Goal: Task Accomplishment & Management: Complete application form

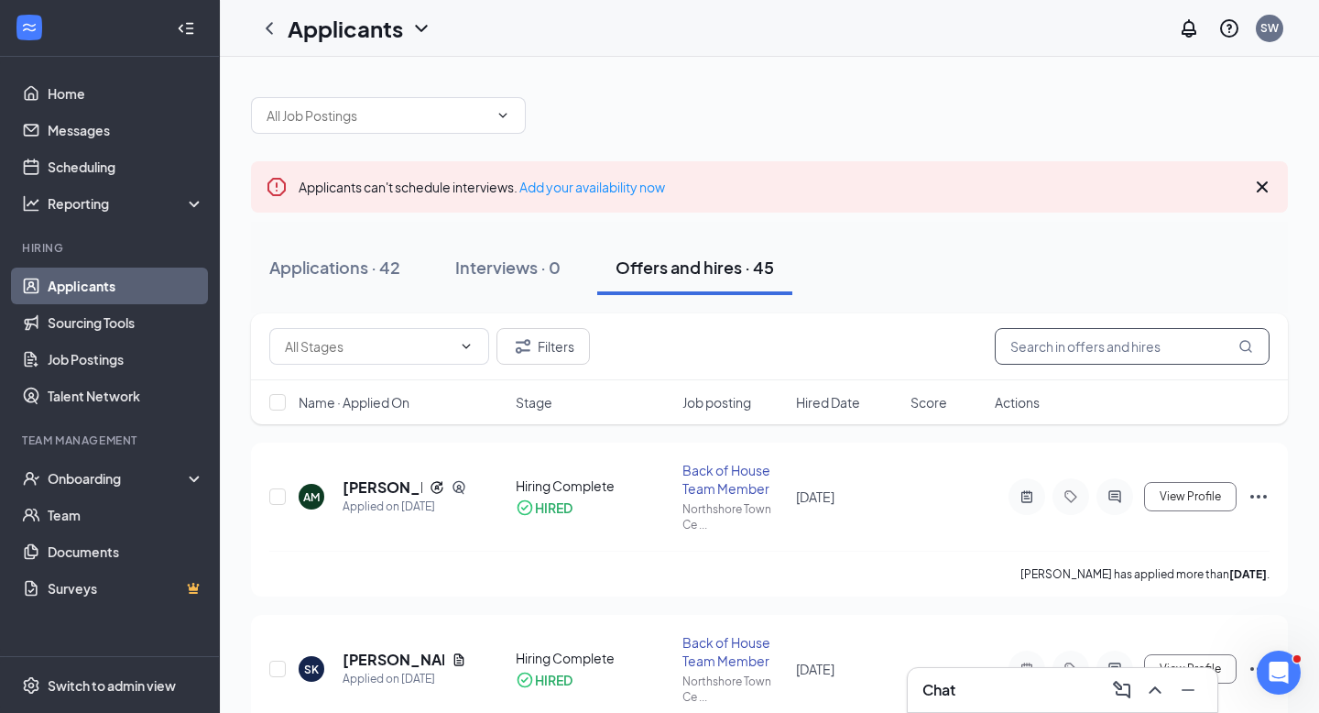
click at [1067, 352] on input "text" at bounding box center [1132, 346] width 275 height 37
type input "[PERSON_NAME]"
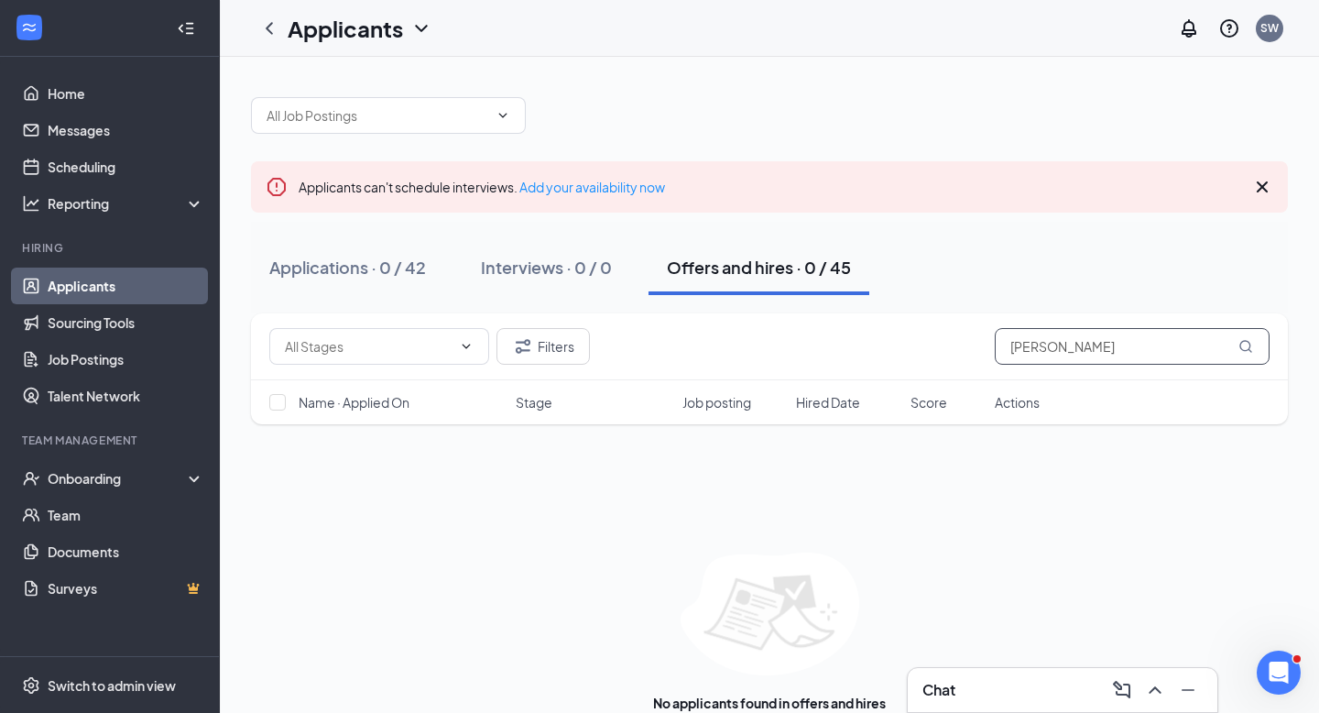
scroll to position [39, 0]
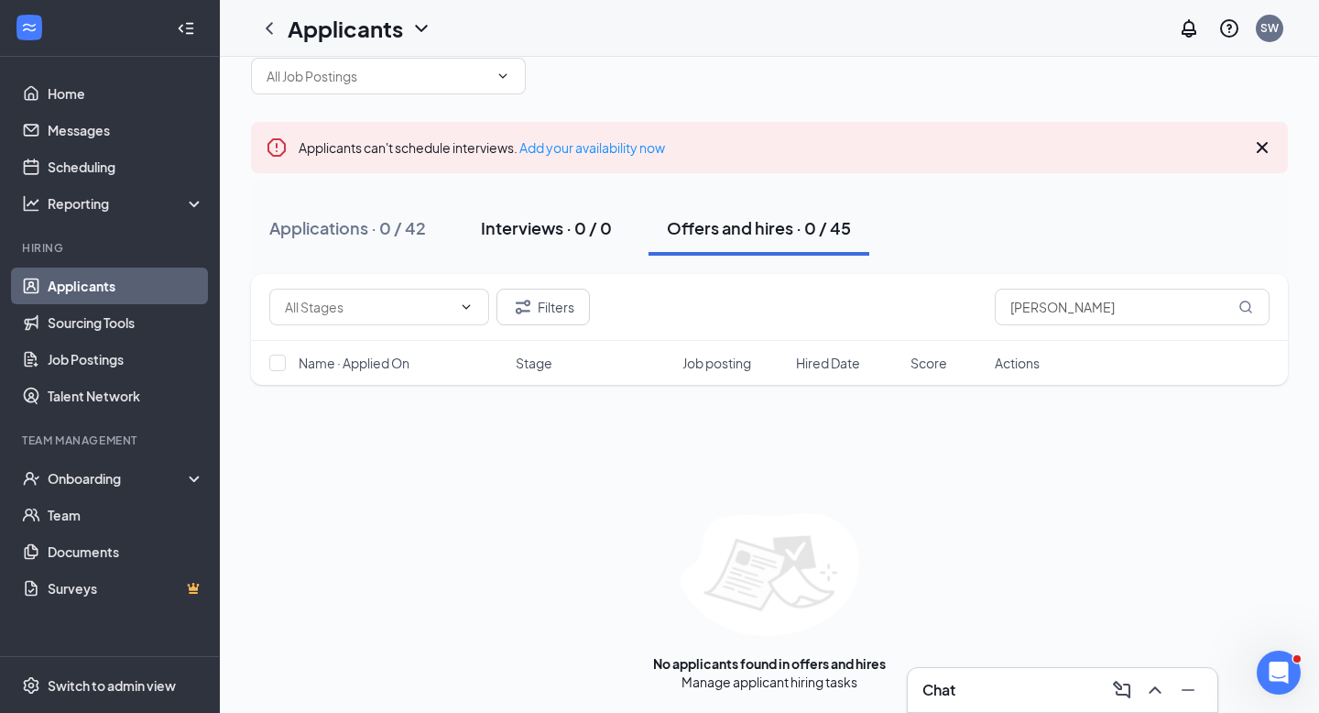
click at [537, 232] on div "Interviews · 0 / 0" at bounding box center [546, 227] width 131 height 23
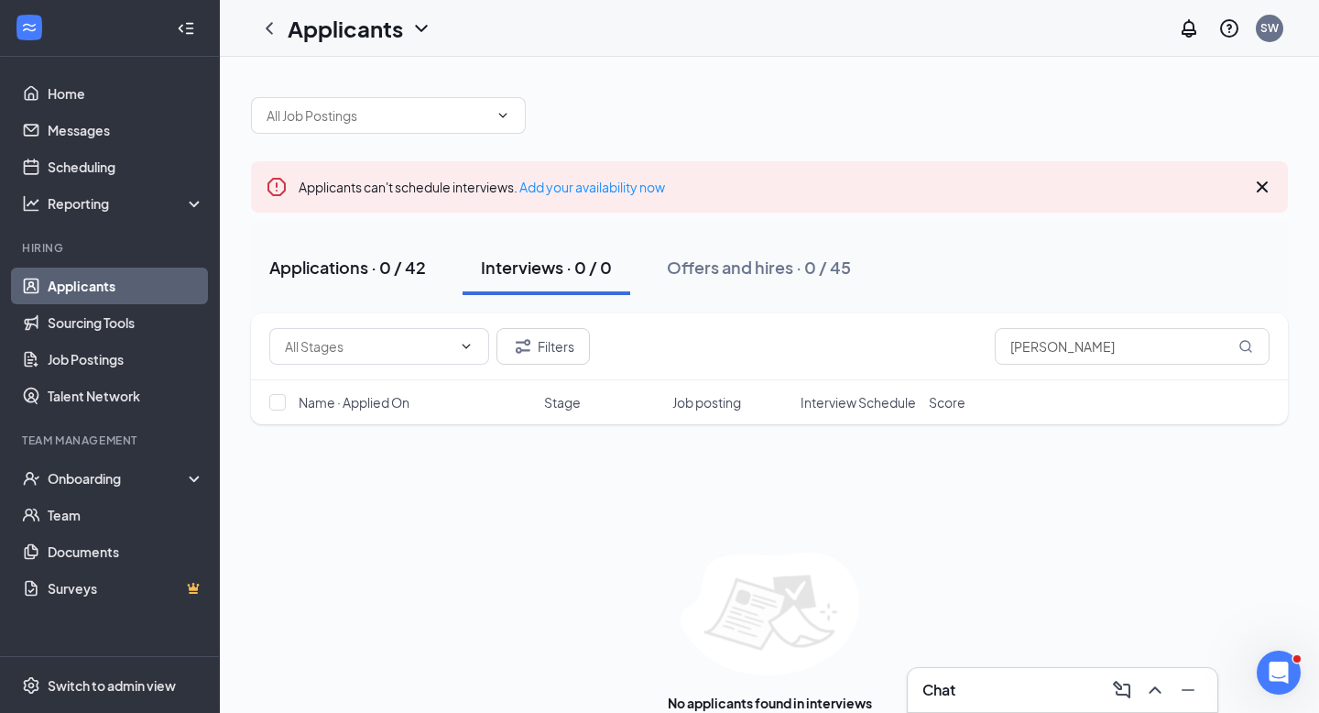
click at [363, 262] on div "Applications · 0 / 42" at bounding box center [347, 267] width 157 height 23
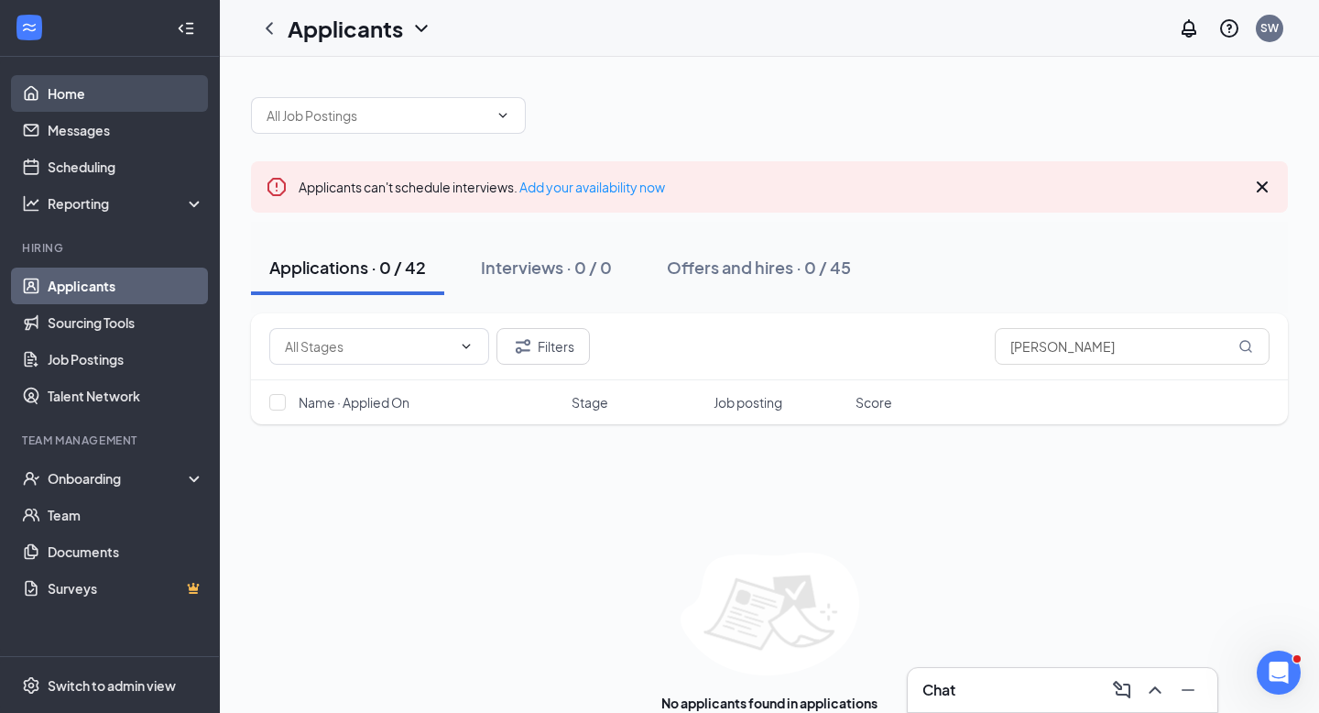
click at [73, 100] on link "Home" at bounding box center [126, 93] width 157 height 37
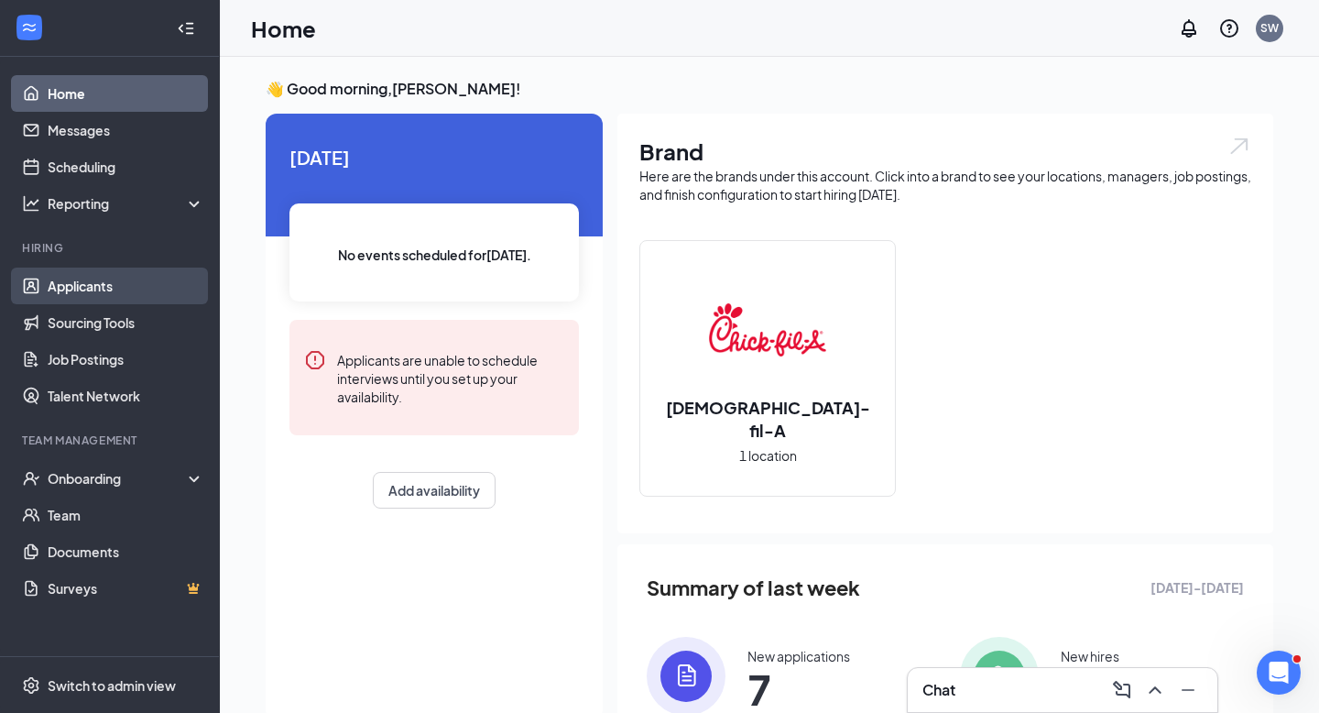
click at [107, 283] on link "Applicants" at bounding box center [126, 285] width 157 height 37
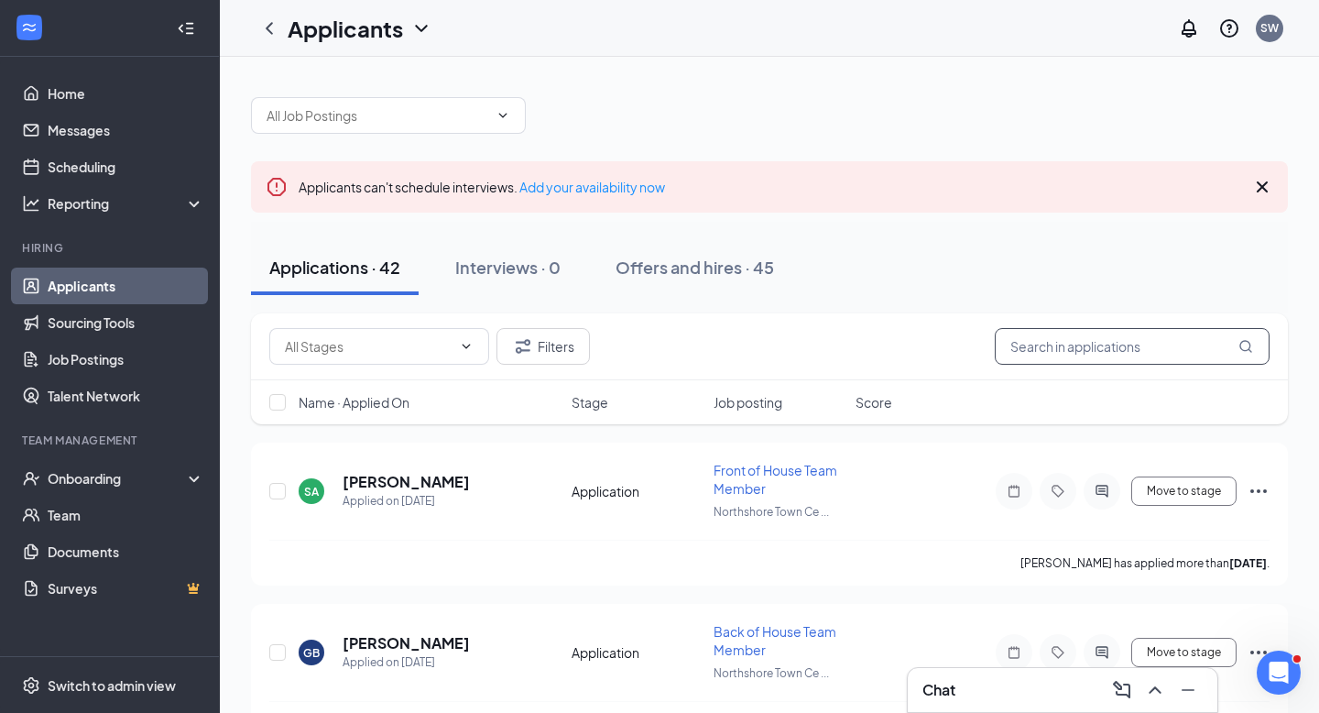
click at [1053, 343] on input "text" at bounding box center [1132, 346] width 275 height 37
type input "minor"
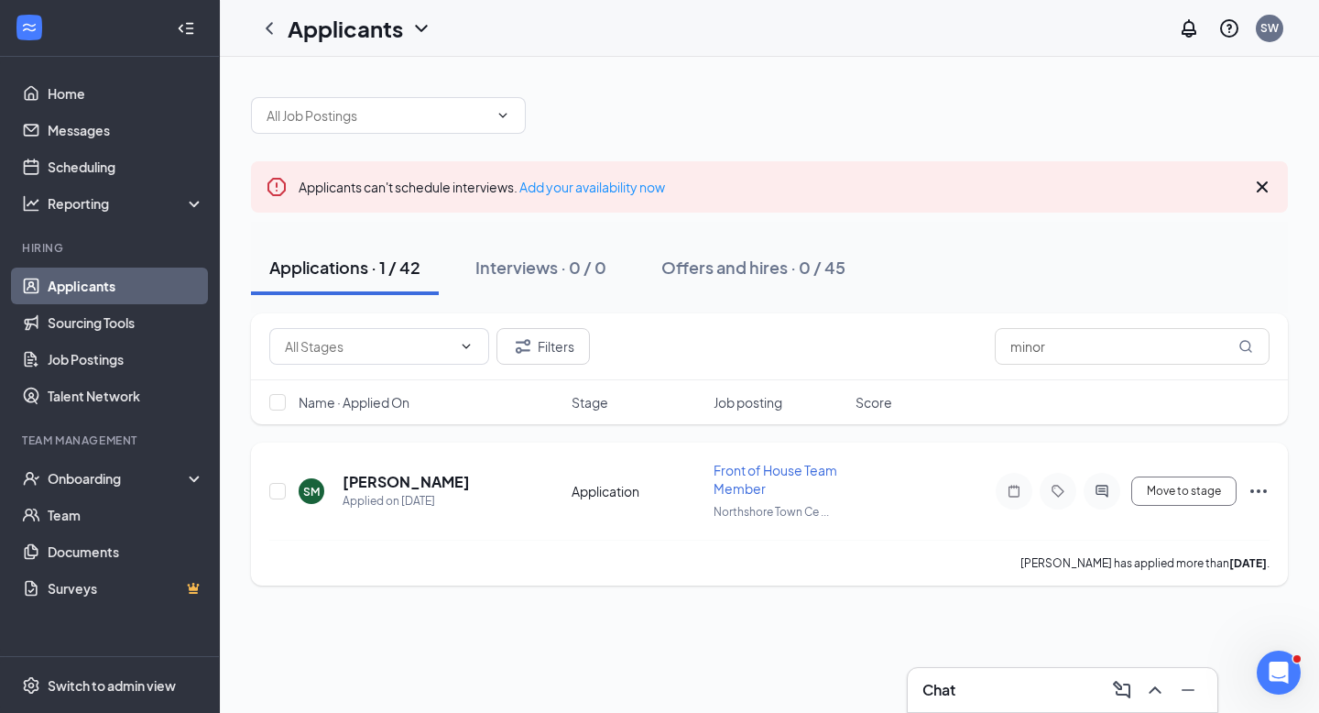
click at [1260, 489] on icon "Ellipses" at bounding box center [1258, 491] width 22 height 22
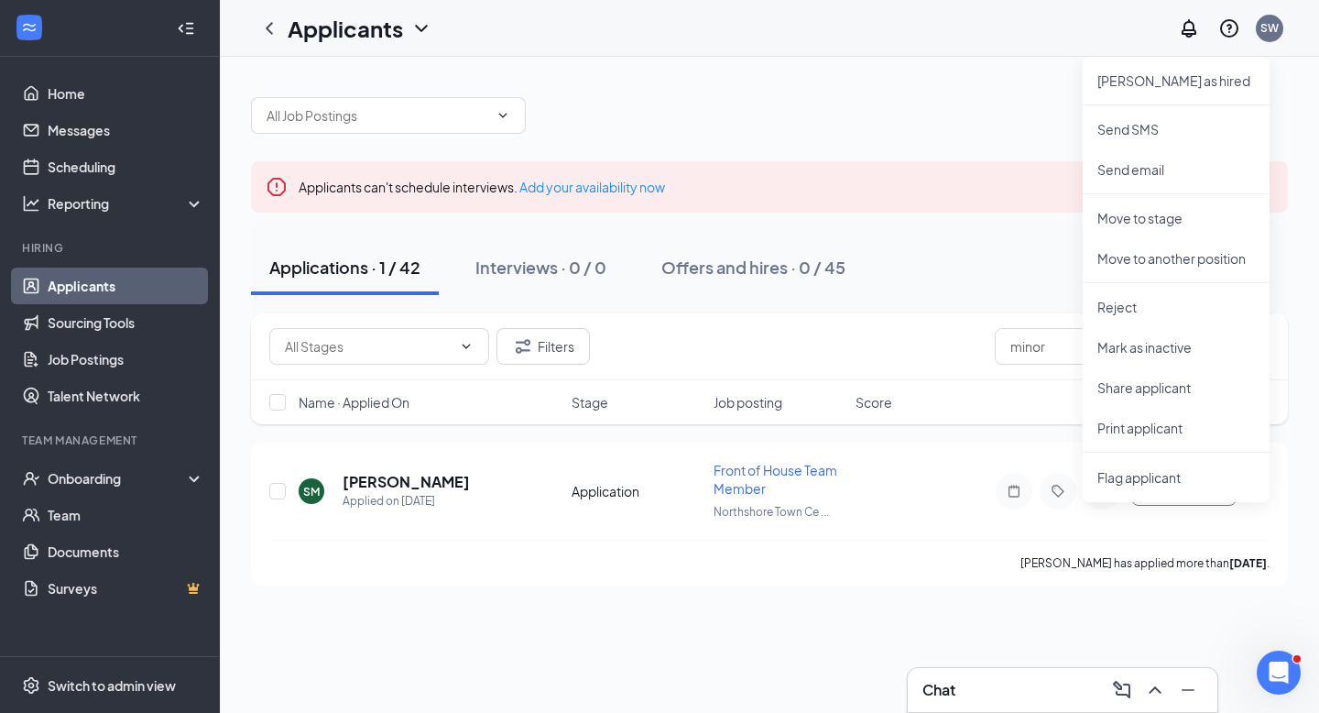
click at [833, 664] on div "Applicants can't schedule interviews. Add your availability now Applications · …" at bounding box center [769, 385] width 1099 height 656
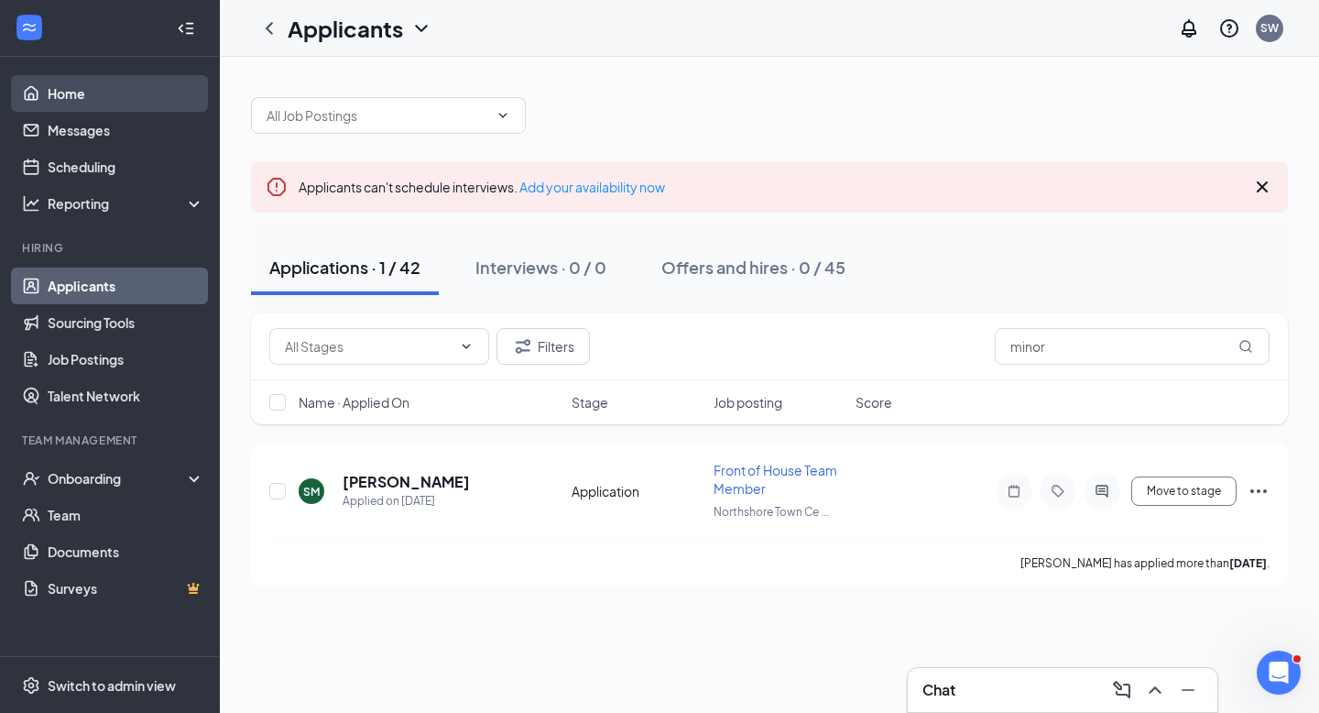
click at [89, 100] on link "Home" at bounding box center [126, 93] width 157 height 37
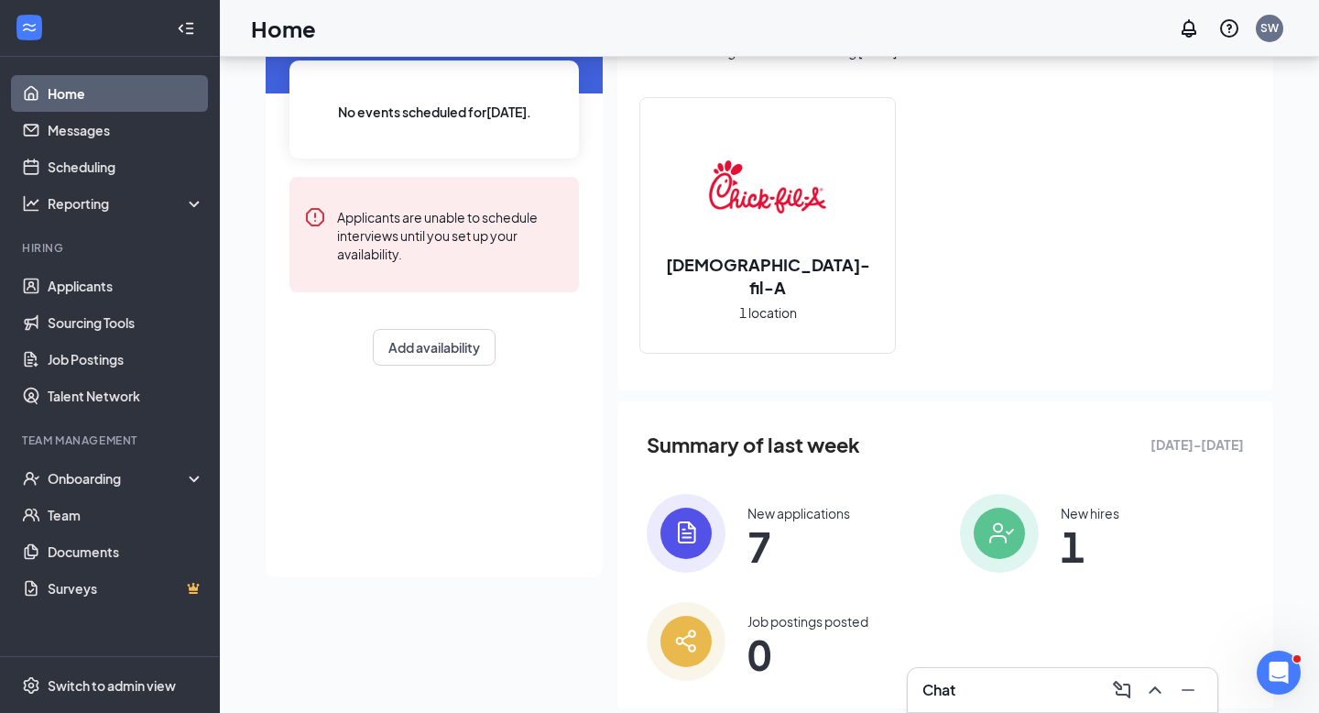
scroll to position [182, 0]
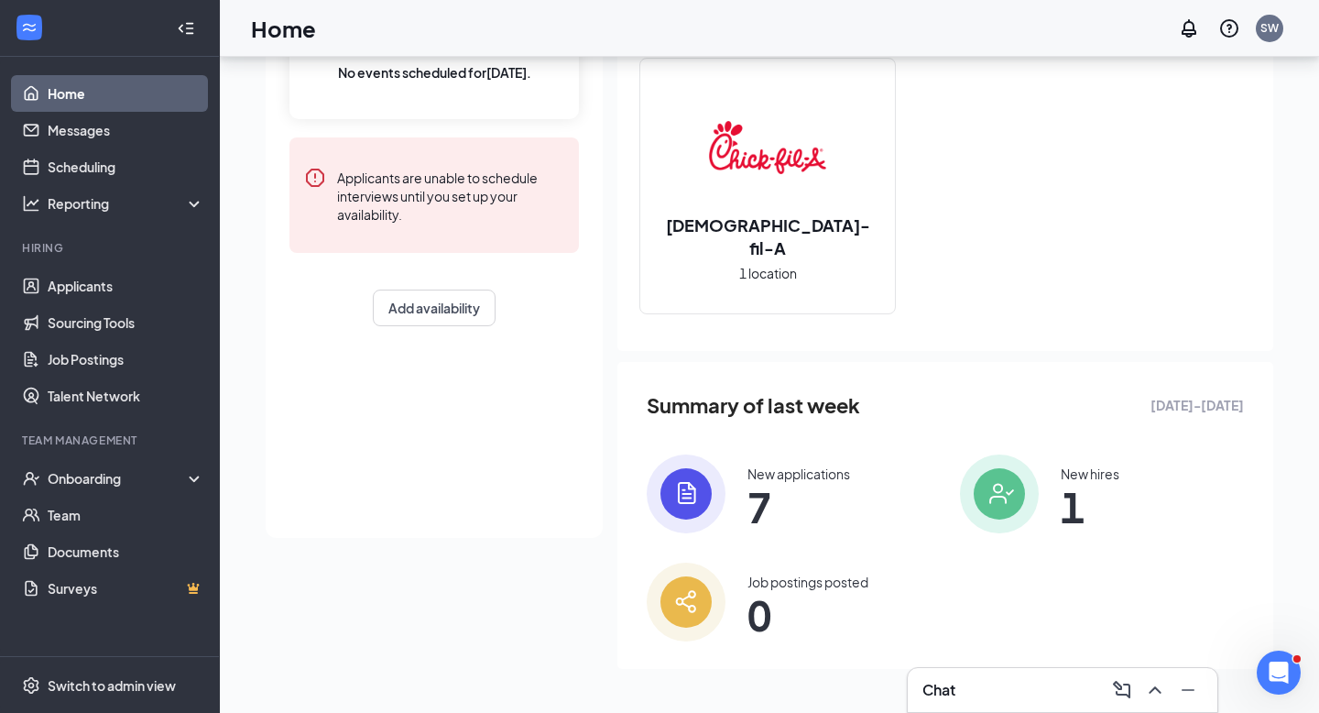
click at [1068, 503] on span "1" at bounding box center [1090, 506] width 59 height 33
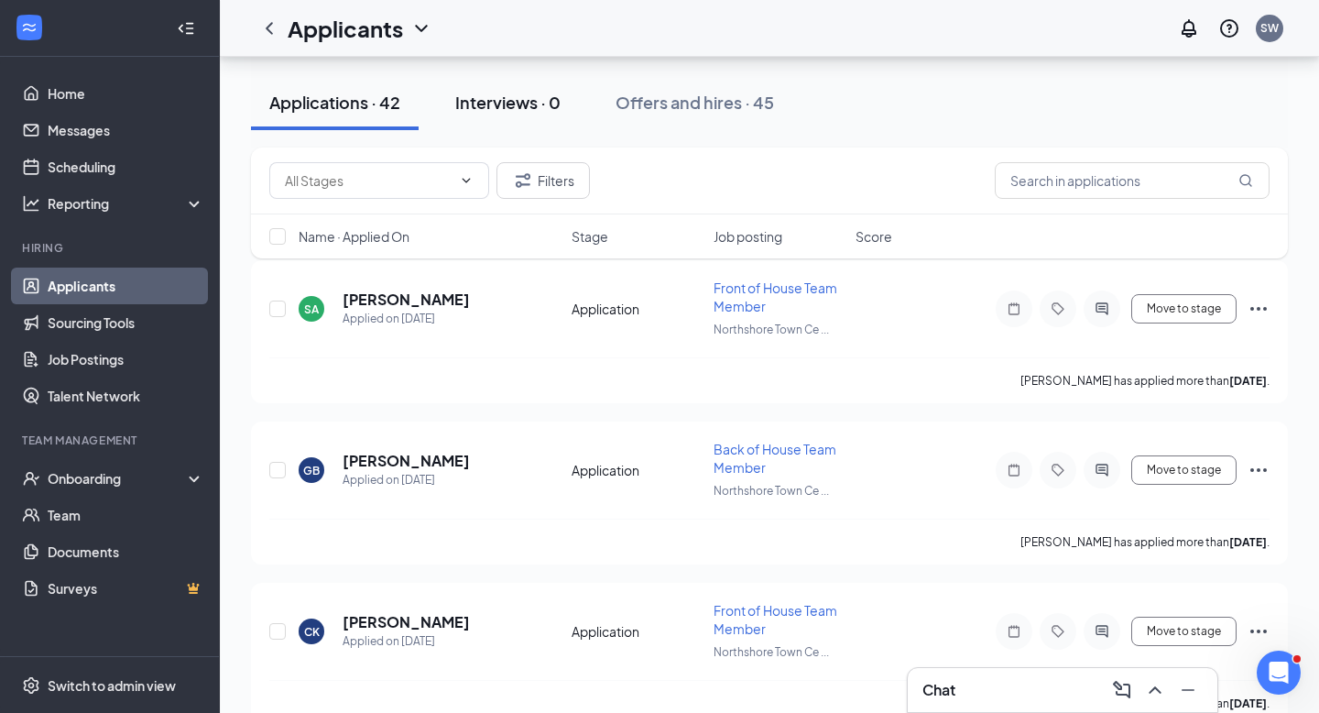
click at [509, 113] on div "Interviews · 0" at bounding box center [507, 102] width 105 height 23
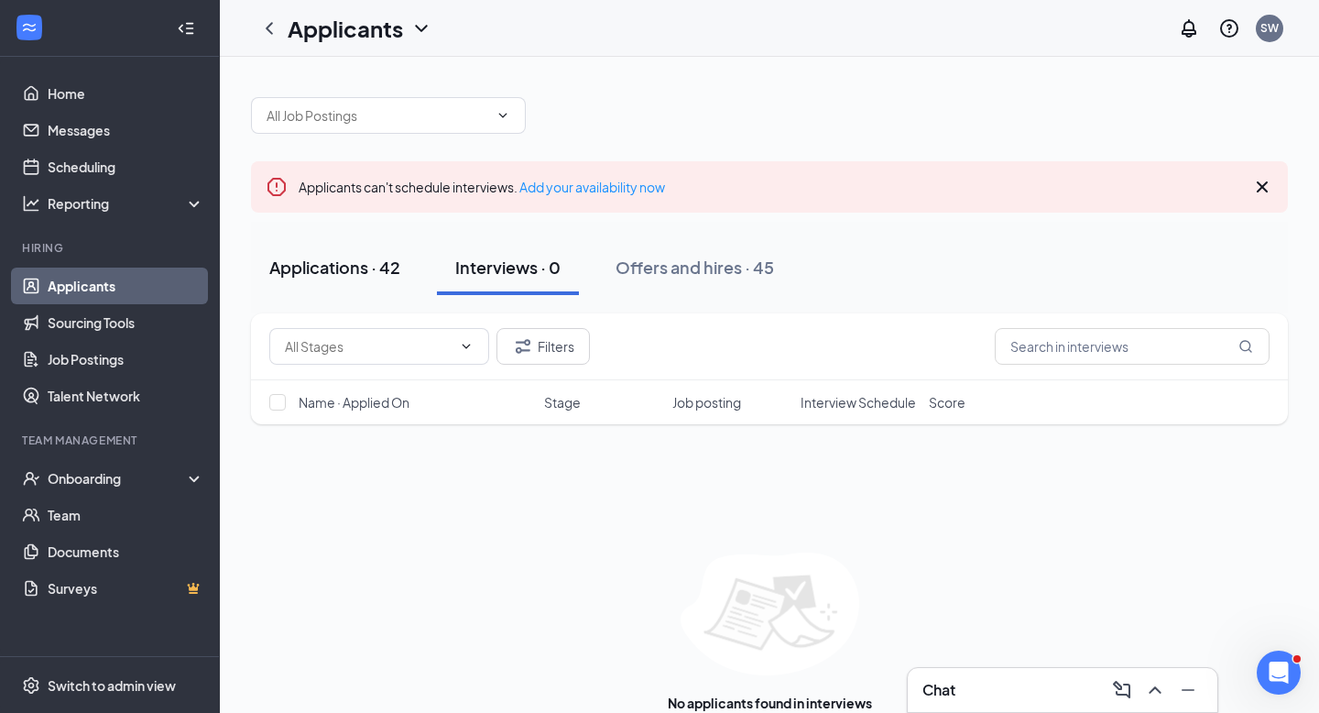
click at [375, 263] on div "Applications · 42" at bounding box center [334, 267] width 131 height 23
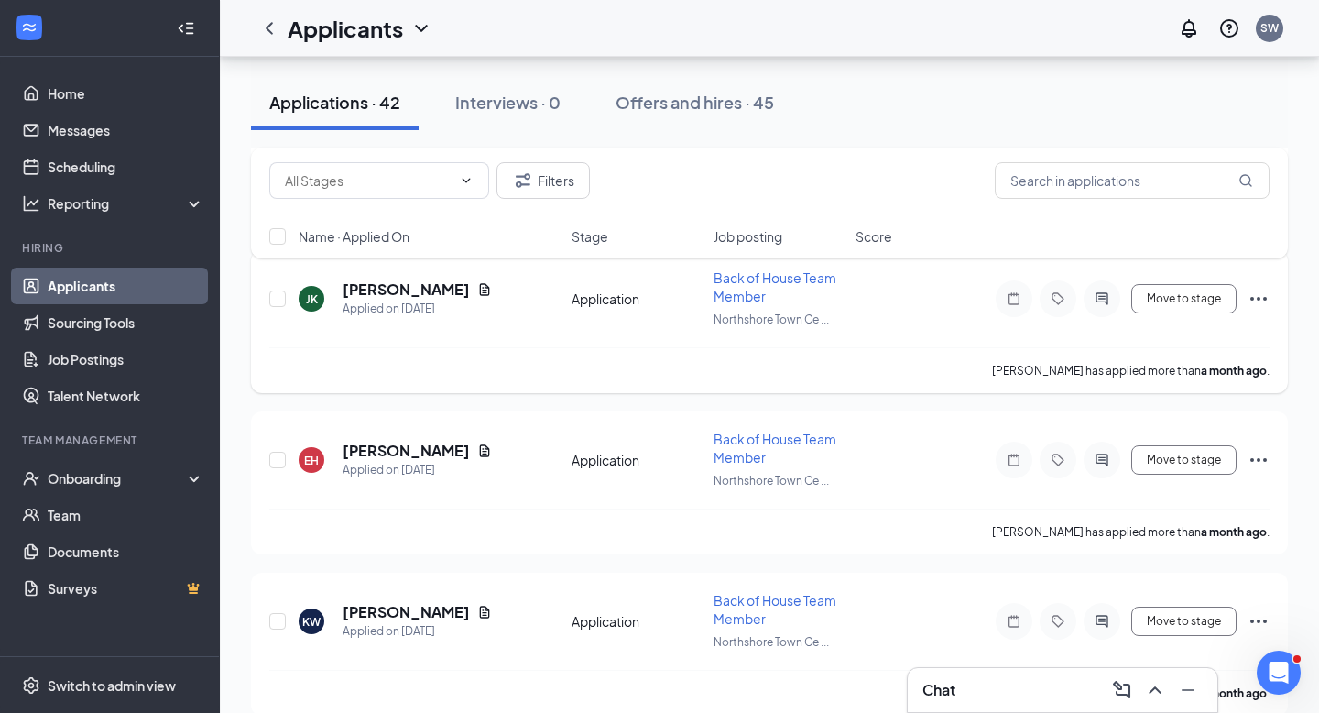
scroll to position [6504, 0]
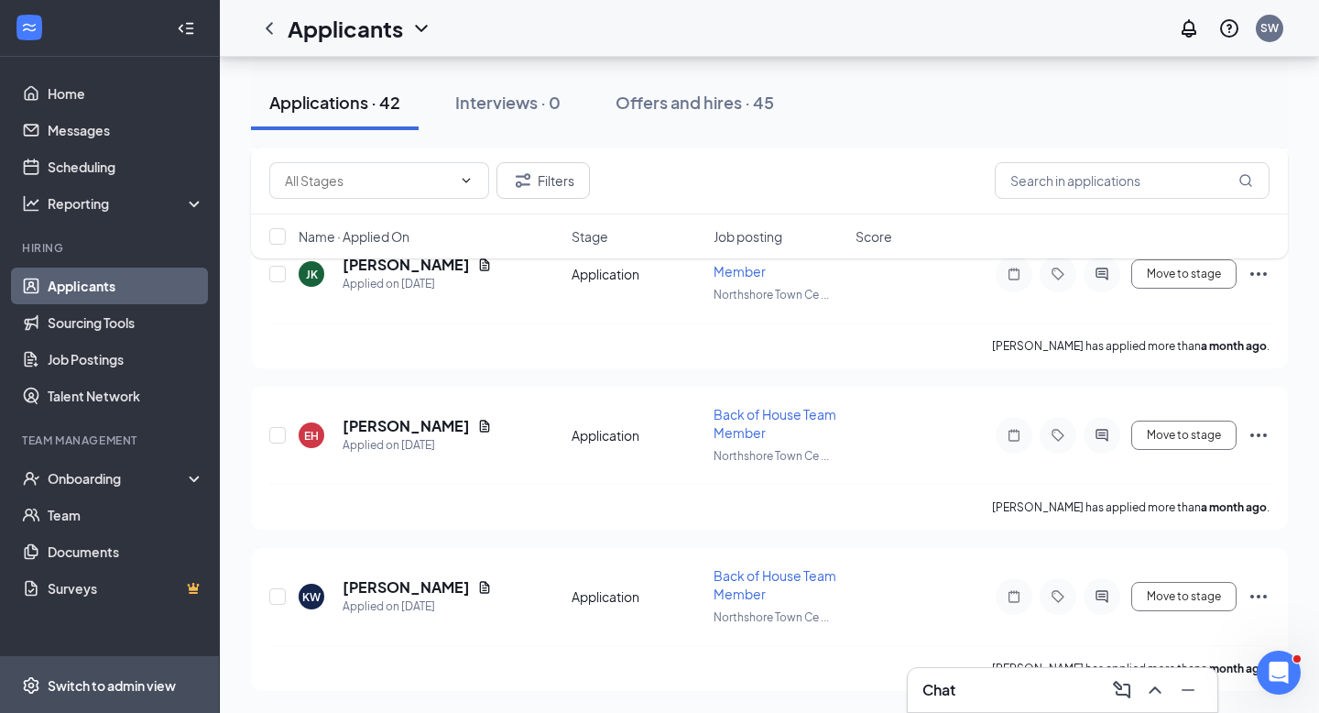
click at [129, 678] on div "Switch to admin view" at bounding box center [112, 685] width 128 height 18
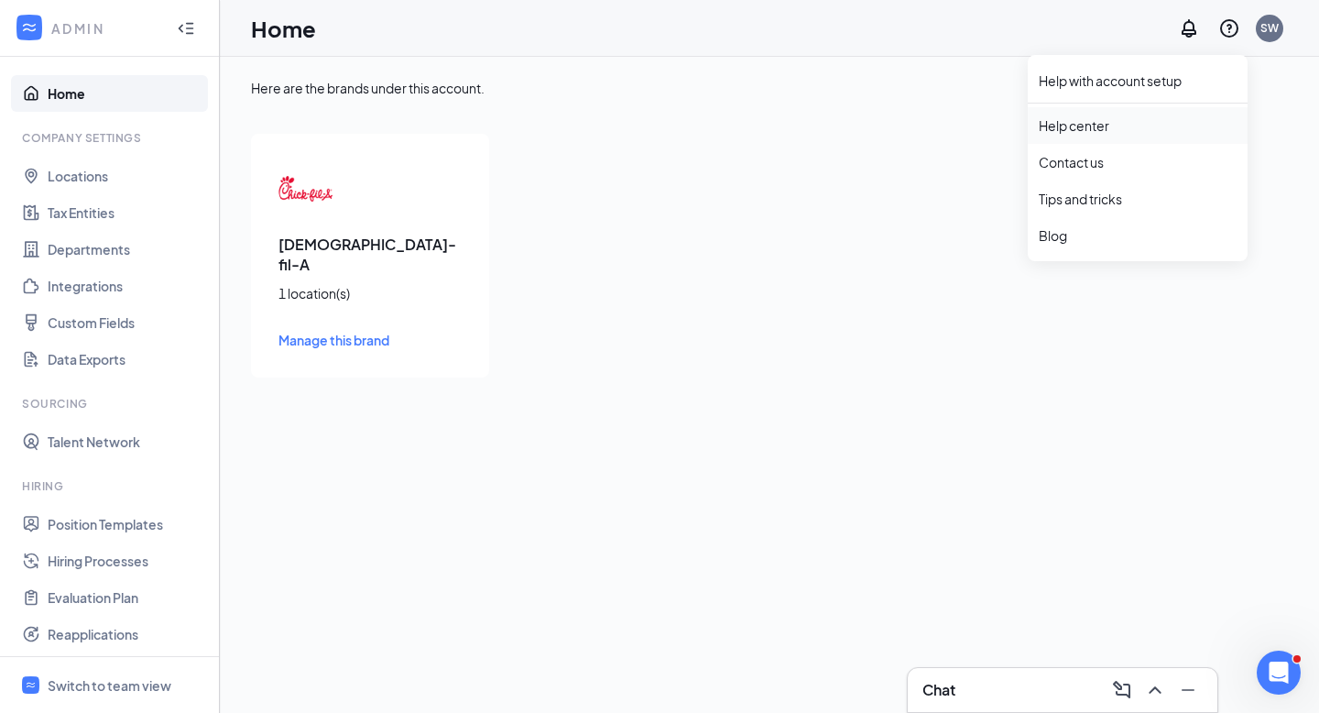
click at [1102, 120] on link "Help center" at bounding box center [1138, 125] width 198 height 18
click at [114, 673] on span "Switch to team view" at bounding box center [126, 685] width 157 height 56
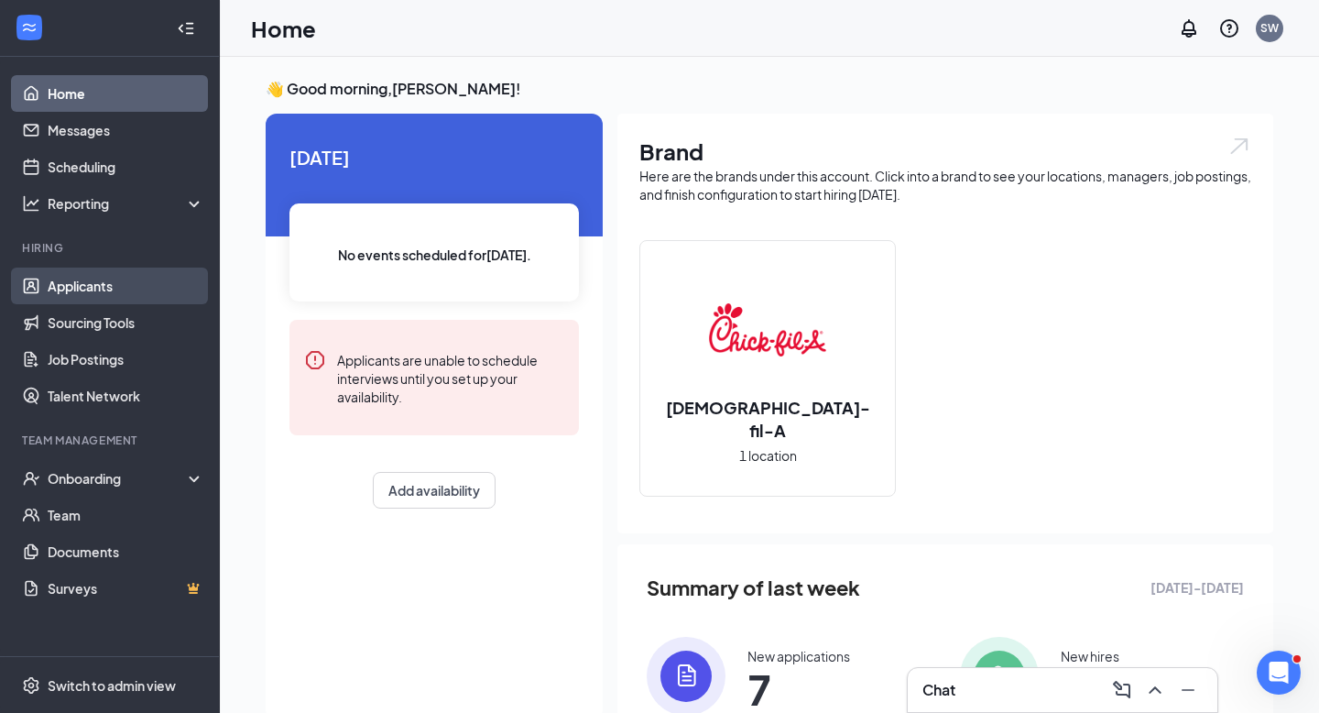
click at [106, 287] on link "Applicants" at bounding box center [126, 285] width 157 height 37
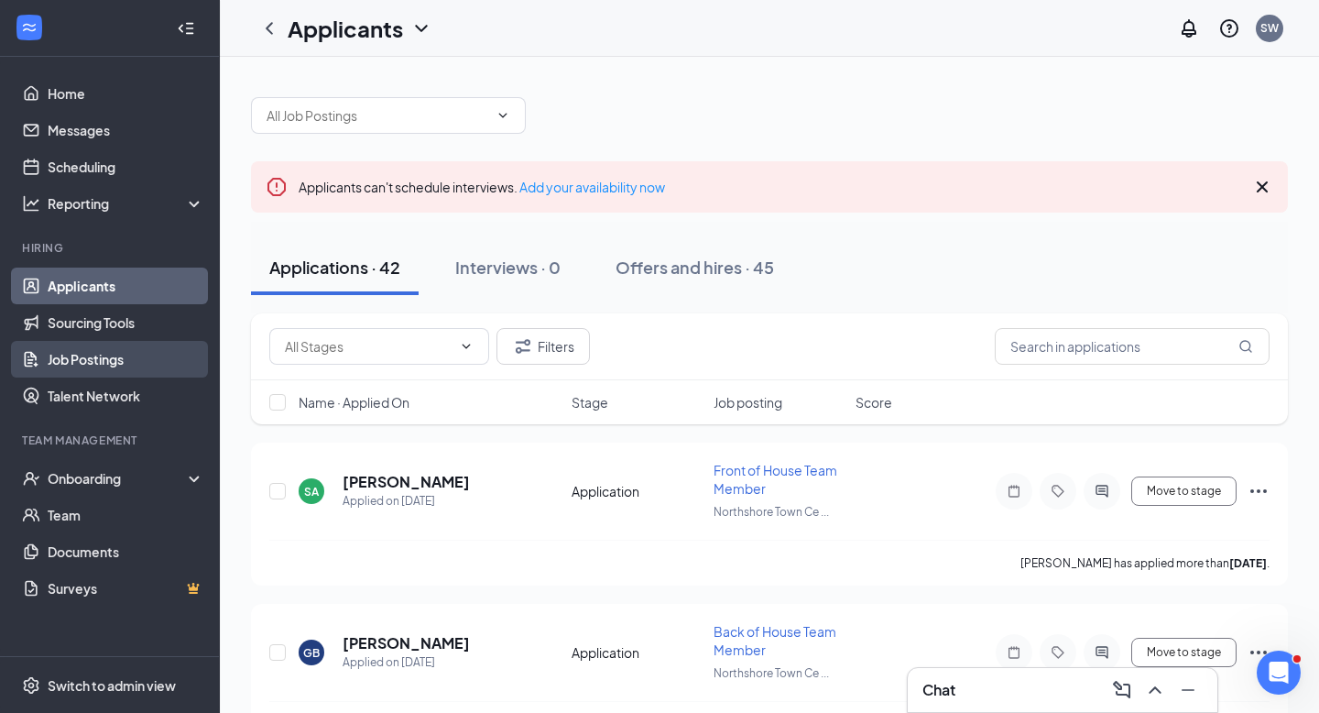
click at [109, 356] on link "Job Postings" at bounding box center [126, 359] width 157 height 37
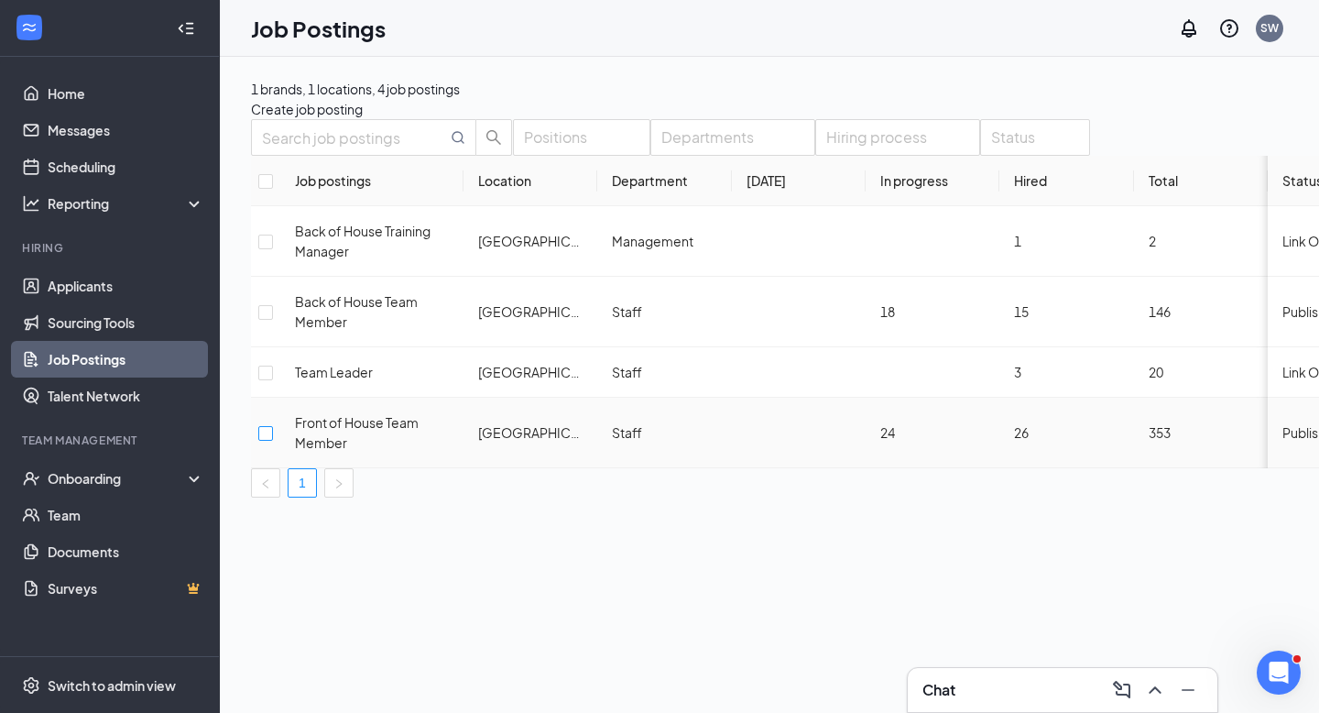
click at [273, 441] on input "checkbox" at bounding box center [265, 433] width 15 height 15
checkbox input "true"
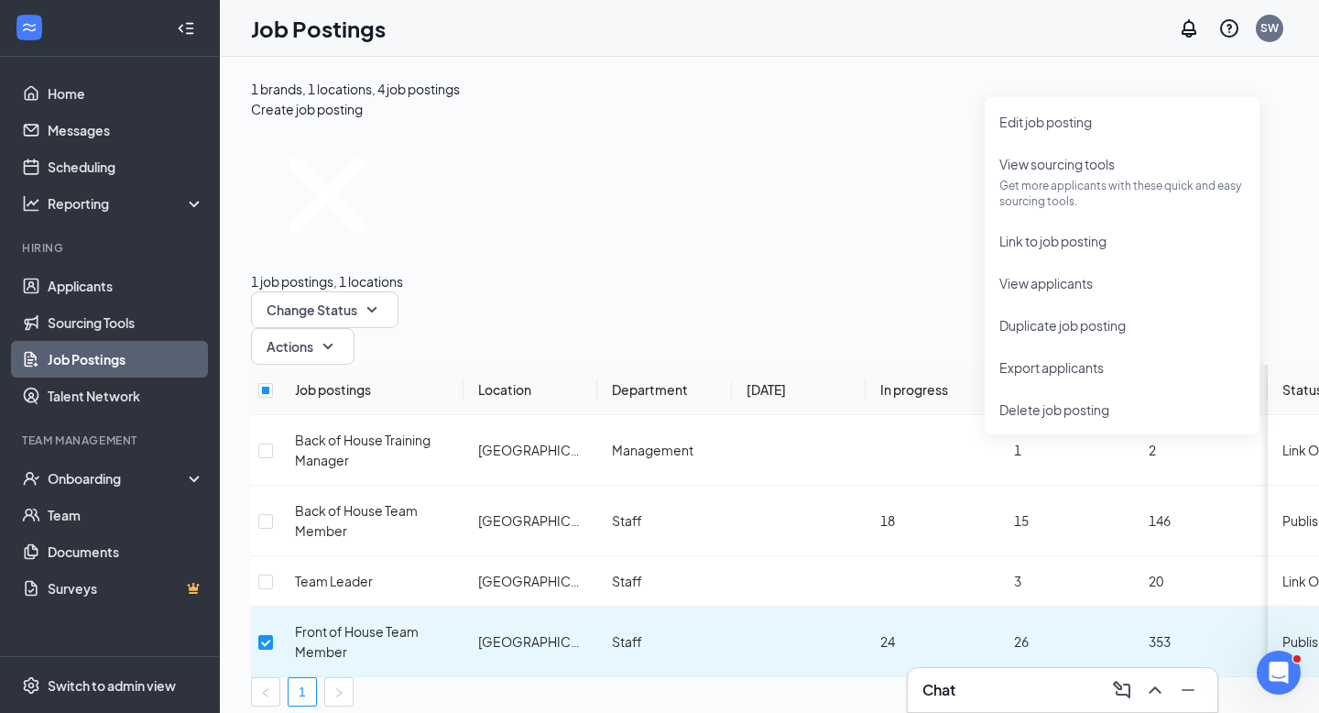
click at [1069, 569] on div "1 brands, 1 locations, 4 job postings Create job posting 1 job postings, 1 loca…" at bounding box center [846, 392] width 1253 height 671
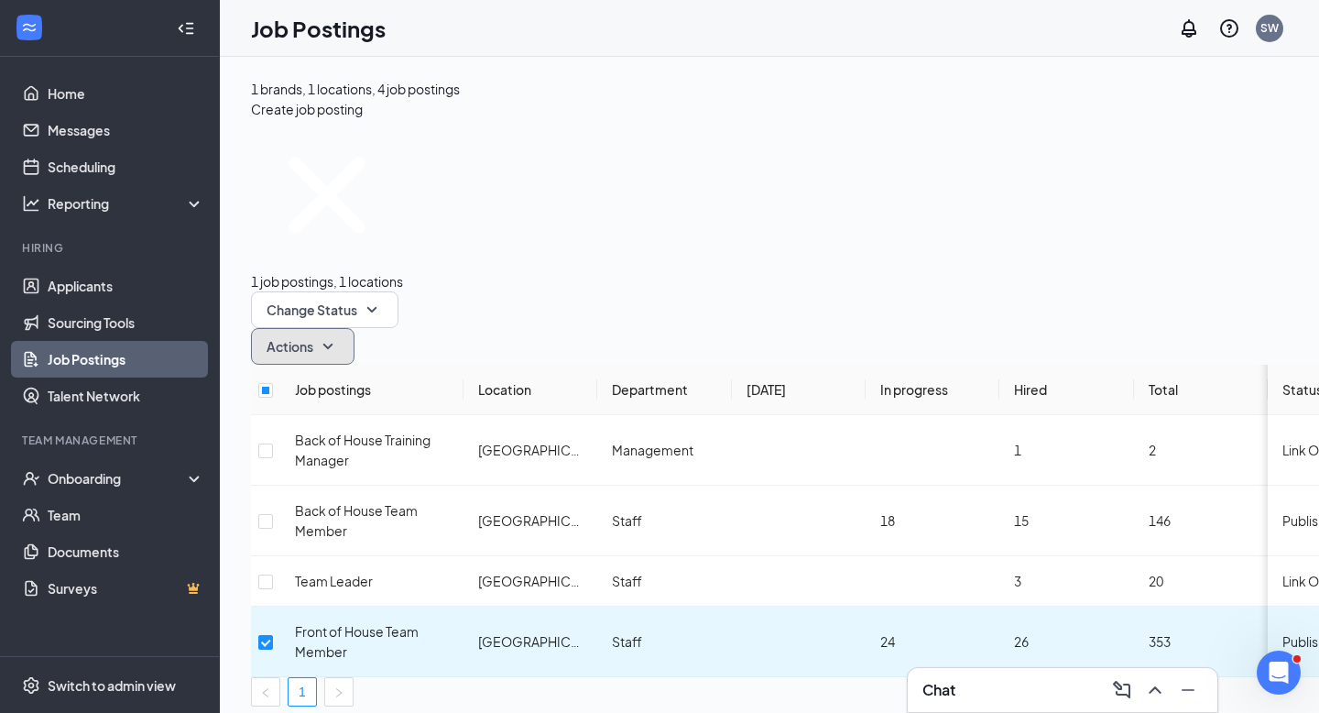
click at [339, 335] on icon "SmallChevronDown" at bounding box center [328, 346] width 22 height 22
click at [677, 622] on div "1 brands, 1 locations, 4 job postings Create job posting 1 job postings, 1 loca…" at bounding box center [846, 392] width 1253 height 671
click at [102, 290] on link "Applicants" at bounding box center [126, 285] width 157 height 37
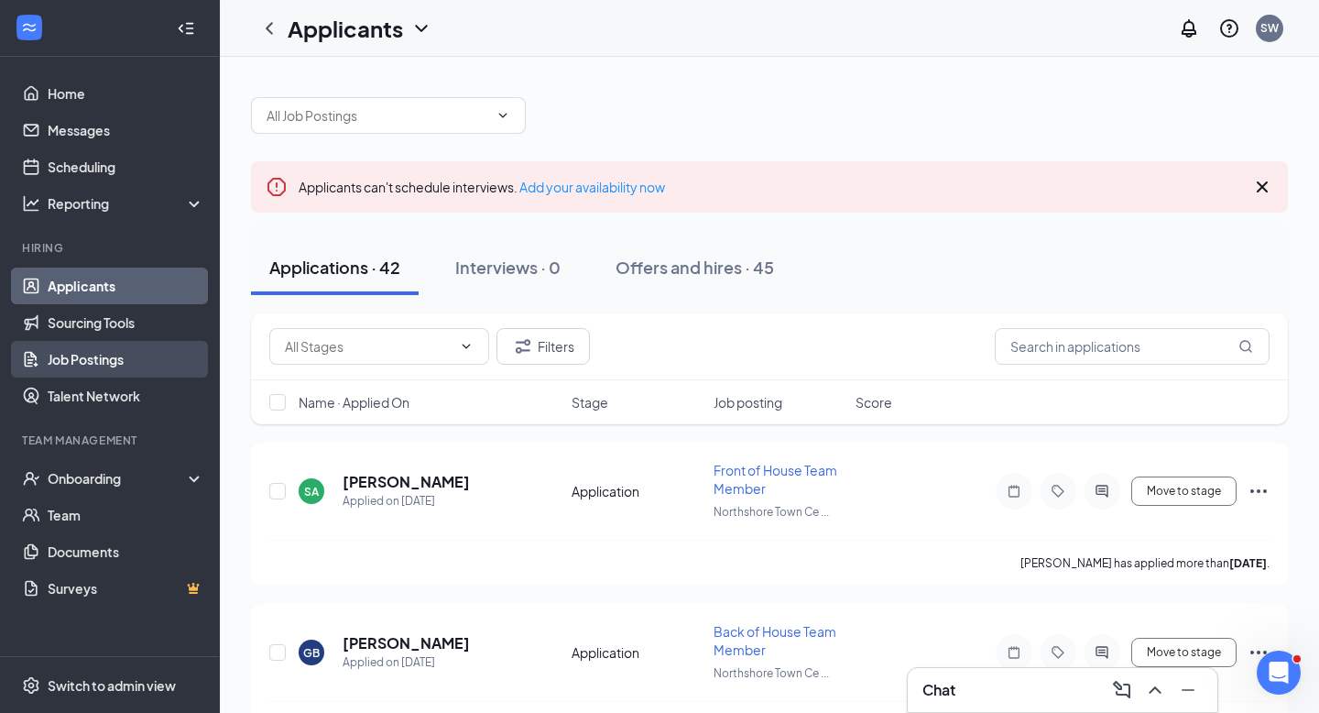
click at [98, 367] on link "Job Postings" at bounding box center [126, 359] width 157 height 37
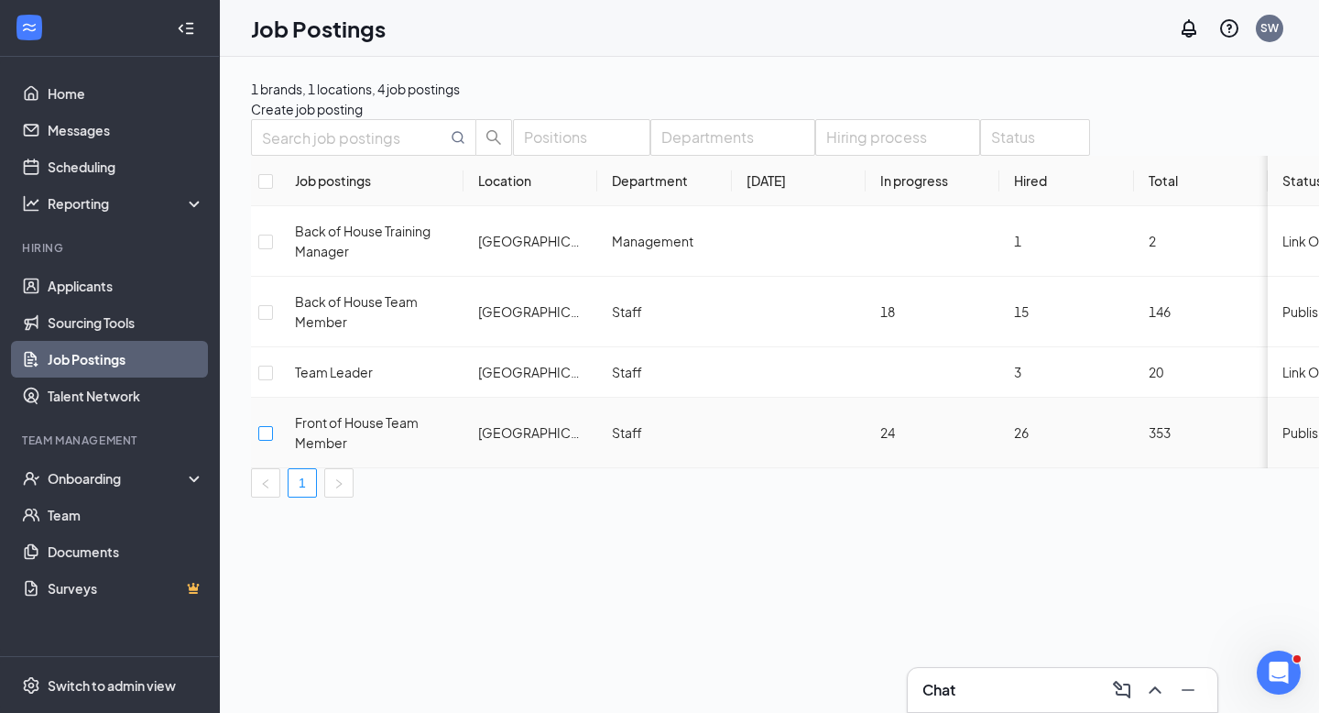
click at [273, 441] on input "checkbox" at bounding box center [265, 433] width 15 height 15
checkbox input "true"
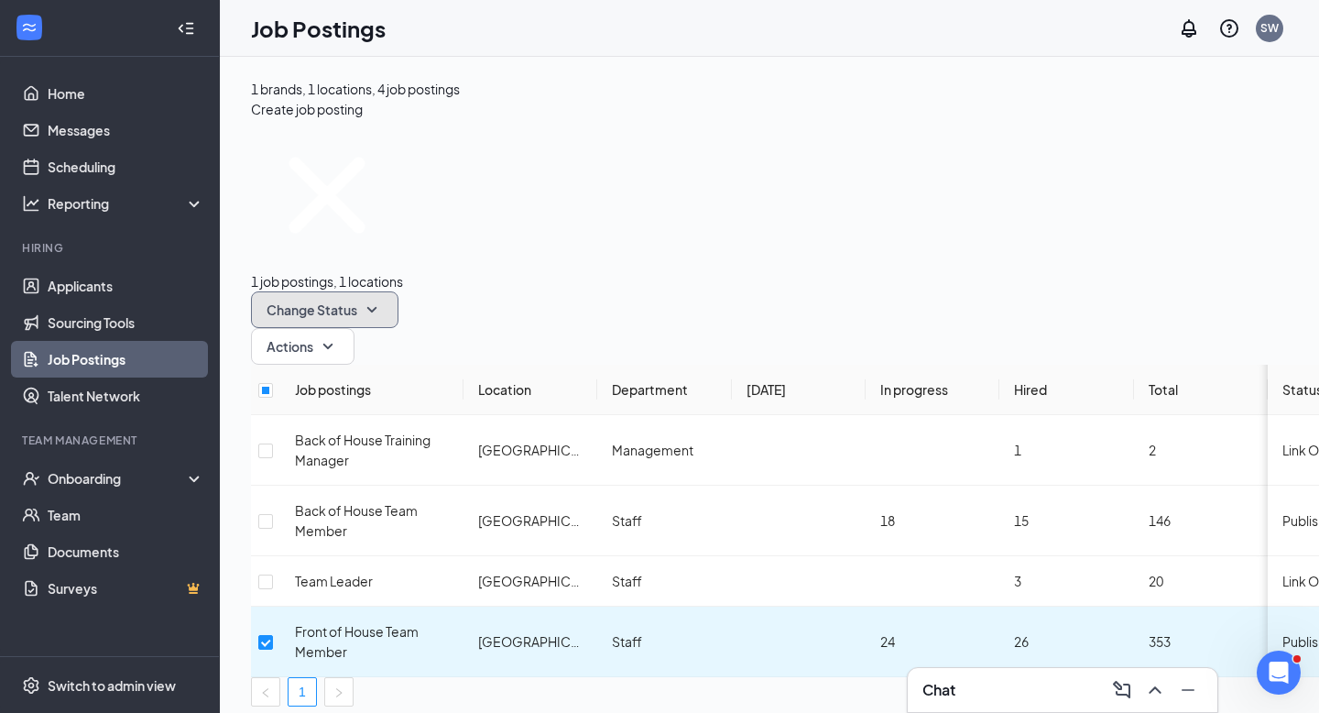
click at [377, 307] on icon "SmallChevronDown" at bounding box center [372, 309] width 10 height 5
click at [339, 335] on icon "SmallChevronDown" at bounding box center [328, 346] width 22 height 22
click at [363, 114] on icon "SmallChevronDown" at bounding box center [363, 114] width 0 height 0
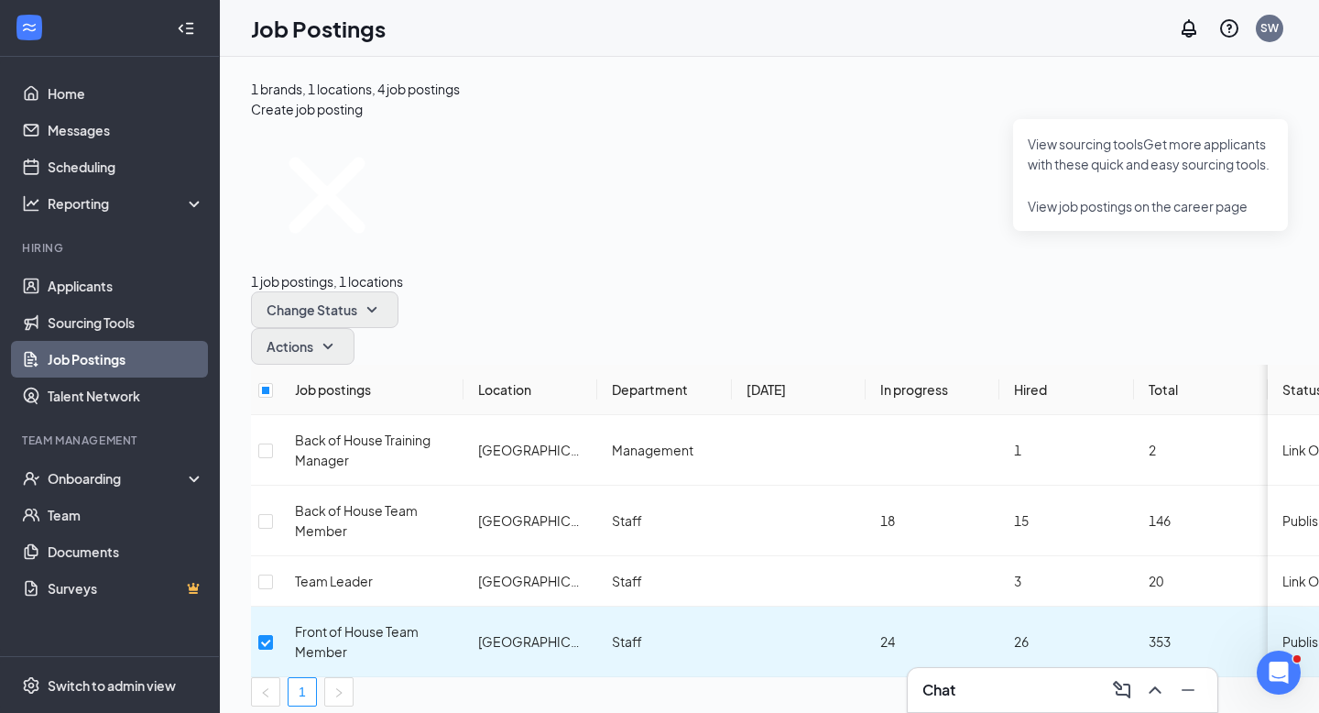
click at [945, 122] on div "1 job postings, 1 locations Change Status Actions Job postings Location Departm…" at bounding box center [846, 412] width 1191 height 587
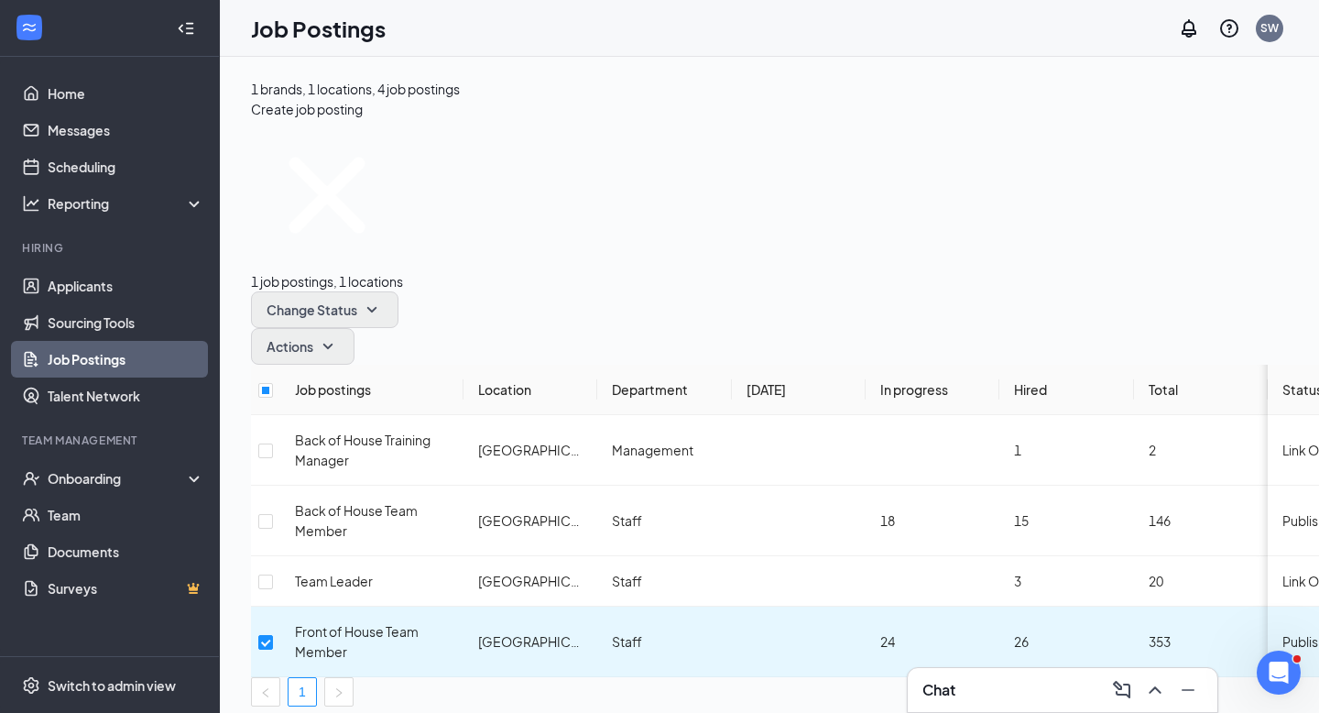
click at [1004, 583] on div "1 brands, 1 locations, 4 job postings Create job posting 1 job postings, 1 loca…" at bounding box center [846, 392] width 1253 height 671
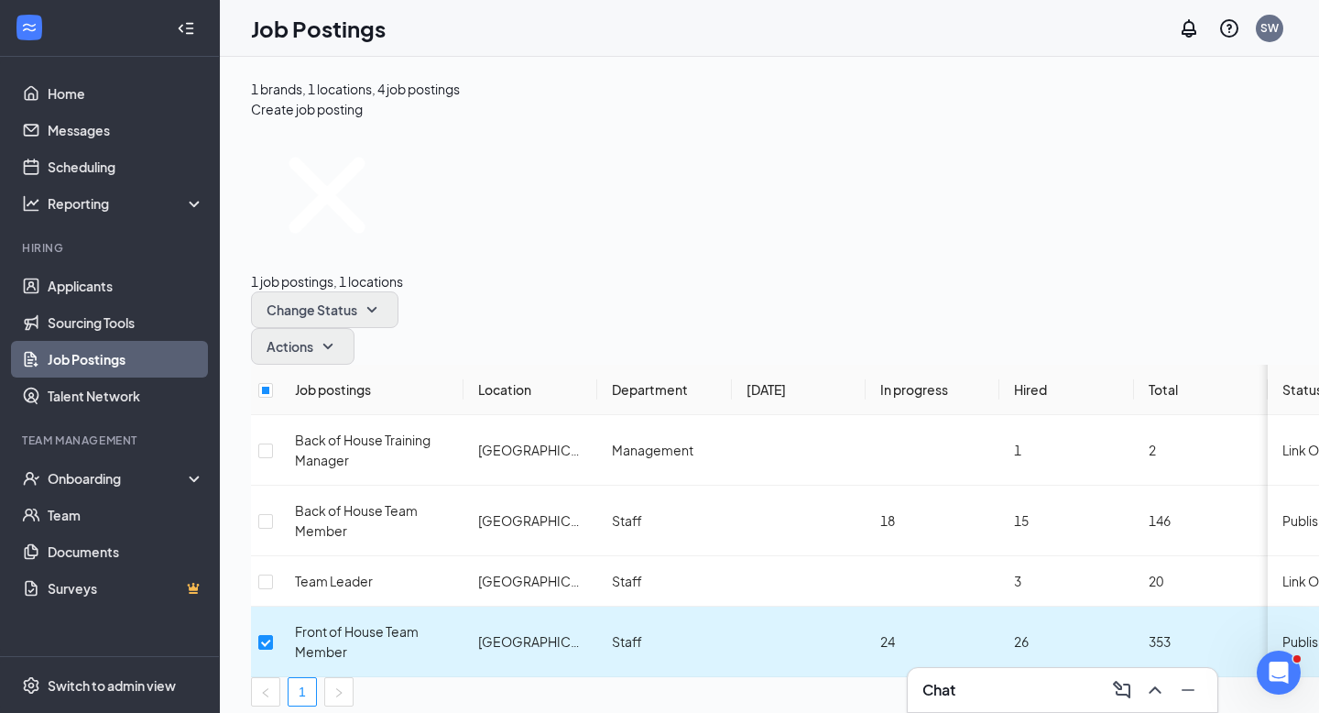
click at [394, 623] on span "Front of House Team Member" at bounding box center [357, 641] width 124 height 37
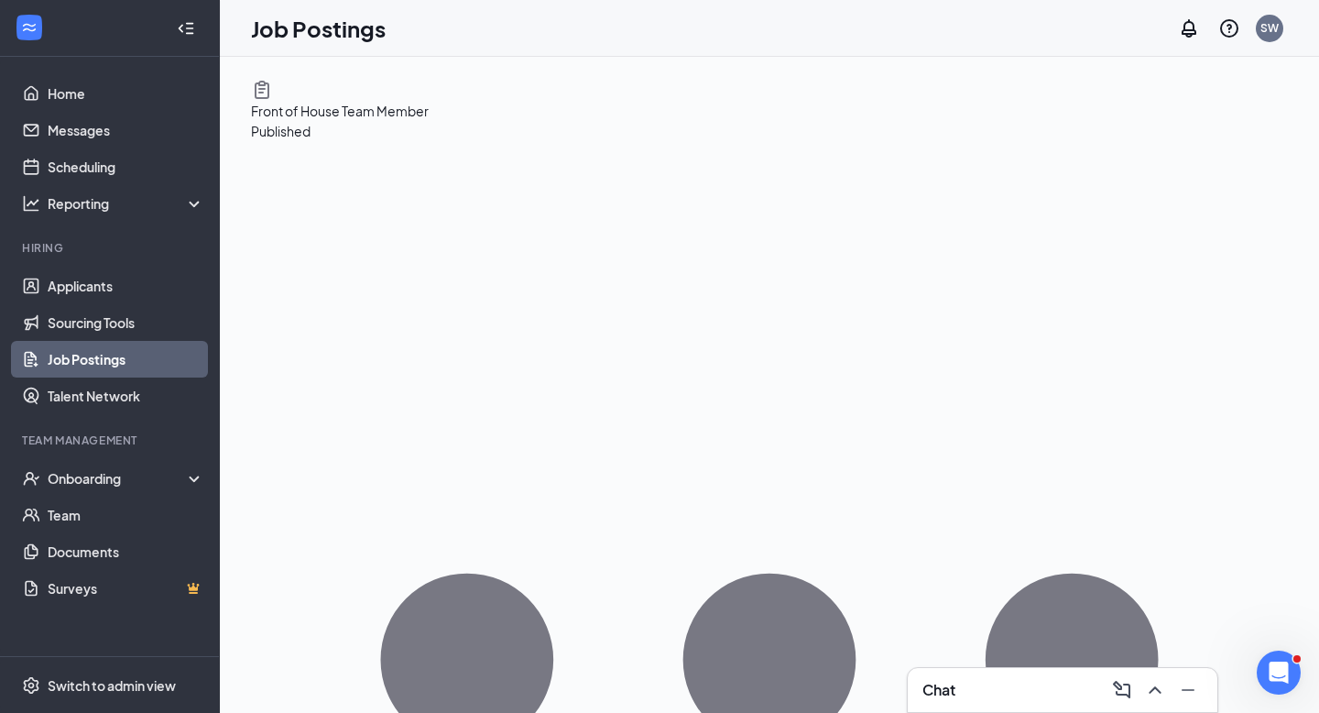
click at [100, 291] on link "Applicants" at bounding box center [126, 285] width 157 height 37
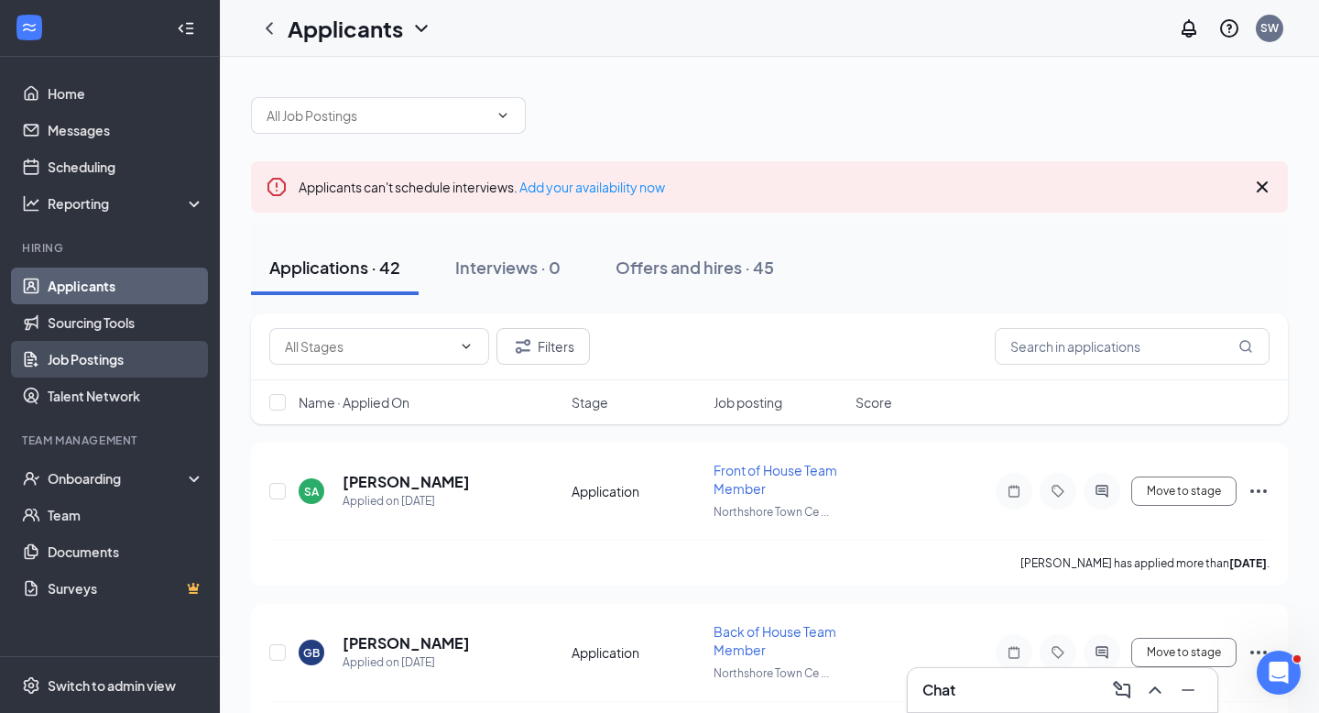
click at [103, 364] on link "Job Postings" at bounding box center [126, 359] width 157 height 37
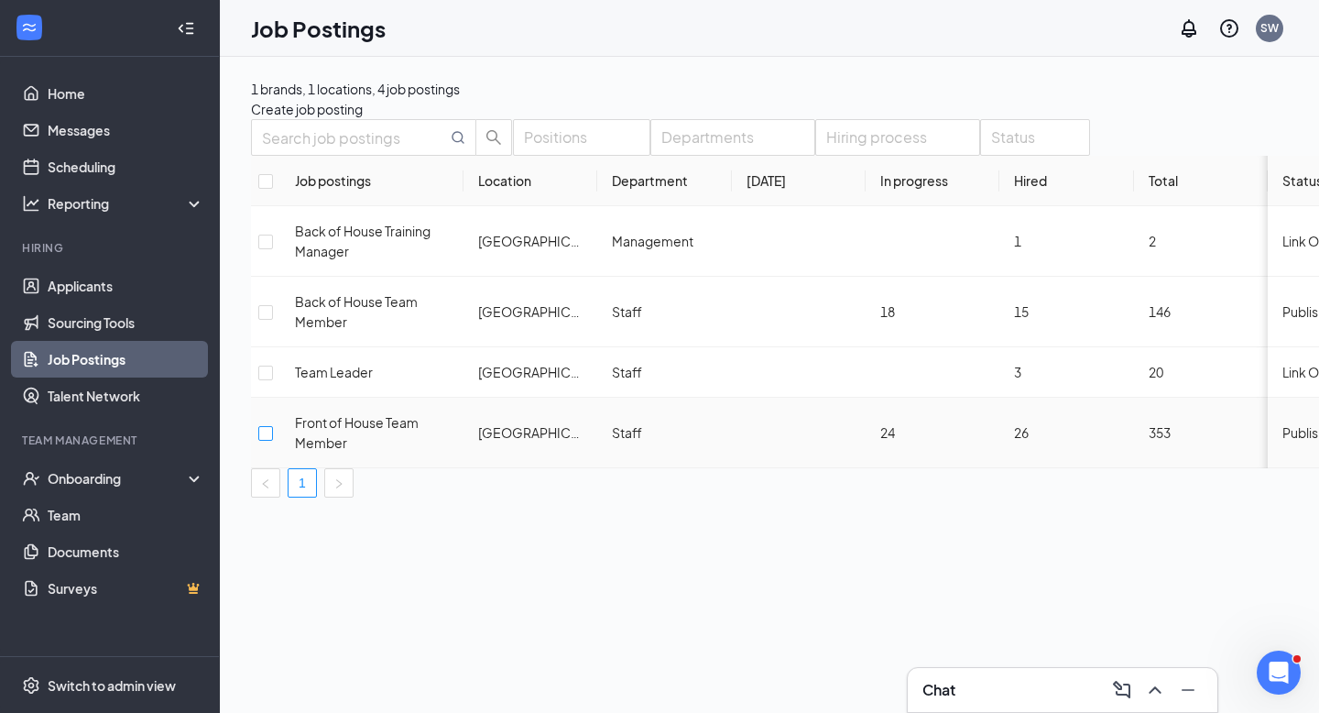
click at [273, 441] on input "checkbox" at bounding box center [265, 433] width 15 height 15
checkbox input "true"
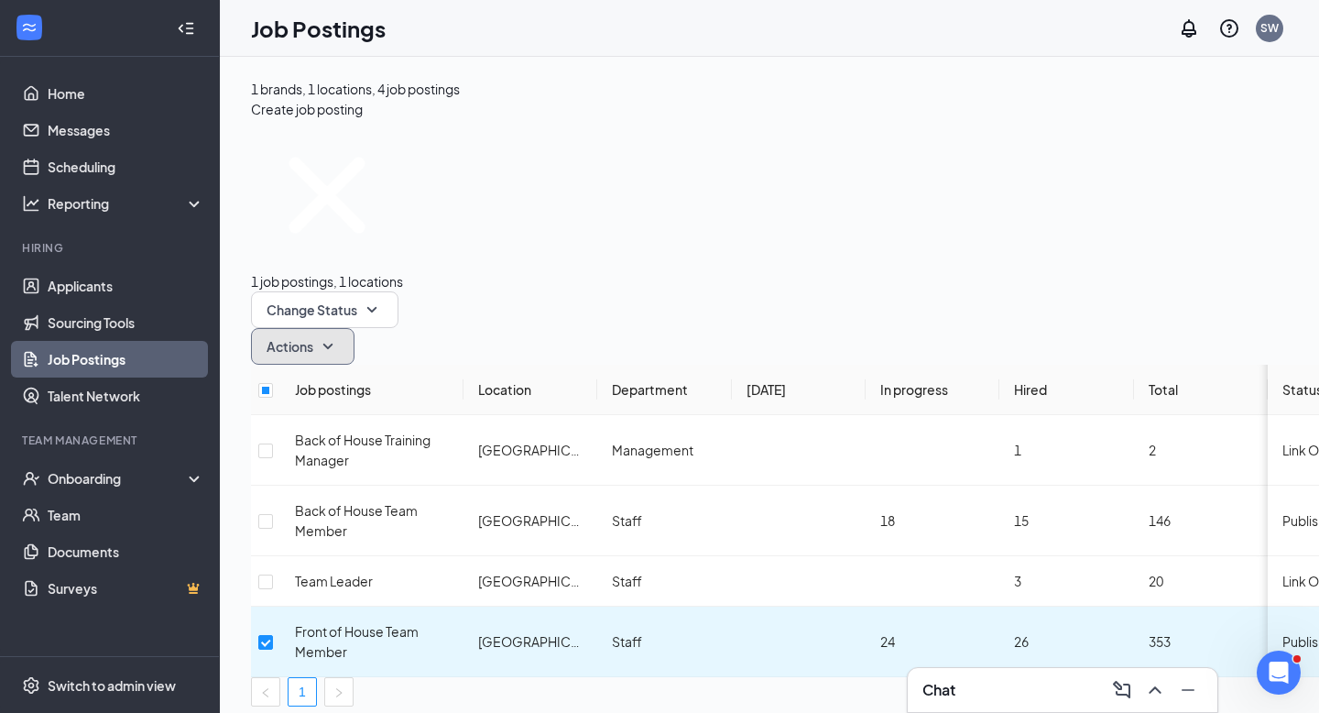
click at [313, 340] on span "Actions" at bounding box center [290, 346] width 47 height 13
click at [383, 299] on icon "SmallChevronDown" at bounding box center [372, 310] width 22 height 22
click at [377, 318] on icon "SmallChevronUp" at bounding box center [372, 320] width 10 height 5
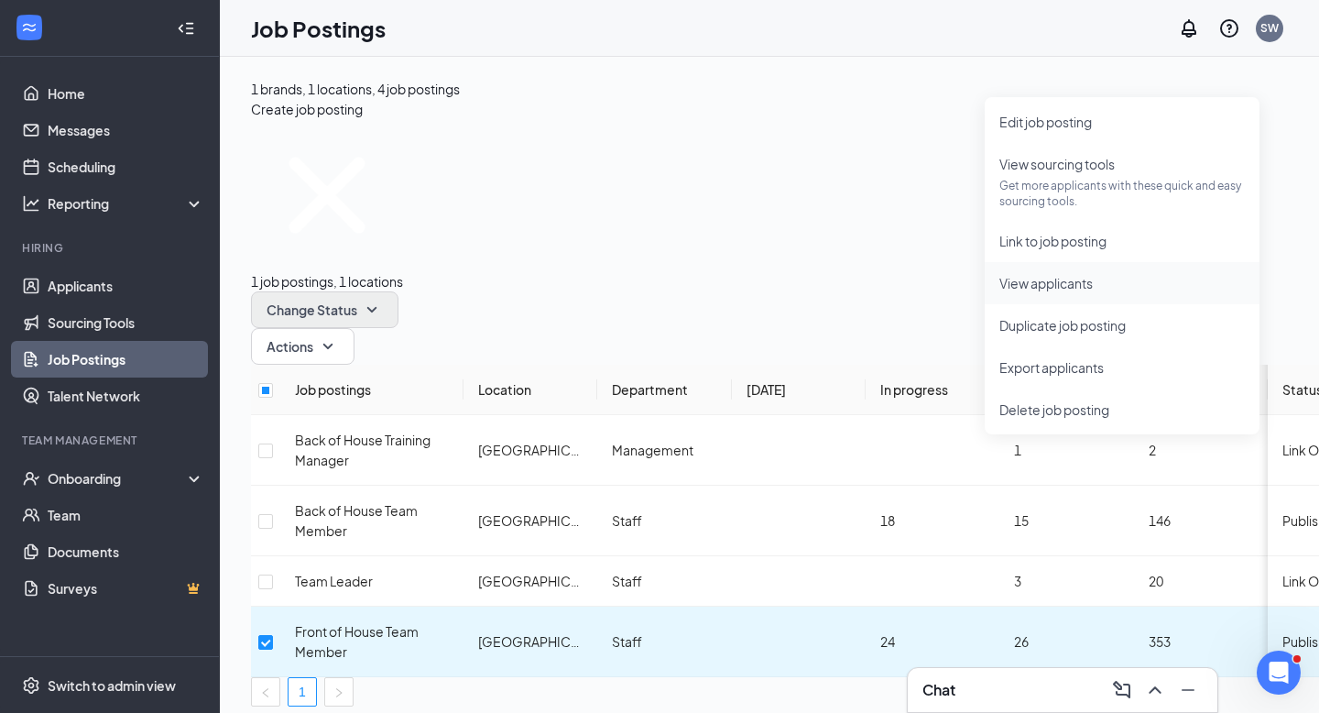
click at [1081, 285] on span "View applicants" at bounding box center [1045, 283] width 93 height 16
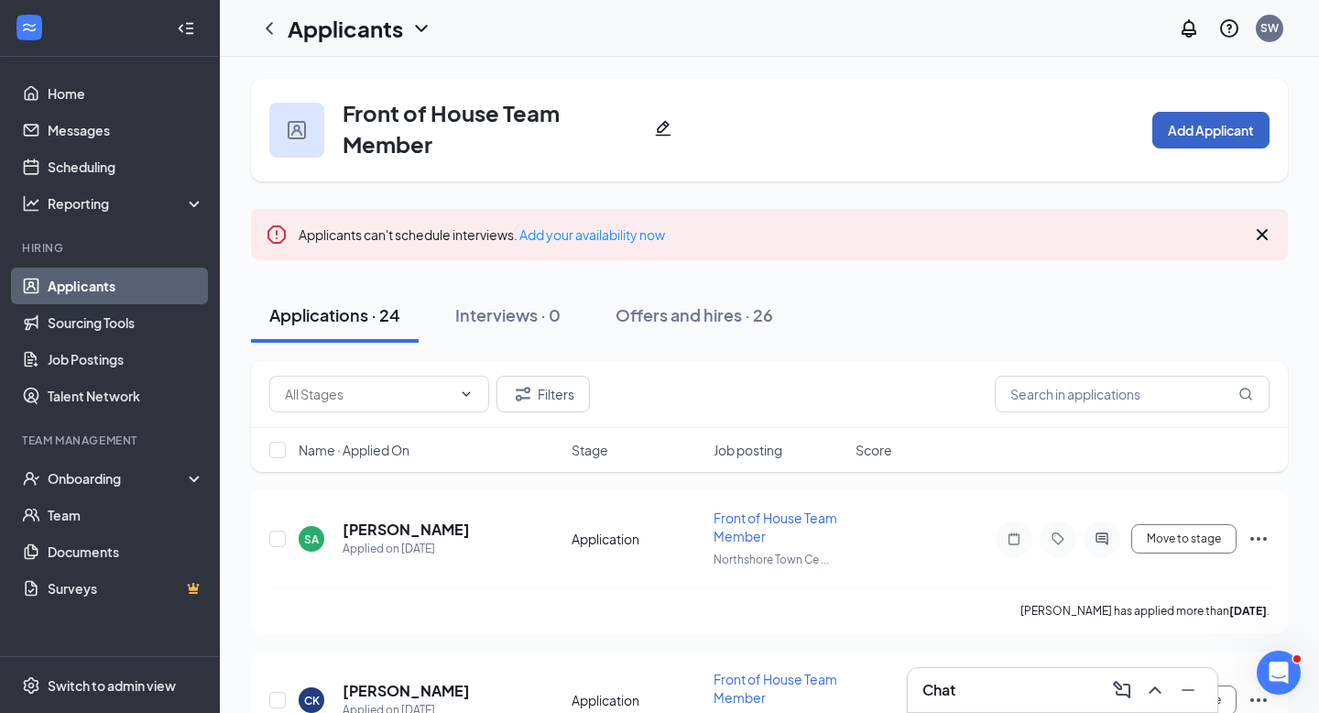
click at [1226, 116] on button "Add Applicant" at bounding box center [1210, 130] width 117 height 37
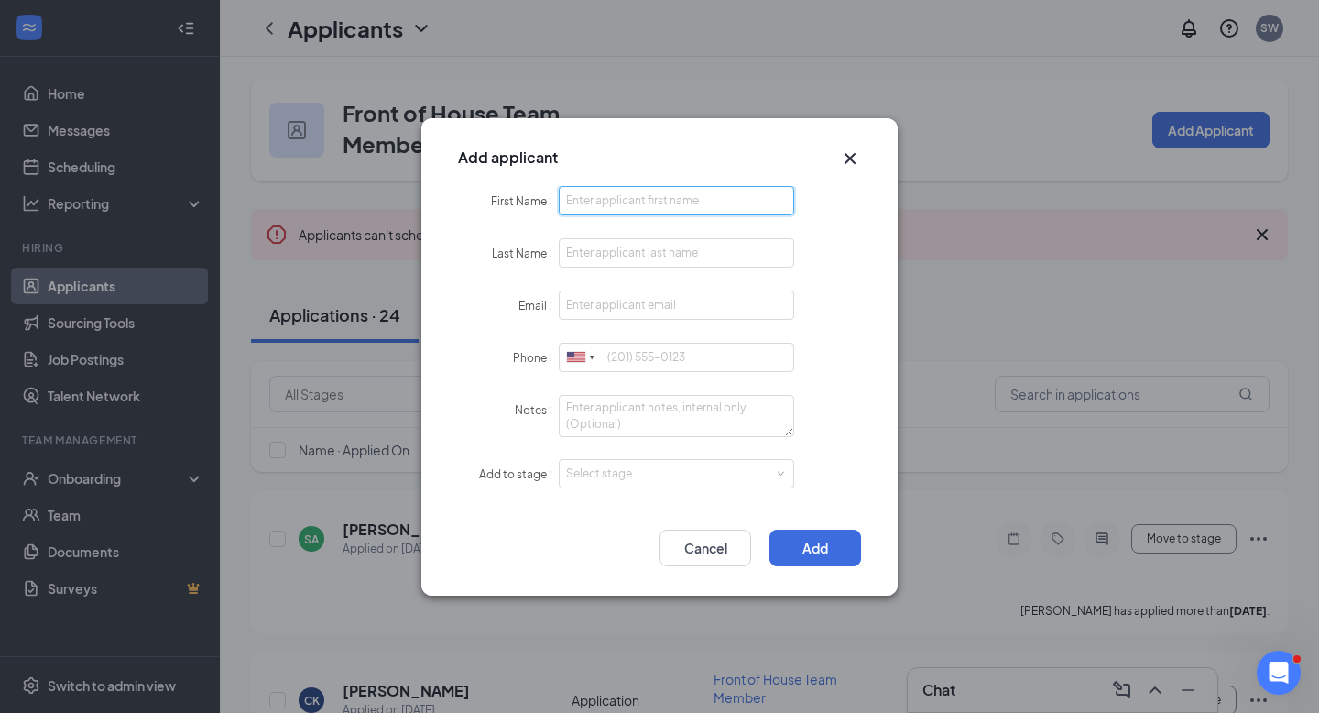
click at [698, 195] on input "First Name" at bounding box center [676, 200] width 235 height 29
type input "Cavius"
click at [632, 263] on input "Last Name" at bounding box center [676, 252] width 235 height 29
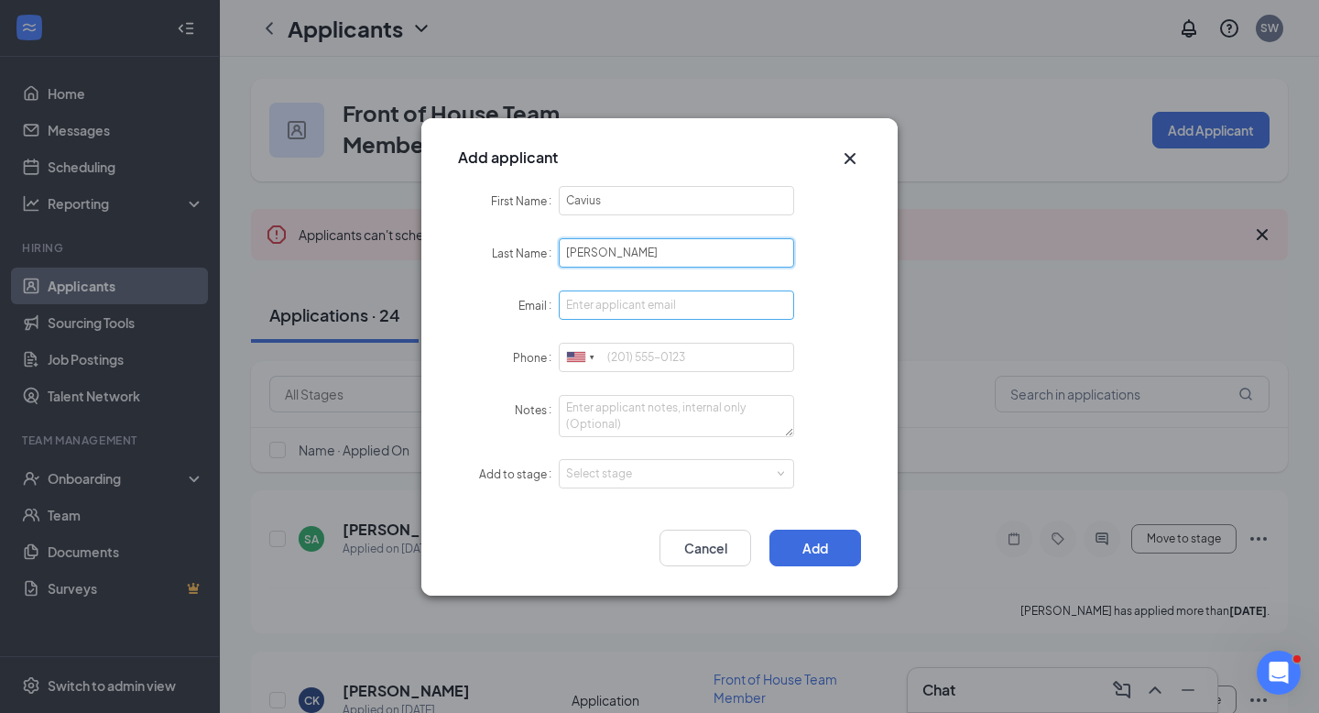
type input "Moss"
click at [604, 306] on input "Email" at bounding box center [676, 304] width 235 height 29
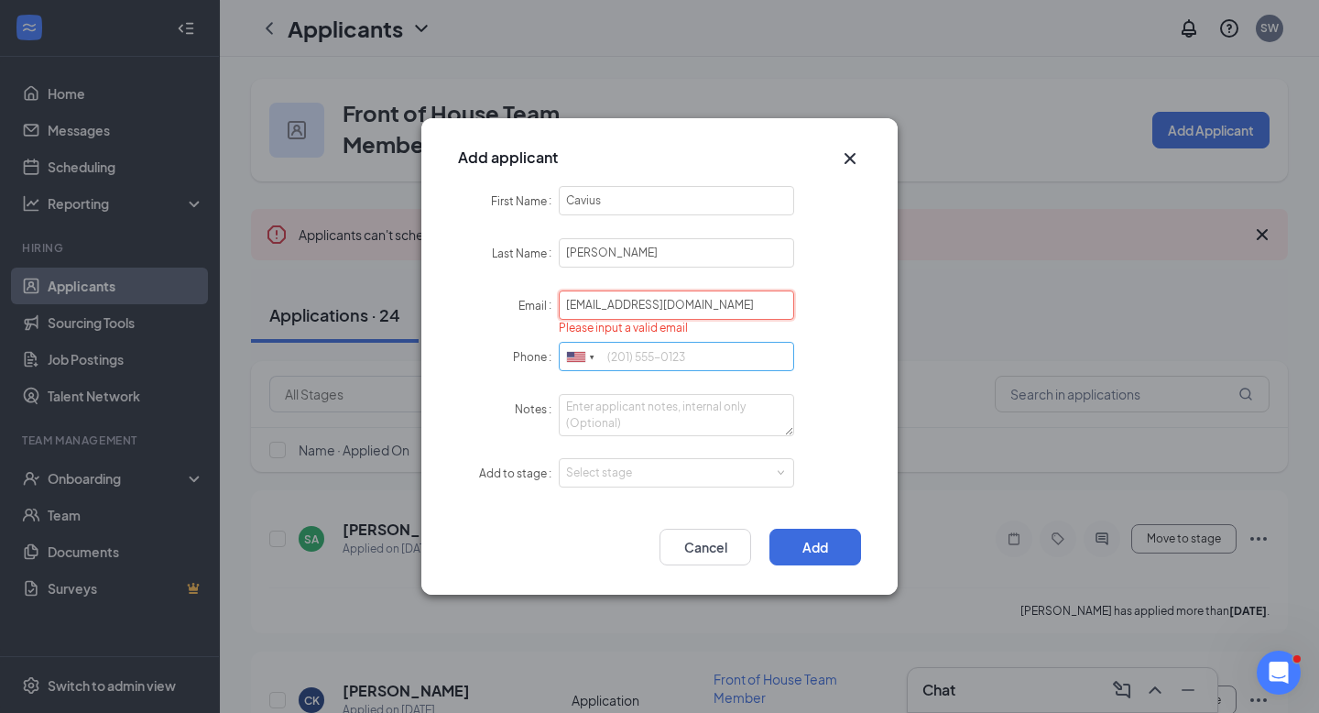
type input "cavius2369@gmail.com"
click at [638, 353] on input "Phone" at bounding box center [676, 356] width 235 height 29
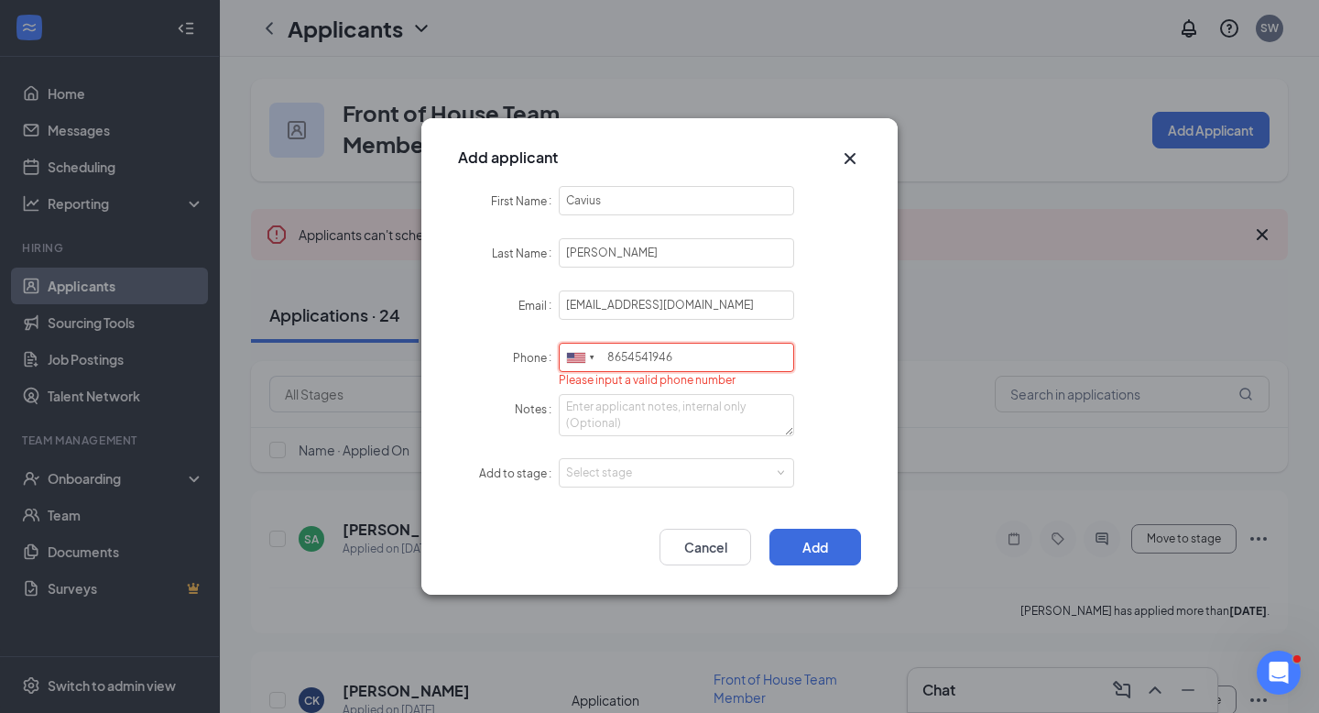
click at [627, 356] on input "8654541946" at bounding box center [676, 357] width 235 height 29
click at [657, 359] on input "865-4541946" at bounding box center [676, 357] width 235 height 29
click at [765, 367] on input "865-454-1946" at bounding box center [676, 357] width 235 height 29
type input "865-454-1946"
click at [620, 422] on textarea "Notes" at bounding box center [676, 415] width 235 height 42
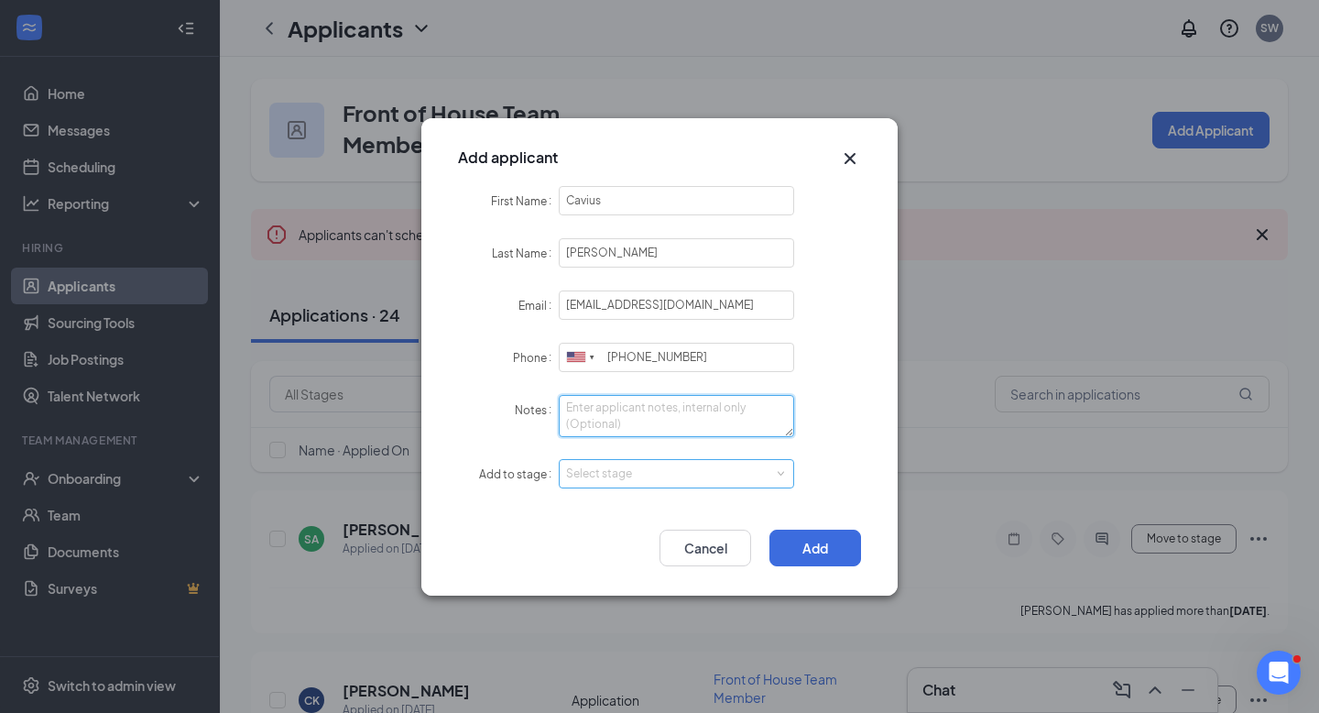
click at [582, 473] on div "Select stage" at bounding box center [672, 473] width 212 height 18
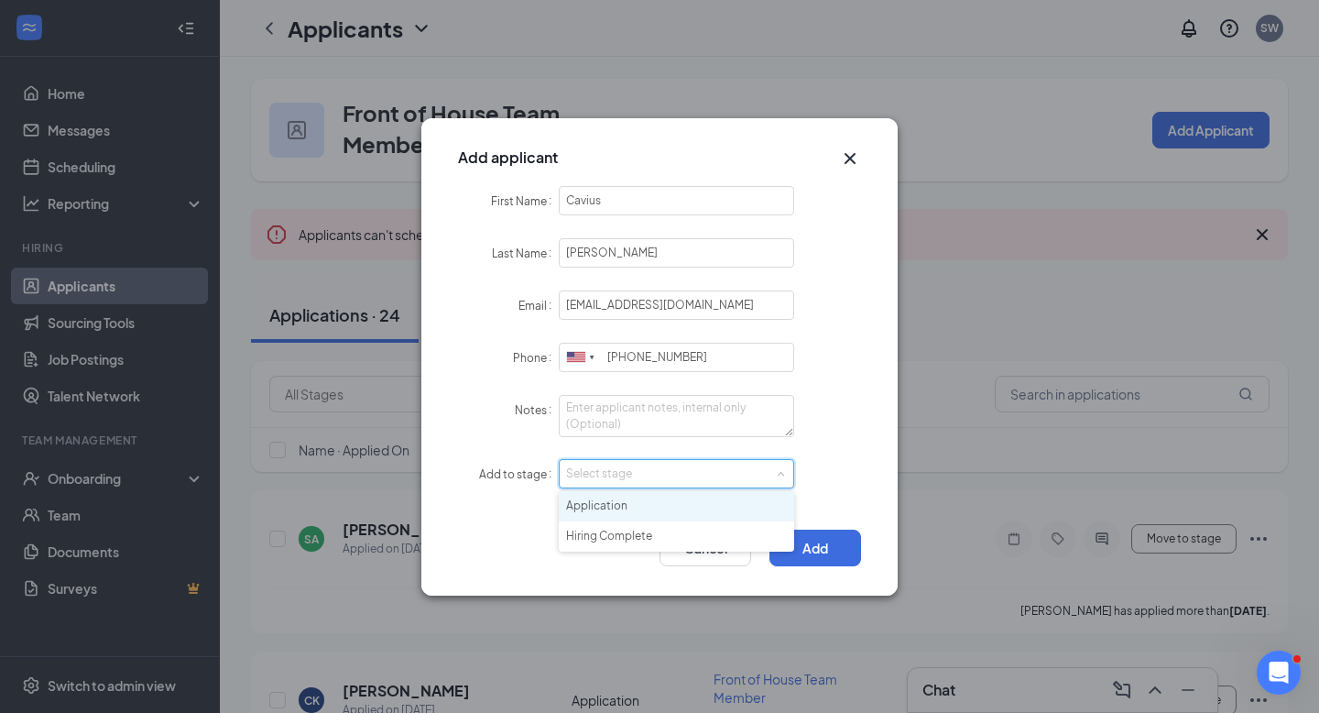
click at [594, 505] on li "Application" at bounding box center [676, 506] width 235 height 30
click at [614, 476] on div "Application" at bounding box center [603, 473] width 74 height 27
click at [615, 533] on li "Hiring Complete" at bounding box center [676, 536] width 235 height 30
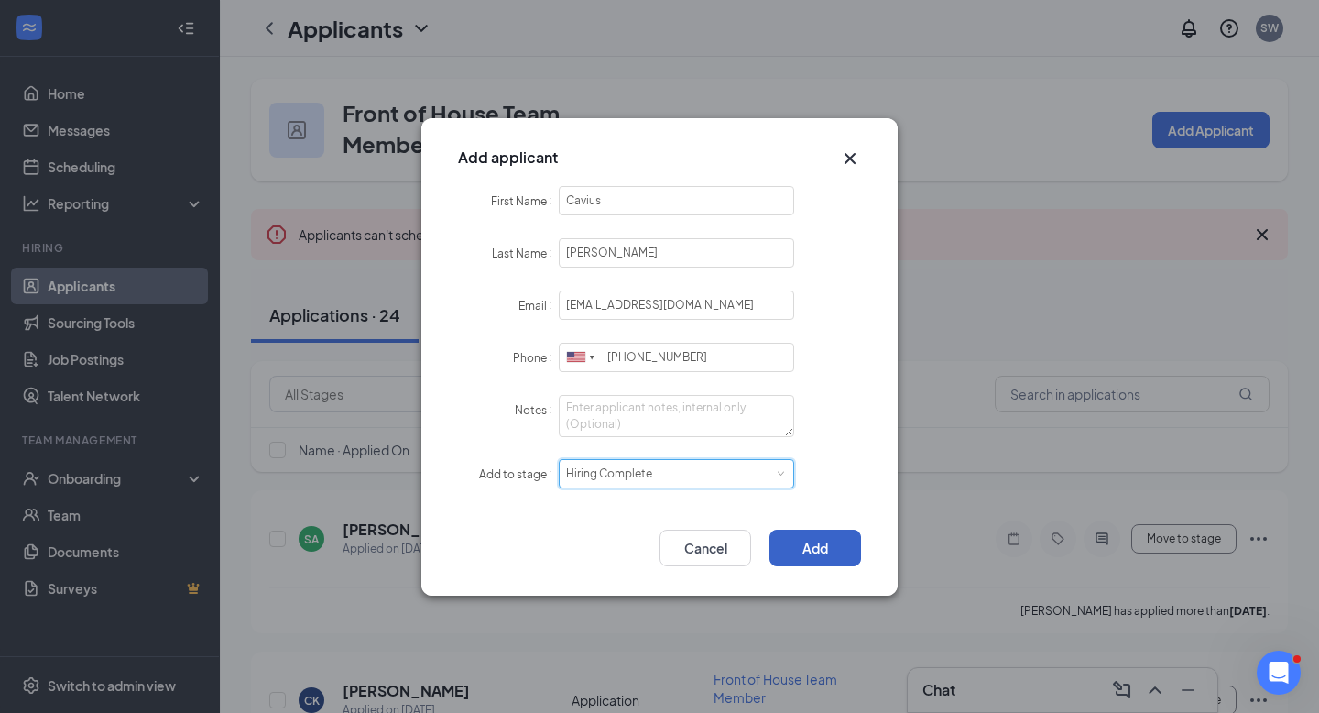
click at [817, 548] on button "Add" at bounding box center [815, 547] width 92 height 37
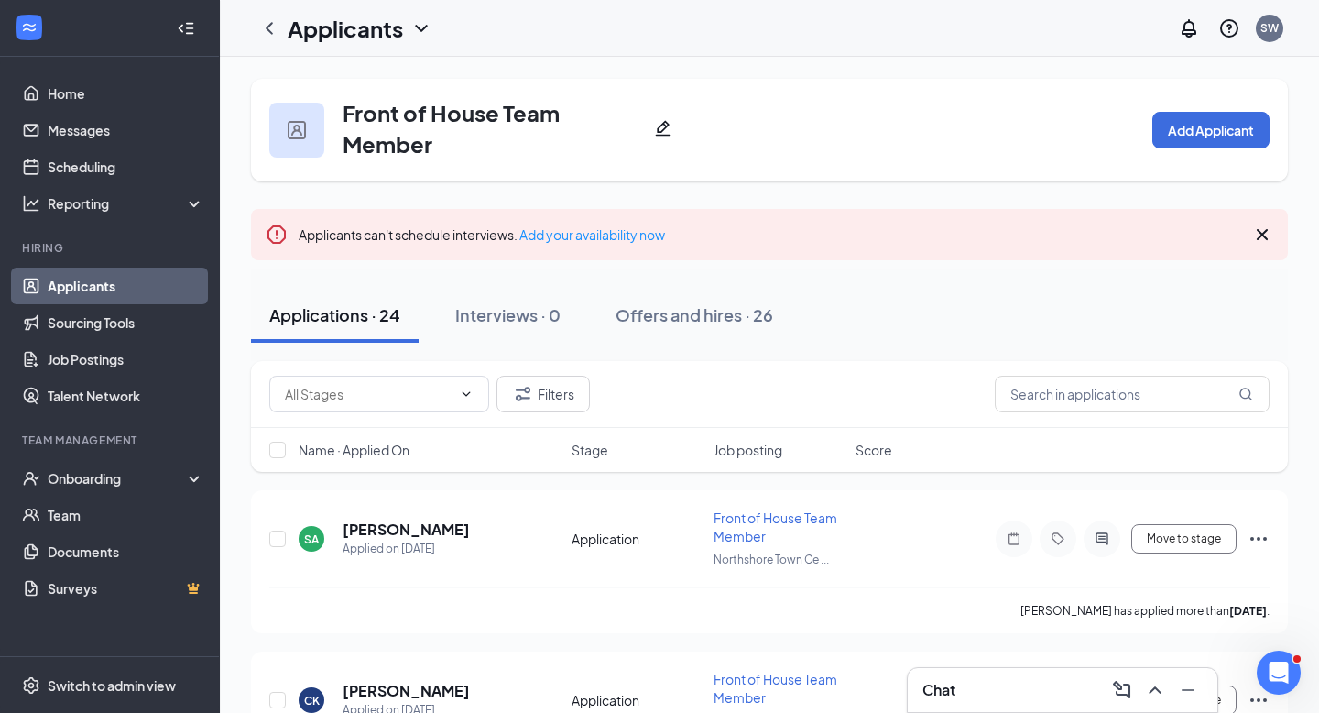
click at [88, 289] on link "Applicants" at bounding box center [126, 285] width 157 height 37
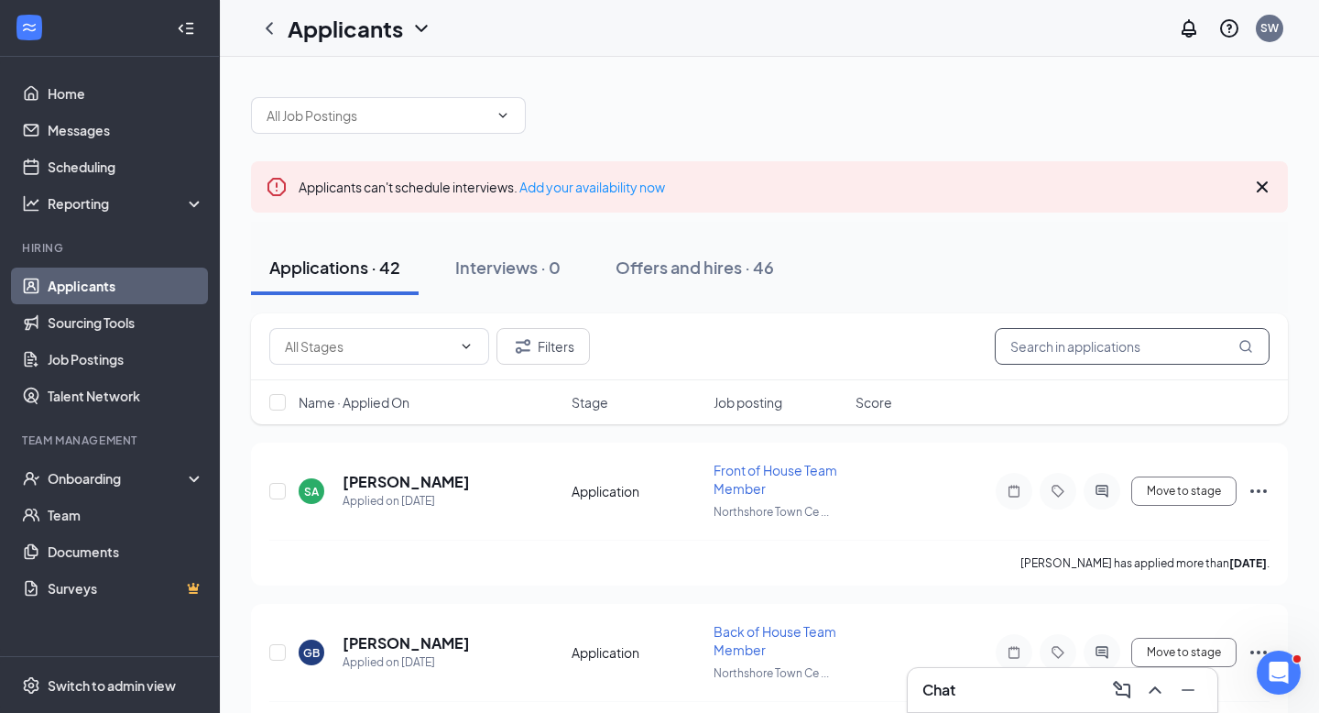
click at [1019, 338] on input "text" at bounding box center [1132, 346] width 275 height 37
type input "moss"
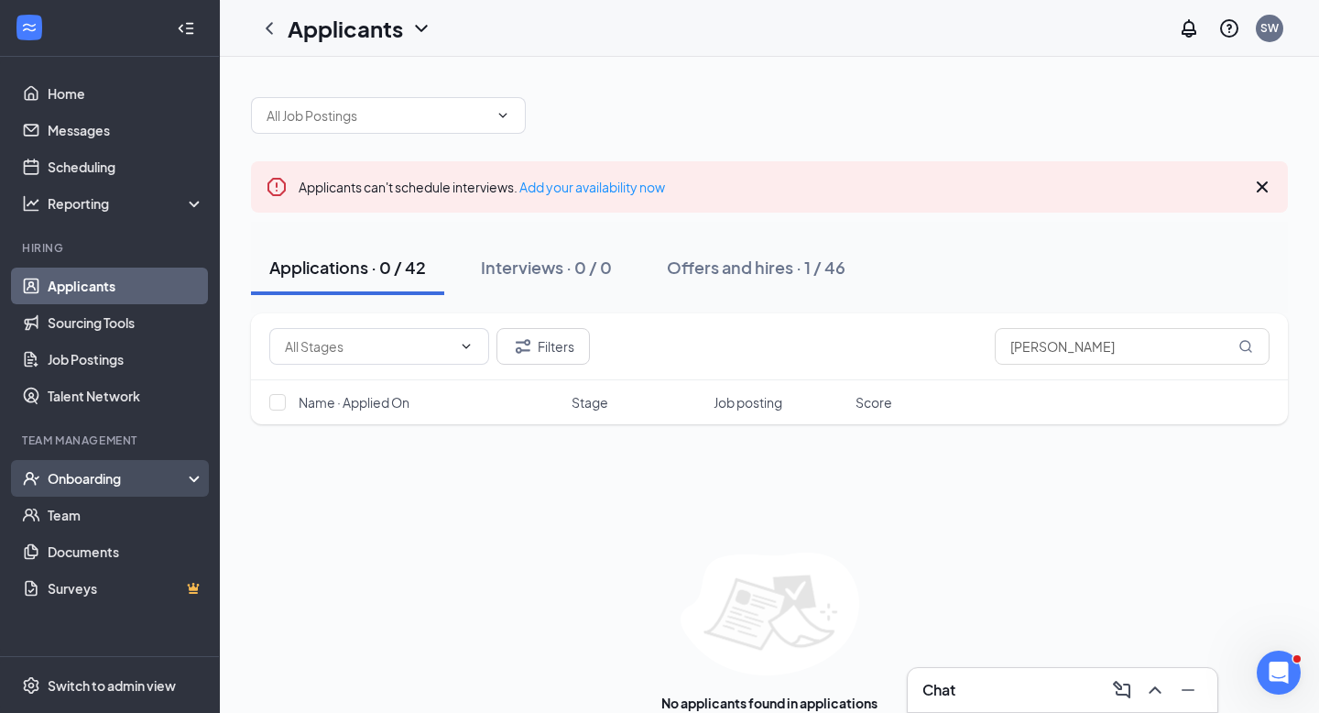
click at [123, 471] on div "Onboarding" at bounding box center [118, 478] width 141 height 18
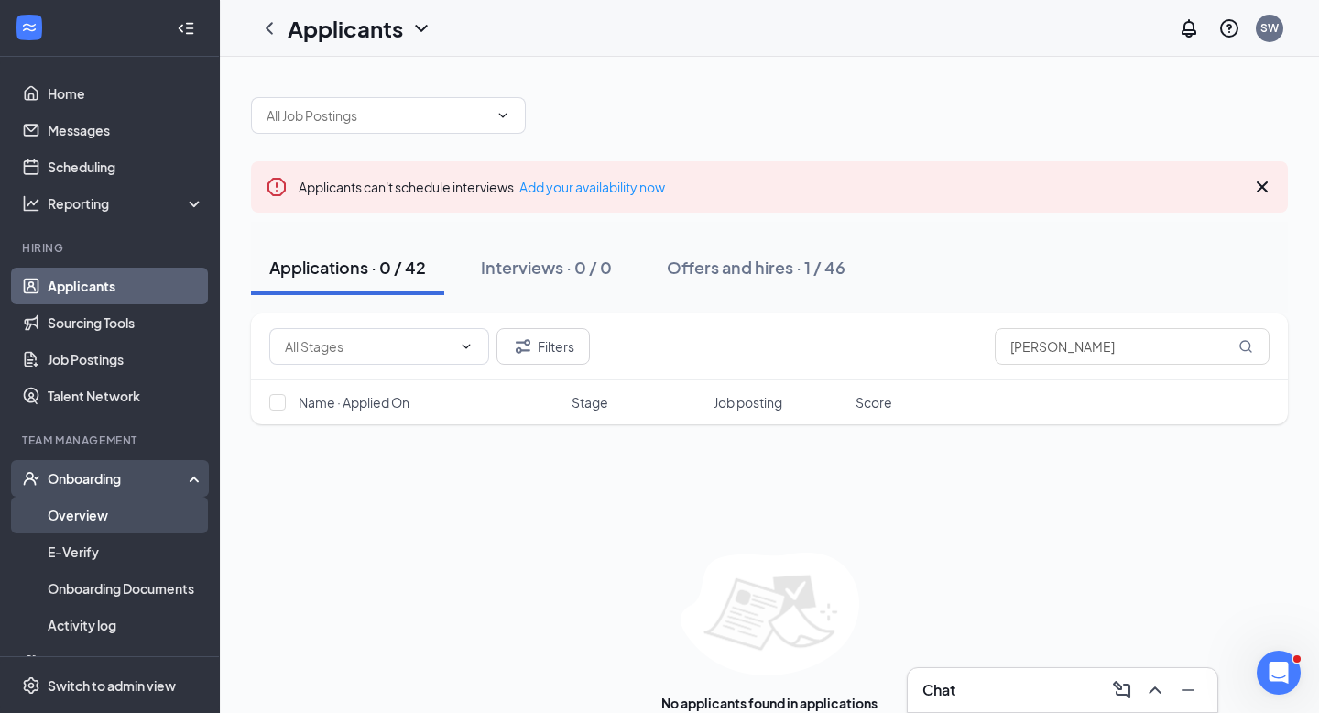
click at [111, 516] on link "Overview" at bounding box center [126, 514] width 157 height 37
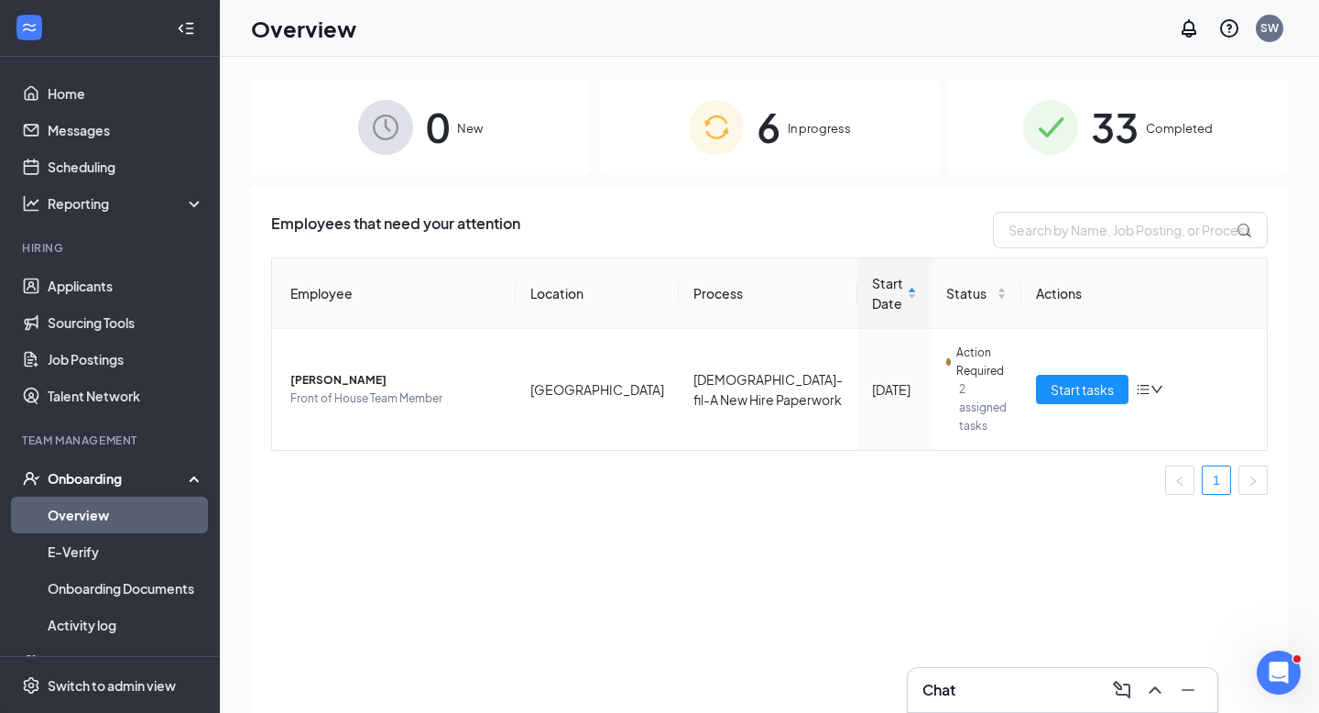
click at [798, 122] on span "In progress" at bounding box center [819, 128] width 63 height 18
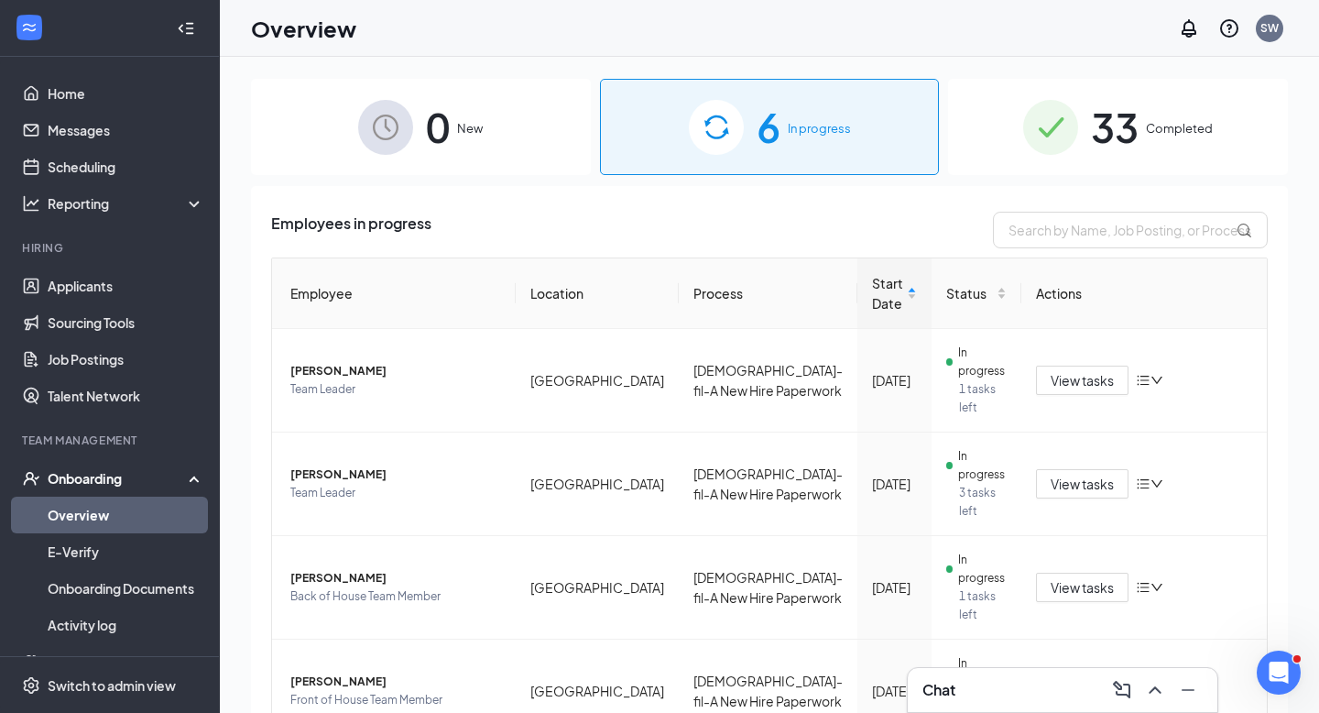
click at [1122, 132] on span "33" at bounding box center [1115, 126] width 48 height 63
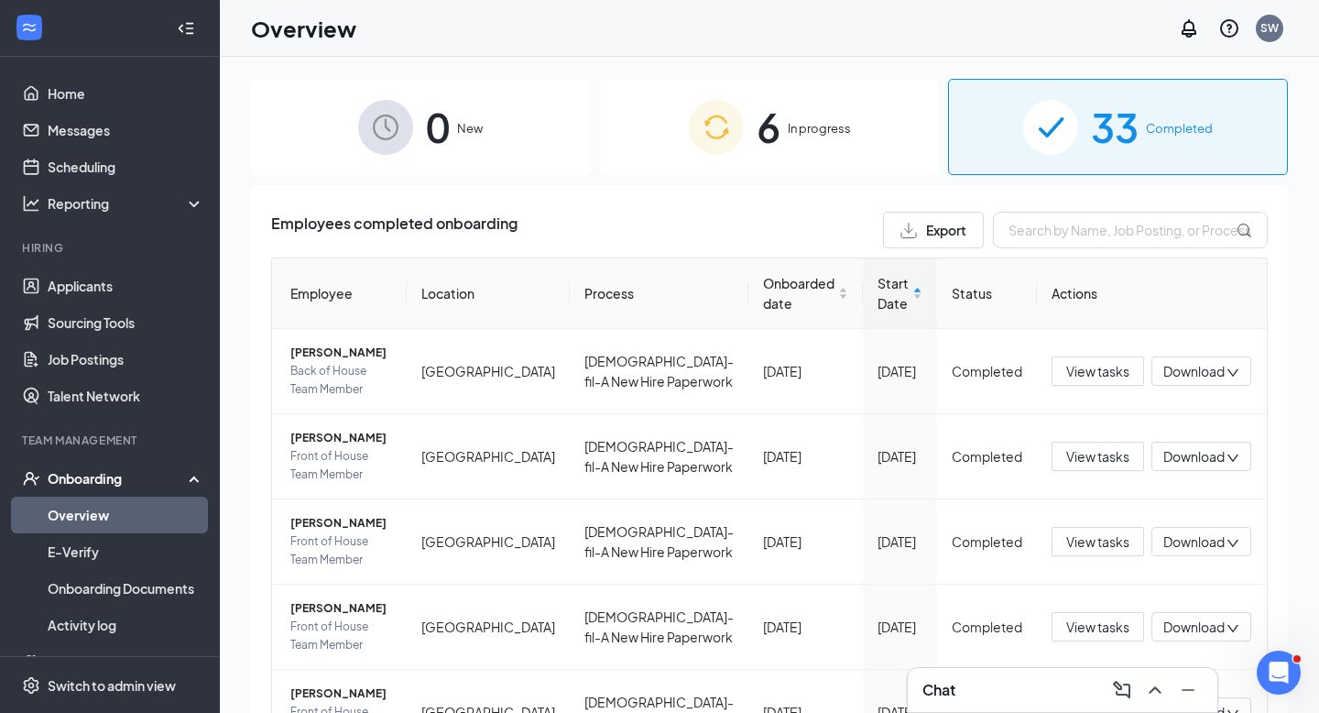
click at [1045, 239] on input "text" at bounding box center [1130, 230] width 275 height 37
type input "moss"
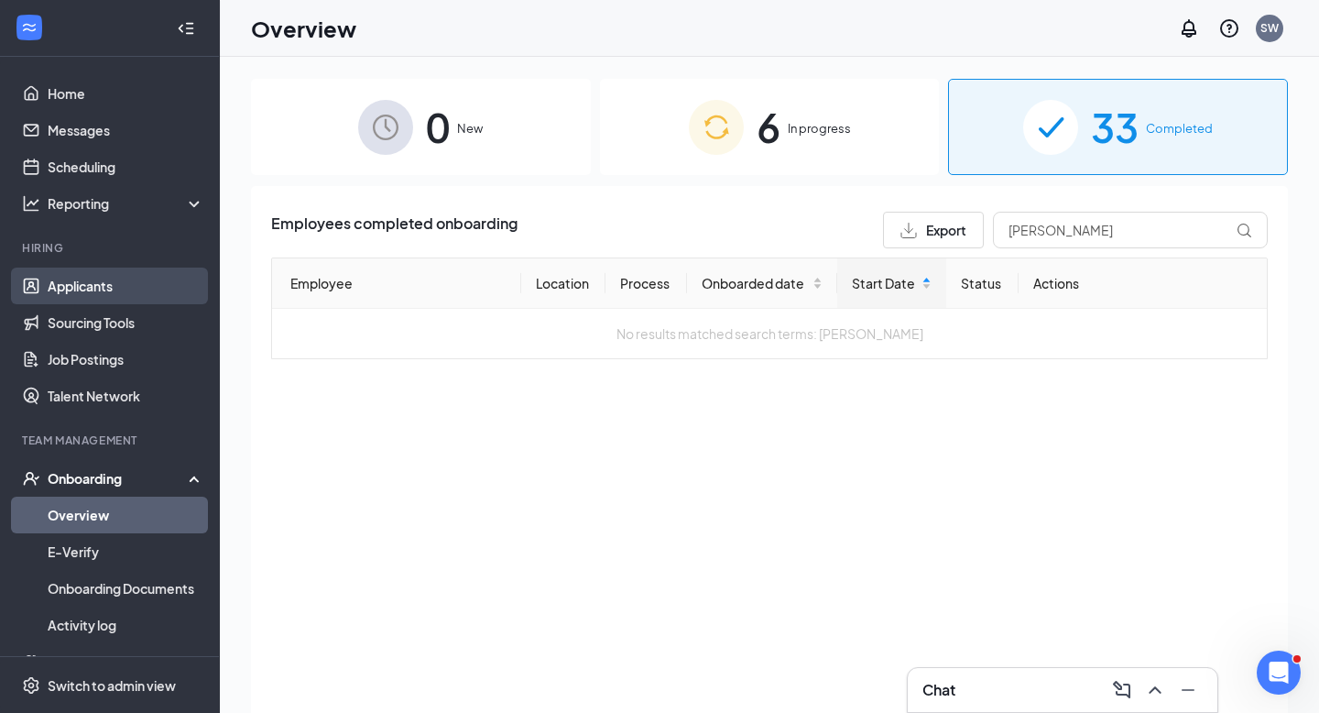
click at [106, 279] on link "Applicants" at bounding box center [126, 285] width 157 height 37
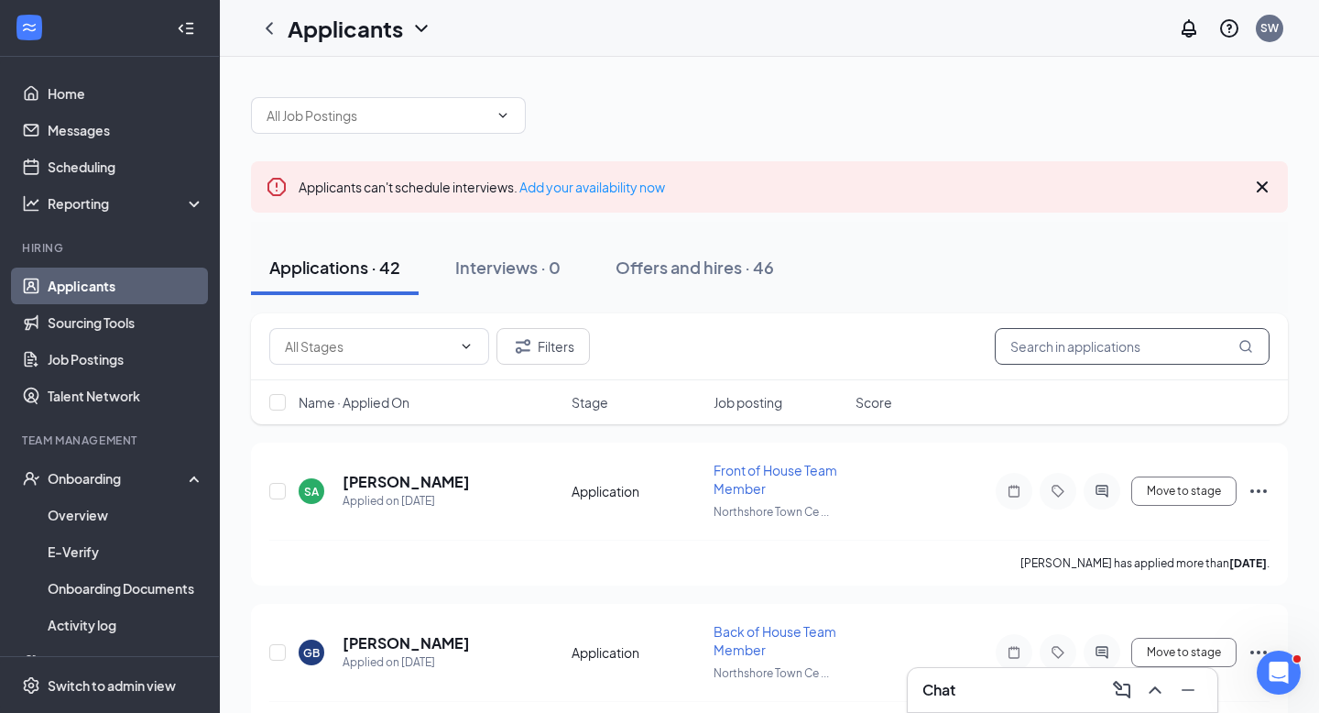
click at [1030, 343] on input "text" at bounding box center [1132, 346] width 275 height 37
type input "moss"
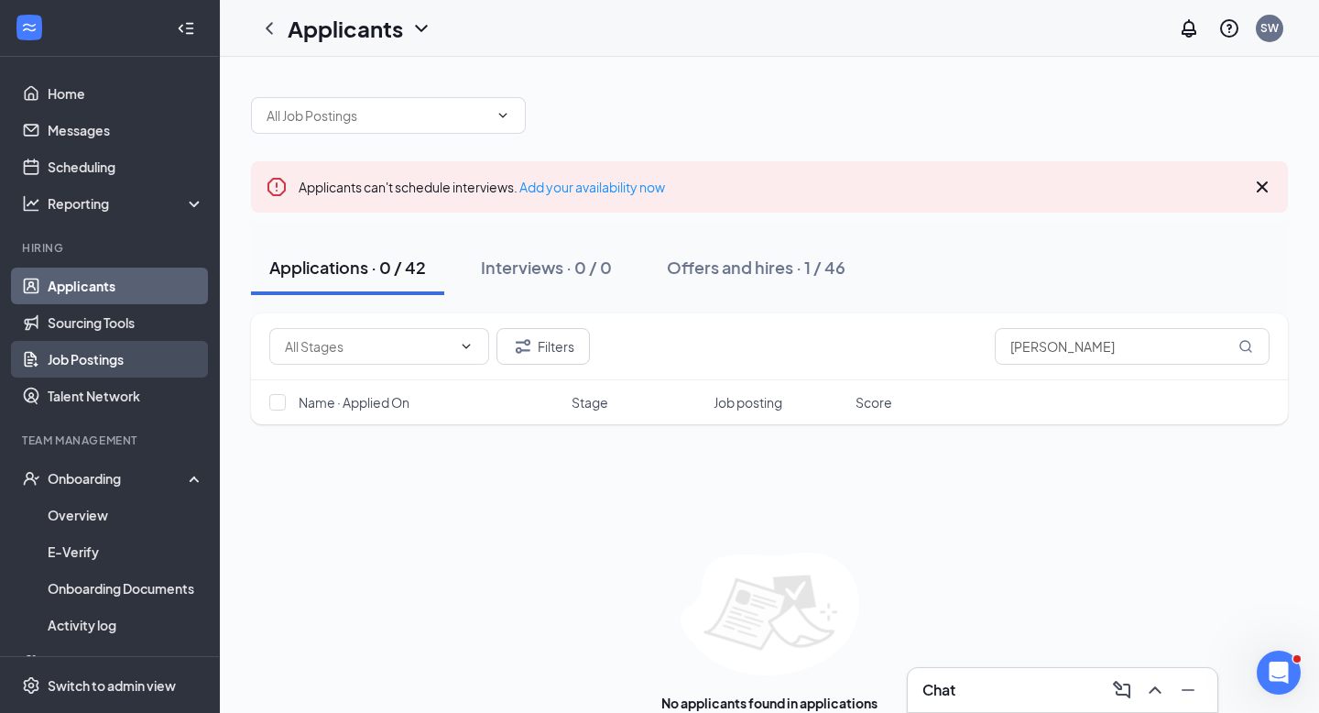
click at [100, 361] on link "Job Postings" at bounding box center [126, 359] width 157 height 37
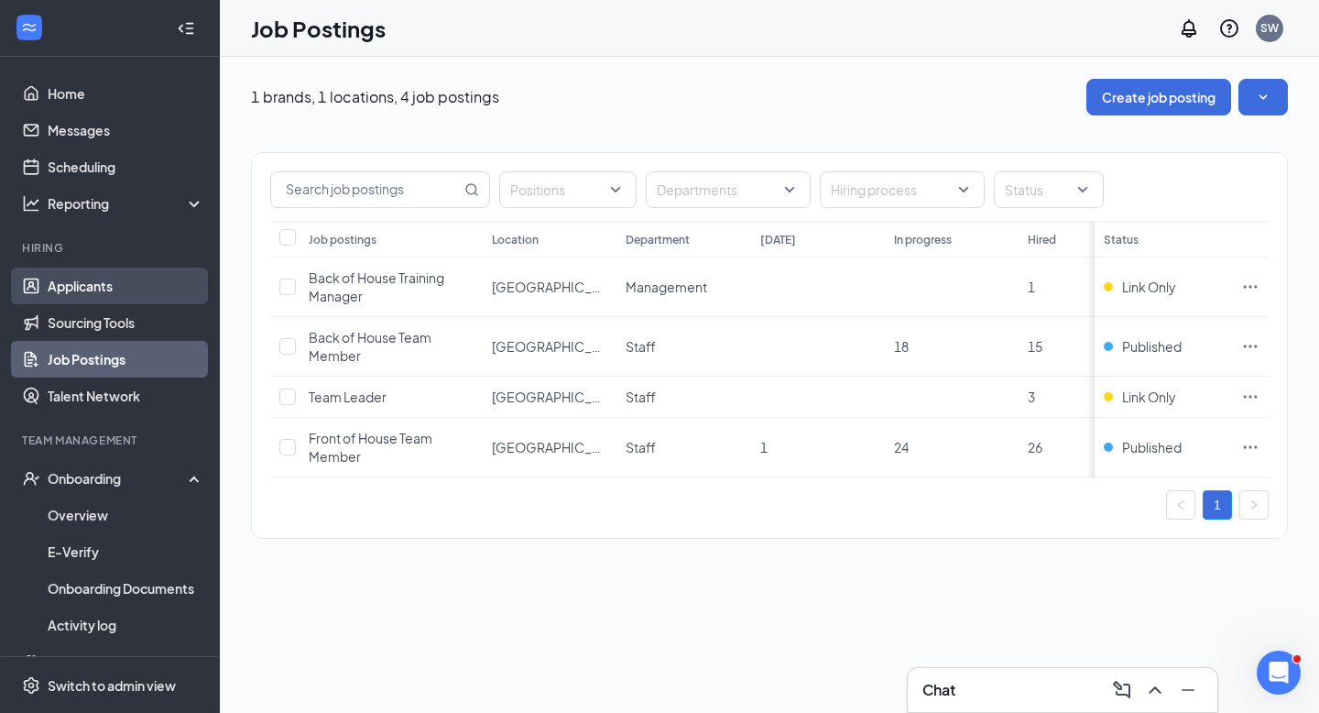
click at [117, 283] on link "Applicants" at bounding box center [126, 285] width 157 height 37
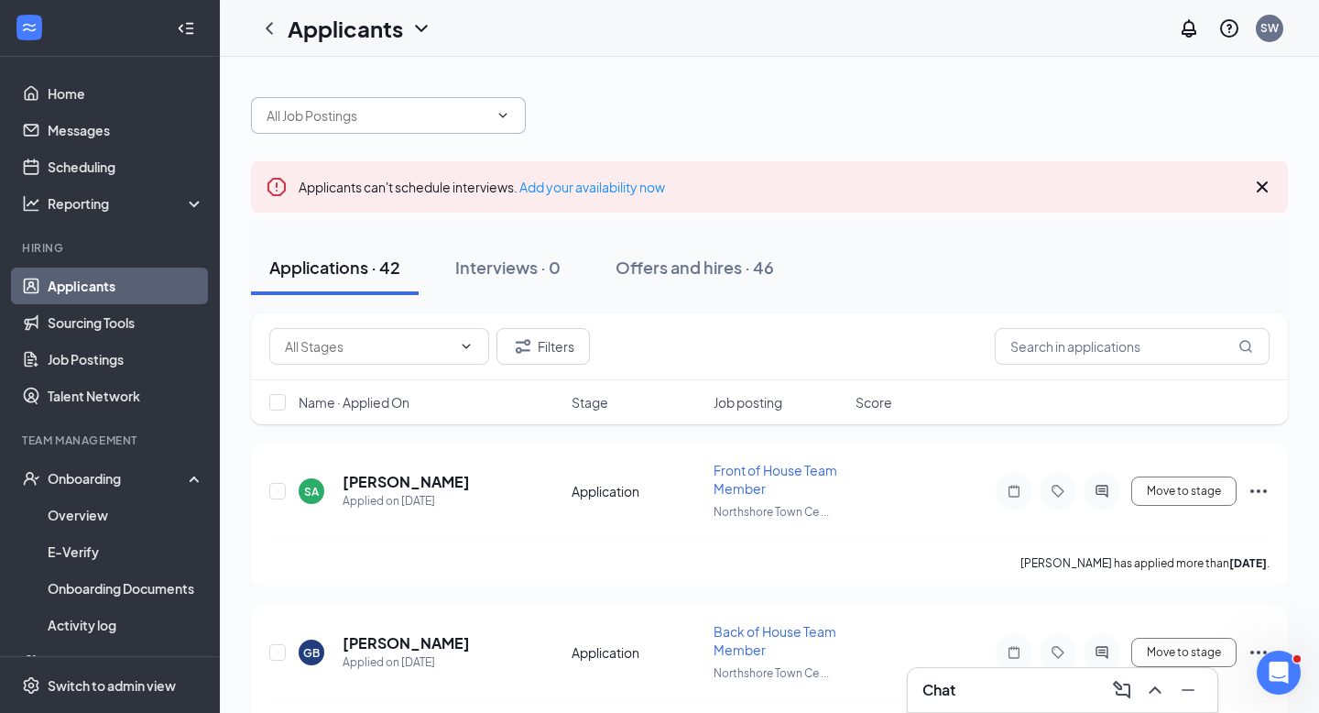
click at [506, 115] on icon "ChevronDown" at bounding box center [502, 115] width 15 height 15
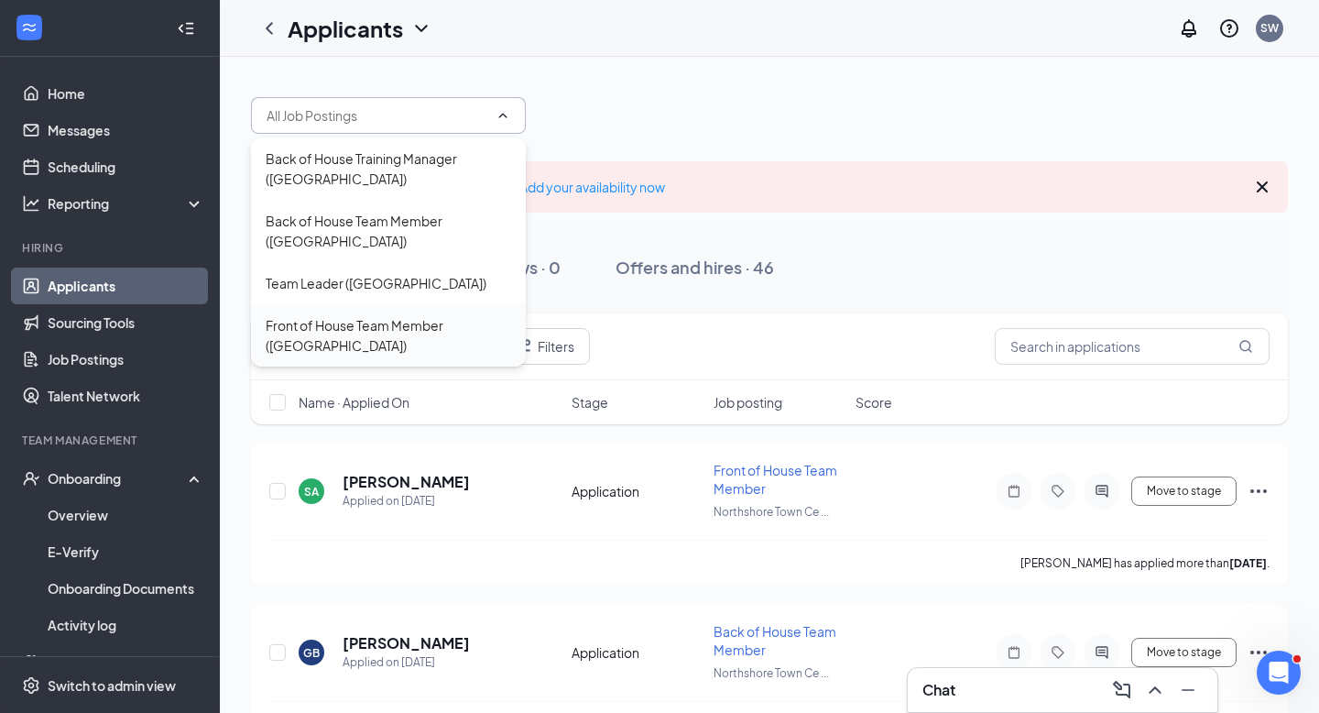
click at [367, 327] on div "Front of House Team Member (Northshore Town Center)" at bounding box center [388, 335] width 245 height 40
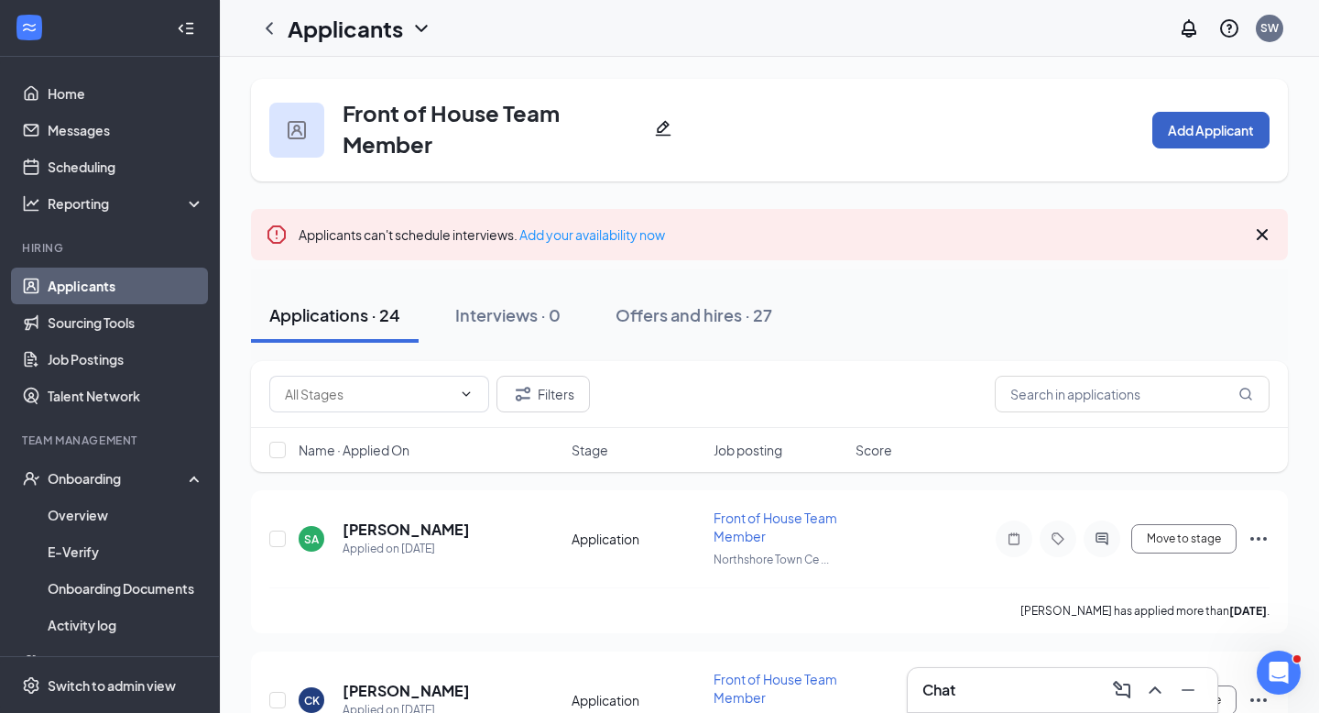
click at [1196, 124] on button "Add Applicant" at bounding box center [1210, 130] width 117 height 37
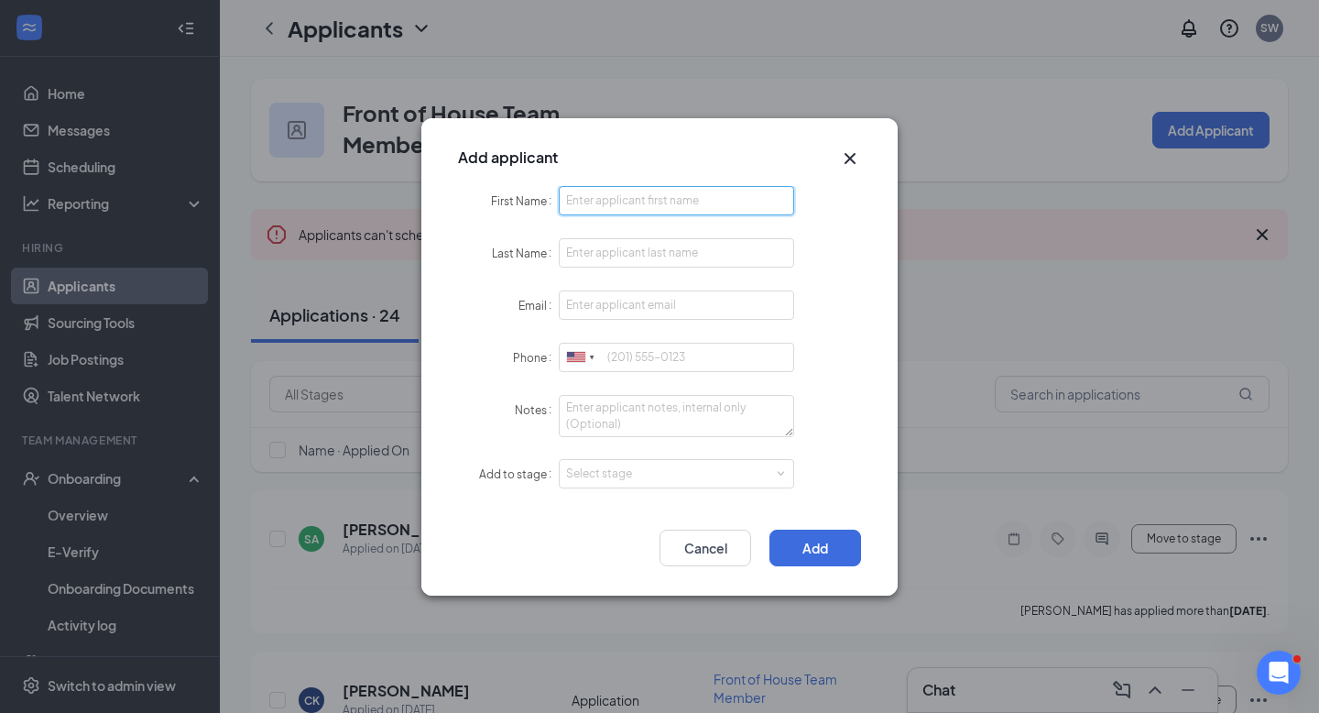
click at [743, 205] on input "First Name" at bounding box center [676, 200] width 235 height 29
type input "Cavius"
click at [625, 263] on input "Last Name" at bounding box center [676, 252] width 235 height 29
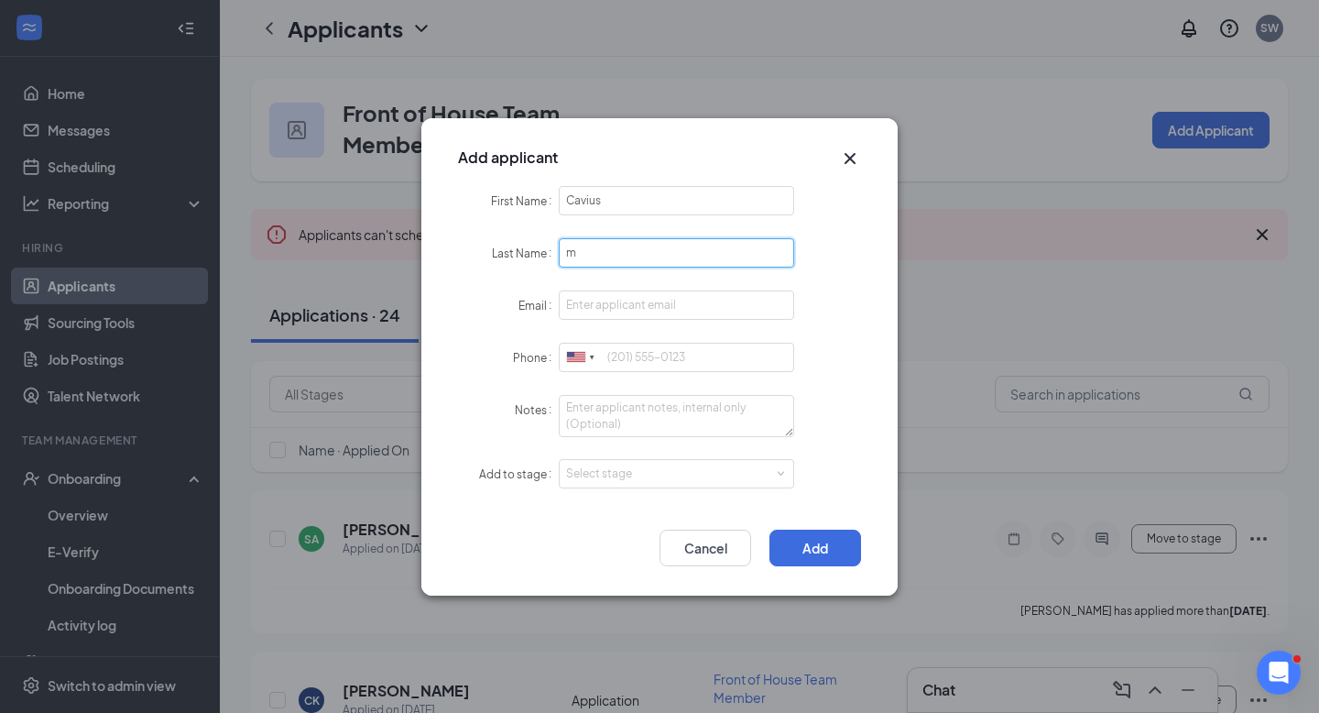
type input "Moss"
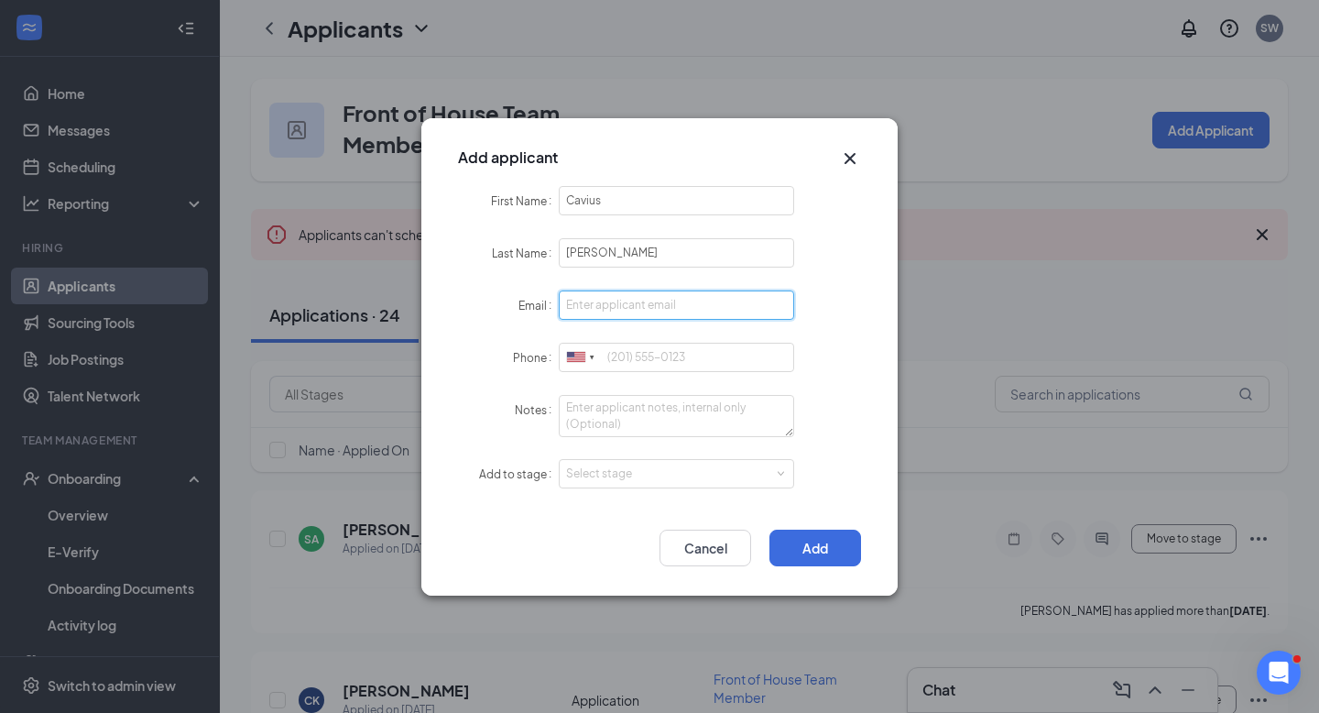
click at [615, 306] on input "Email" at bounding box center [676, 304] width 235 height 29
type input "cavius2369@gmail.com"
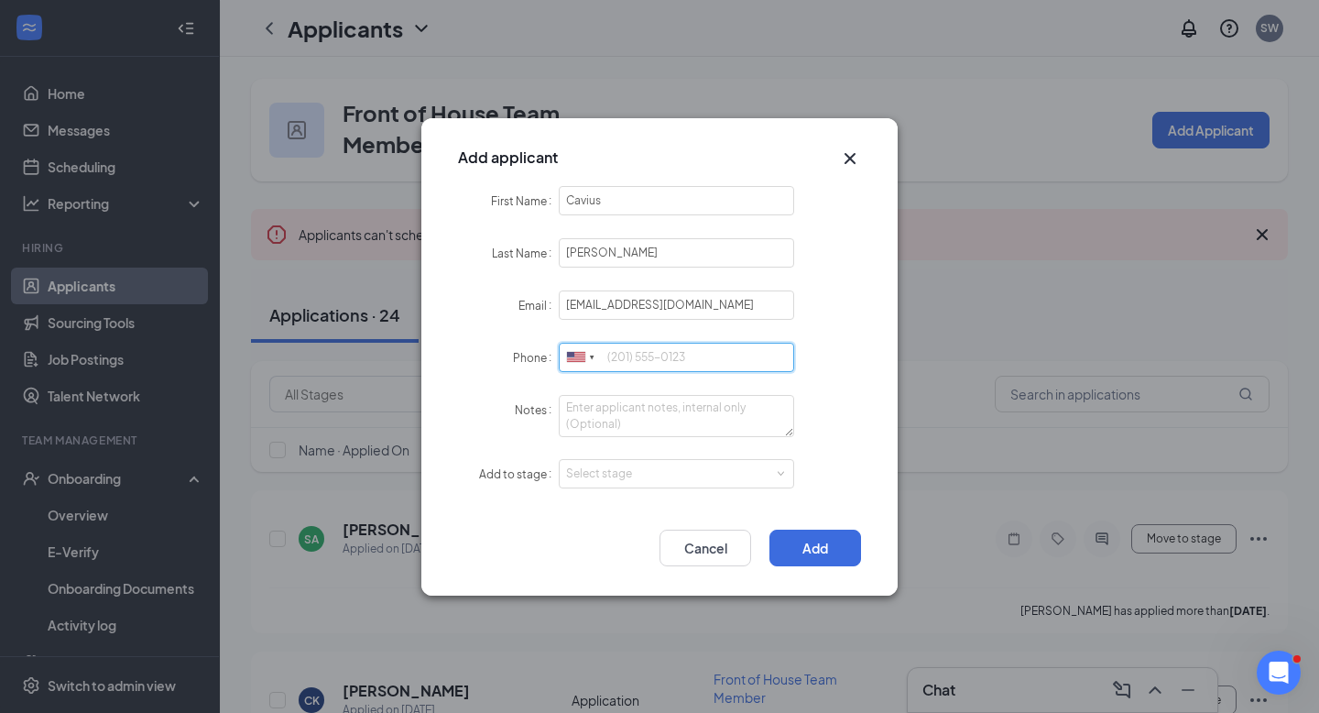
click at [656, 357] on input "Phone" at bounding box center [676, 357] width 235 height 29
type input "865-454-1946"
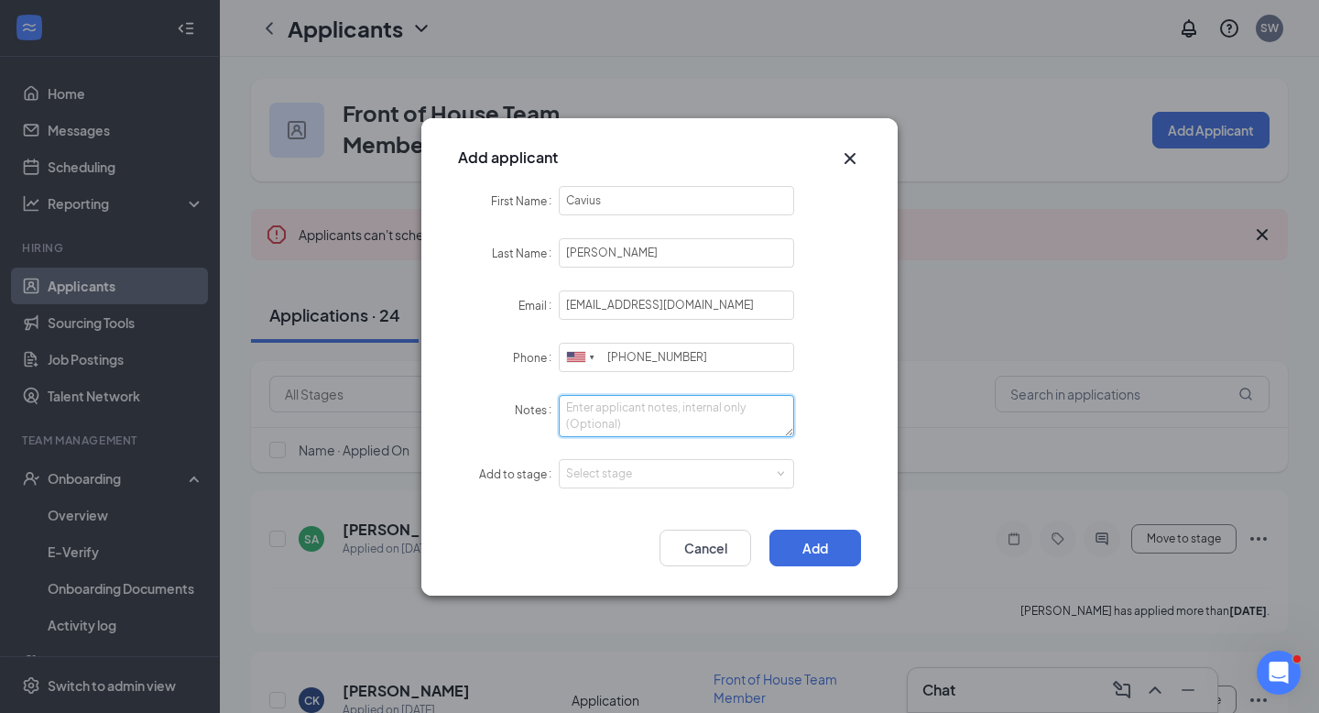
click at [589, 419] on textarea "Notes" at bounding box center [676, 416] width 235 height 42
click at [581, 474] on div "Select stage" at bounding box center [672, 473] width 212 height 18
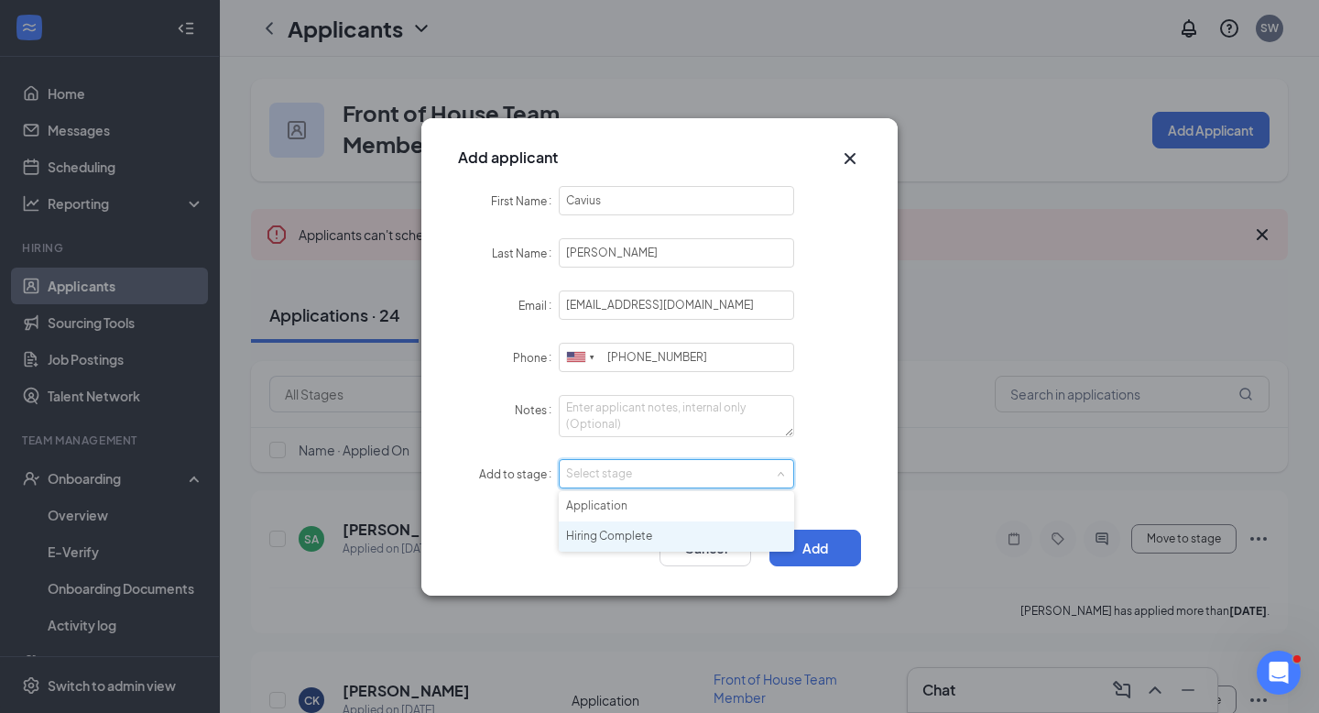
click at [599, 536] on li "Hiring Complete" at bounding box center [676, 536] width 235 height 30
click at [828, 549] on button "Add" at bounding box center [815, 547] width 92 height 37
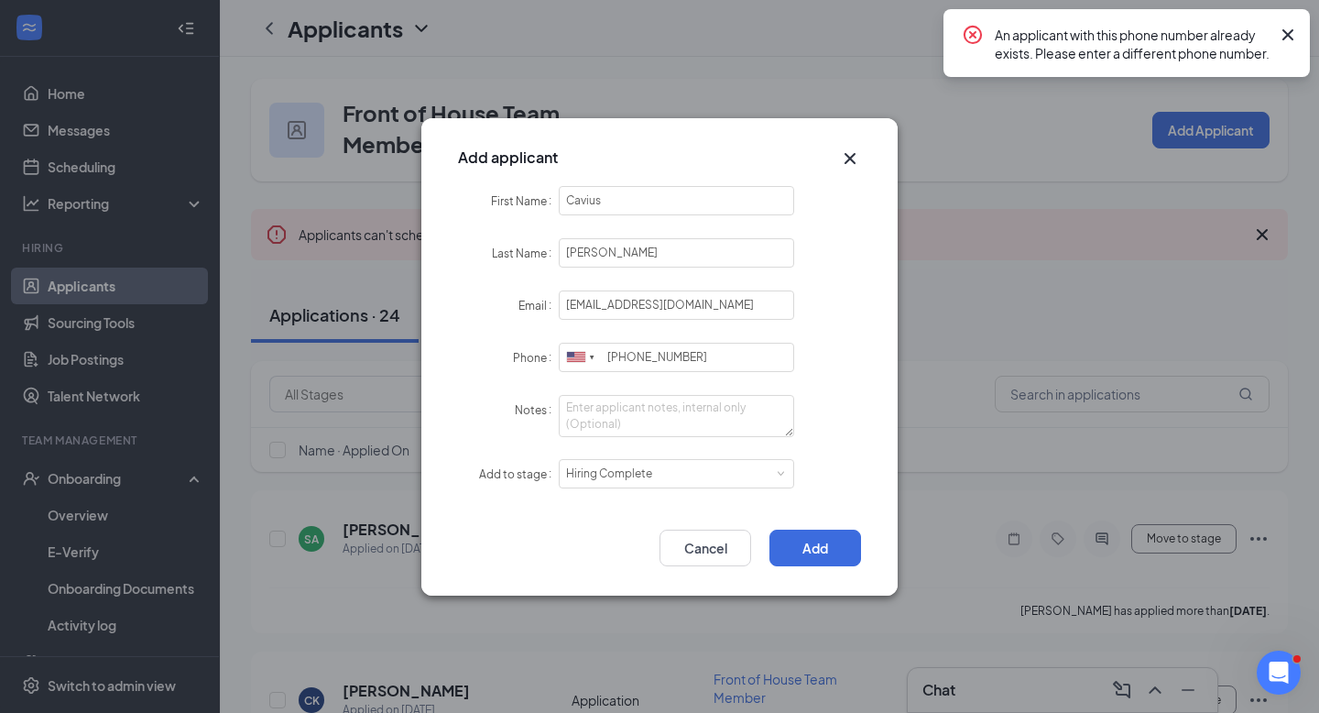
click at [1289, 34] on icon "Cross" at bounding box center [1288, 35] width 22 height 22
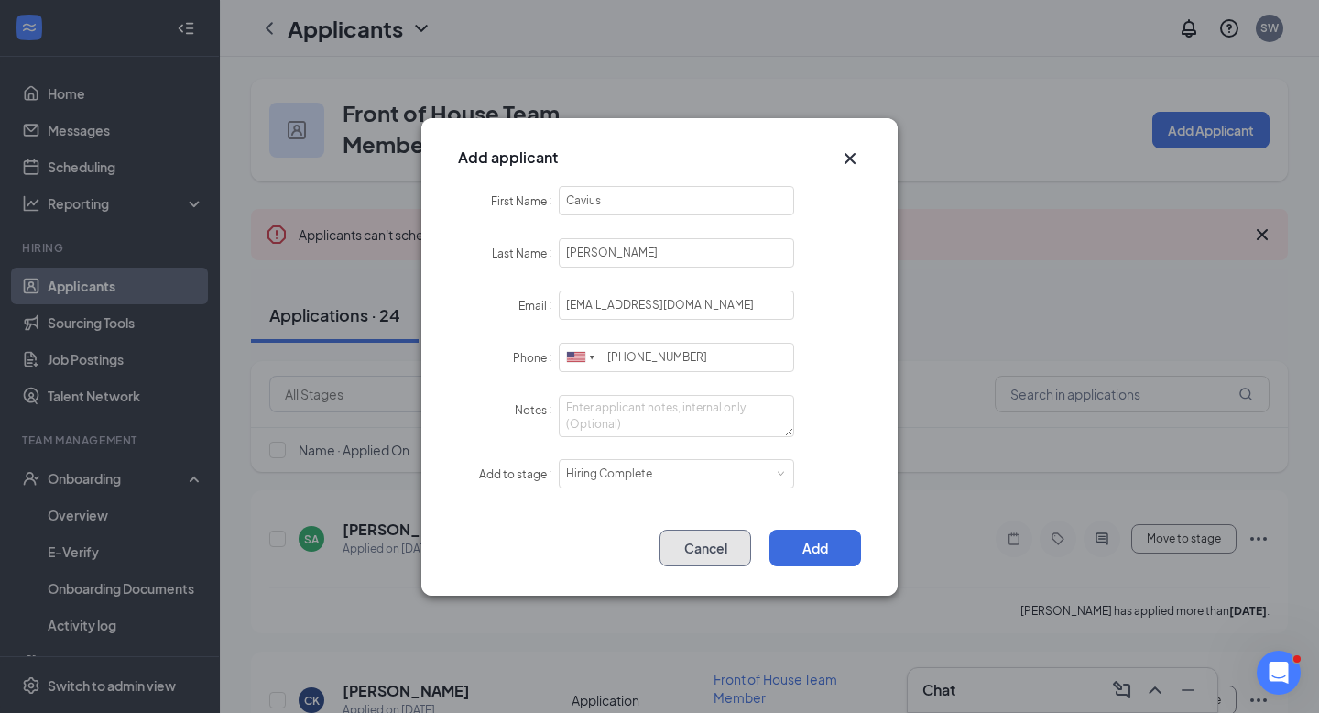
click at [706, 540] on button "Cancel" at bounding box center [705, 547] width 92 height 37
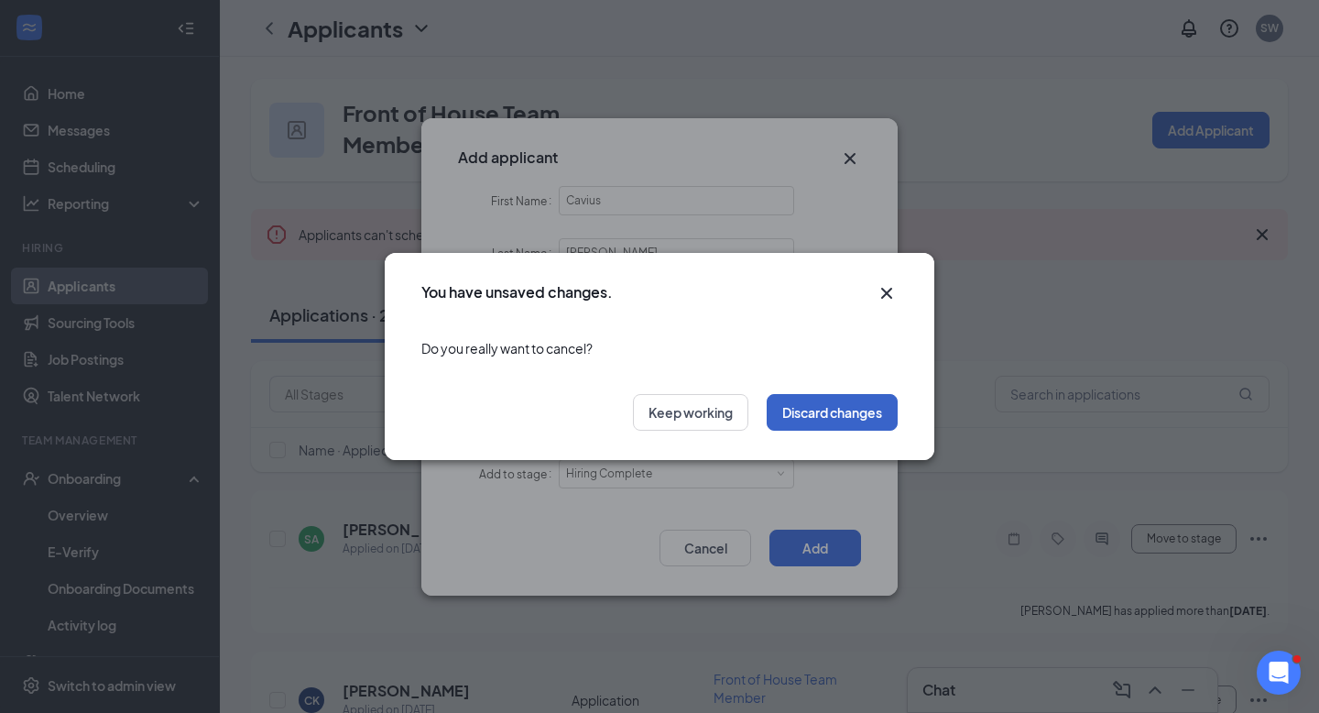
click at [816, 411] on button "Discard changes" at bounding box center [832, 412] width 131 height 37
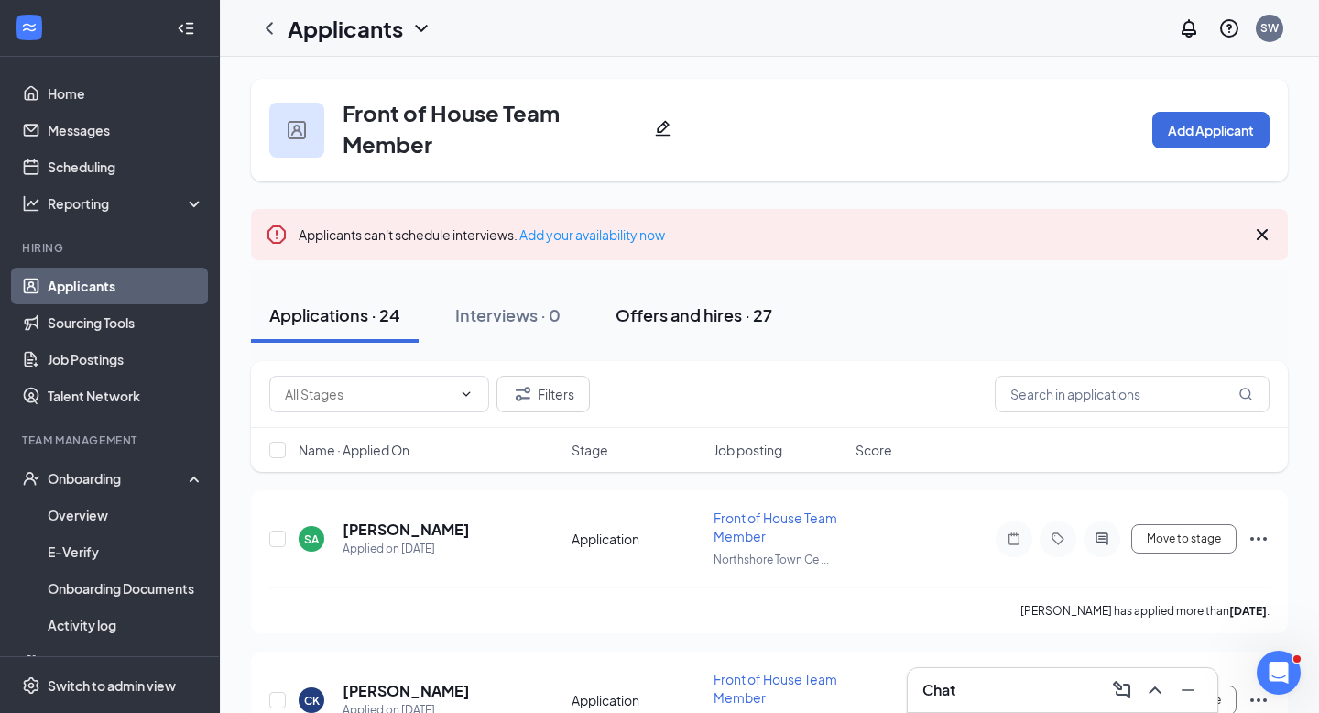
click at [699, 311] on div "Offers and hires · 27" at bounding box center [693, 314] width 157 height 23
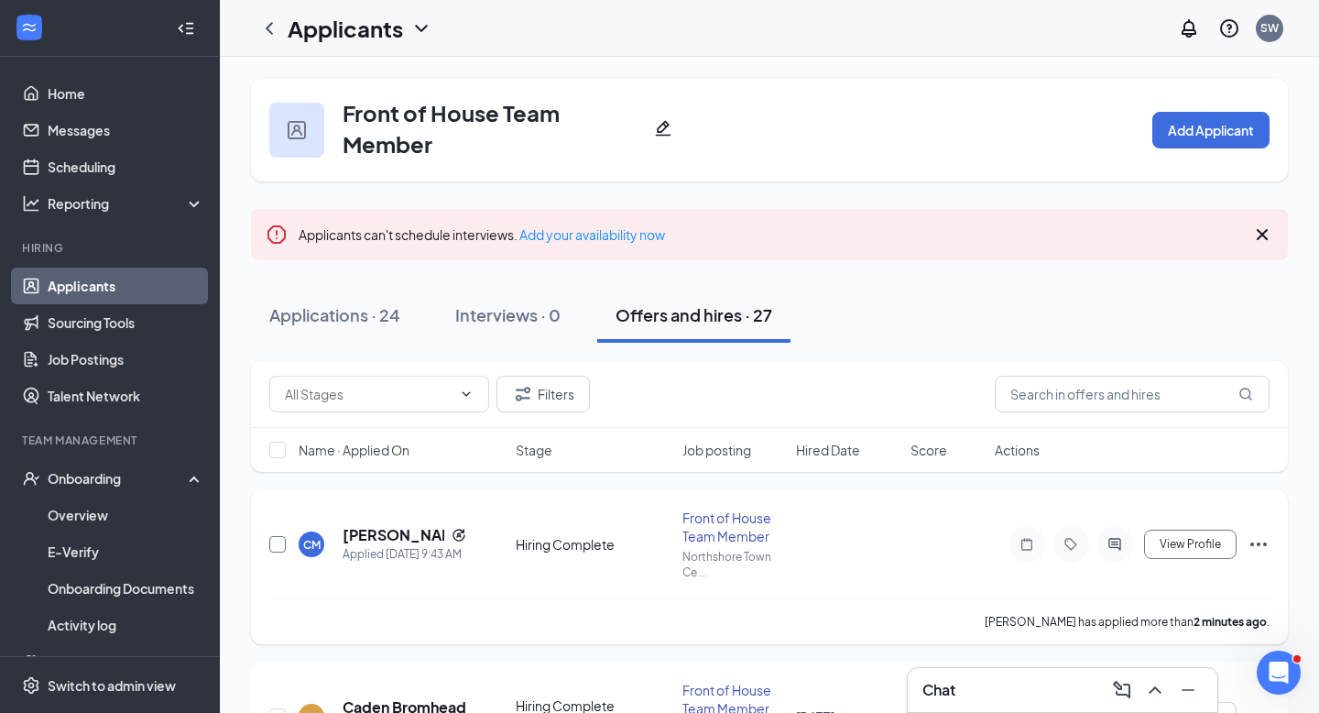
click at [278, 539] on input "checkbox" at bounding box center [277, 544] width 16 height 16
checkbox input "true"
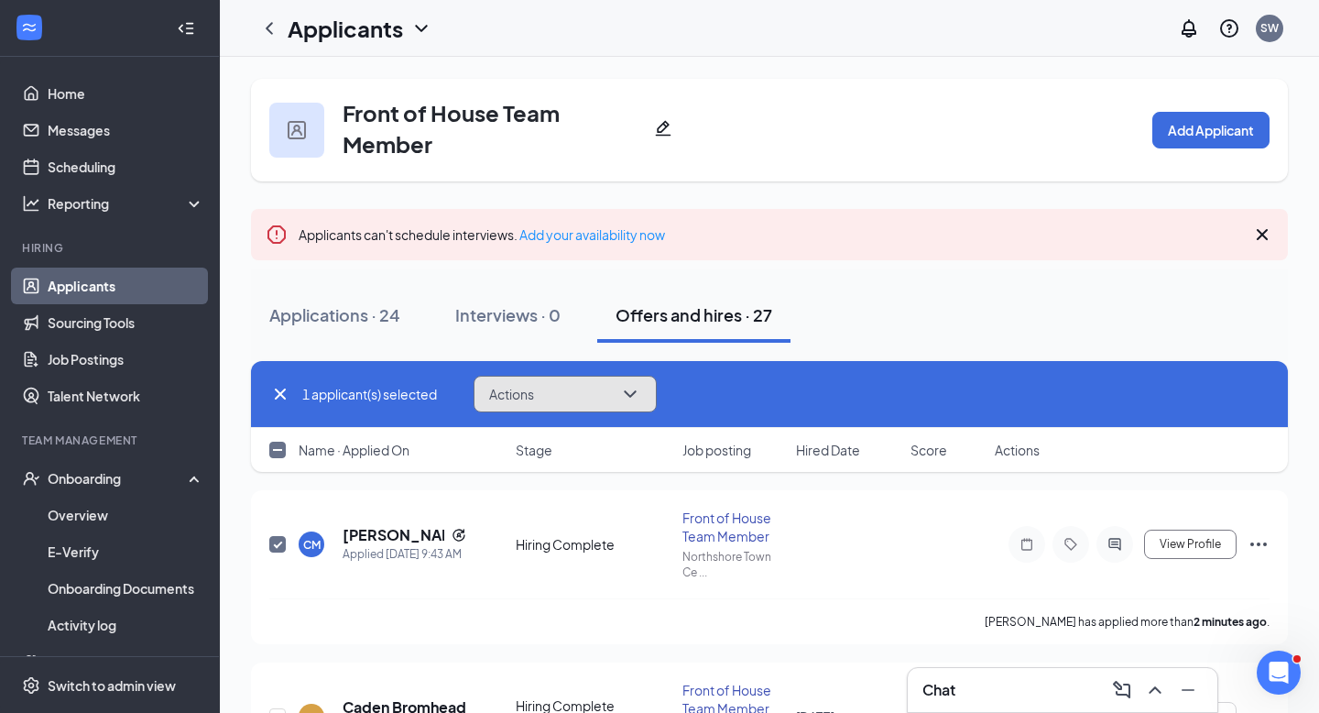
click at [632, 397] on icon "ChevronDown" at bounding box center [630, 394] width 22 height 22
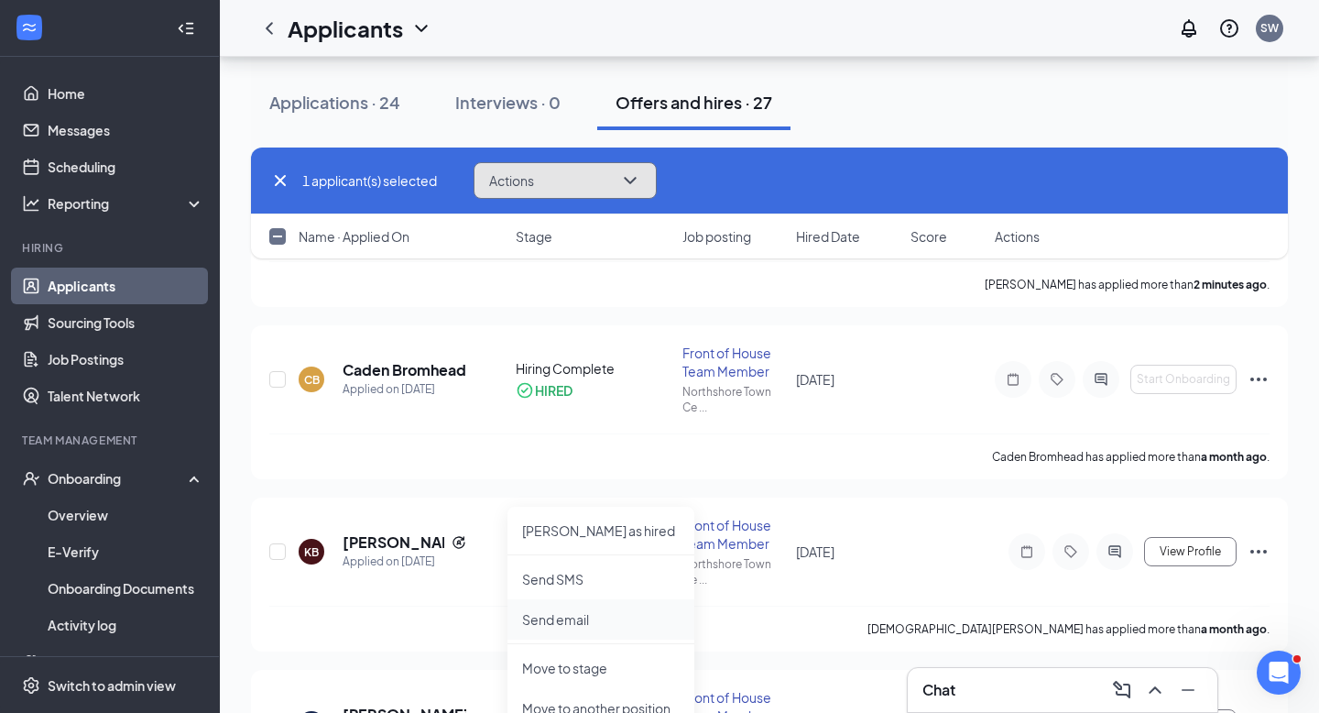
scroll to position [340, 0]
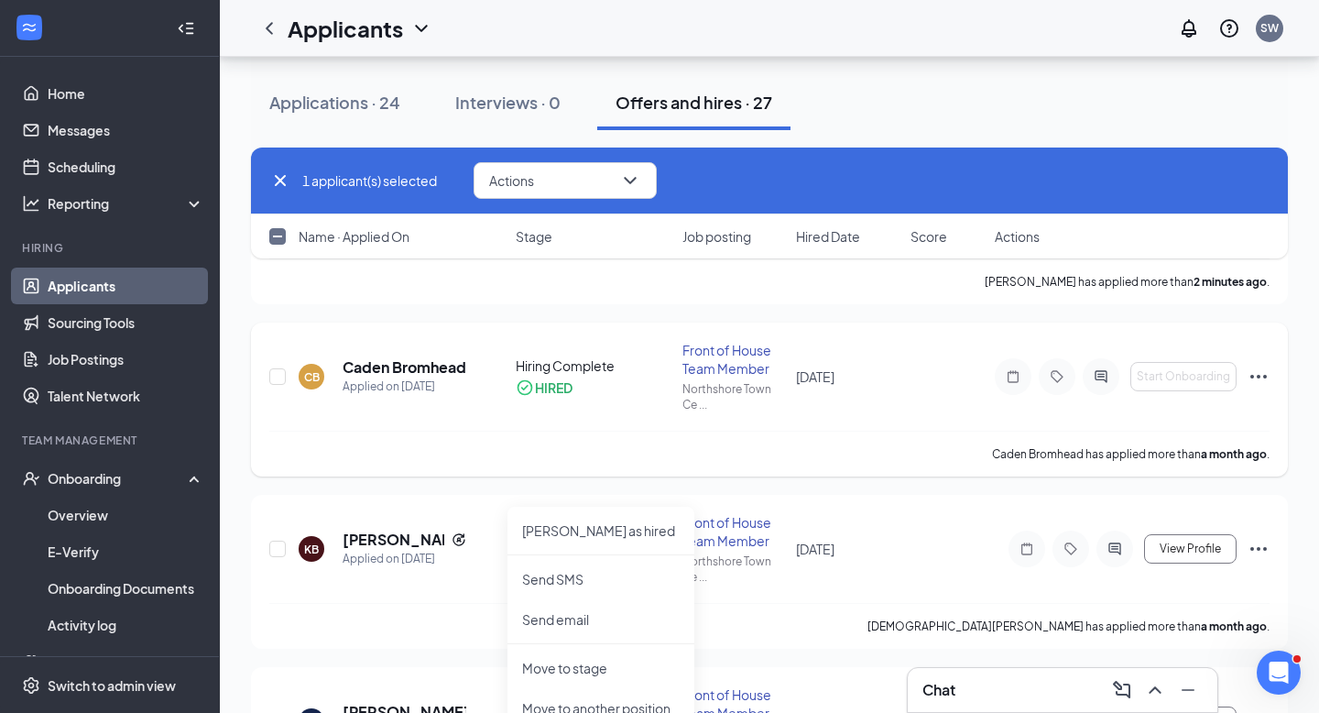
click at [1249, 375] on icon "Ellipses" at bounding box center [1258, 376] width 22 height 22
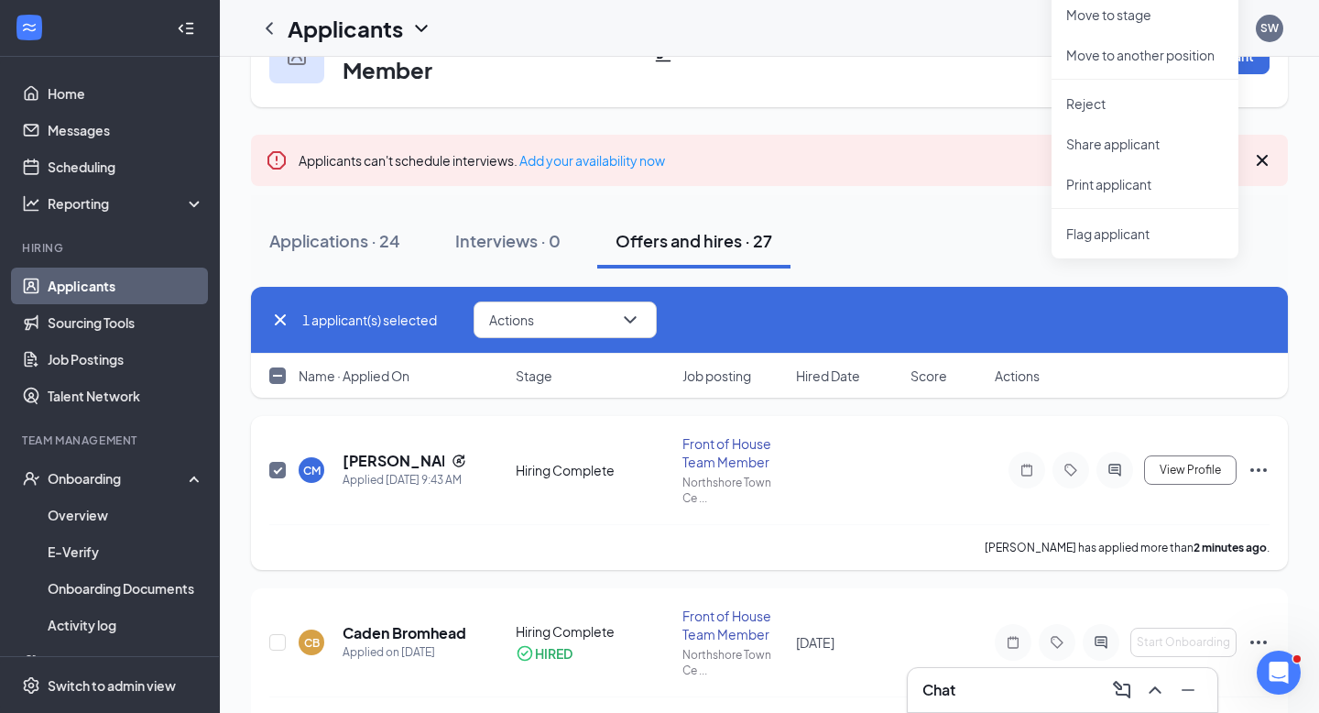
scroll to position [0, 0]
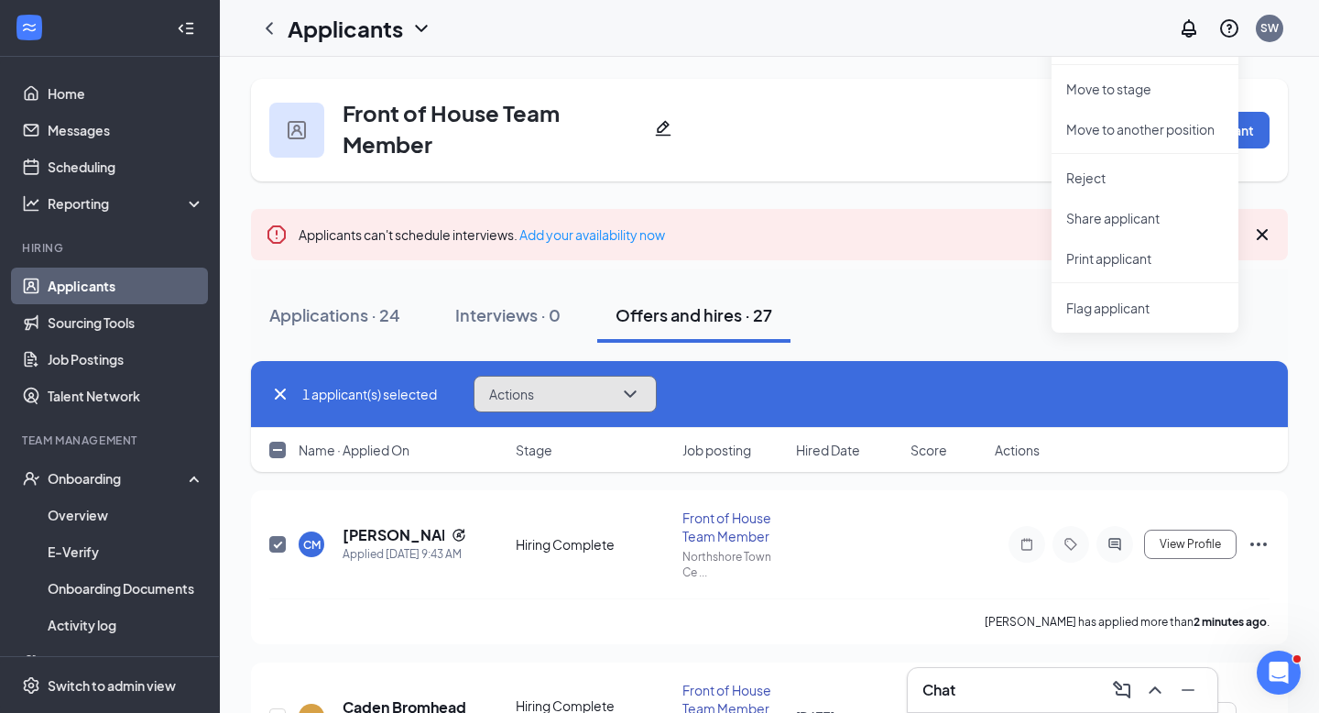
click at [629, 397] on icon "ChevronDown" at bounding box center [630, 394] width 22 height 22
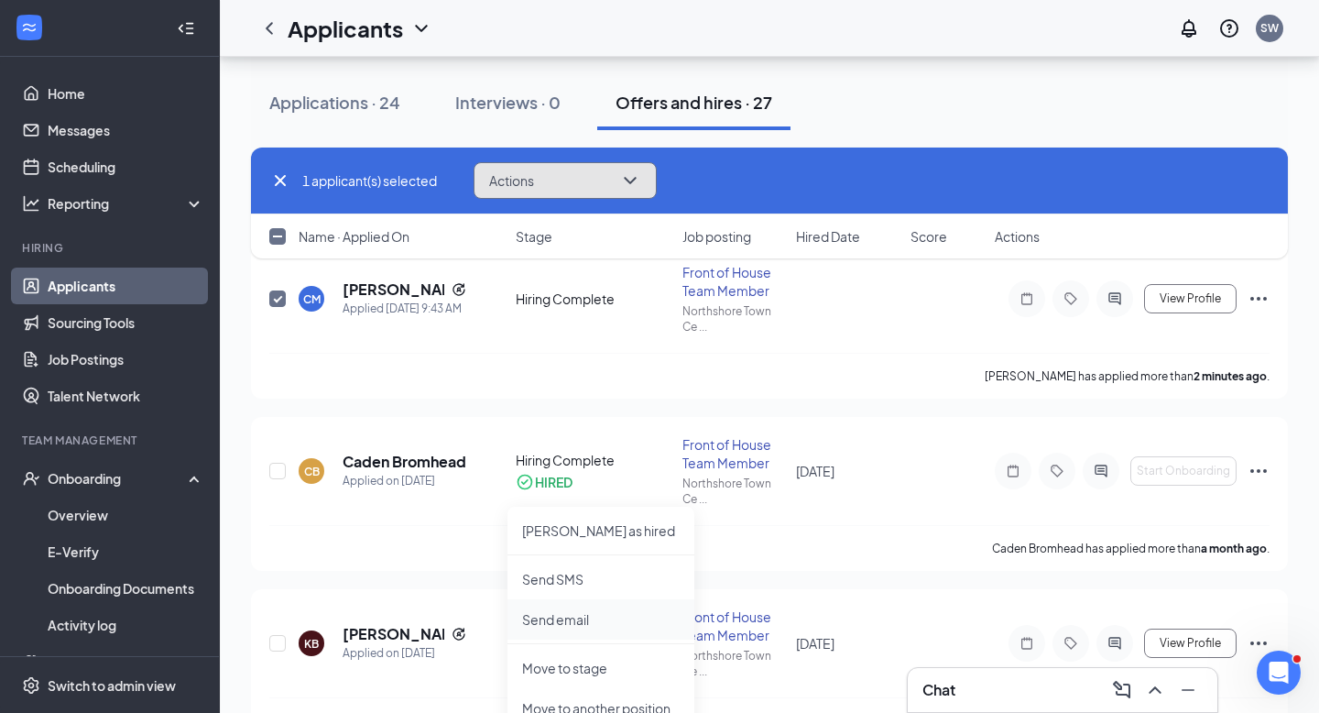
scroll to position [246, 0]
click at [537, 169] on button "Actions" at bounding box center [565, 180] width 183 height 37
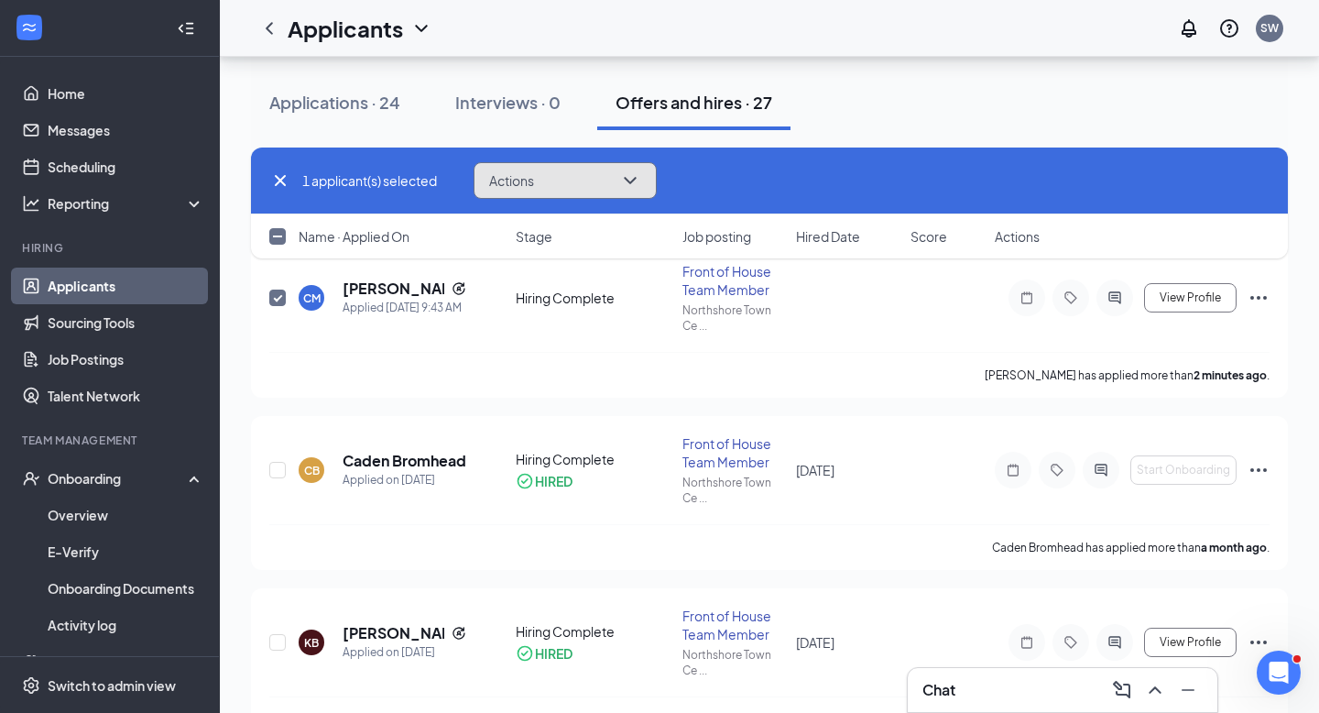
click at [649, 176] on button "Actions" at bounding box center [565, 180] width 183 height 37
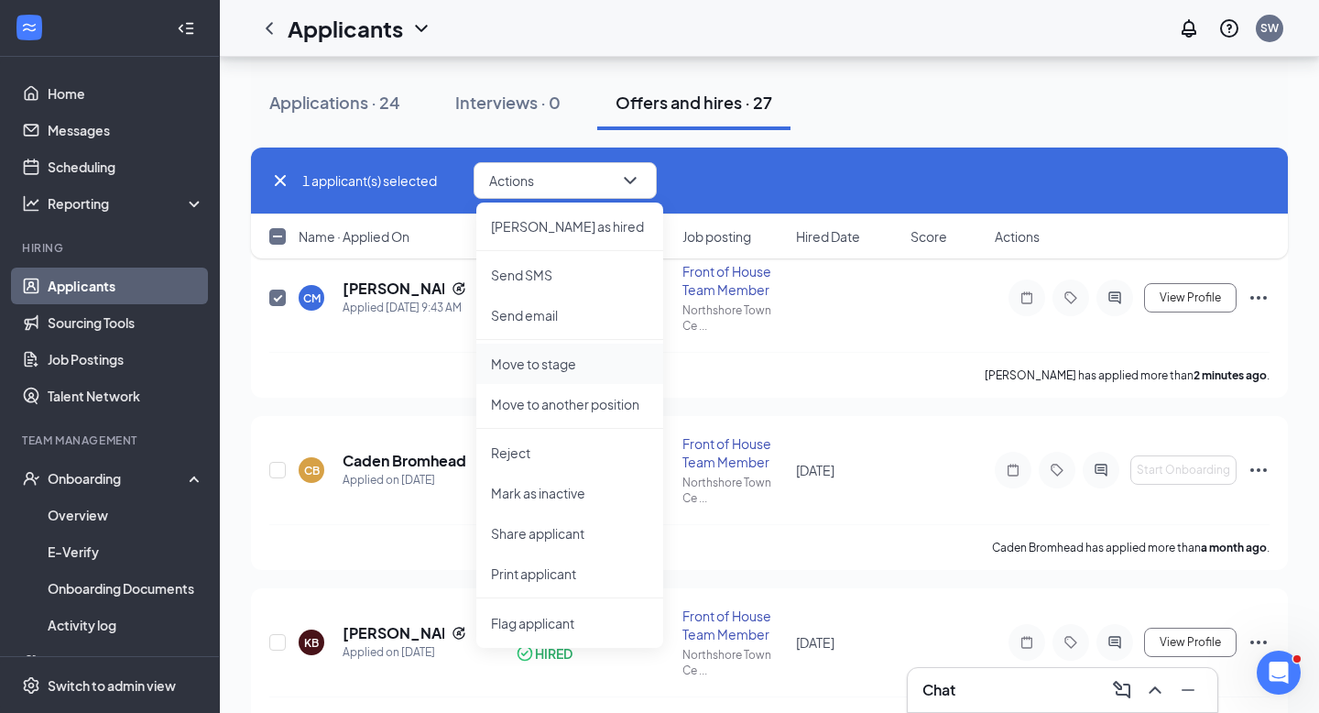
click at [559, 359] on p "Move to stage" at bounding box center [570, 363] width 158 height 18
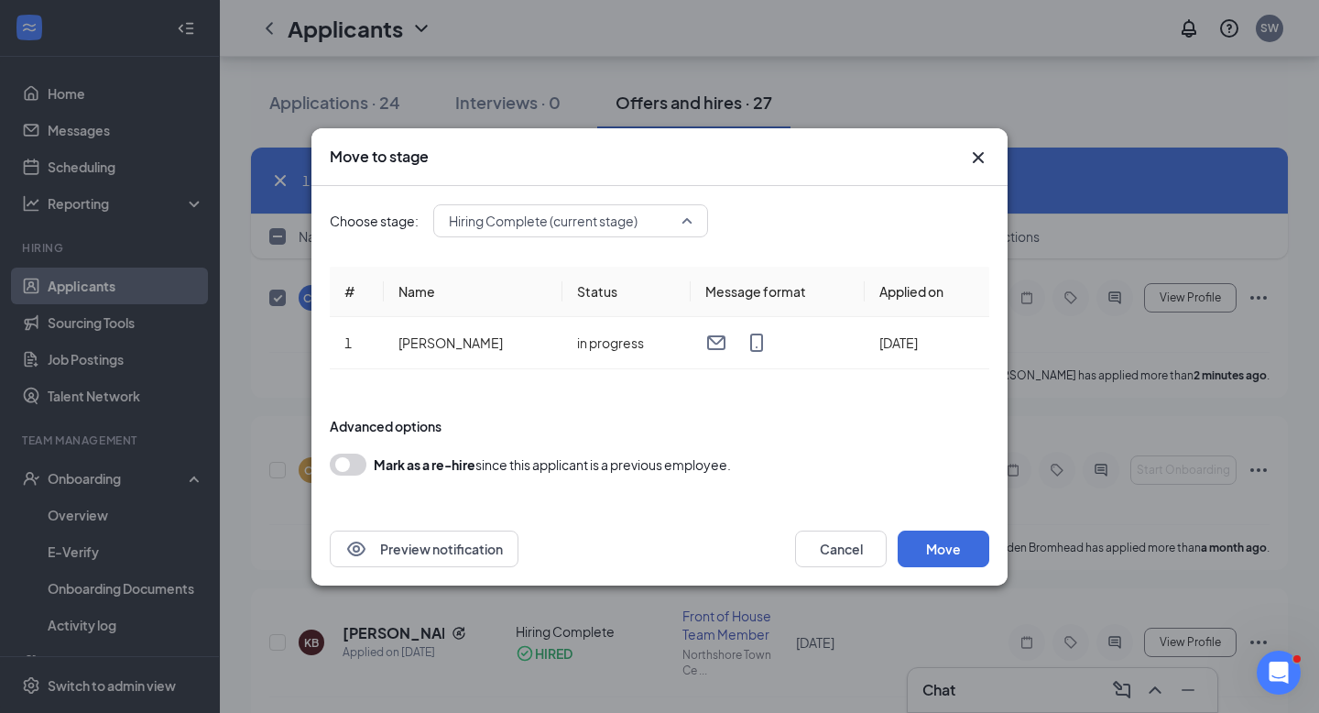
click at [689, 223] on span "Hiring Complete (current stage)" at bounding box center [571, 220] width 244 height 27
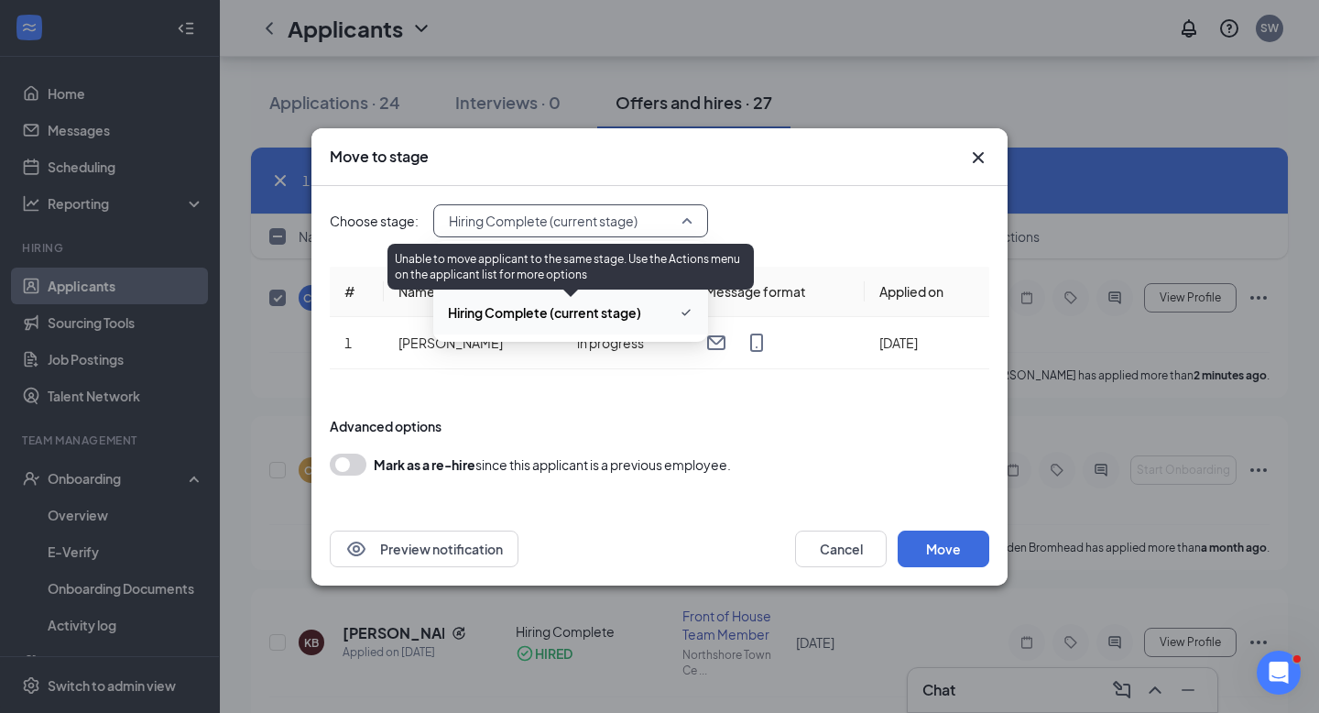
click at [582, 308] on span "Hiring Complete (current stage)" at bounding box center [544, 312] width 193 height 20
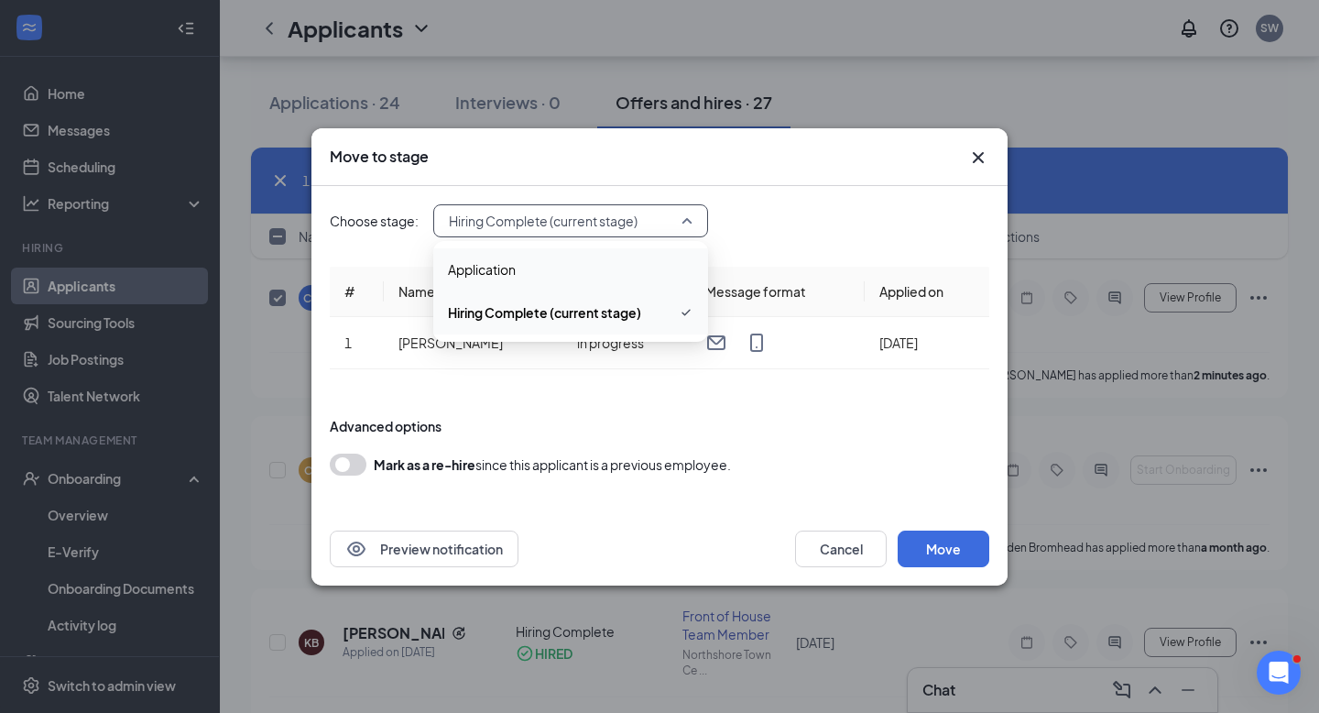
click at [693, 391] on div "Choose stage: Hiring Complete (current stage) 3988912 3988916 Application Hirin…" at bounding box center [659, 349] width 659 height 326
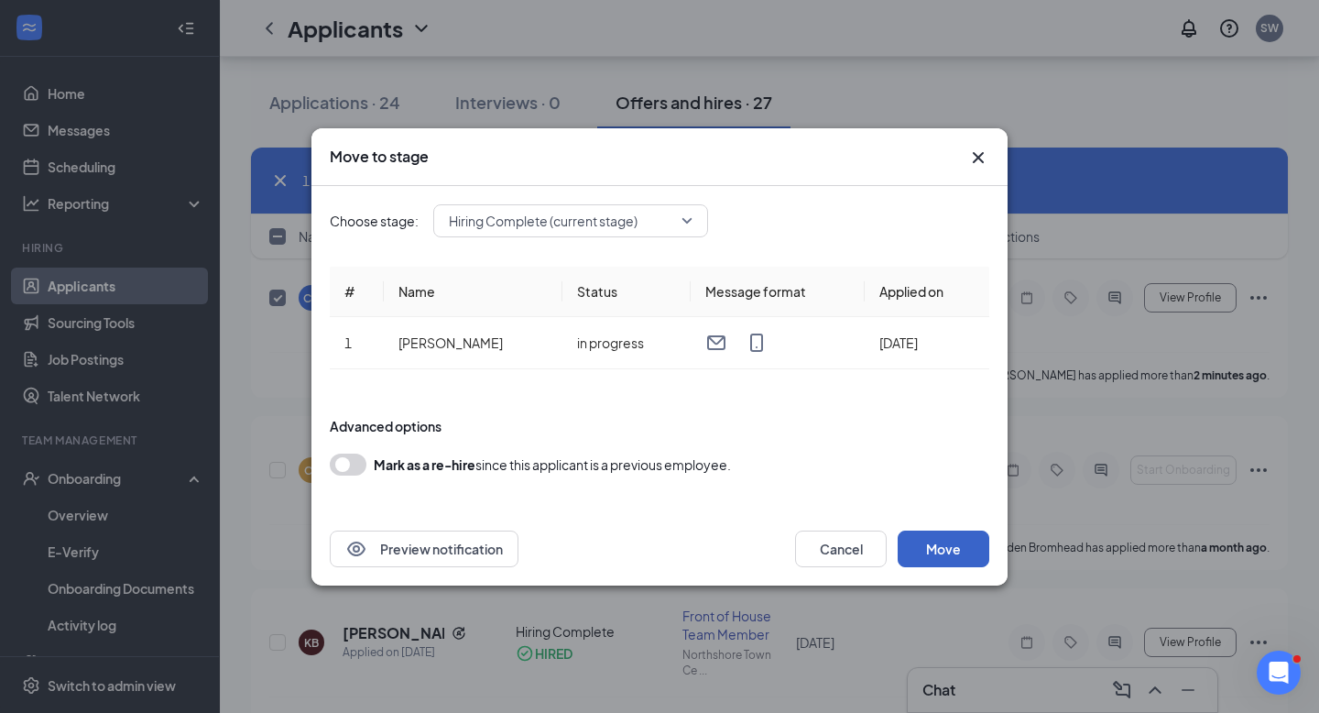
click at [950, 550] on button "Move" at bounding box center [944, 548] width 92 height 37
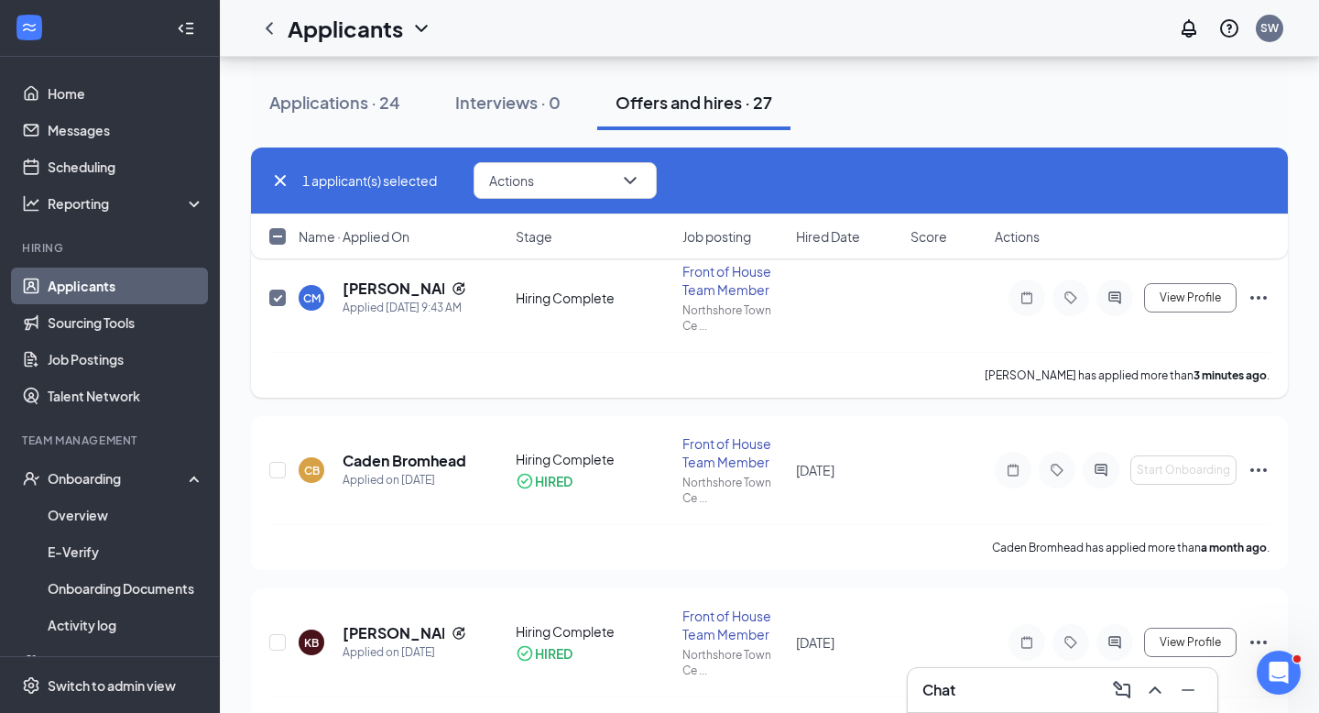
click at [1263, 292] on icon "Ellipses" at bounding box center [1258, 298] width 22 height 22
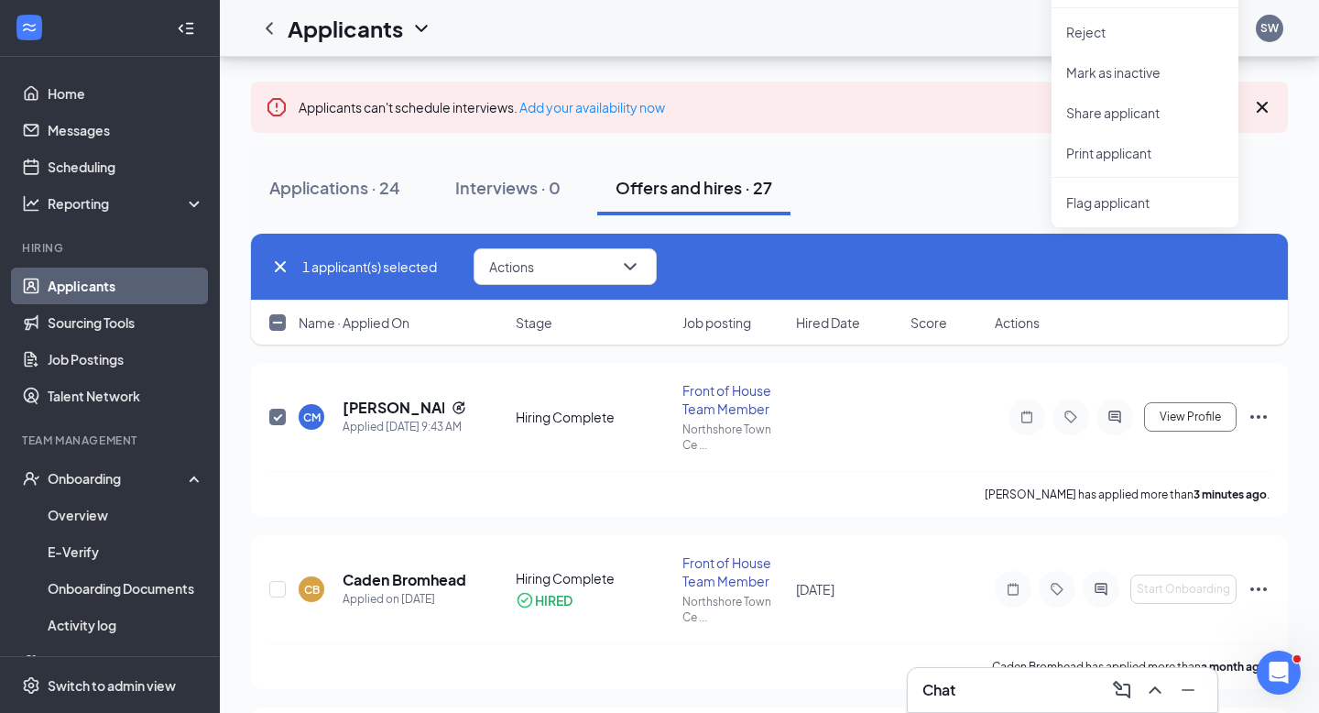
scroll to position [123, 0]
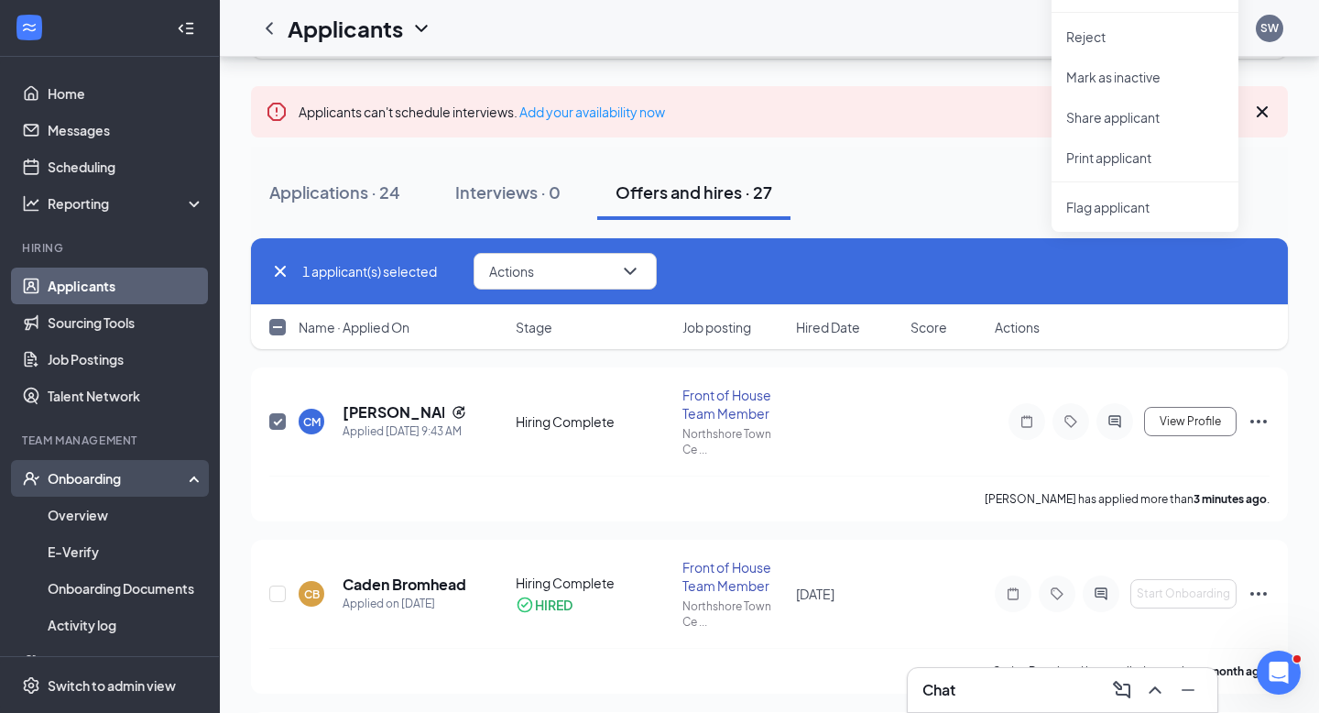
click at [102, 490] on div "Onboarding" at bounding box center [110, 478] width 220 height 37
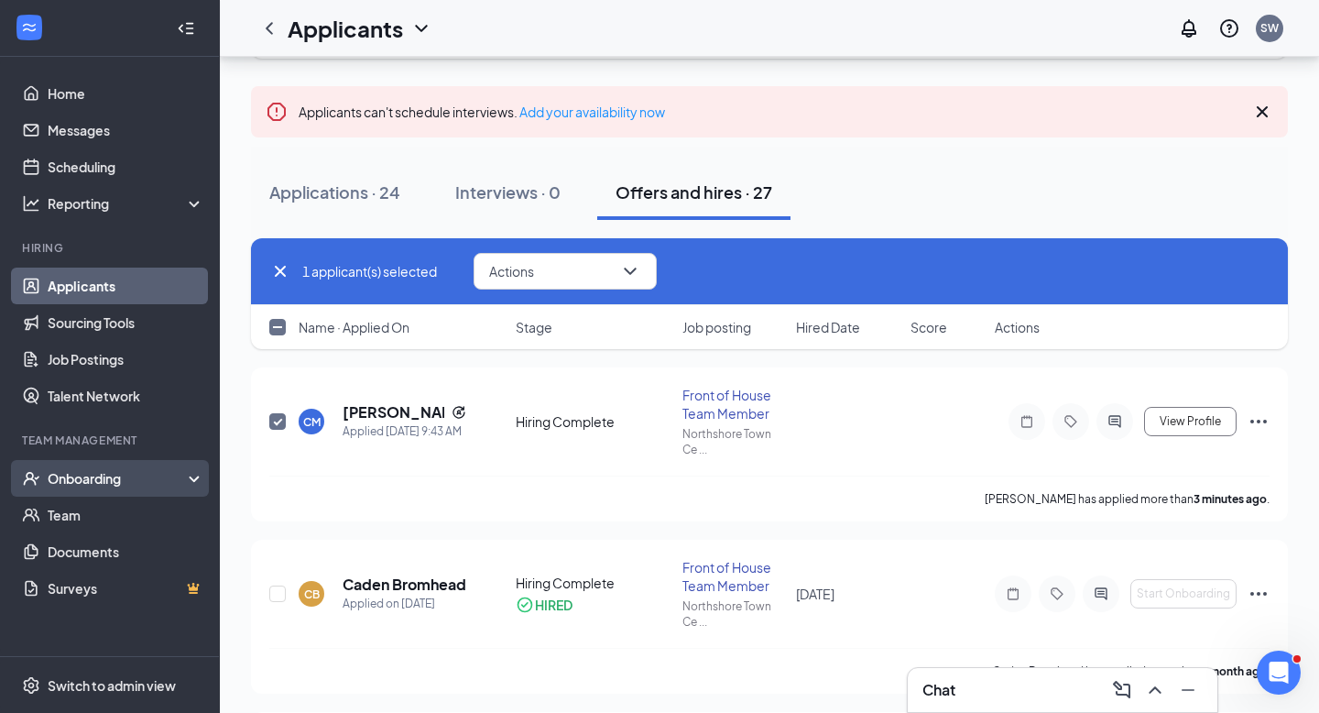
click at [108, 474] on div "Onboarding" at bounding box center [118, 478] width 141 height 18
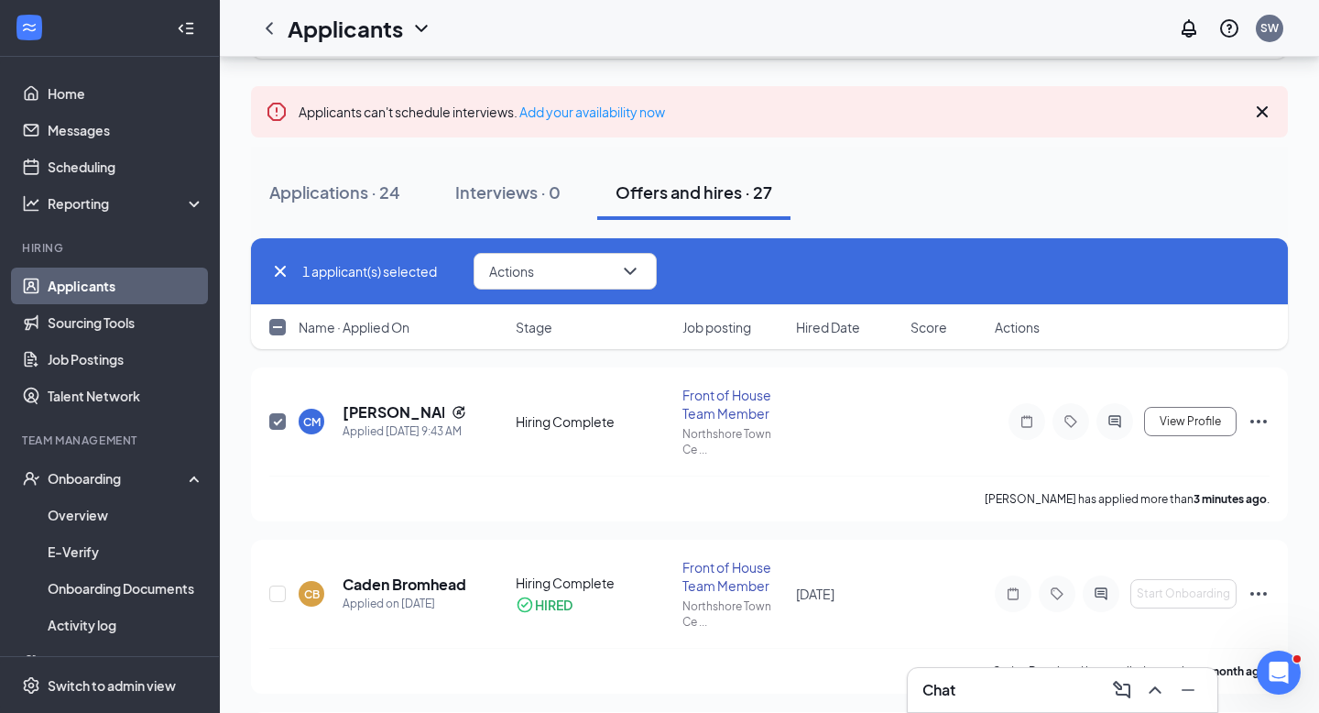
scroll to position [0, 0]
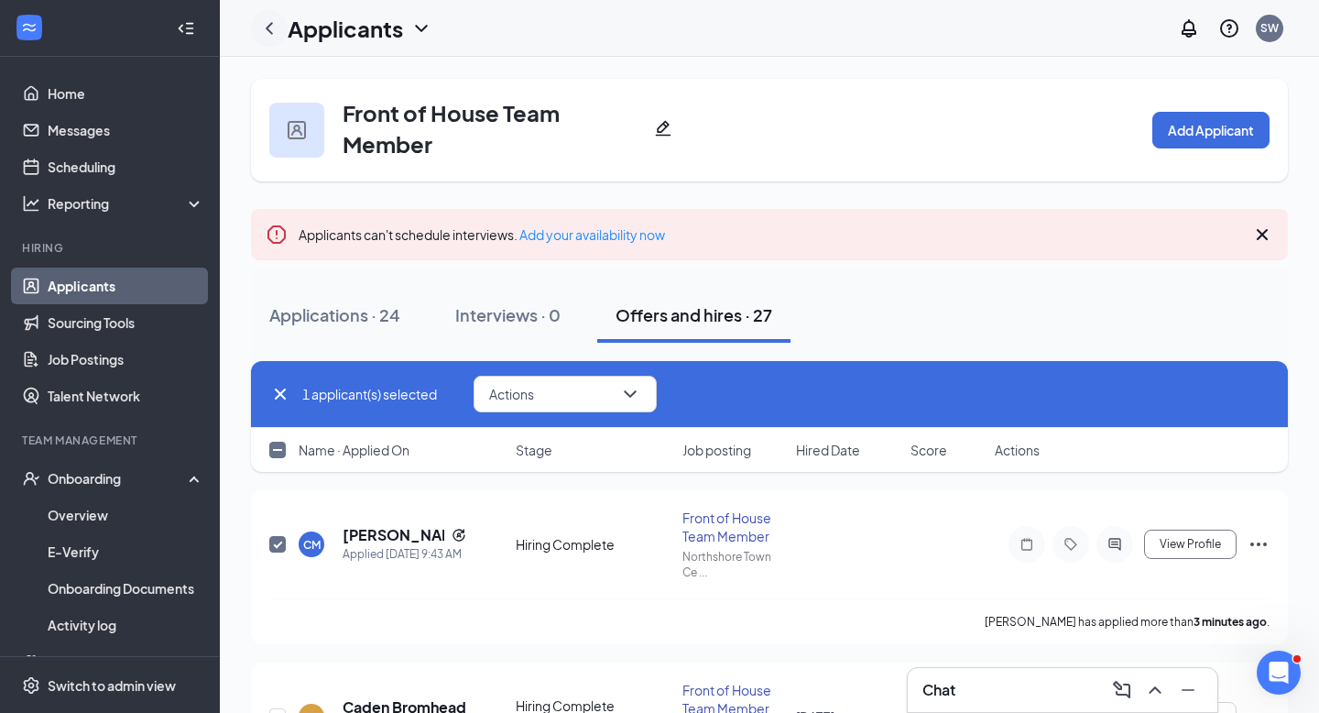
click at [270, 32] on icon "ChevronLeft" at bounding box center [269, 28] width 7 height 12
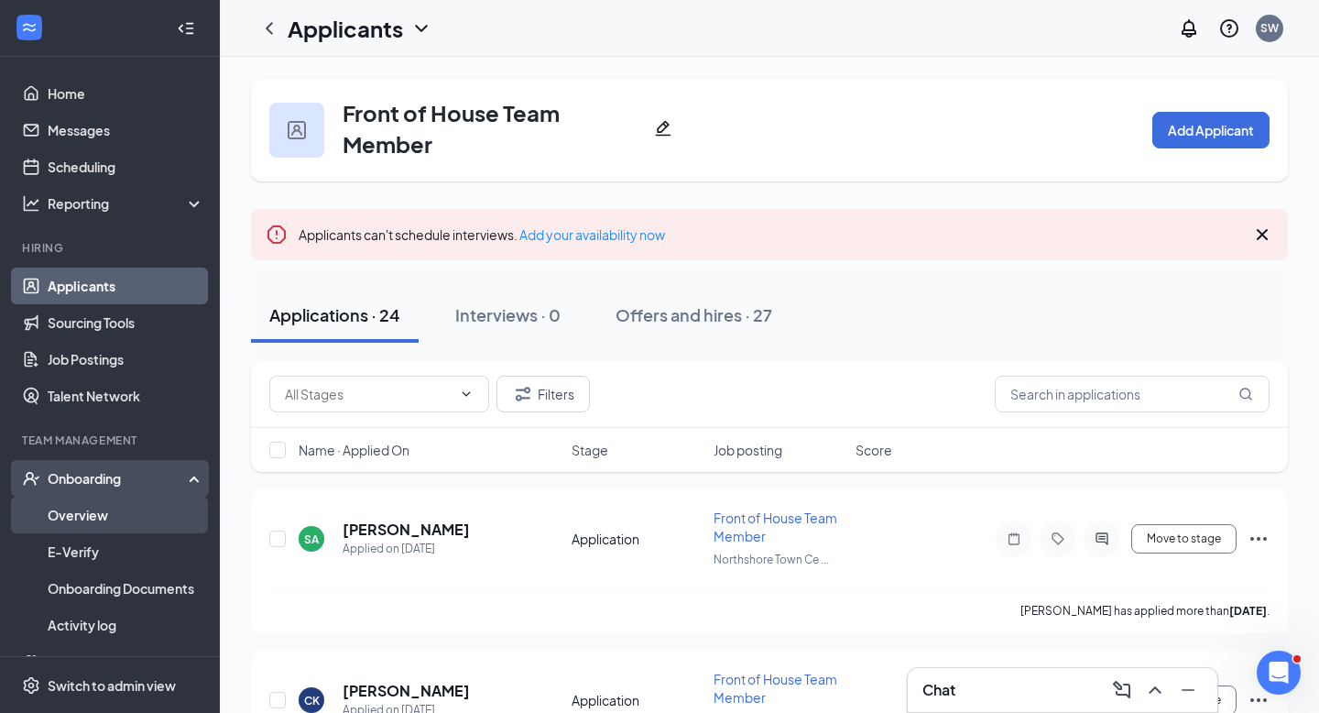
click at [103, 511] on link "Overview" at bounding box center [126, 514] width 157 height 37
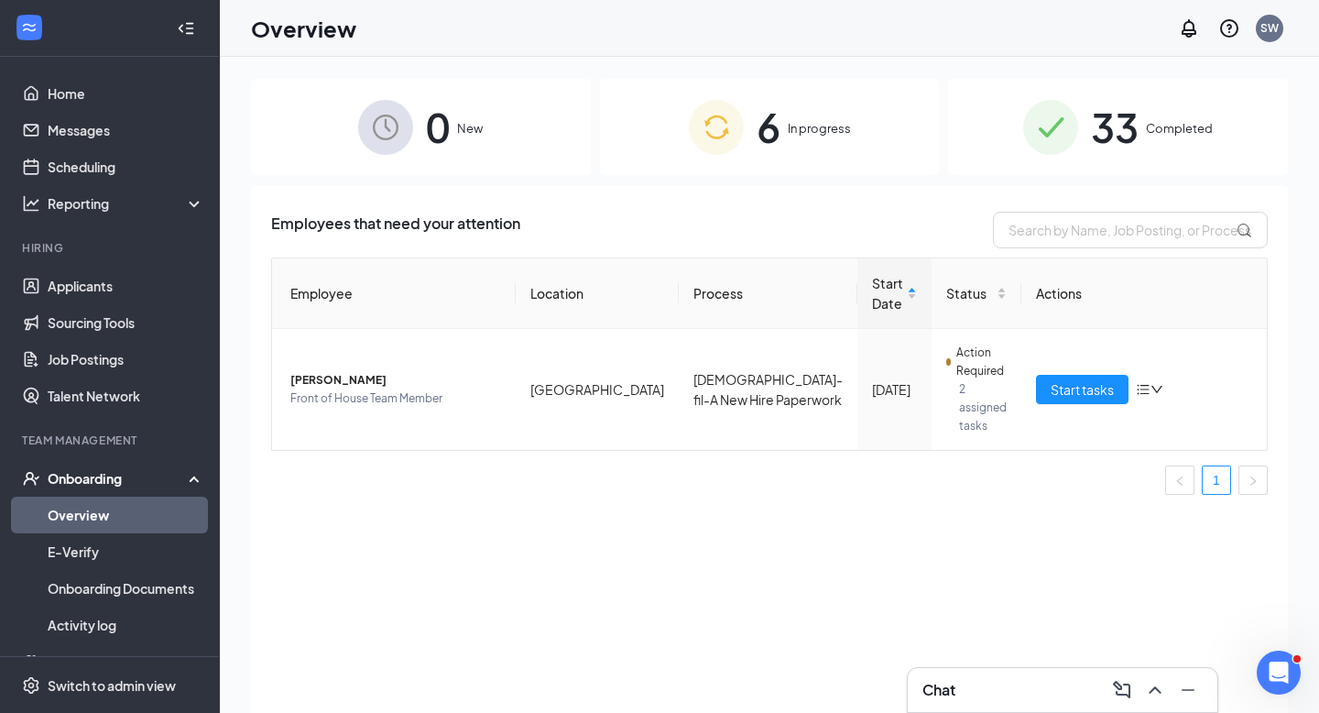
click at [906, 155] on div "6 In progress" at bounding box center [770, 127] width 340 height 96
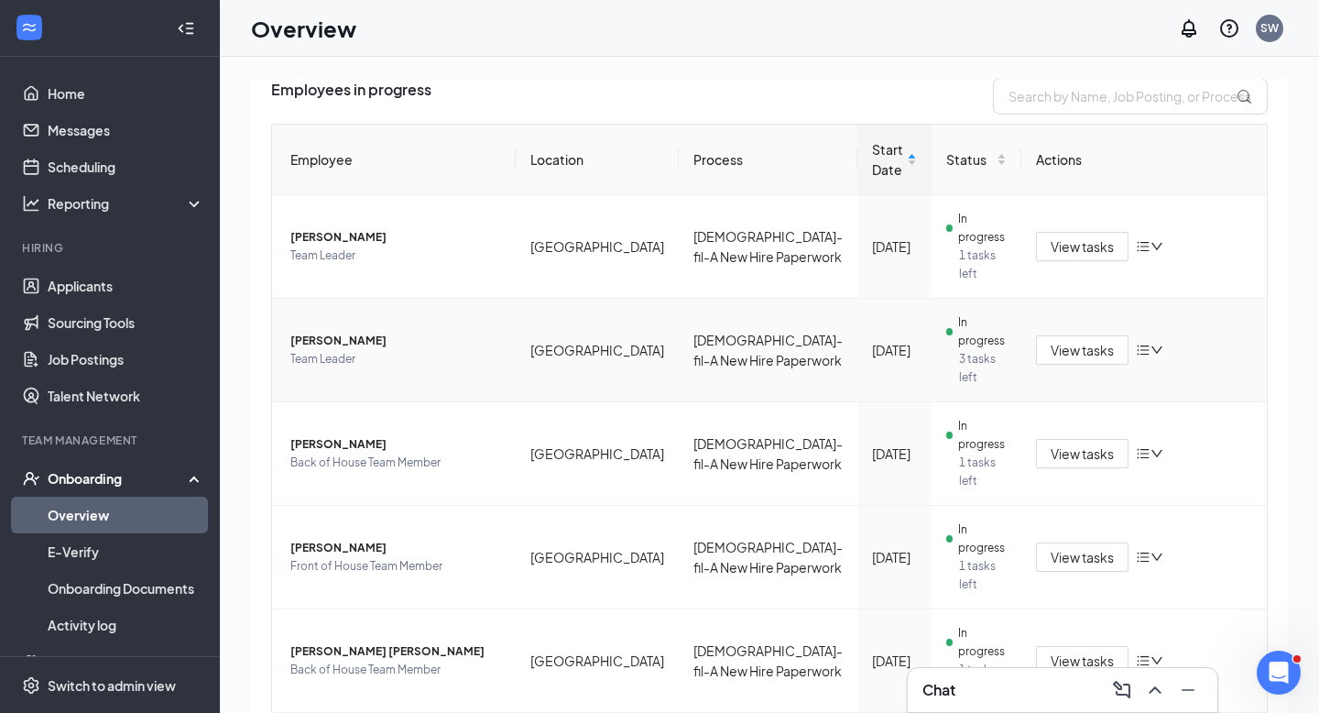
scroll to position [136, 0]
click at [103, 481] on div "Onboarding" at bounding box center [118, 478] width 141 height 18
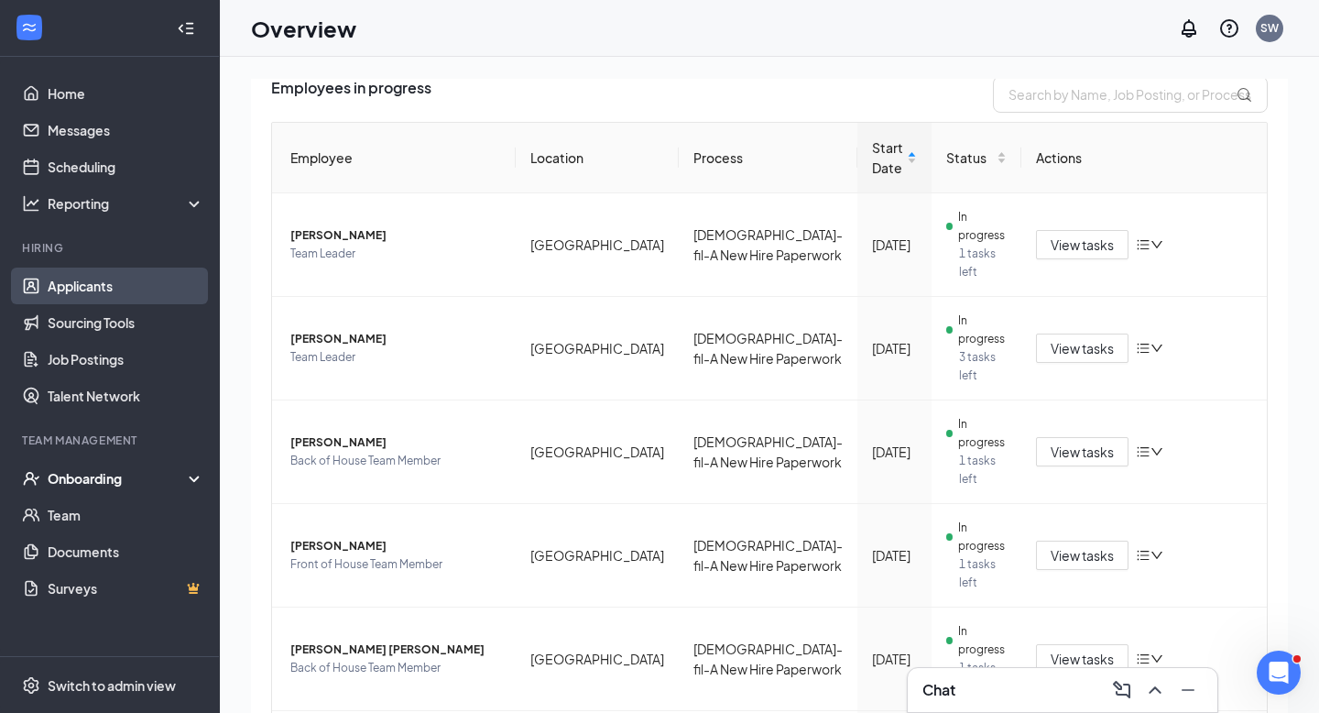
click at [89, 281] on link "Applicants" at bounding box center [126, 285] width 157 height 37
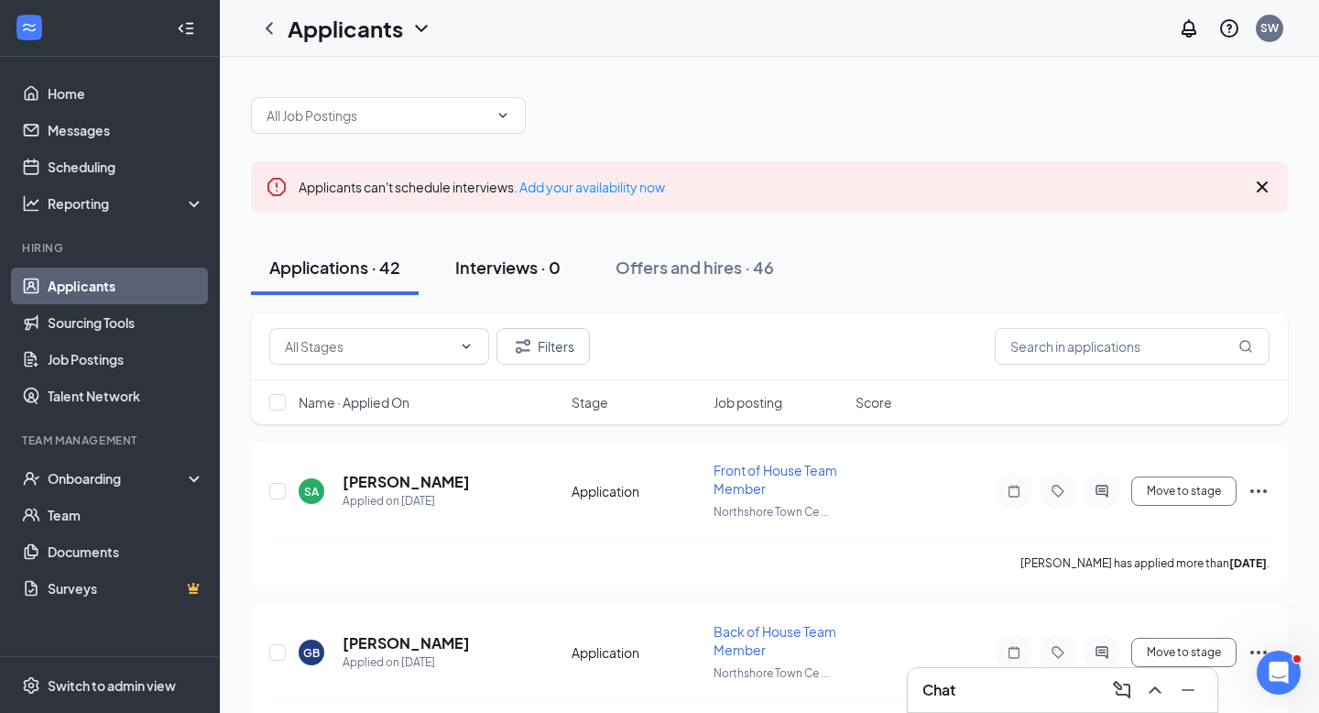
click at [544, 262] on div "Interviews · 0" at bounding box center [507, 267] width 105 height 23
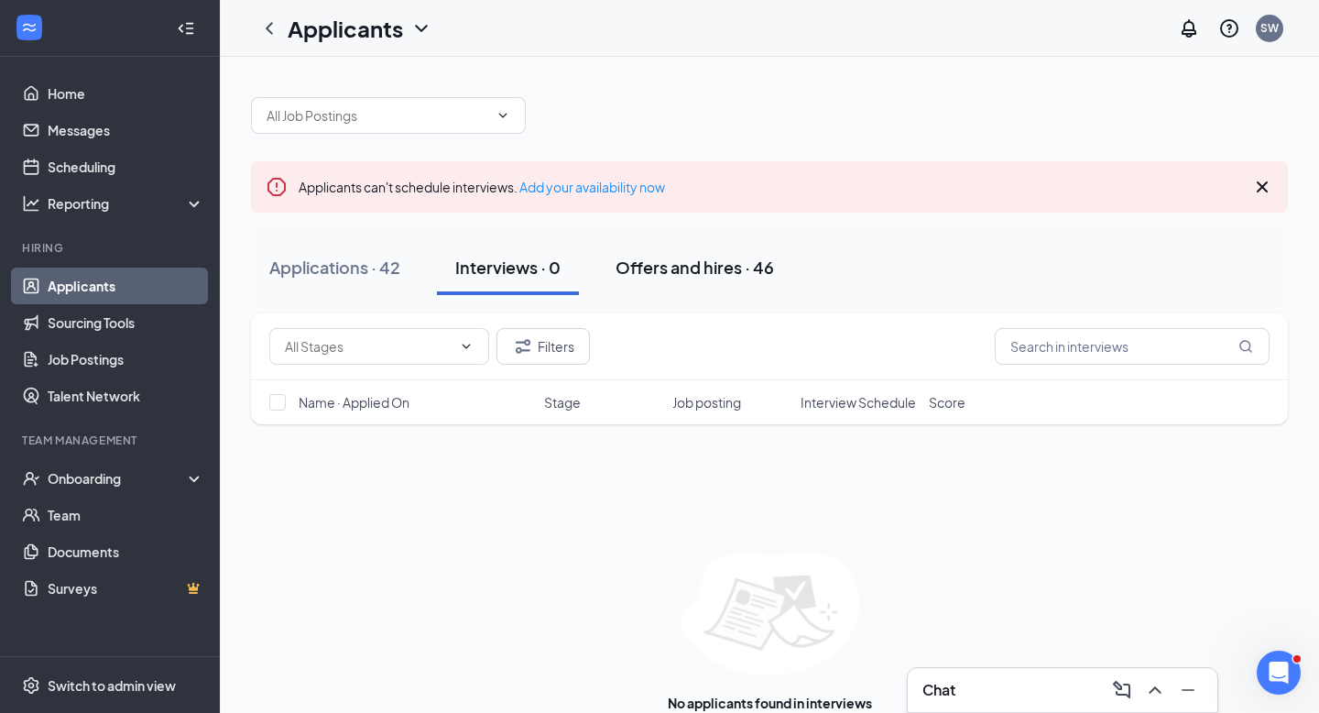
click at [708, 267] on div "Offers and hires · 46" at bounding box center [694, 267] width 158 height 23
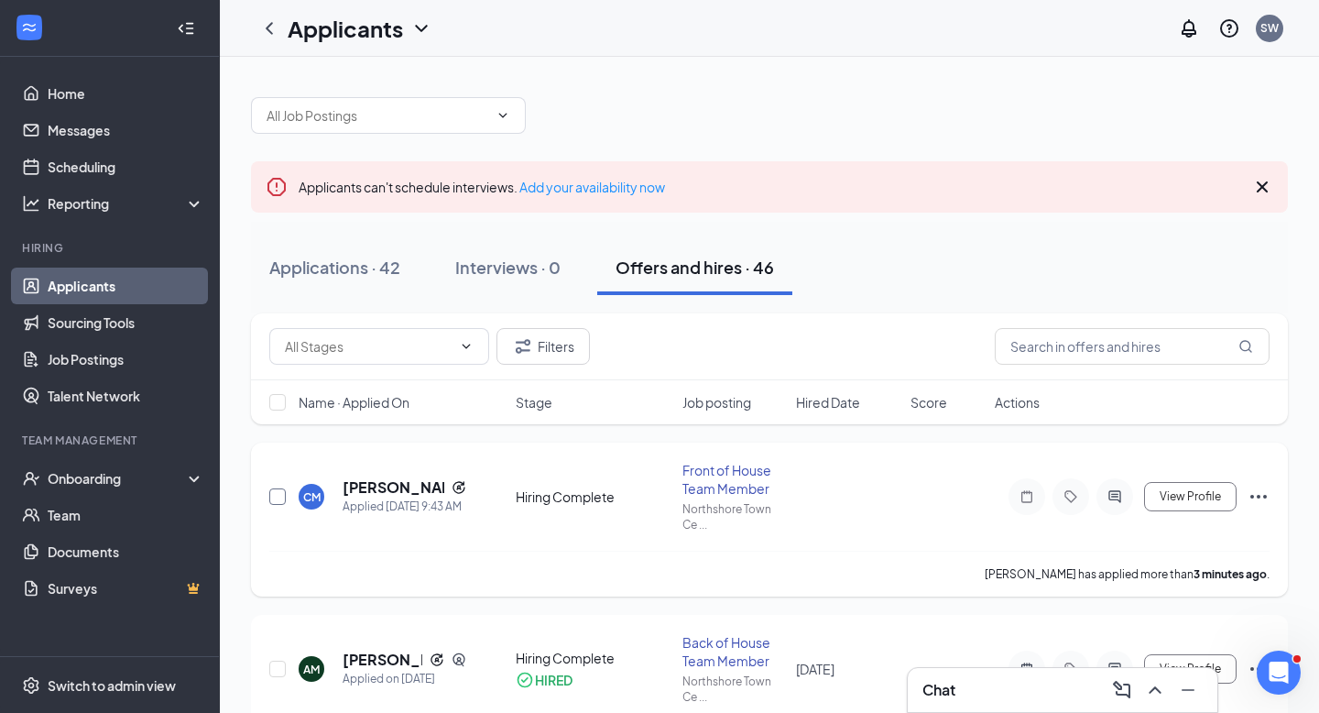
click at [283, 492] on input "checkbox" at bounding box center [277, 496] width 16 height 16
checkbox input "true"
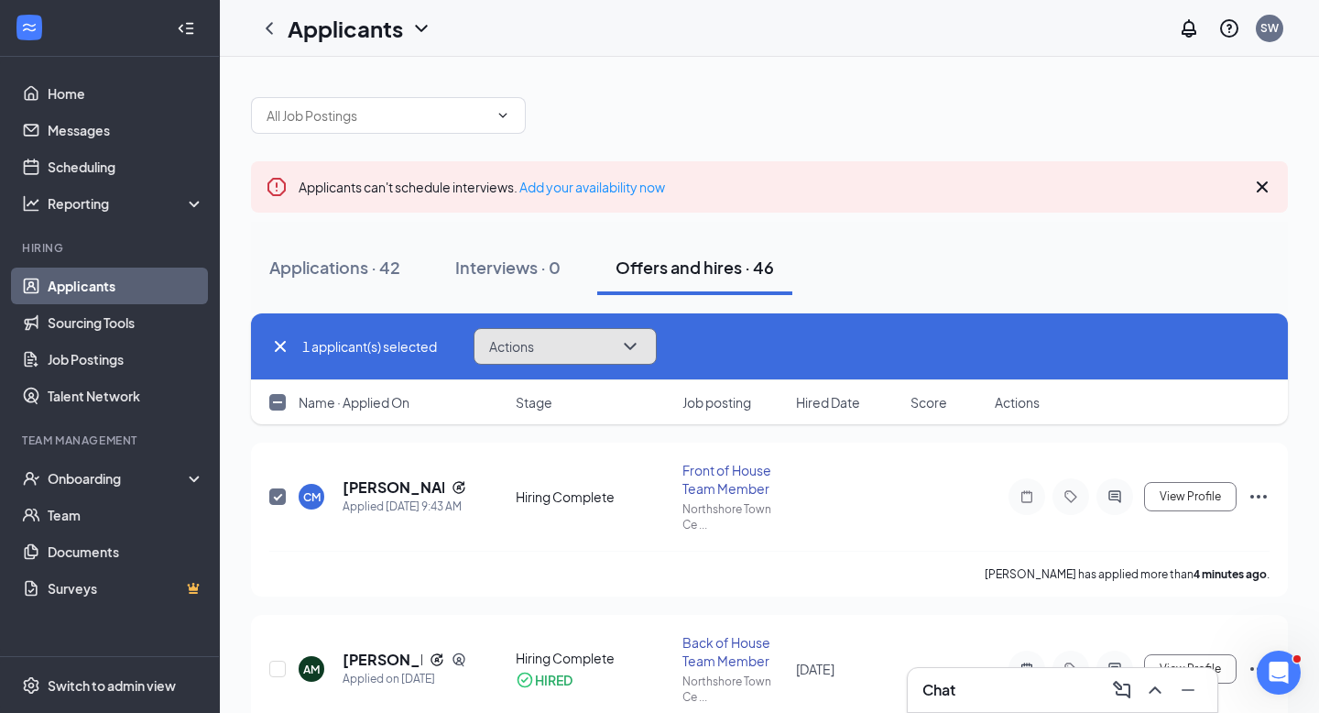
click at [613, 345] on button "Actions" at bounding box center [565, 346] width 183 height 37
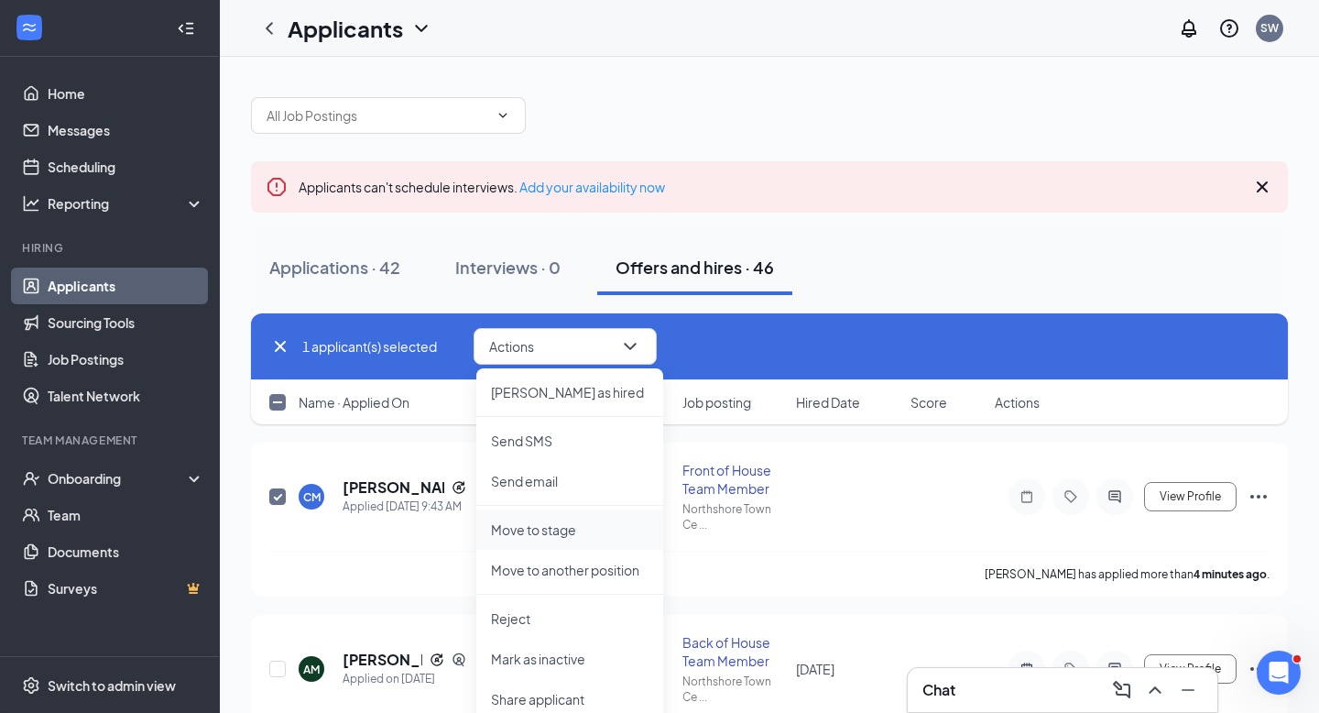
click at [571, 527] on p "Move to stage" at bounding box center [570, 529] width 158 height 18
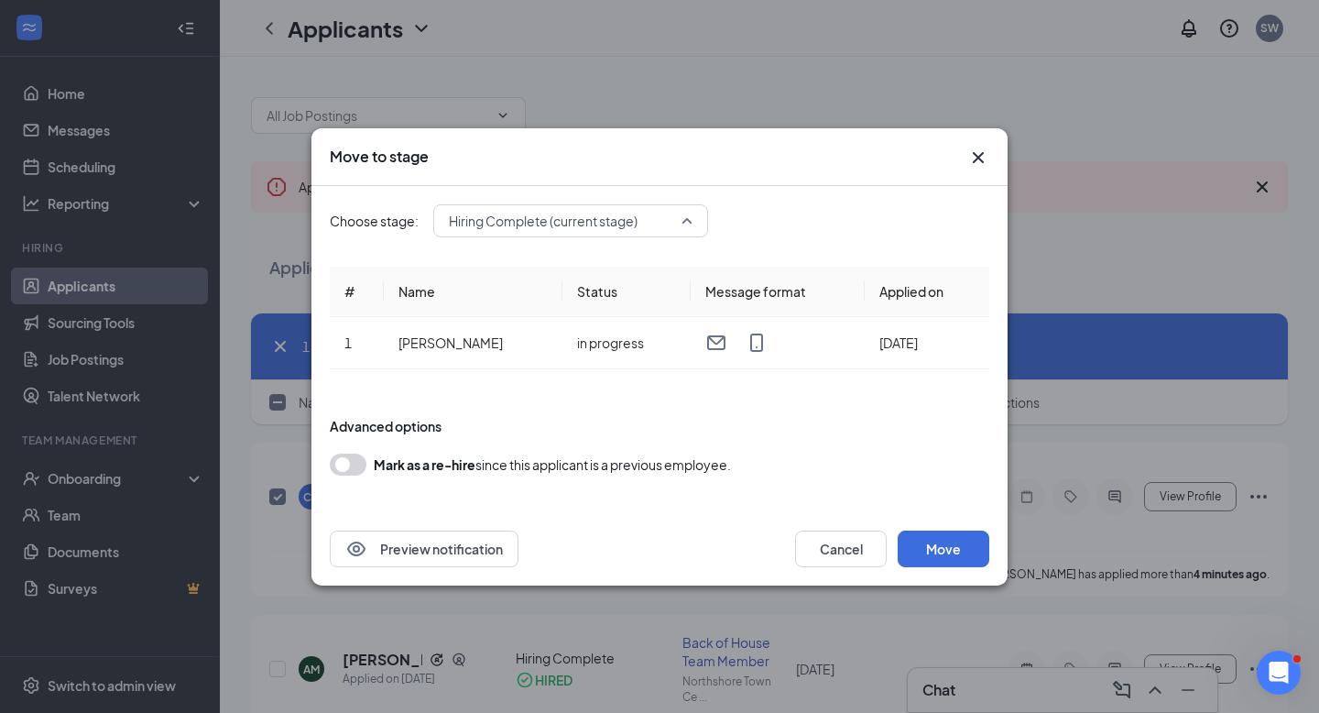
click at [691, 216] on span "Hiring Complete (current stage)" at bounding box center [571, 220] width 244 height 27
click at [671, 417] on div "Advanced options" at bounding box center [659, 426] width 659 height 18
click at [473, 550] on button "Preview notification" at bounding box center [424, 548] width 189 height 37
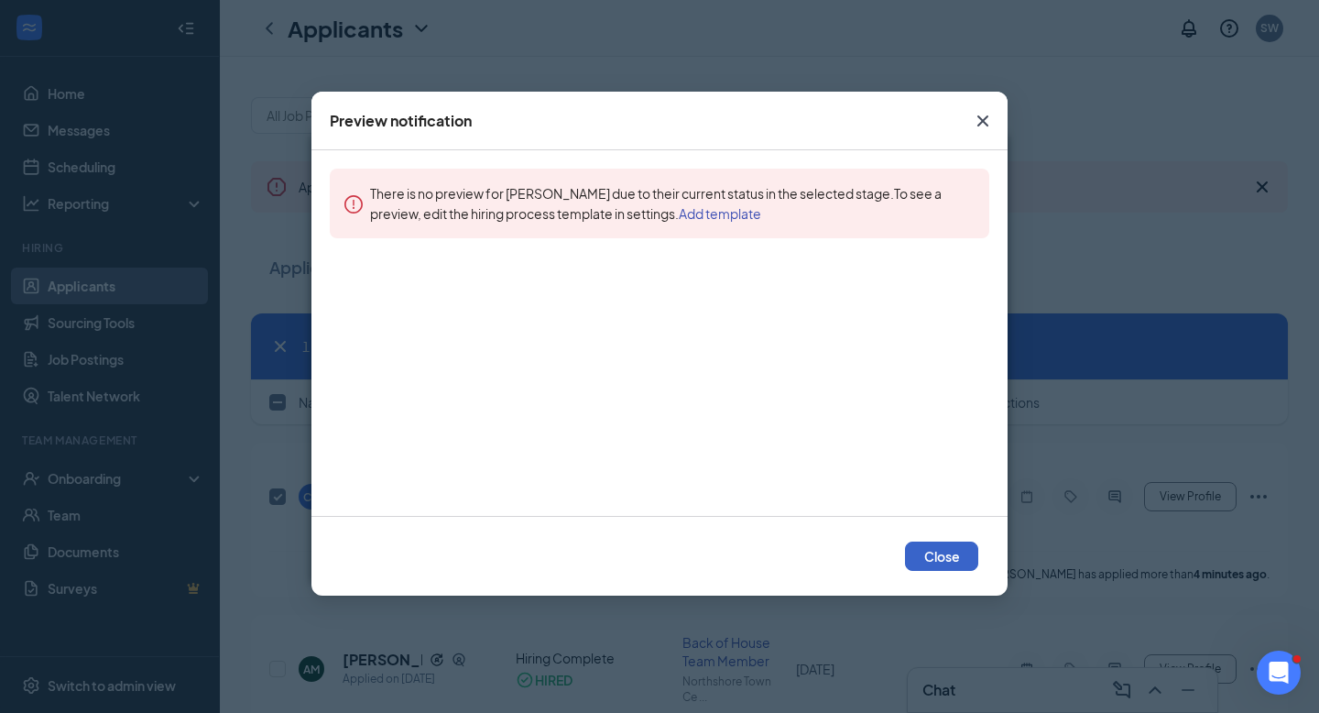
click at [934, 552] on button "Close" at bounding box center [941, 555] width 73 height 29
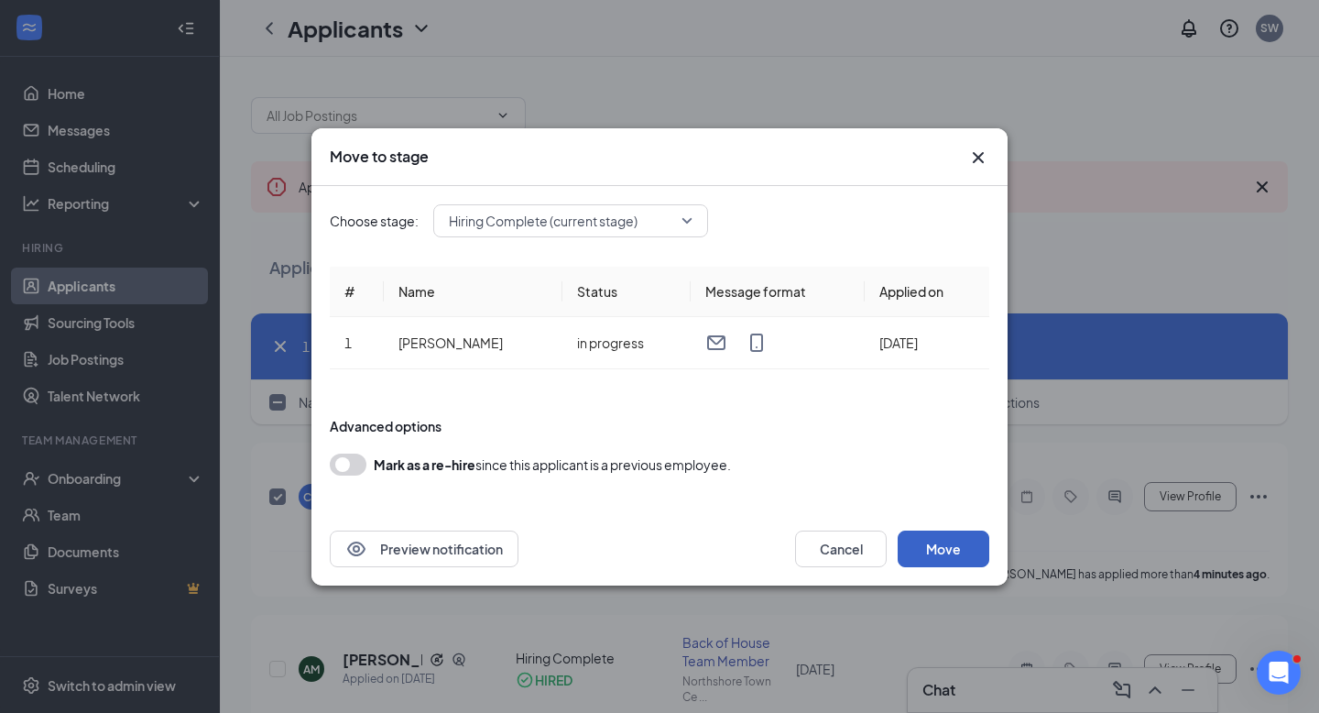
click at [934, 554] on button "Move" at bounding box center [944, 548] width 92 height 37
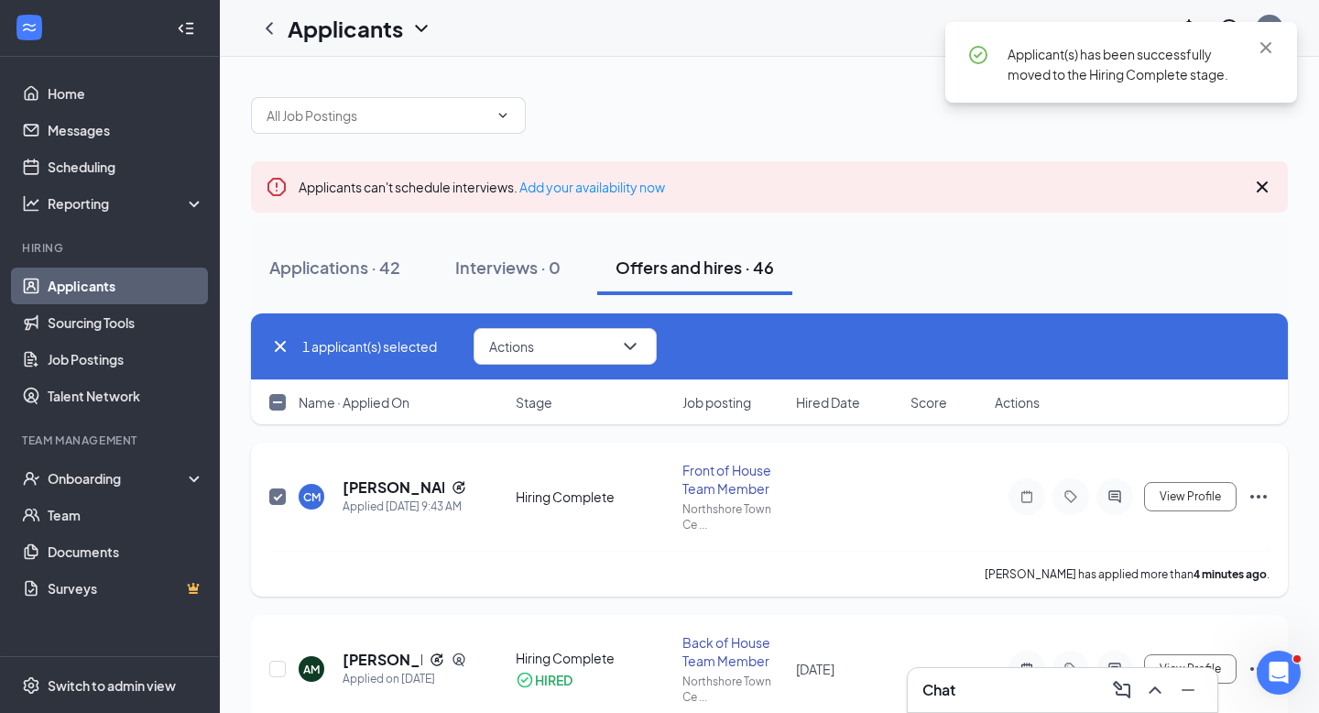
click at [1255, 496] on icon "Ellipses" at bounding box center [1258, 496] width 22 height 22
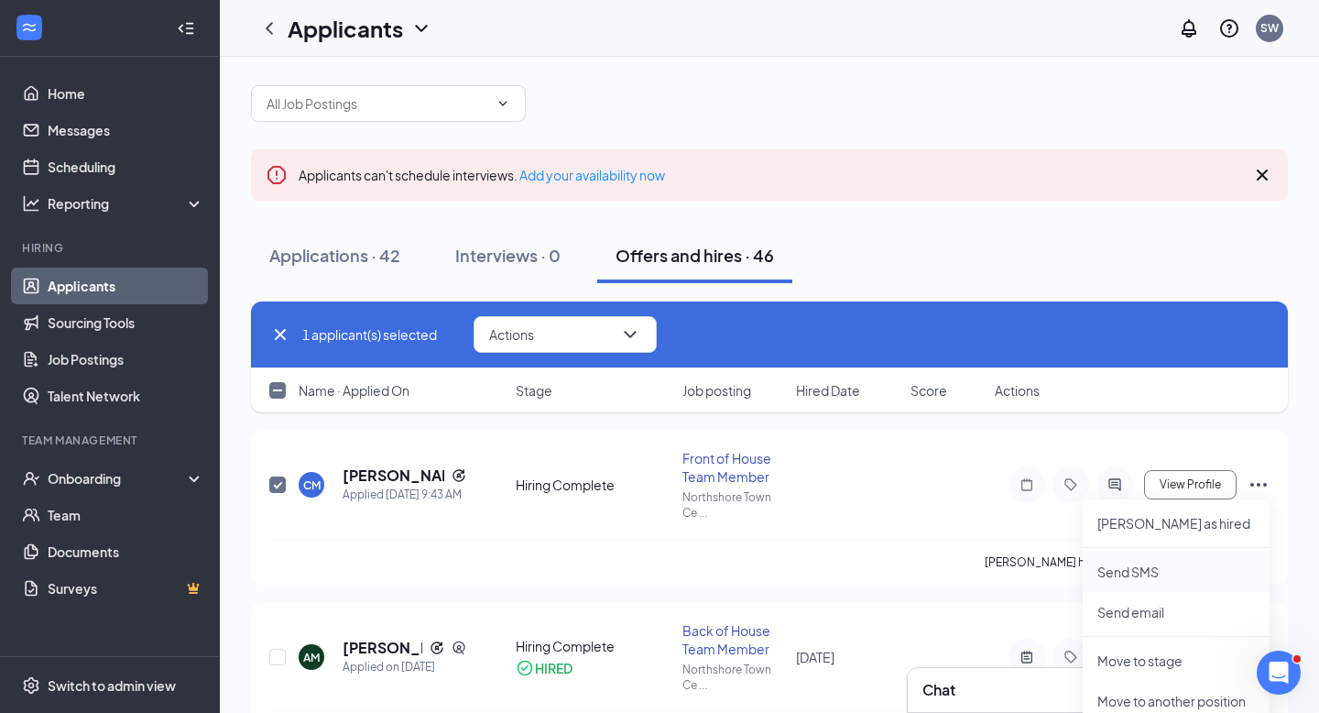
scroll to position [14, 0]
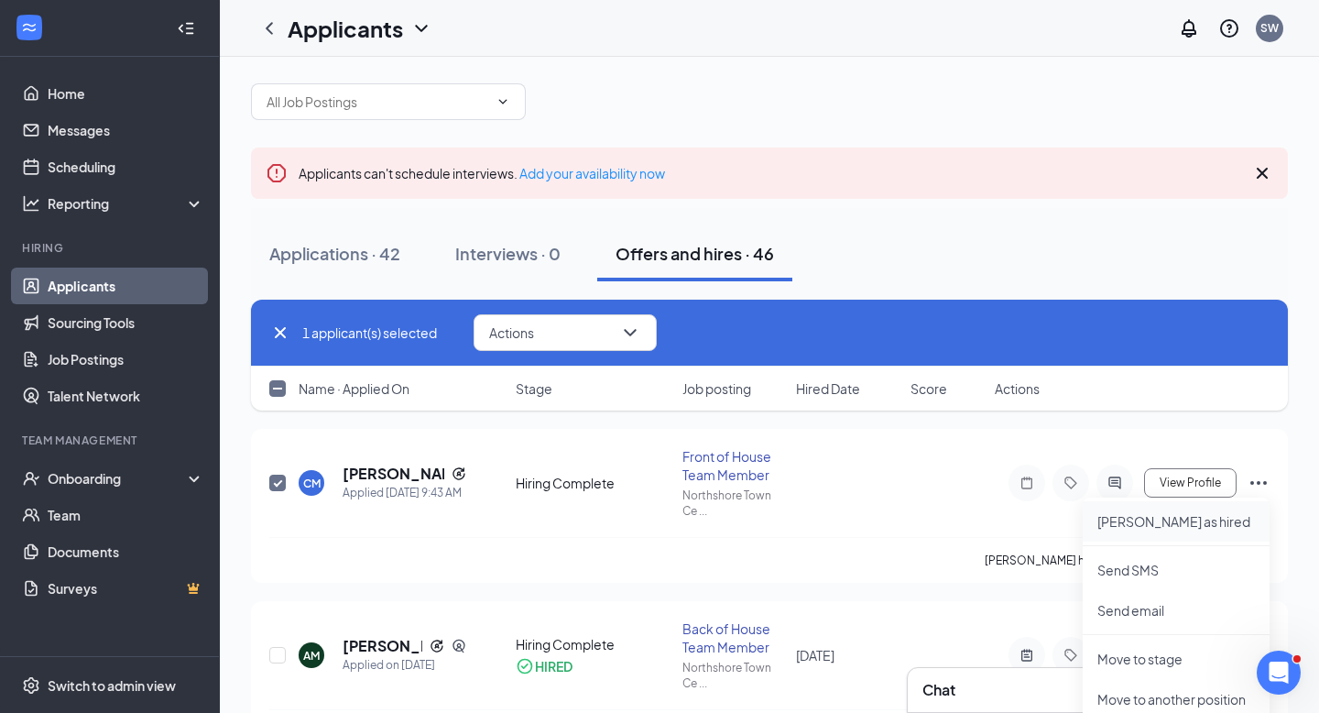
click at [1134, 526] on p "[PERSON_NAME] as hired" at bounding box center [1176, 521] width 158 height 18
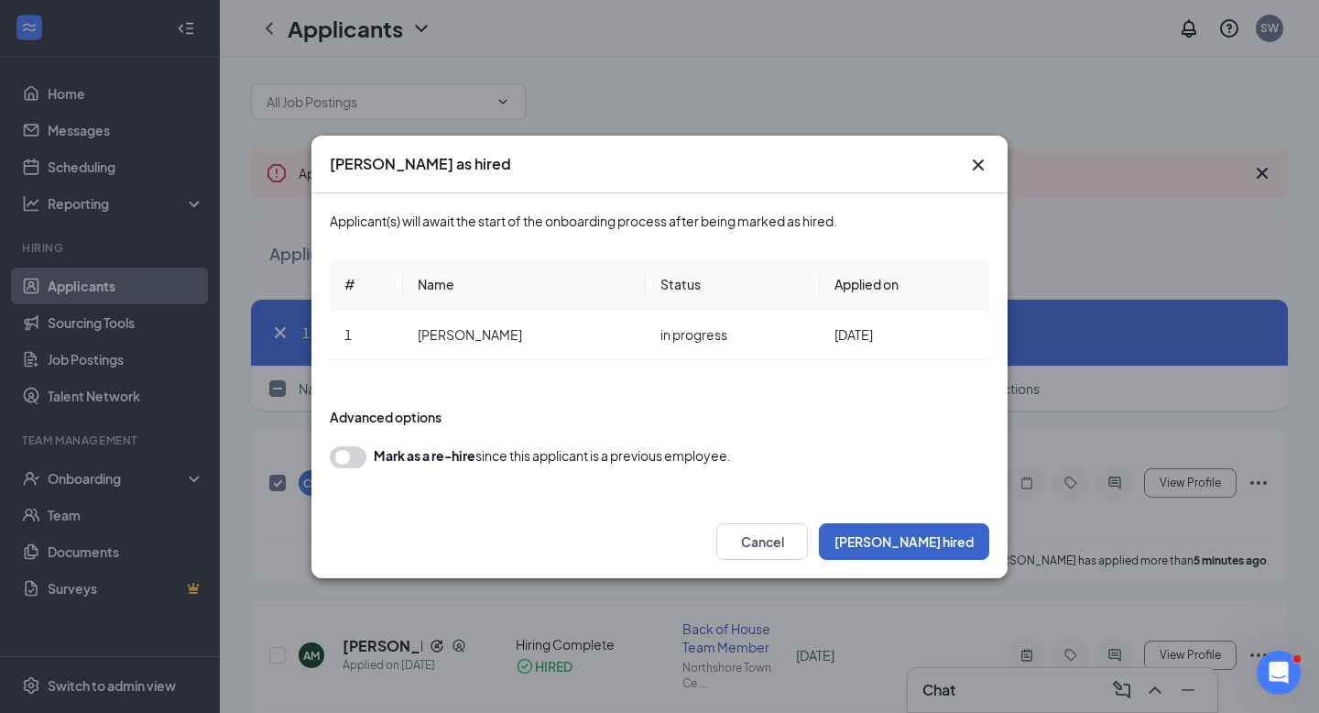
click at [931, 537] on button "Mark hired" at bounding box center [904, 541] width 170 height 37
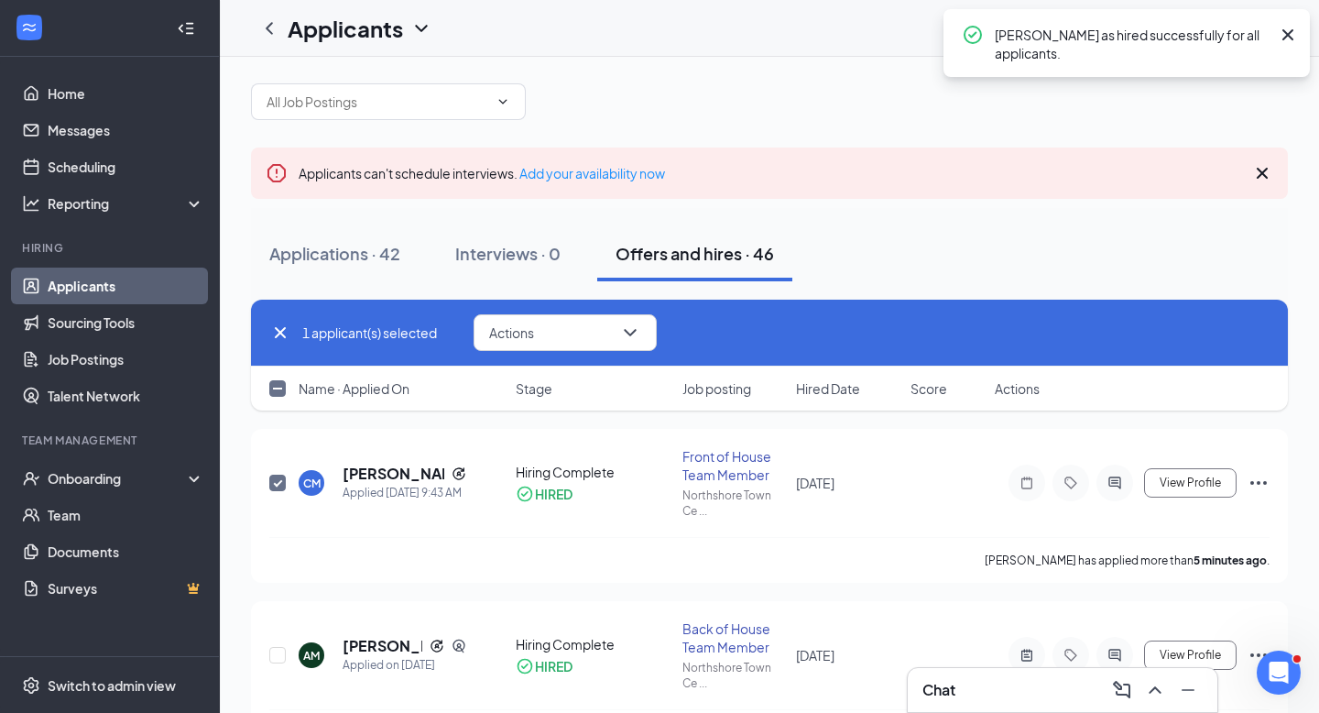
click at [734, 248] on div "Offers and hires · 46" at bounding box center [694, 253] width 158 height 23
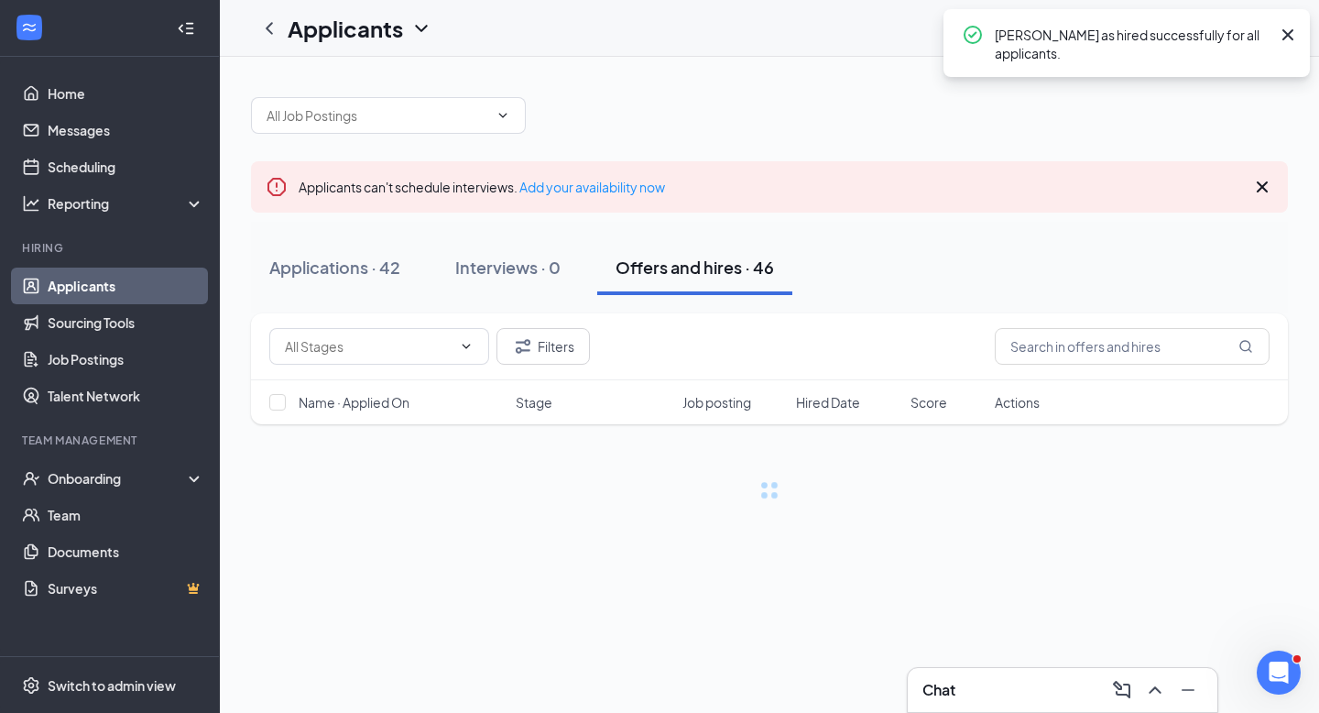
scroll to position [0, 0]
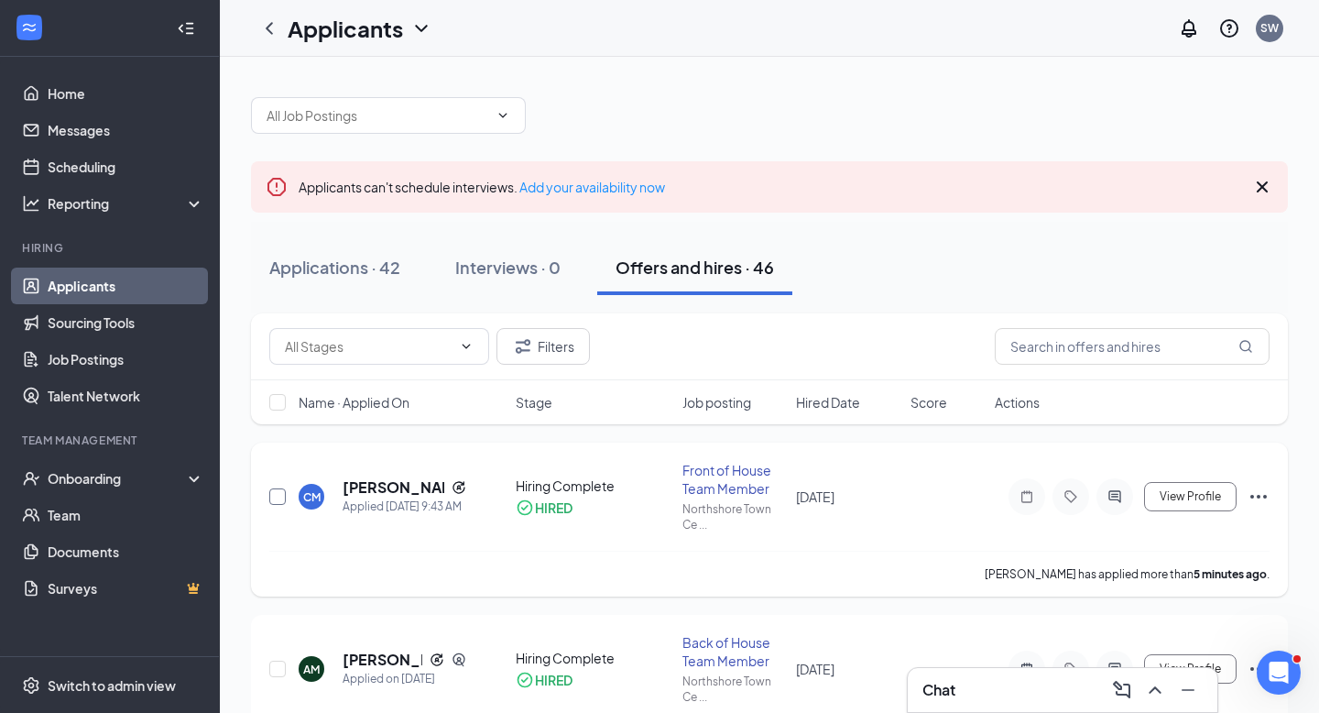
click at [277, 499] on input "checkbox" at bounding box center [277, 496] width 16 height 16
checkbox input "true"
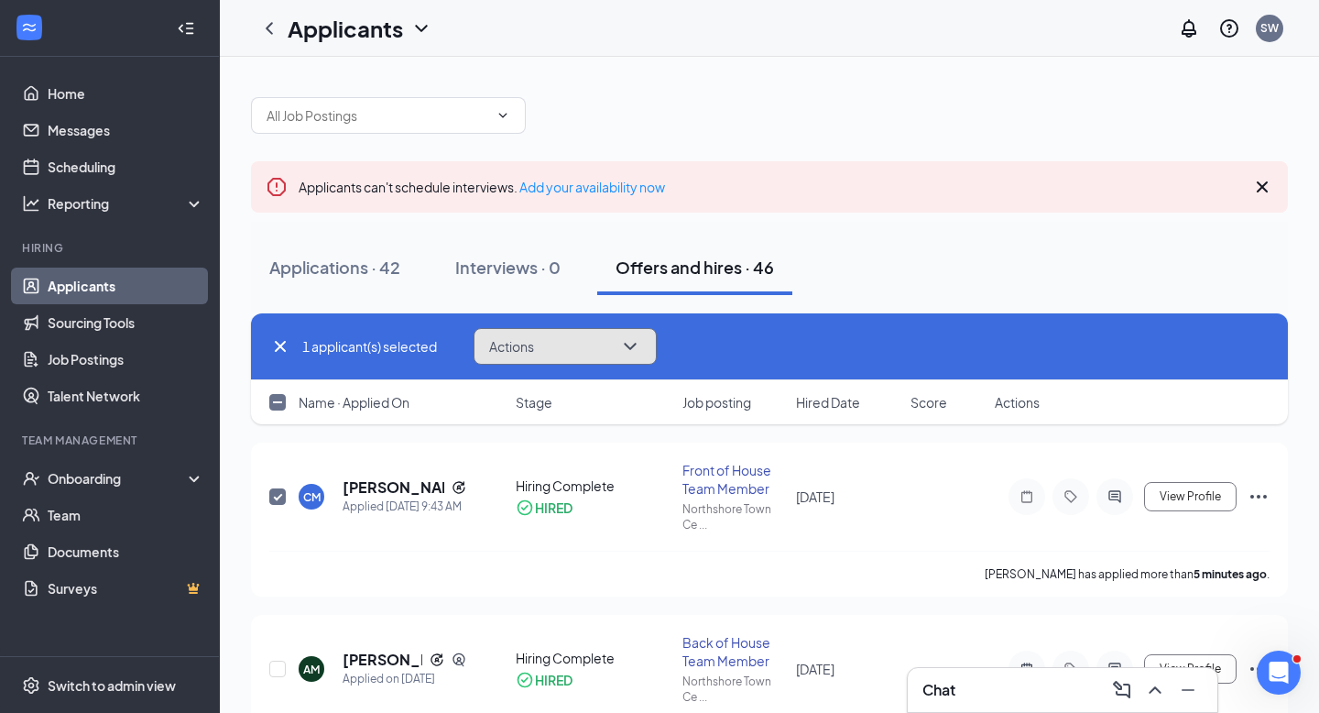
click at [626, 341] on icon "ChevronDown" at bounding box center [630, 346] width 22 height 22
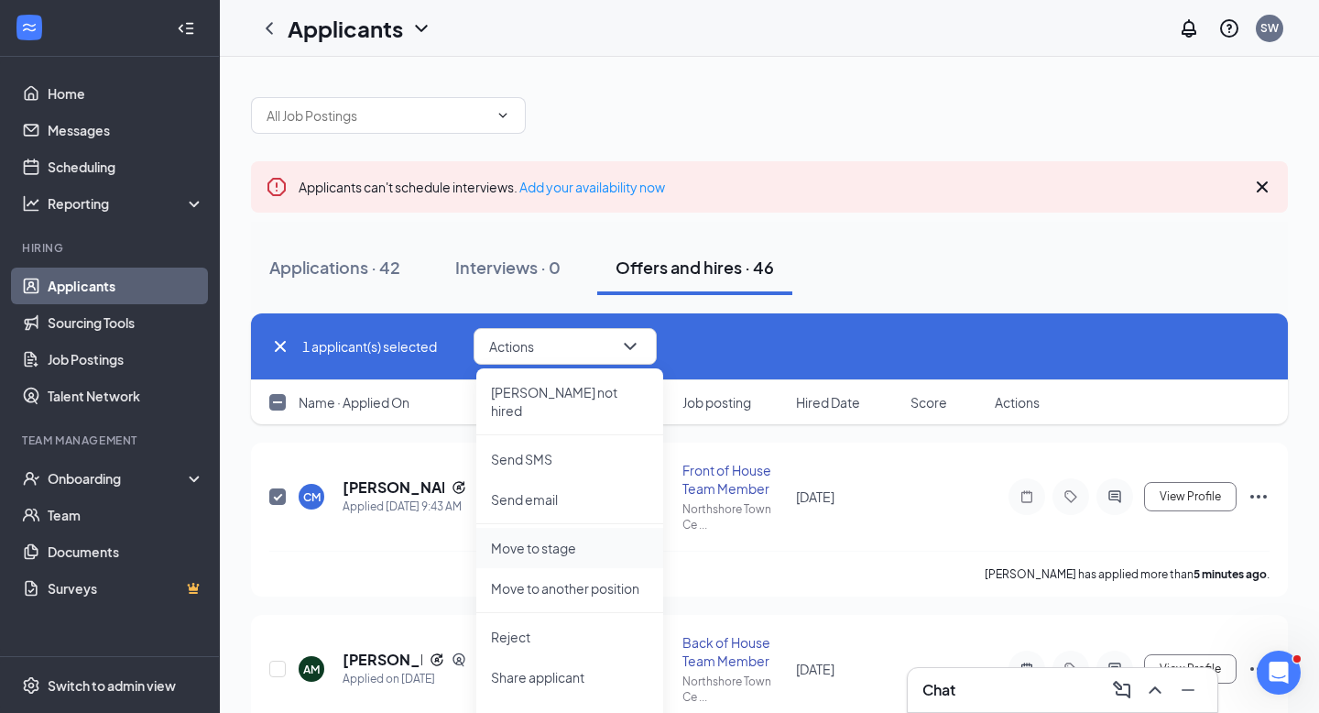
click at [577, 539] on p "Move to stage" at bounding box center [570, 548] width 158 height 18
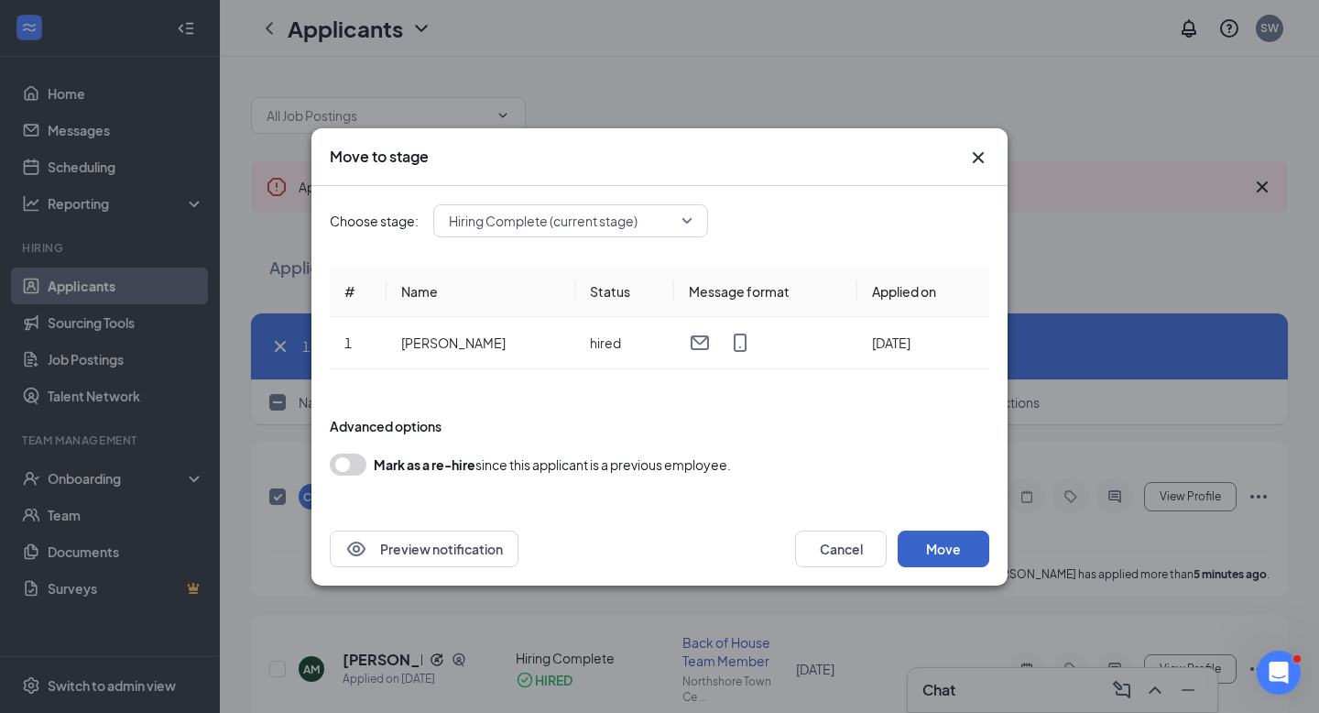
click at [930, 547] on button "Move" at bounding box center [944, 548] width 92 height 37
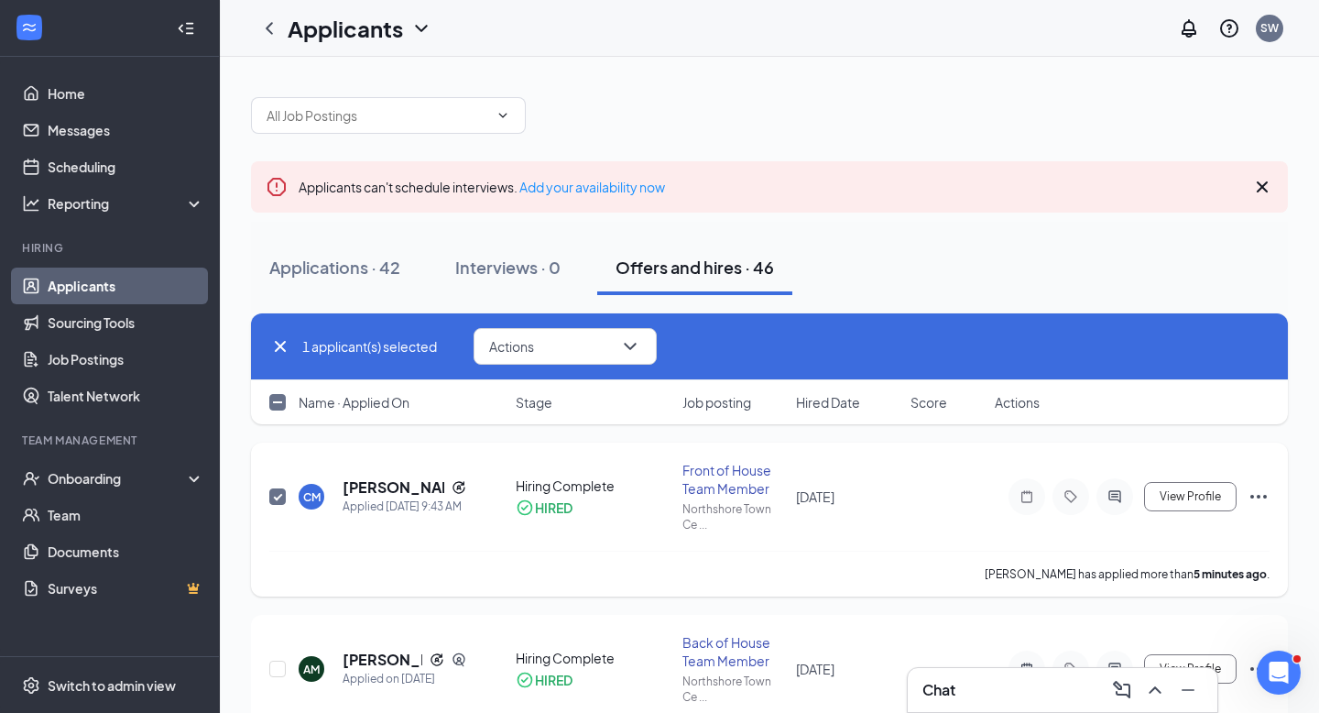
click at [1259, 493] on icon "Ellipses" at bounding box center [1258, 496] width 22 height 22
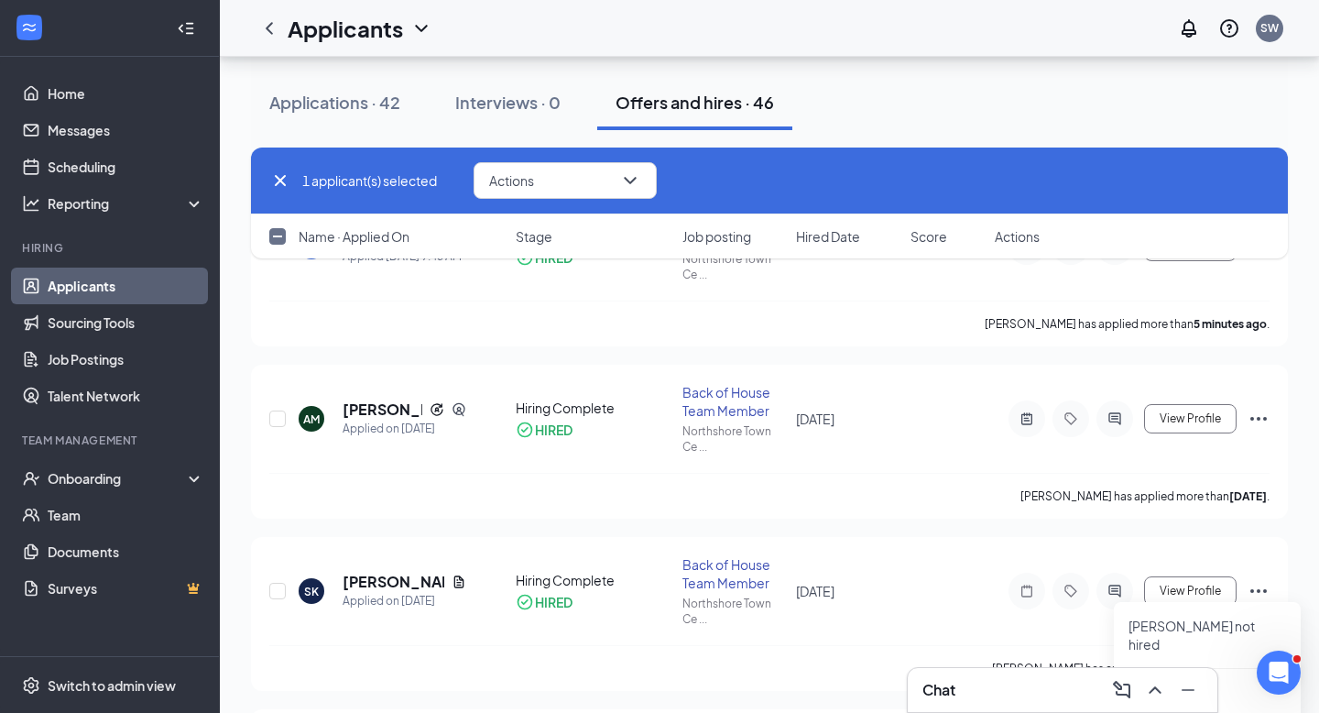
scroll to position [216, 0]
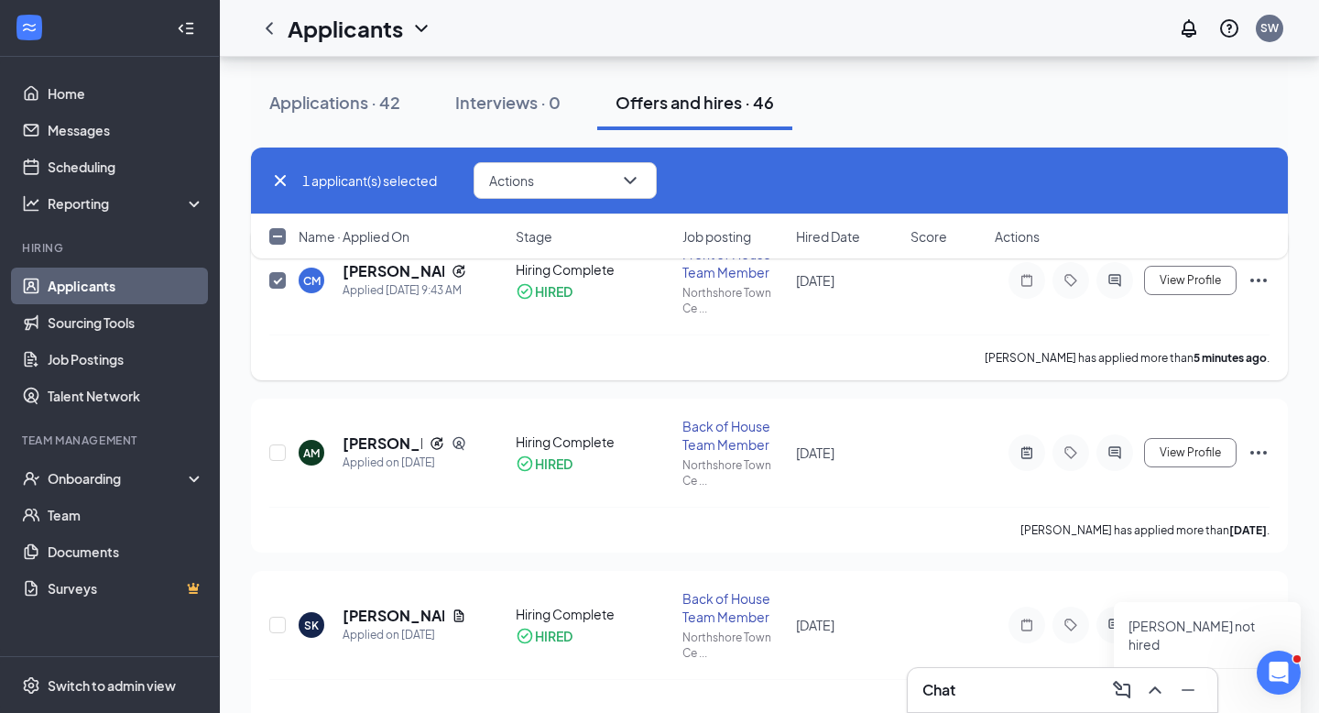
click at [1258, 277] on icon "Ellipses" at bounding box center [1258, 280] width 22 height 22
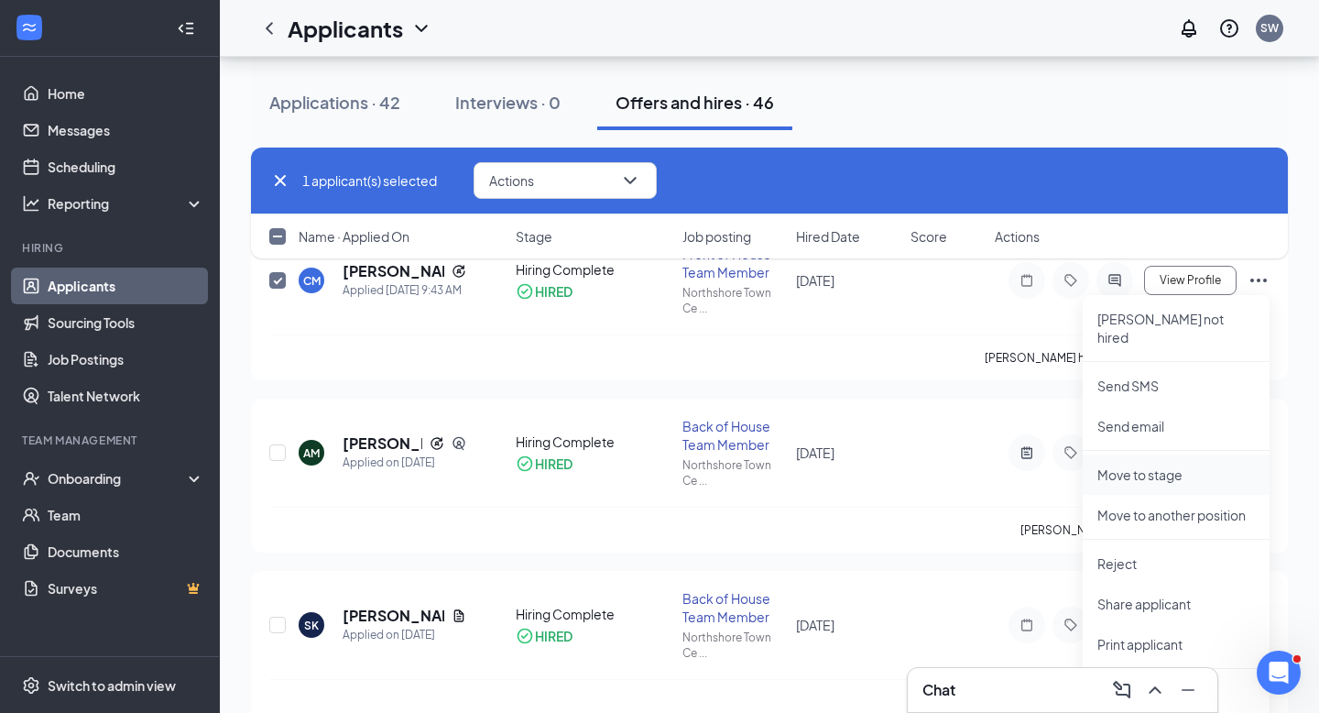
click at [1155, 465] on p "Move to stage" at bounding box center [1176, 474] width 158 height 18
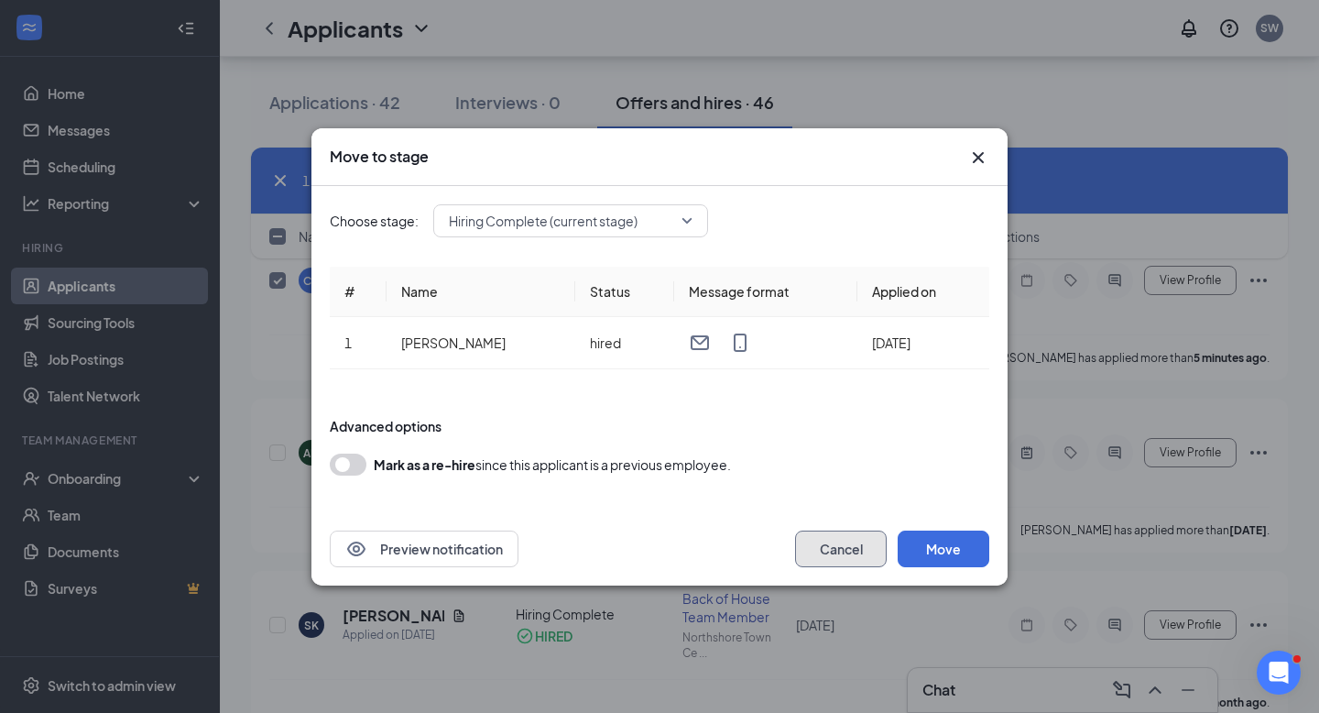
click at [854, 531] on button "Cancel" at bounding box center [841, 548] width 92 height 37
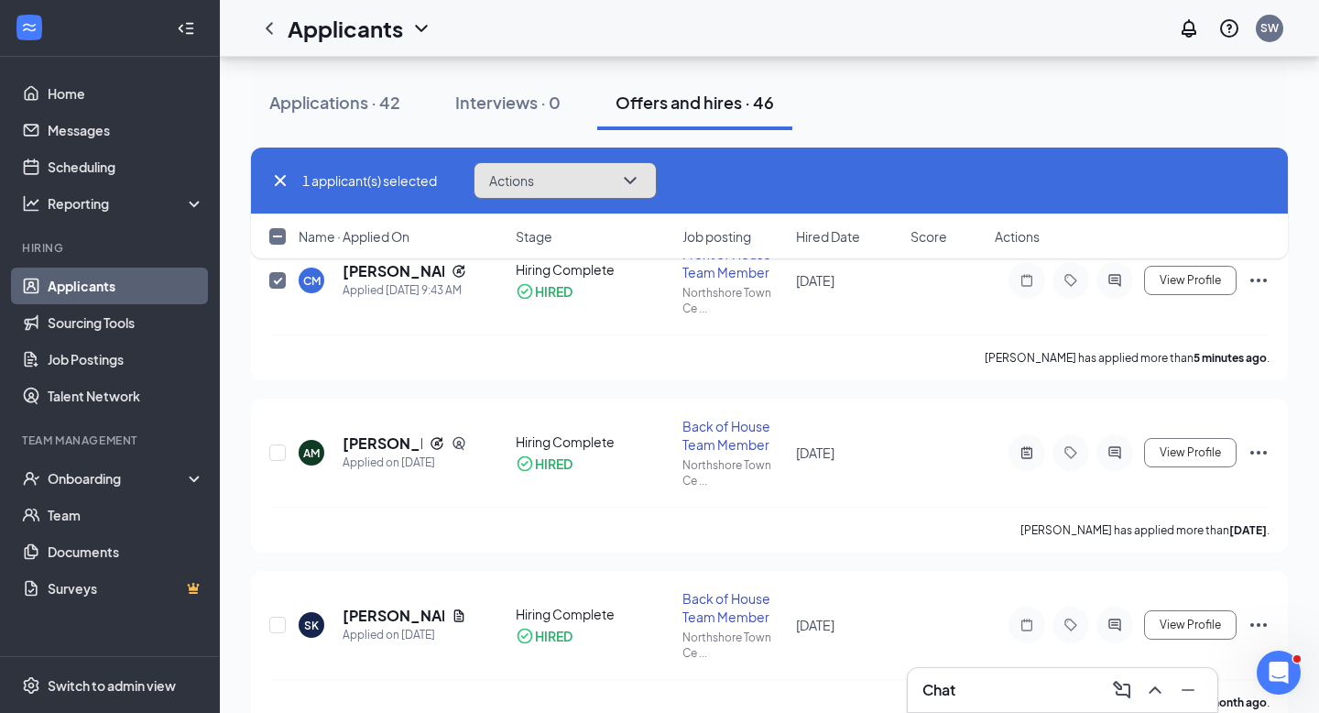
click at [545, 180] on button "Actions" at bounding box center [565, 180] width 183 height 37
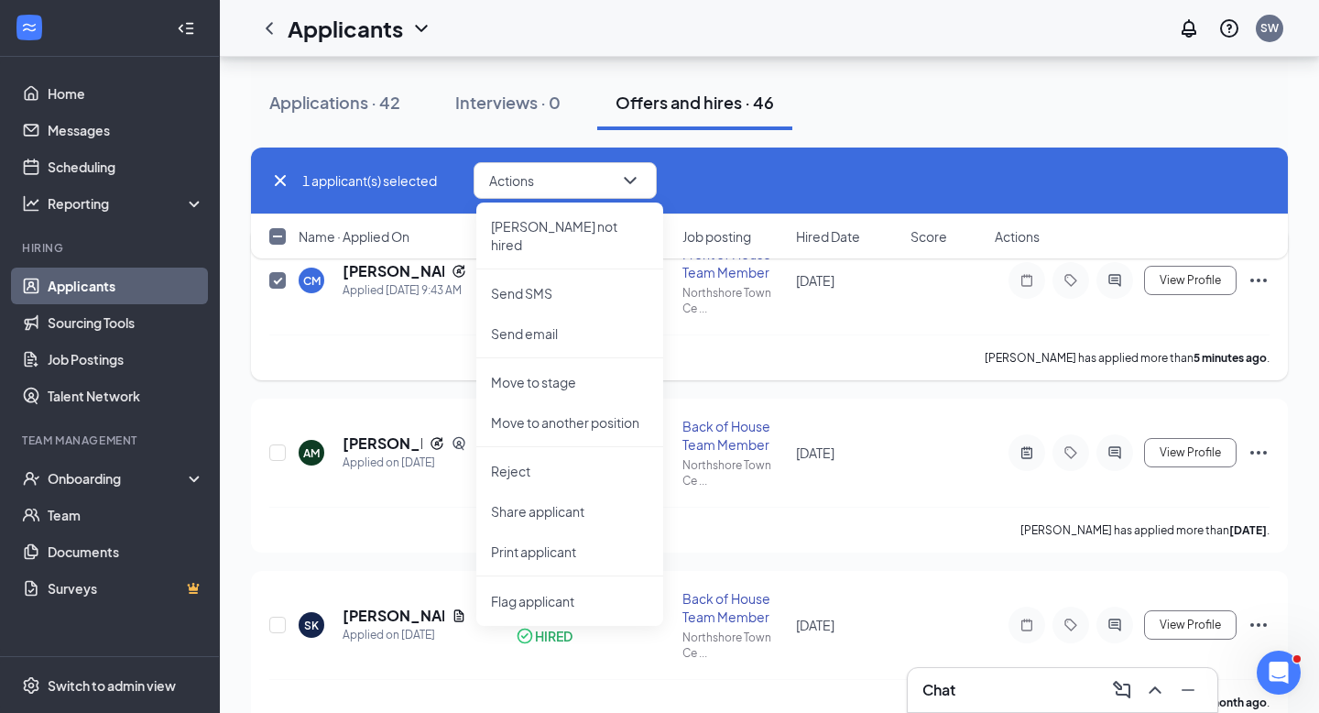
click at [299, 334] on div "Cavius Moss has applied more than 5 minutes ago ." at bounding box center [769, 357] width 1000 height 46
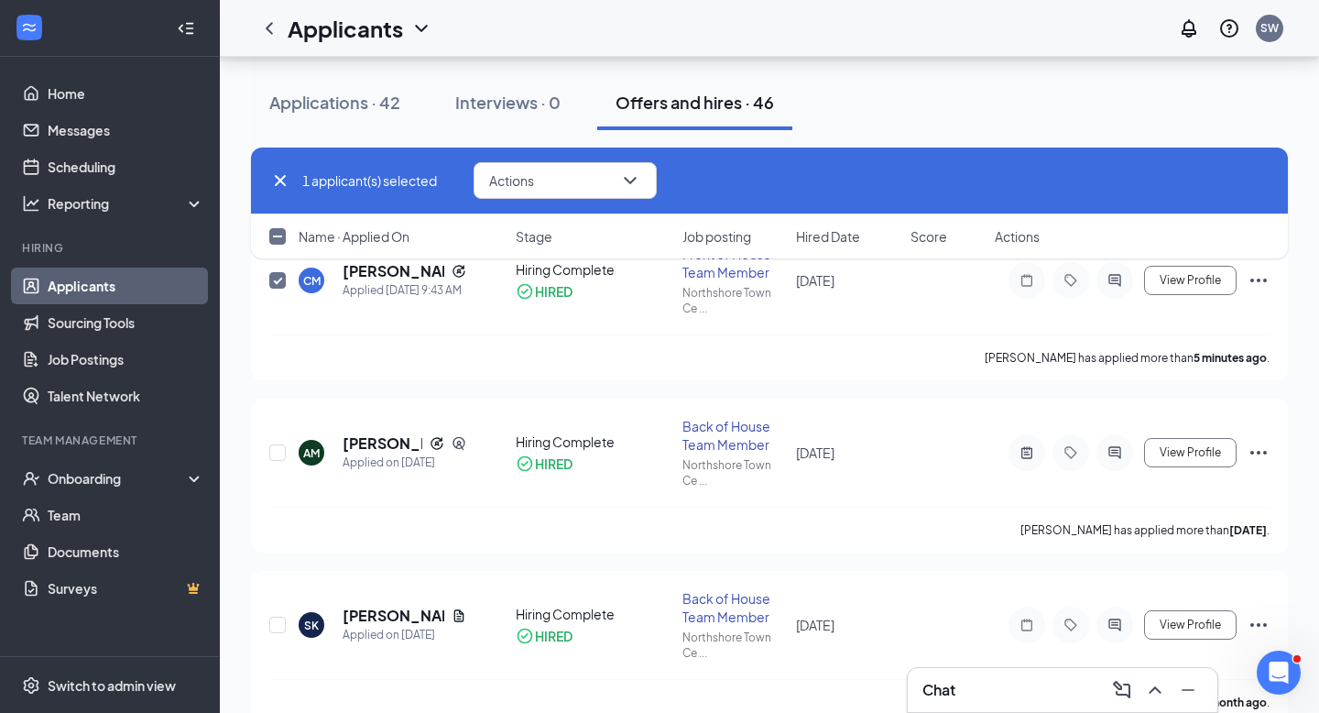
click at [279, 276] on div "1 applicant(s) selected Actions Mark not hired Send SMS Send email Move to stag…" at bounding box center [769, 211] width 1037 height 129
click at [96, 475] on div "Onboarding" at bounding box center [118, 478] width 141 height 18
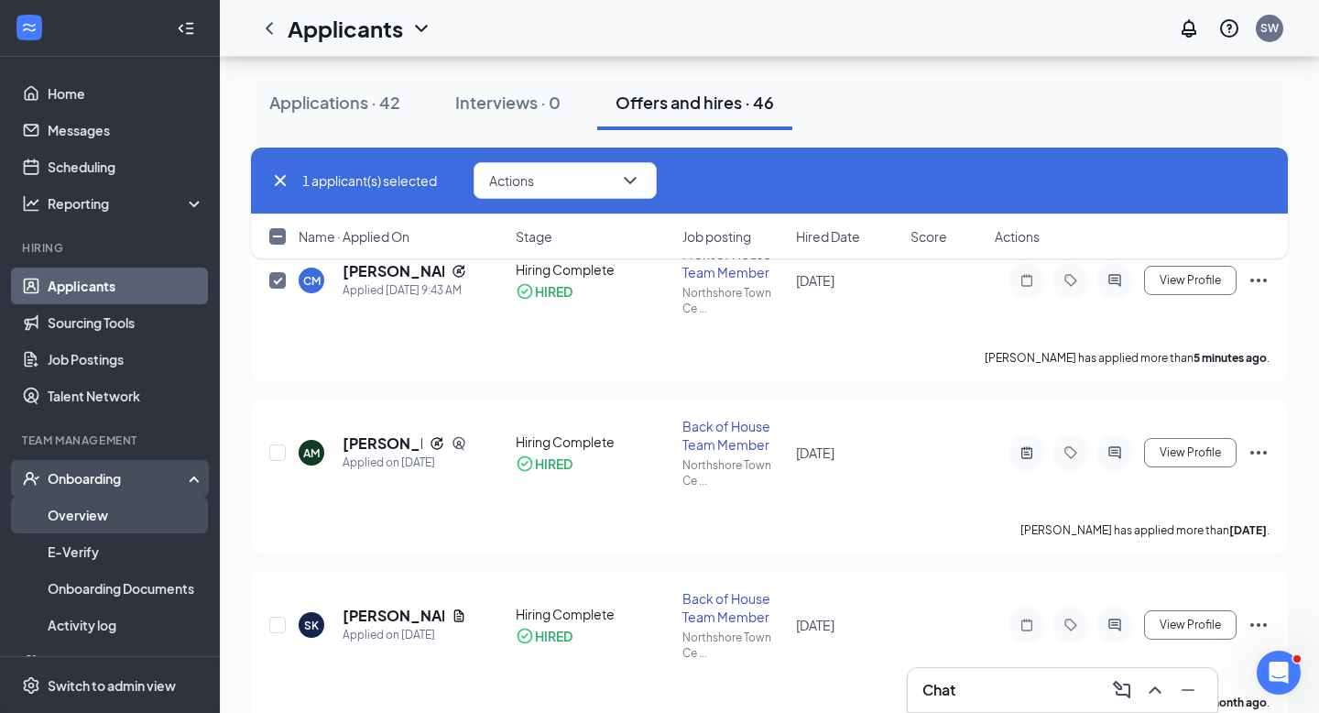
click at [89, 516] on link "Overview" at bounding box center [126, 514] width 157 height 37
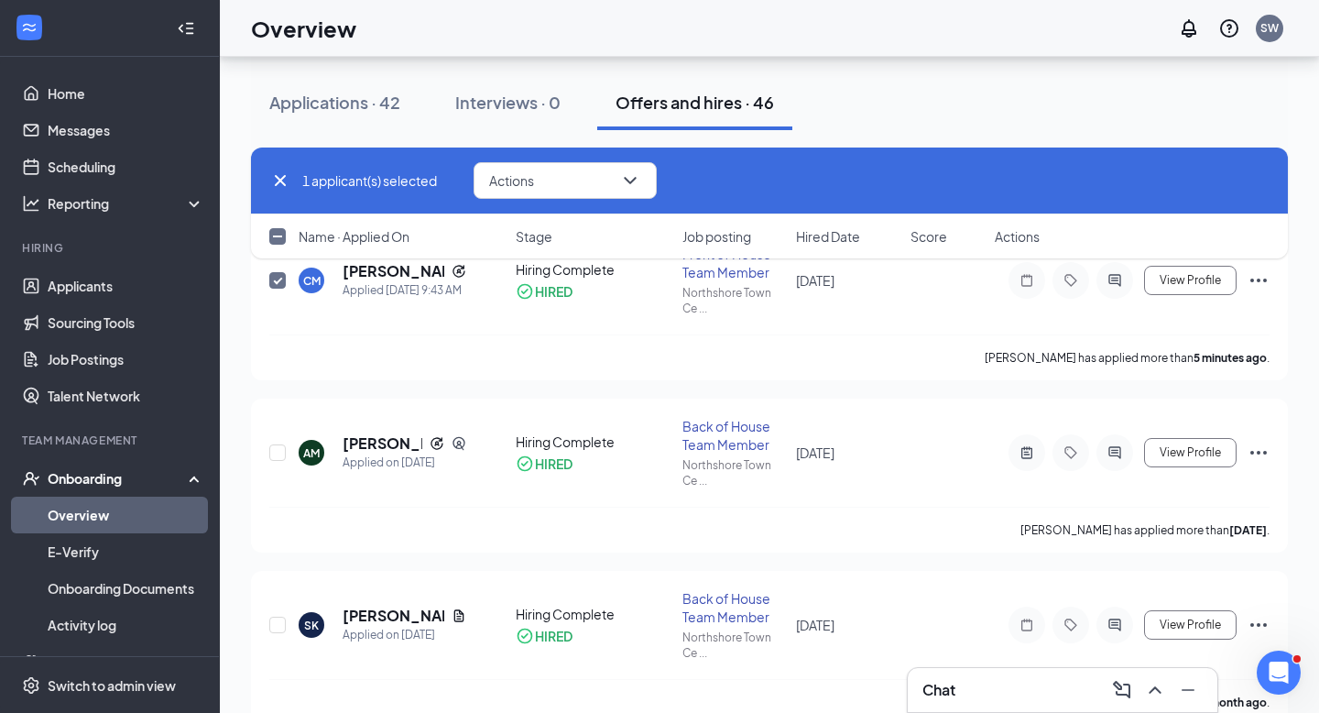
scroll to position [82, 0]
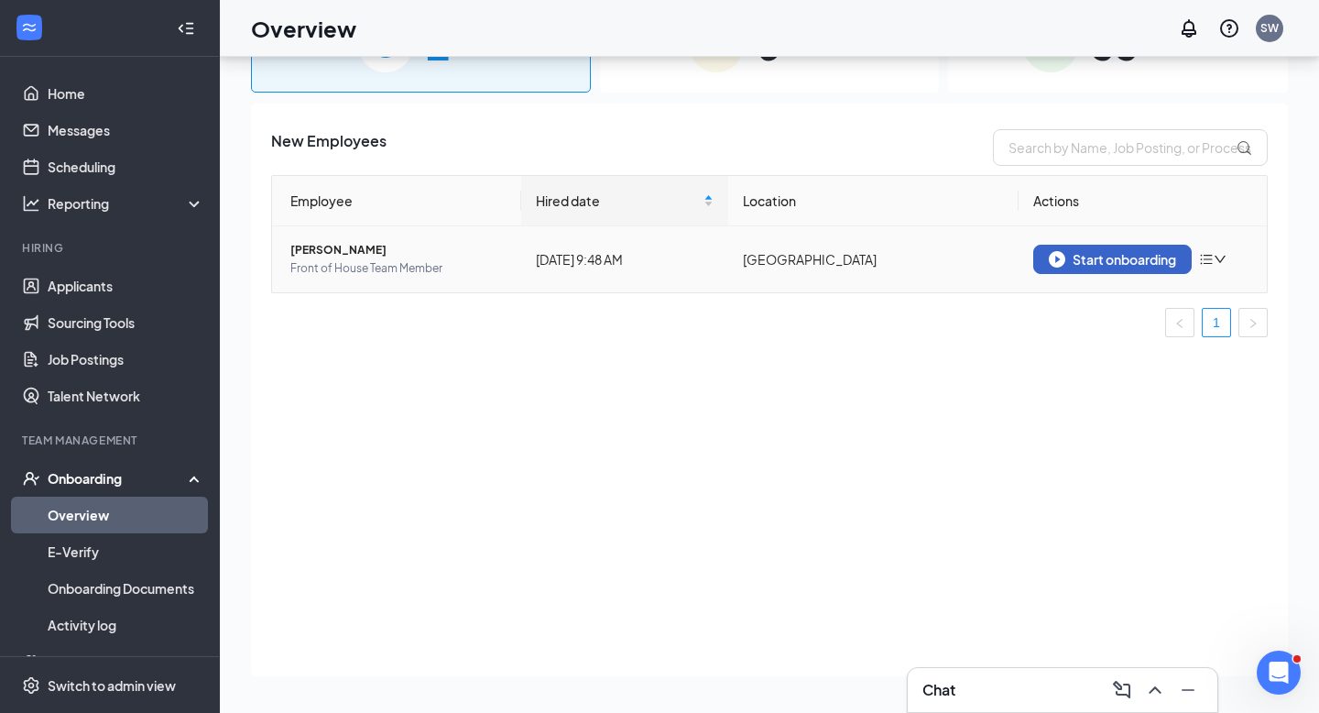
click at [1106, 253] on div "Start onboarding" at bounding box center [1112, 259] width 127 height 16
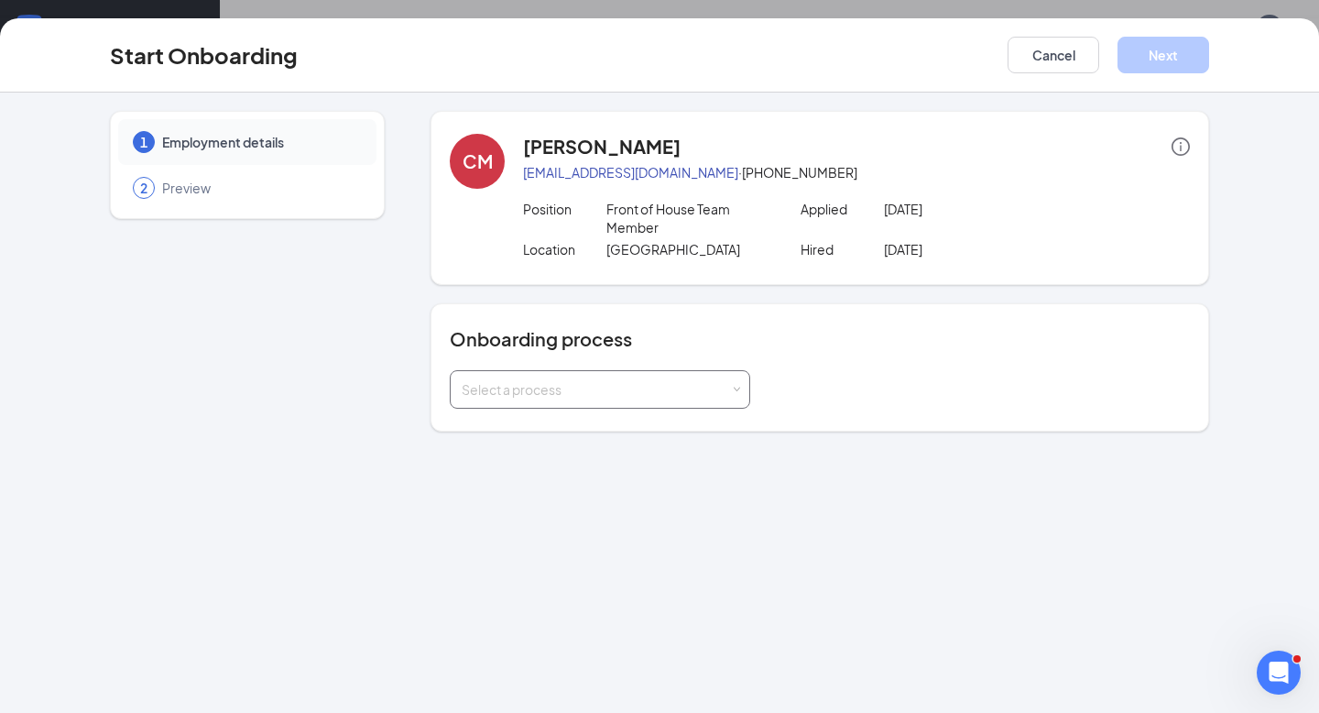
click at [735, 396] on div "Select a process" at bounding box center [600, 389] width 277 height 37
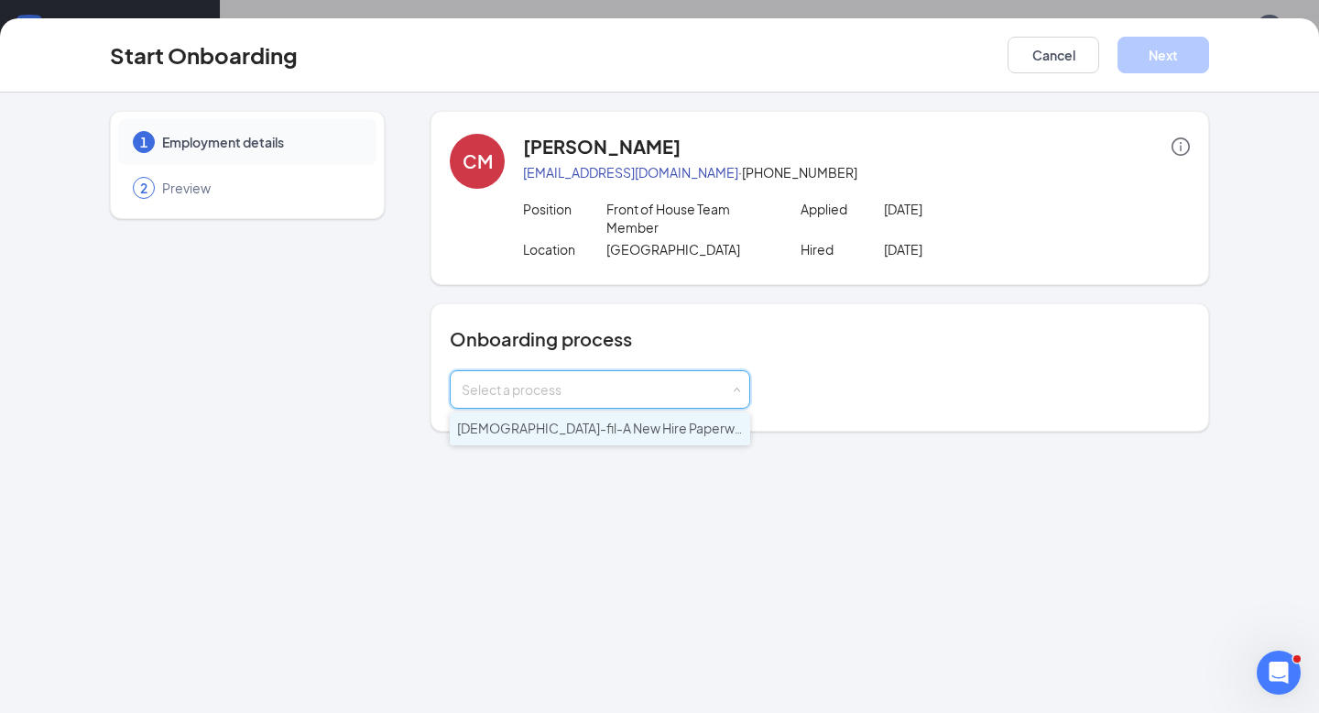
click at [716, 429] on li "Chick-fil-A New Hire Paperwork" at bounding box center [600, 428] width 300 height 33
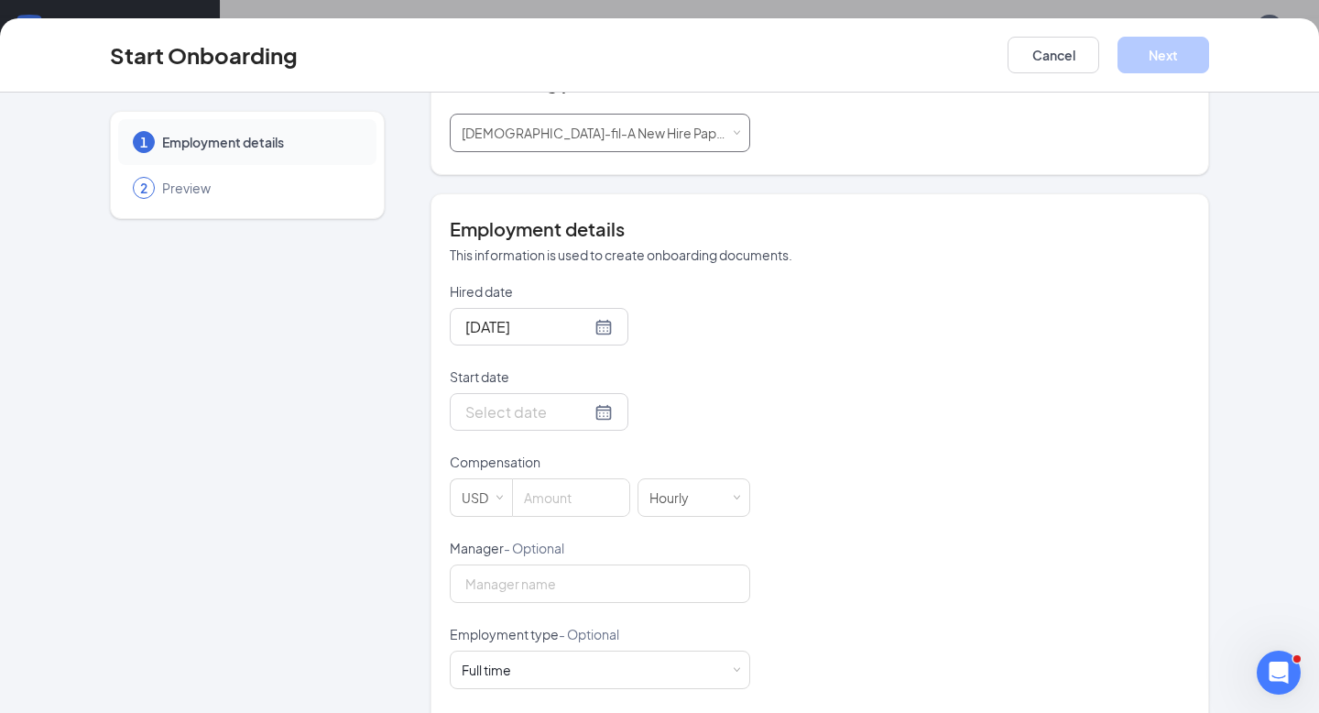
scroll to position [267, 0]
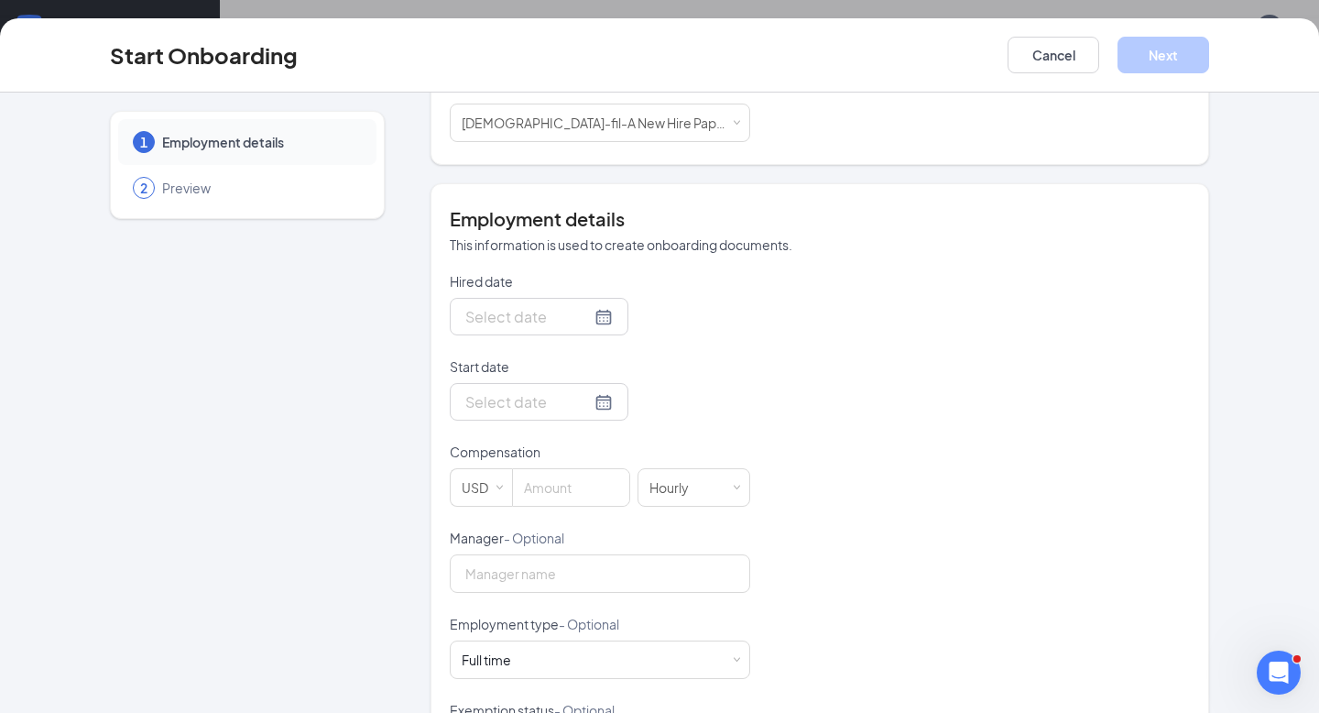
click at [584, 315] on div at bounding box center [538, 316] width 147 height 23
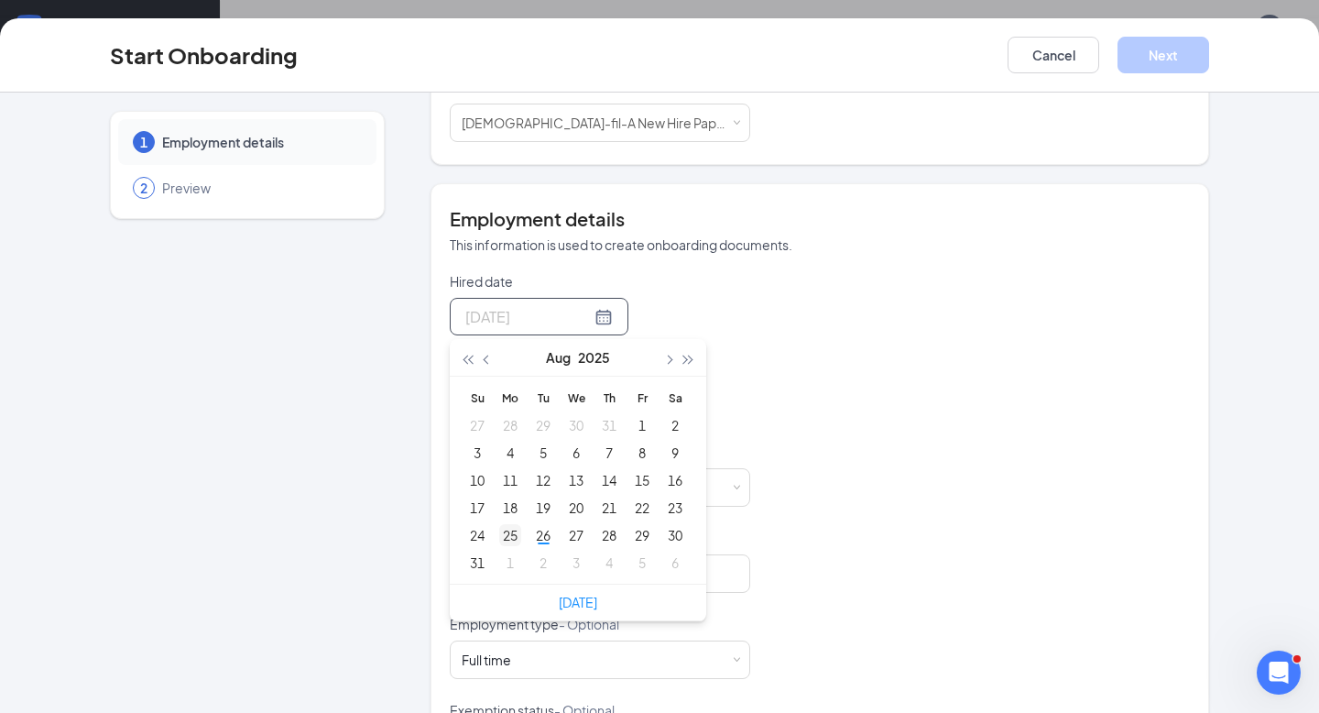
type input "Aug 25, 2025"
click at [516, 533] on div "25" at bounding box center [510, 535] width 22 height 22
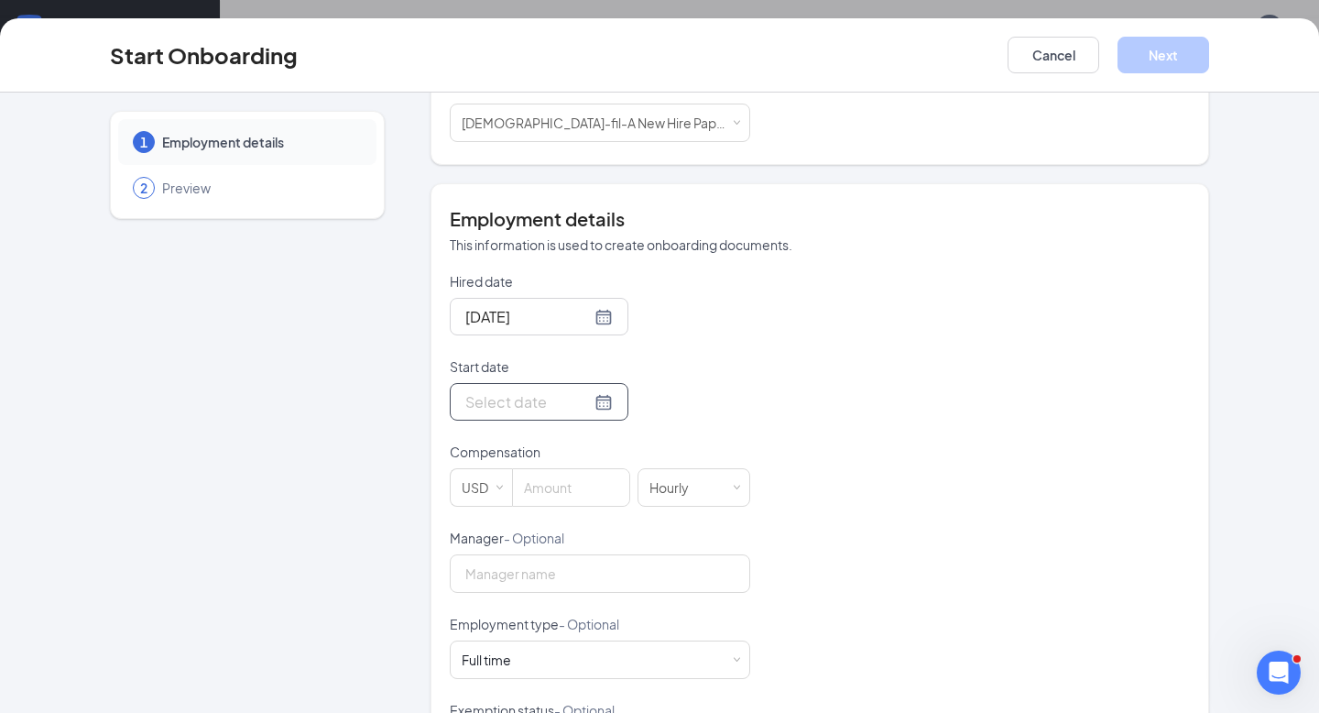
click at [583, 404] on div at bounding box center [538, 401] width 147 height 23
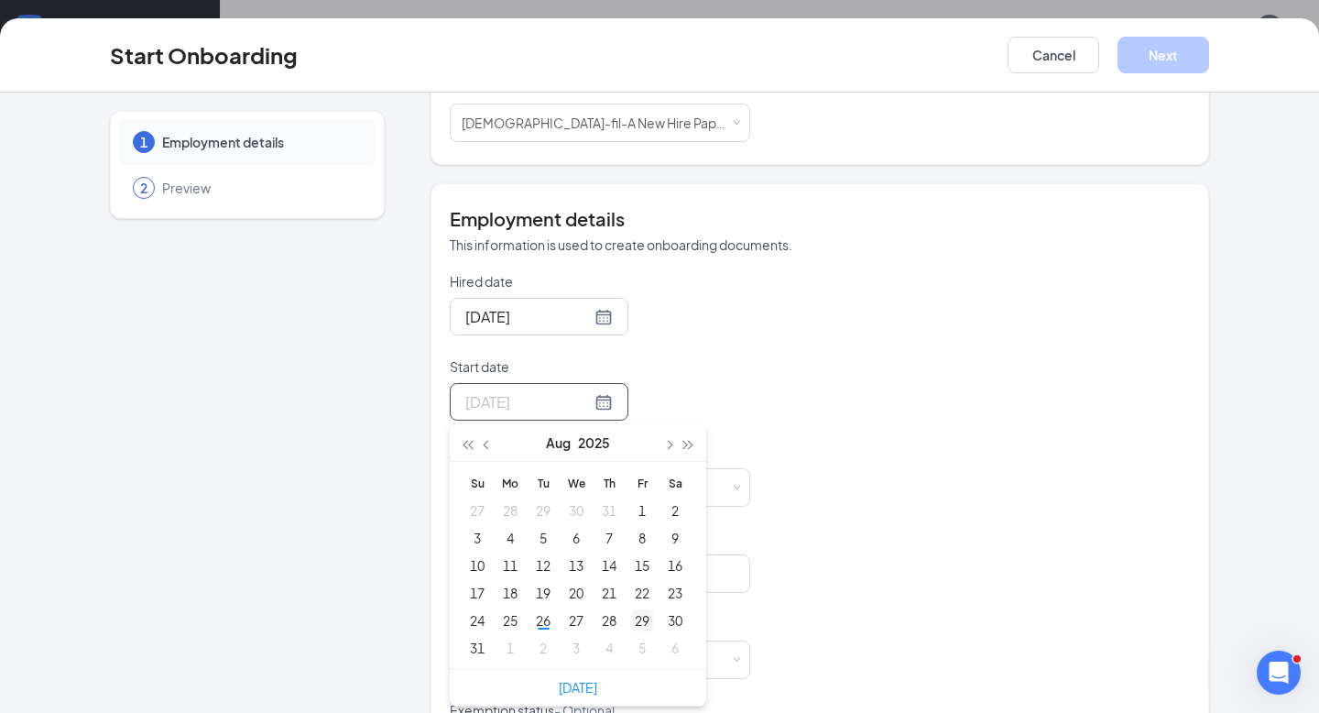
type input "Aug 29, 2025"
click at [648, 617] on div "29" at bounding box center [642, 620] width 22 height 22
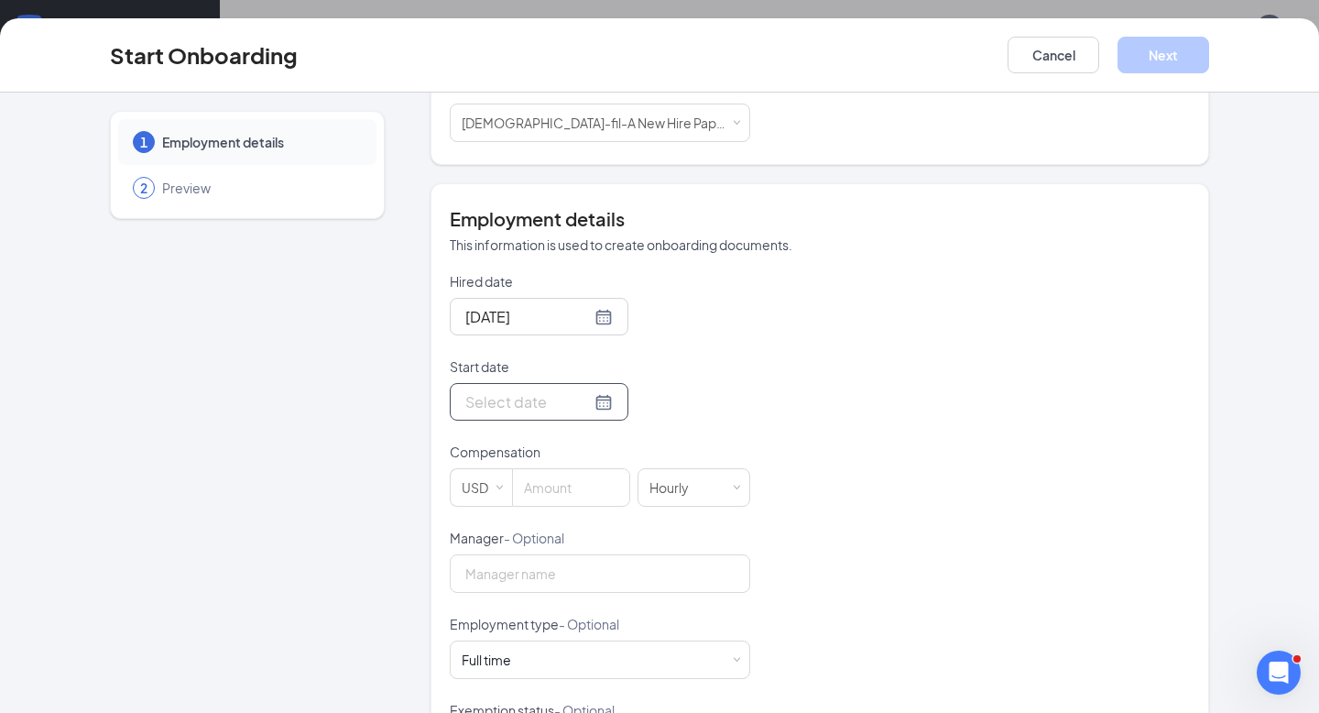
click at [583, 408] on div at bounding box center [538, 401] width 147 height 23
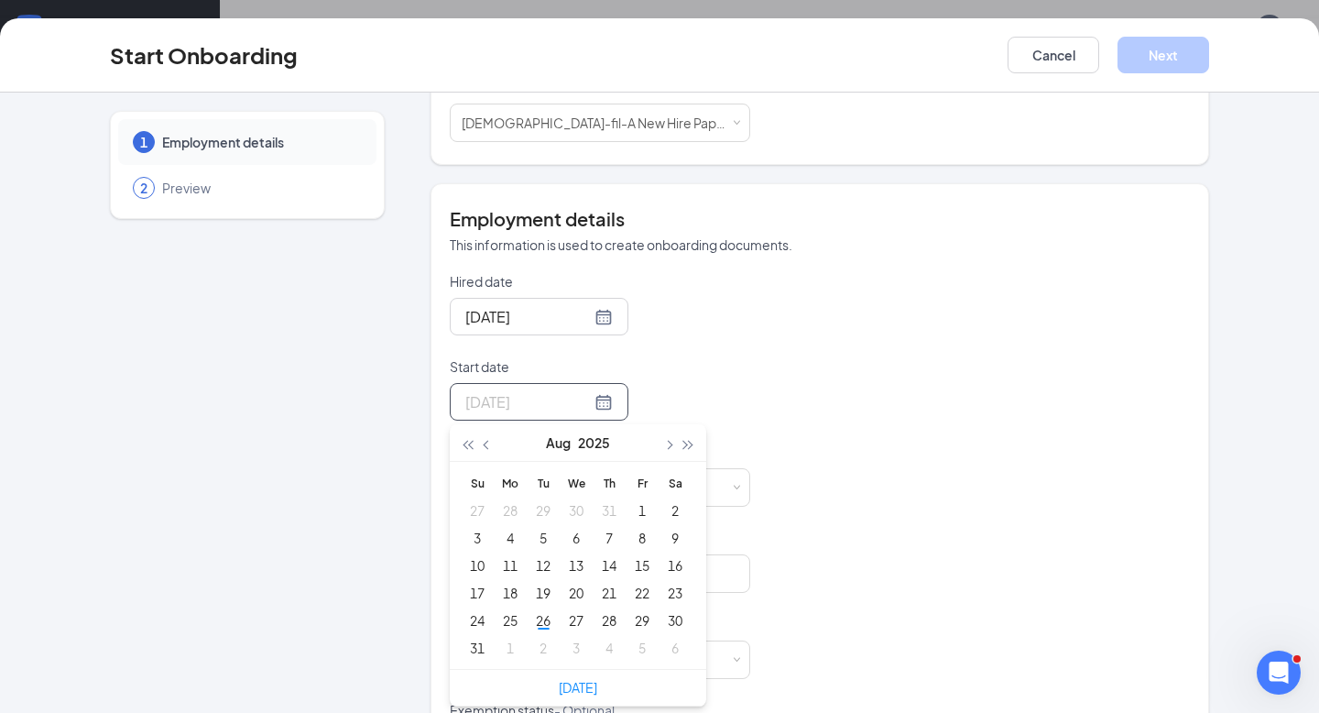
type input "Jul 31, 2025"
click at [670, 452] on button "button" at bounding box center [668, 442] width 20 height 37
type input "Sep 1, 2025"
click at [511, 516] on div "1" at bounding box center [510, 510] width 22 height 22
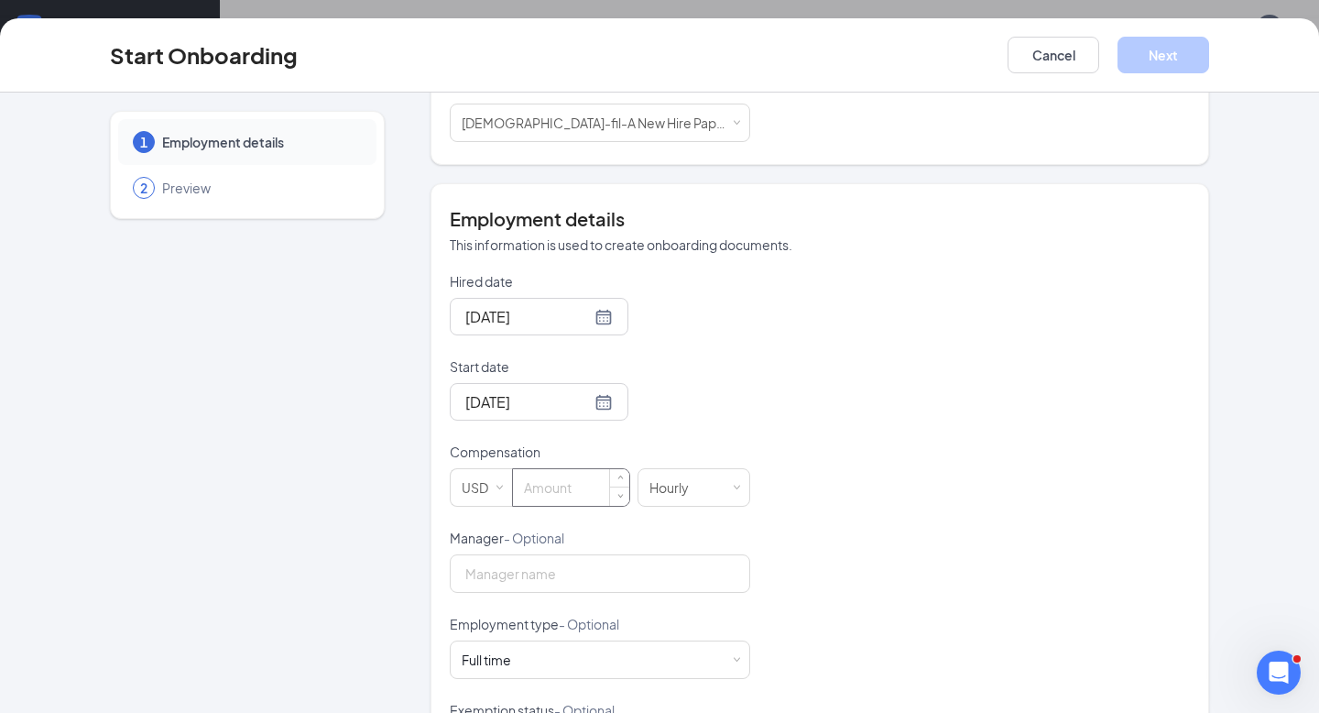
click at [559, 488] on input at bounding box center [571, 487] width 116 height 37
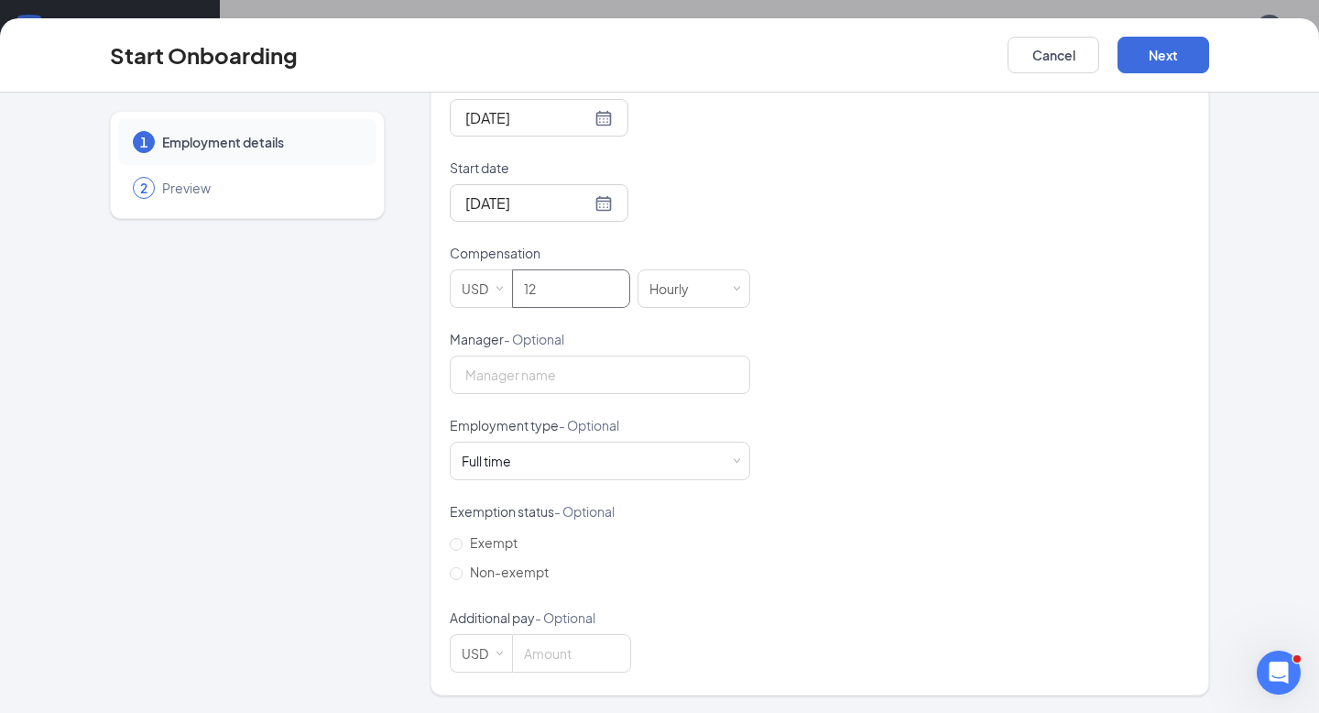
scroll to position [466, 0]
type input "12"
click at [519, 469] on div "Full time Works 30+ hours per week and is reasonably expected to work" at bounding box center [493, 460] width 62 height 18
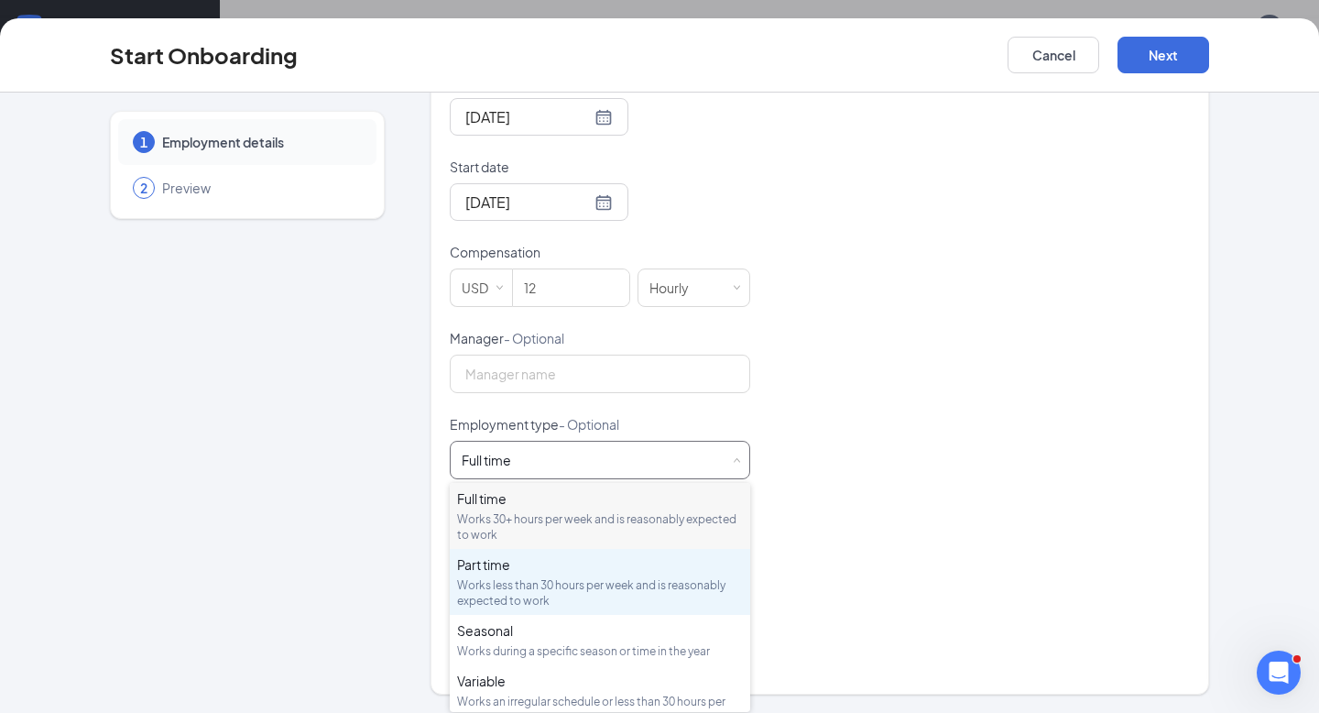
click at [491, 577] on div "Works less than 30 hours per week and is reasonably expected to work" at bounding box center [600, 592] width 286 height 31
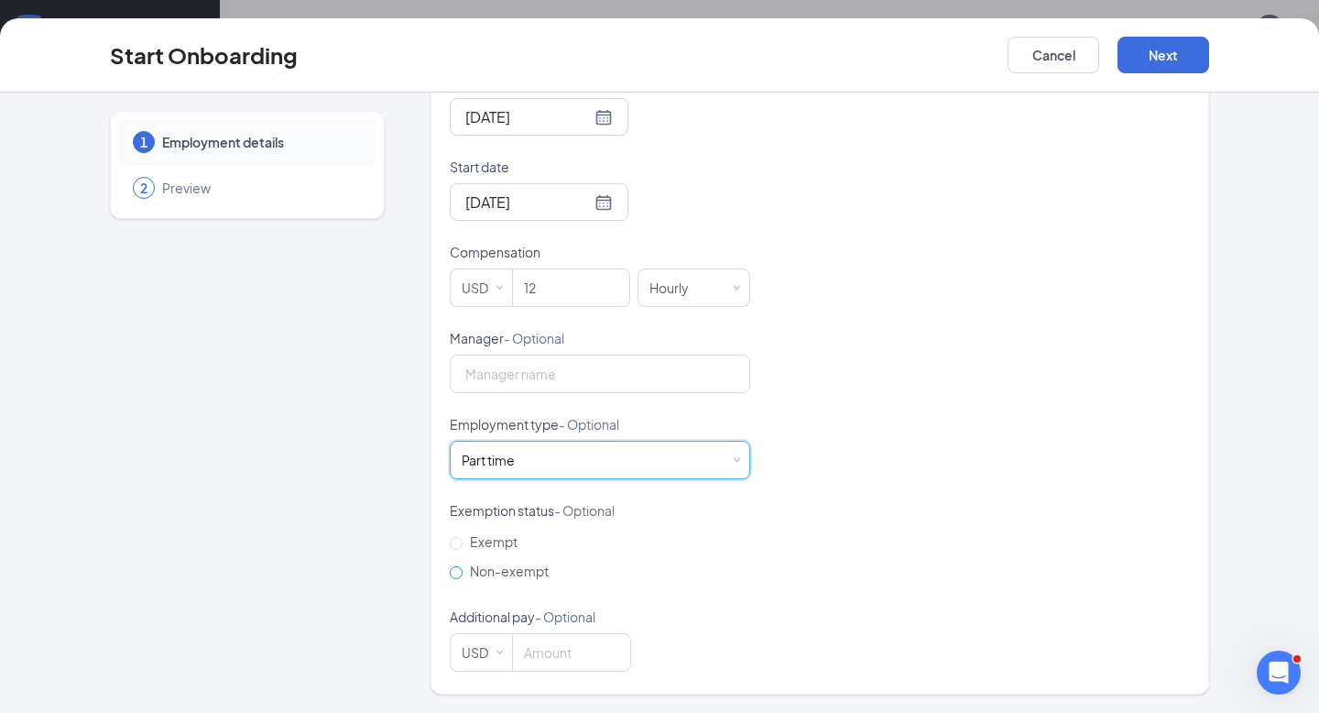
click at [463, 568] on span "Non-exempt" at bounding box center [509, 570] width 93 height 16
click at [463, 568] on input "Non-exempt" at bounding box center [456, 572] width 13 height 13
radio input "true"
click at [1158, 64] on button "Next" at bounding box center [1163, 55] width 92 height 37
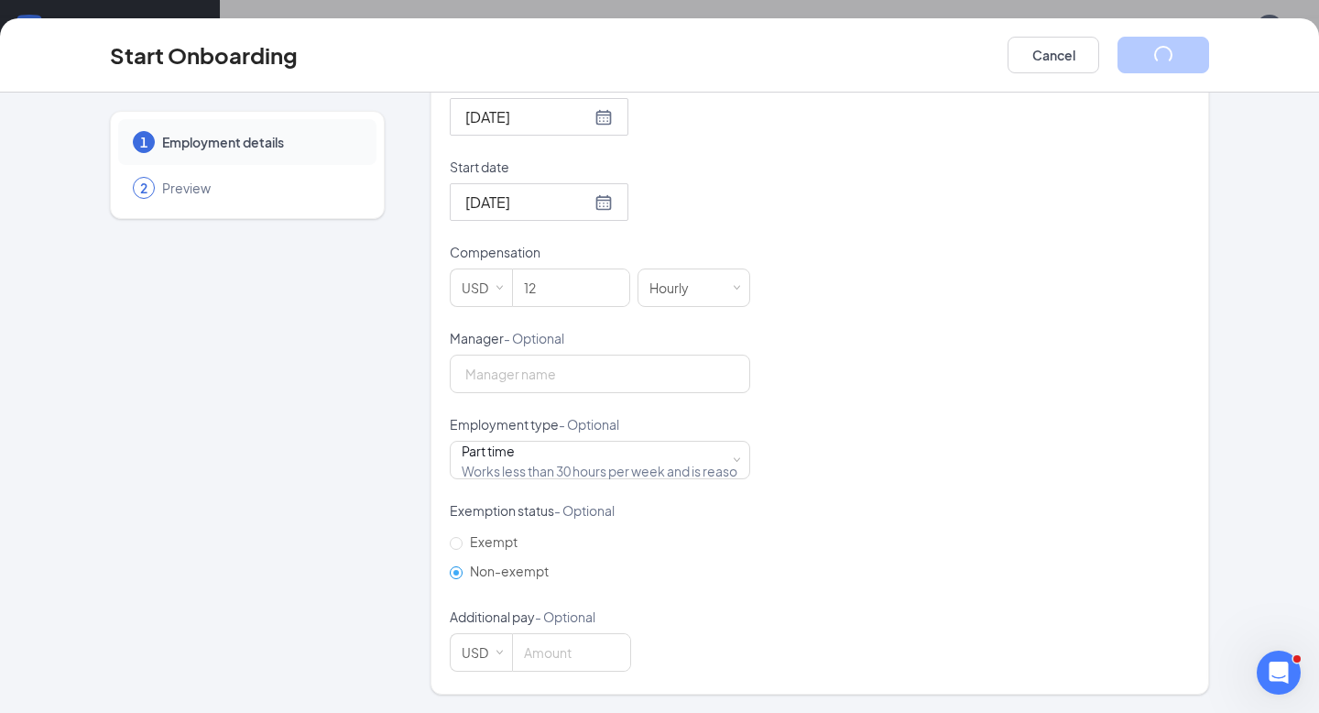
scroll to position [0, 0]
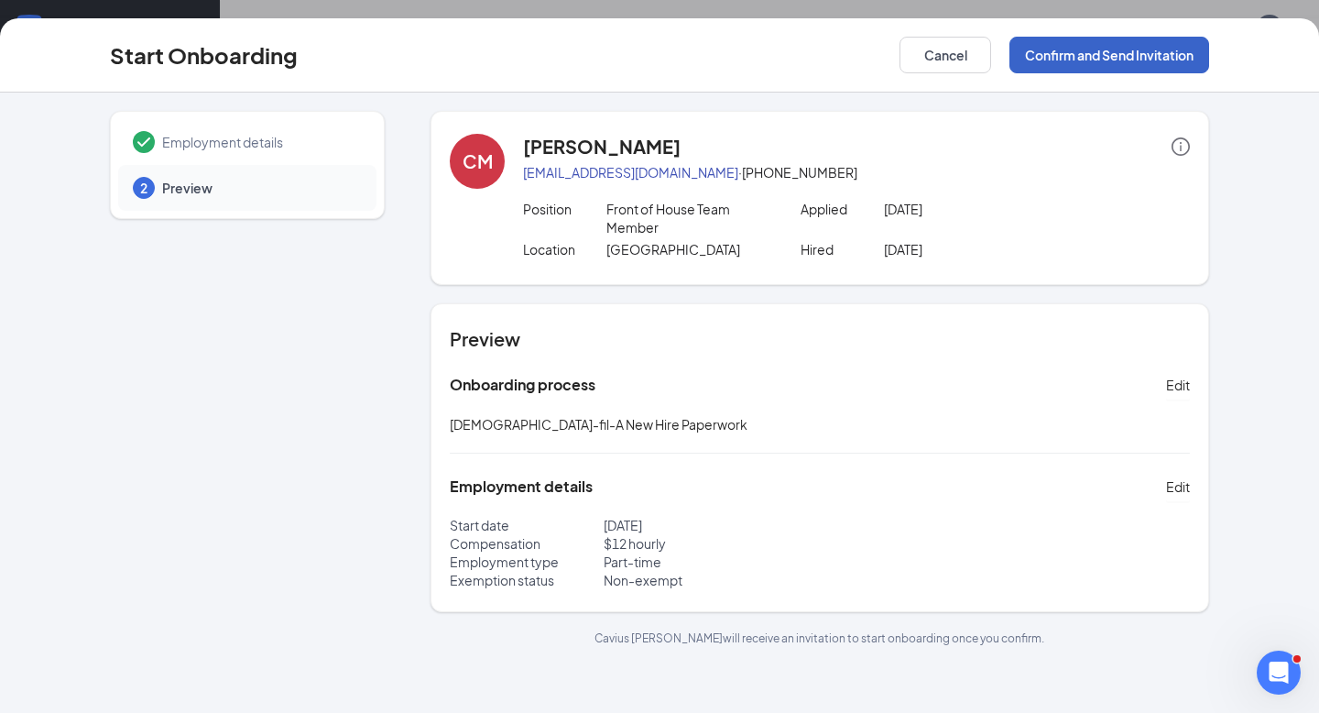
click at [1108, 45] on button "Confirm and Send Invitation" at bounding box center [1109, 55] width 200 height 37
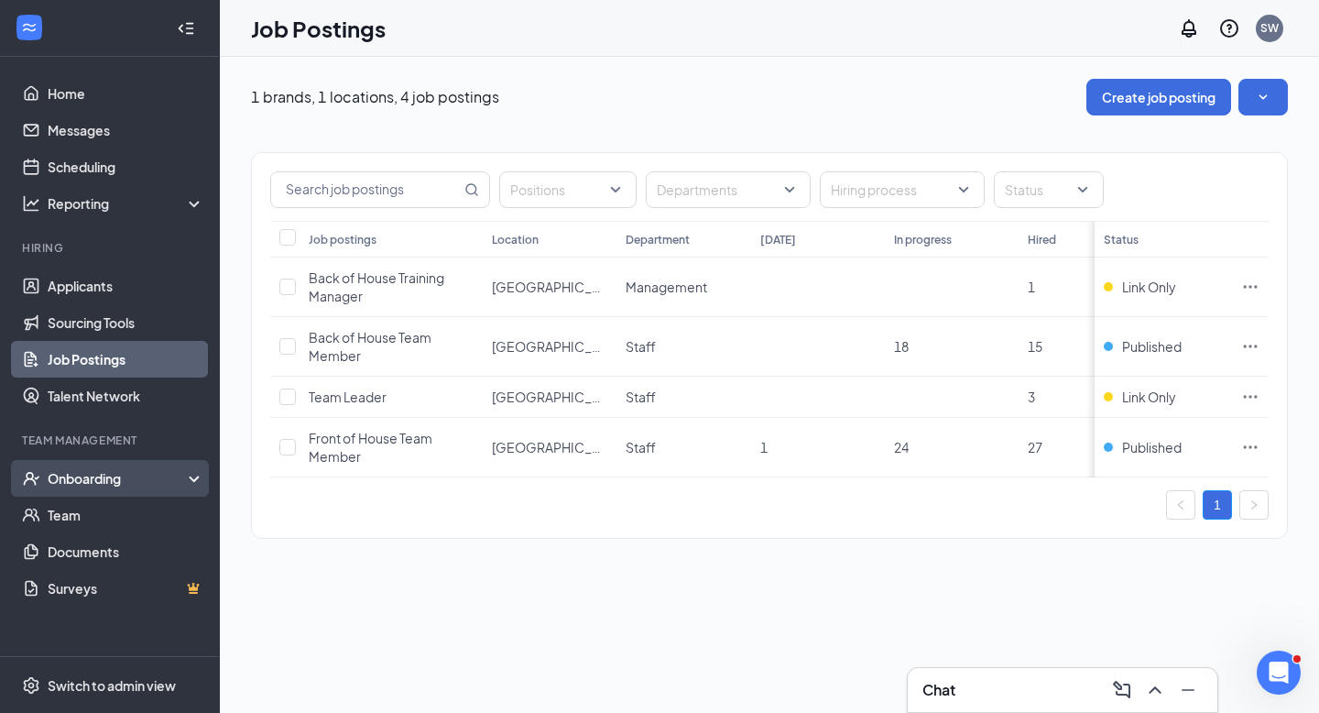
click at [95, 486] on div "Onboarding" at bounding box center [118, 478] width 141 height 18
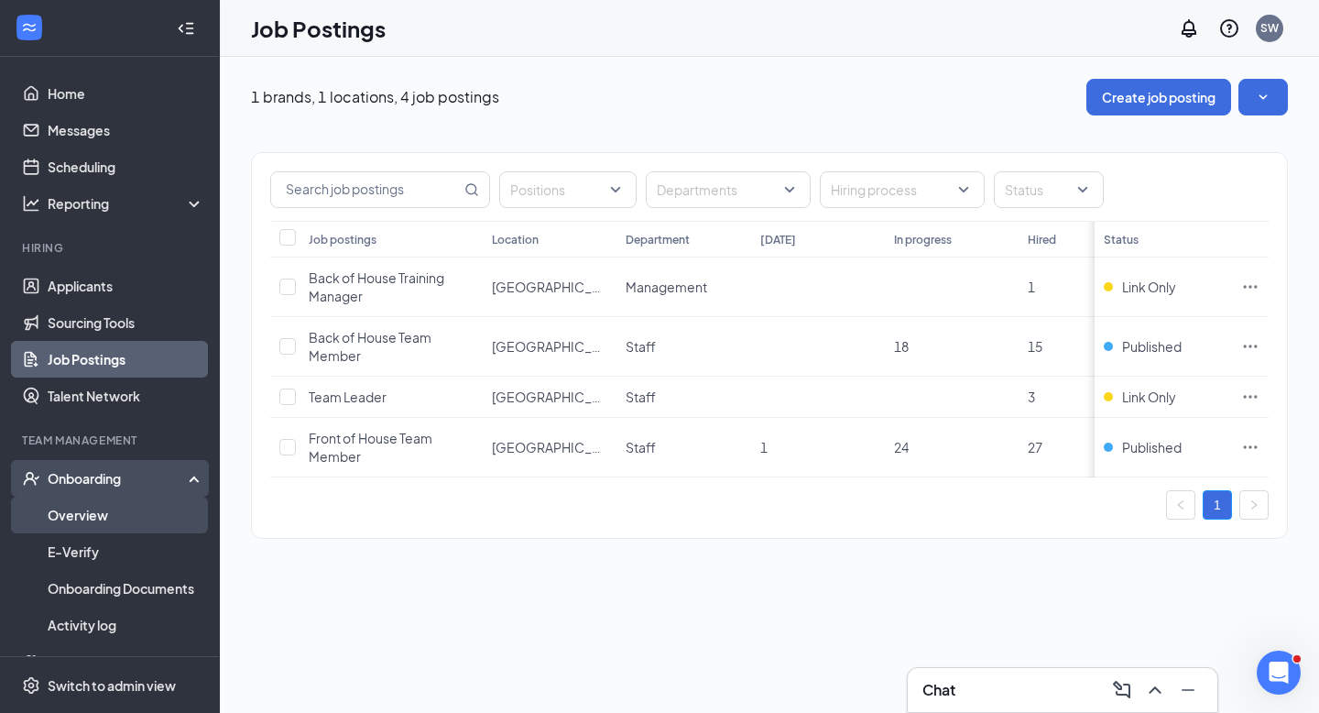
click at [98, 515] on link "Overview" at bounding box center [126, 514] width 157 height 37
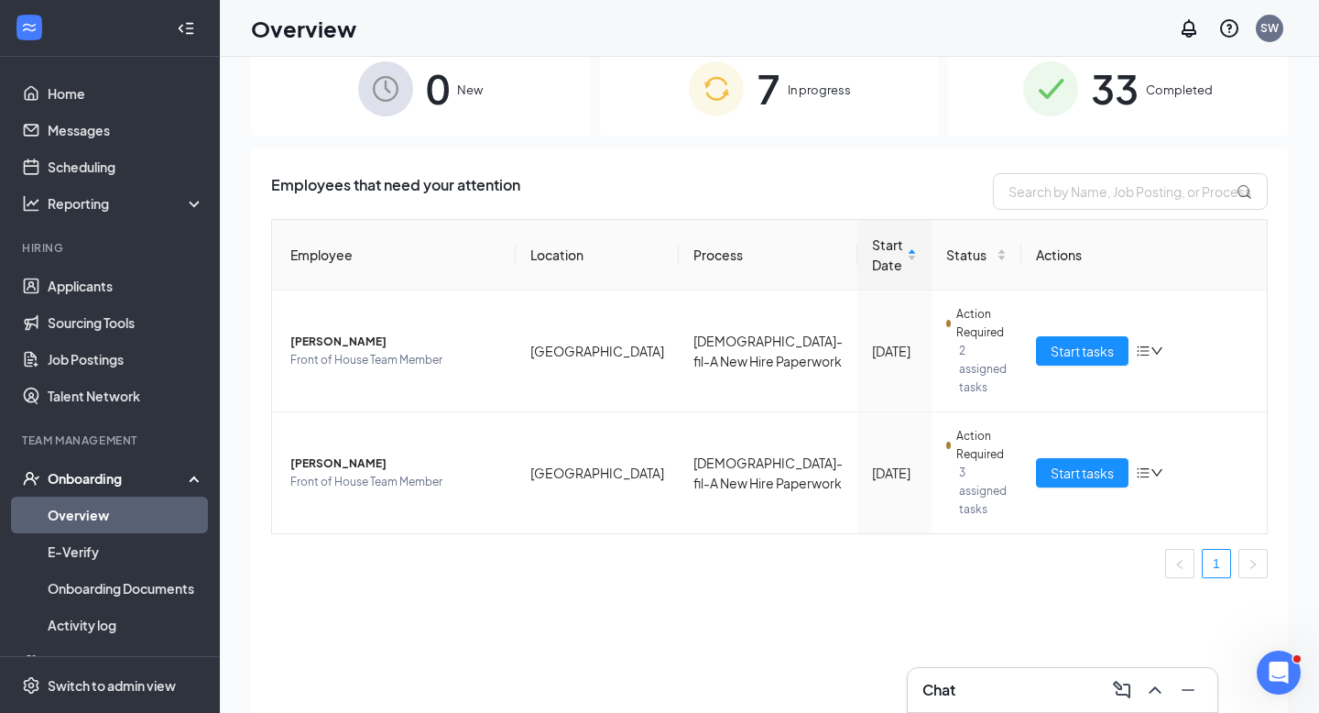
scroll to position [54, 0]
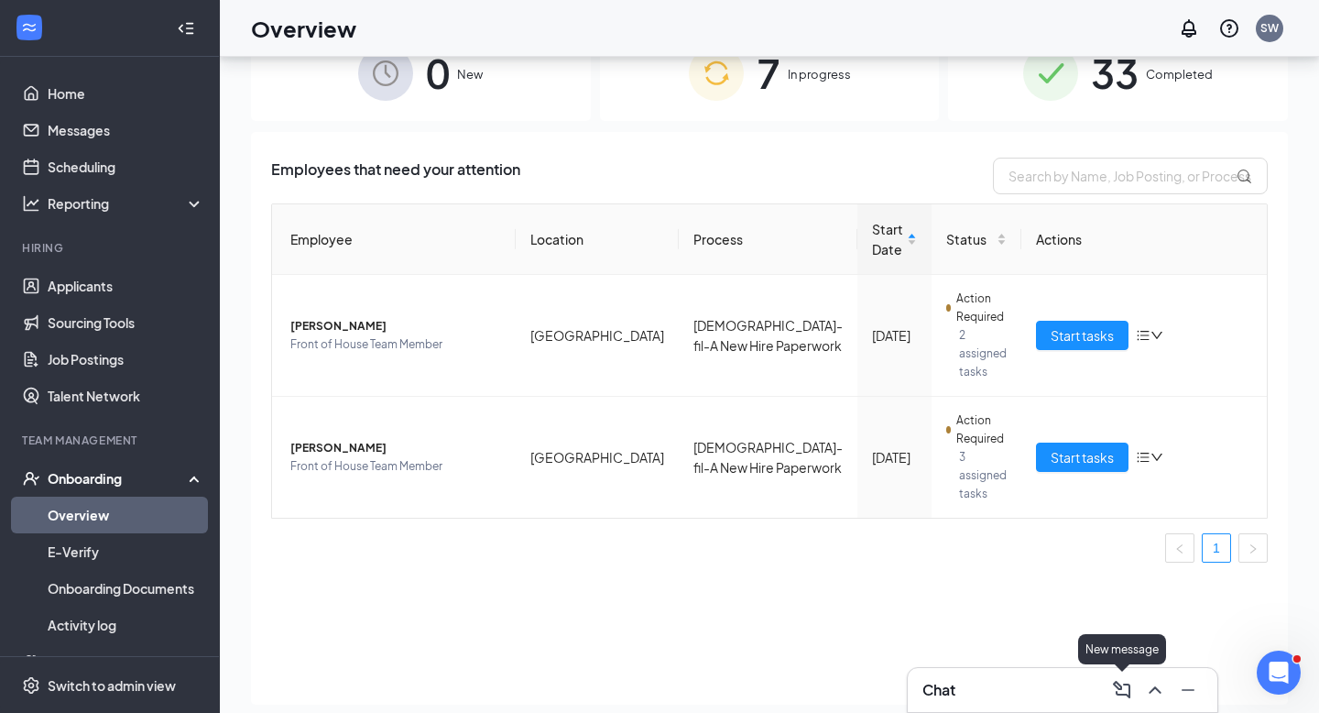
click at [1123, 684] on icon "ComposeMessage" at bounding box center [1121, 689] width 17 height 17
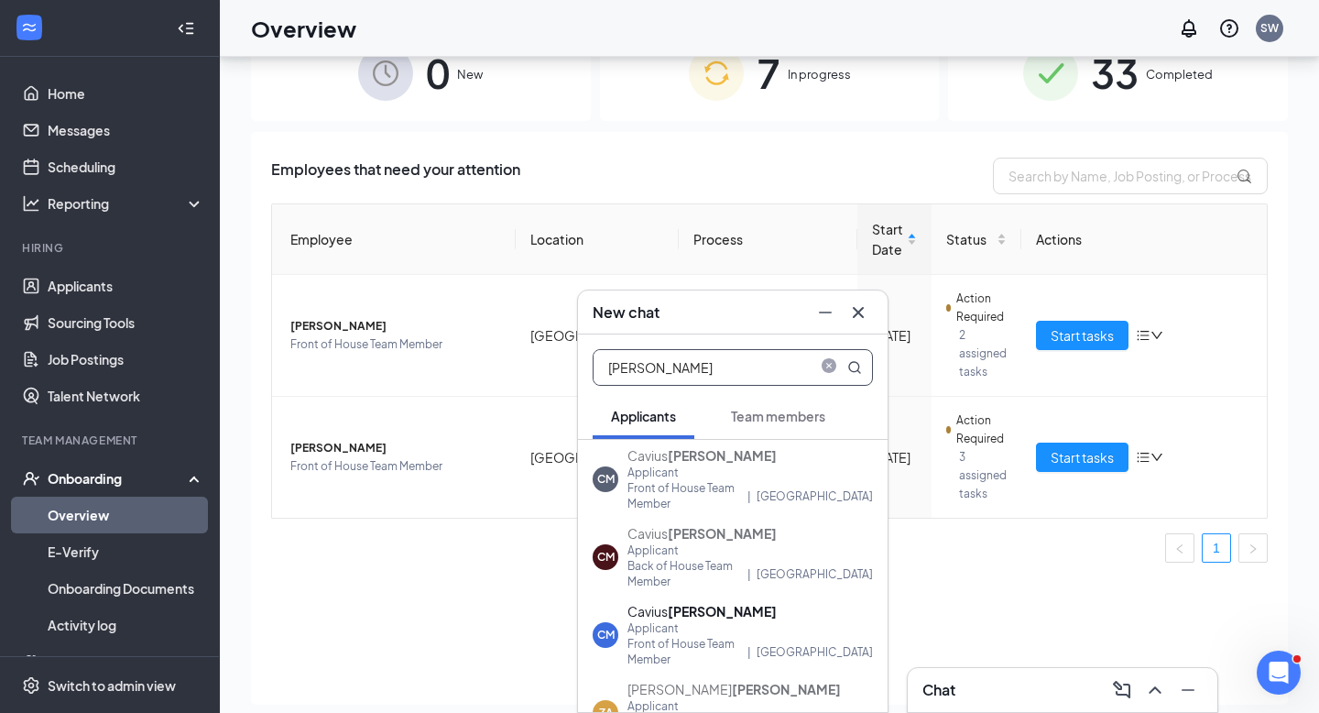
type input "moss"
click at [700, 474] on div "Applicant" at bounding box center [749, 472] width 245 height 16
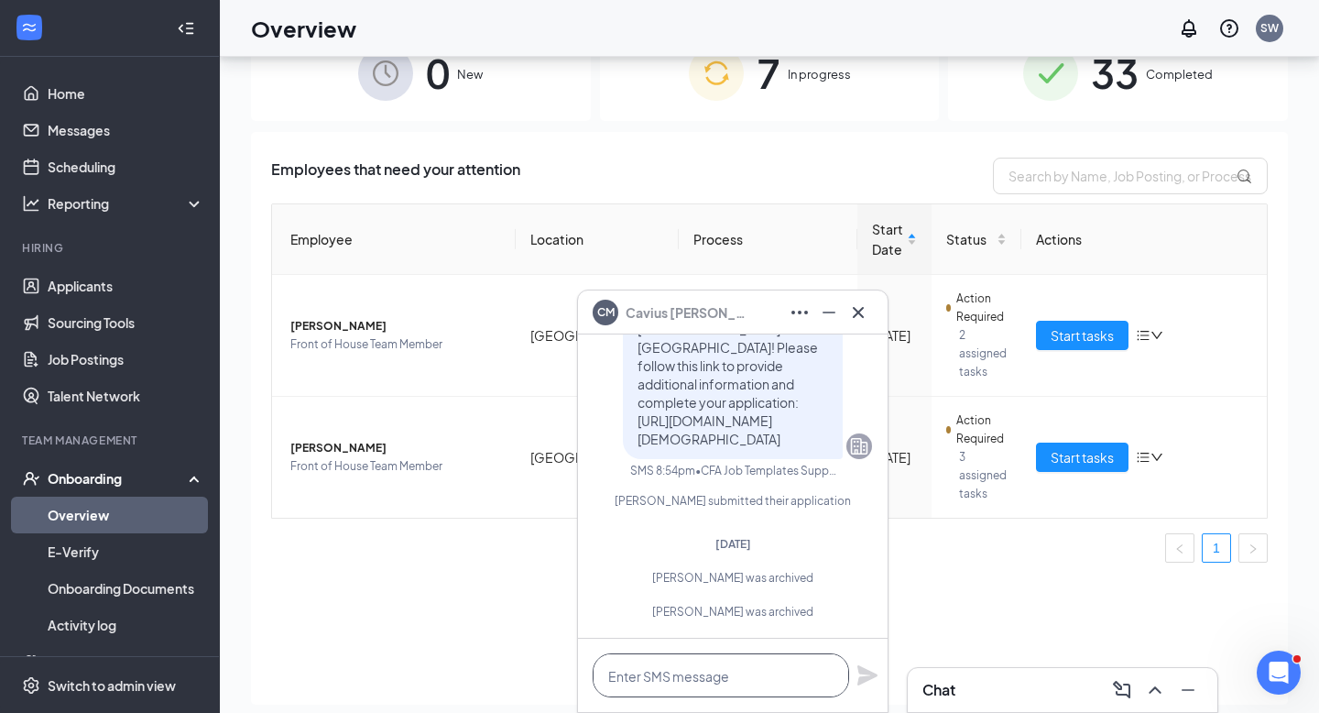
click at [643, 663] on textarea at bounding box center [721, 675] width 256 height 44
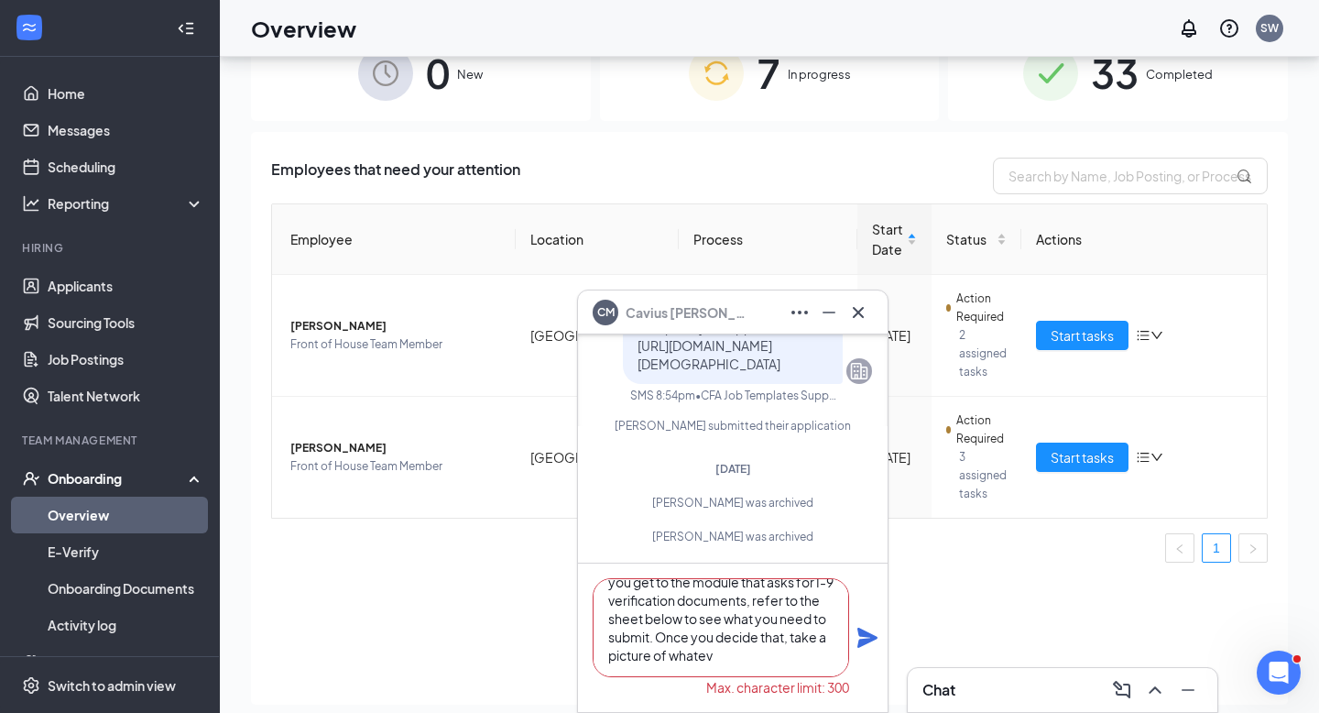
scroll to position [93, 0]
drag, startPoint x: 723, startPoint y: 666, endPoint x: 661, endPoint y: 637, distance: 67.6
click at [659, 637] on textarea "CJ, I have sent your onboarding document. I need for you to complete it as soon…" at bounding box center [721, 627] width 256 height 99
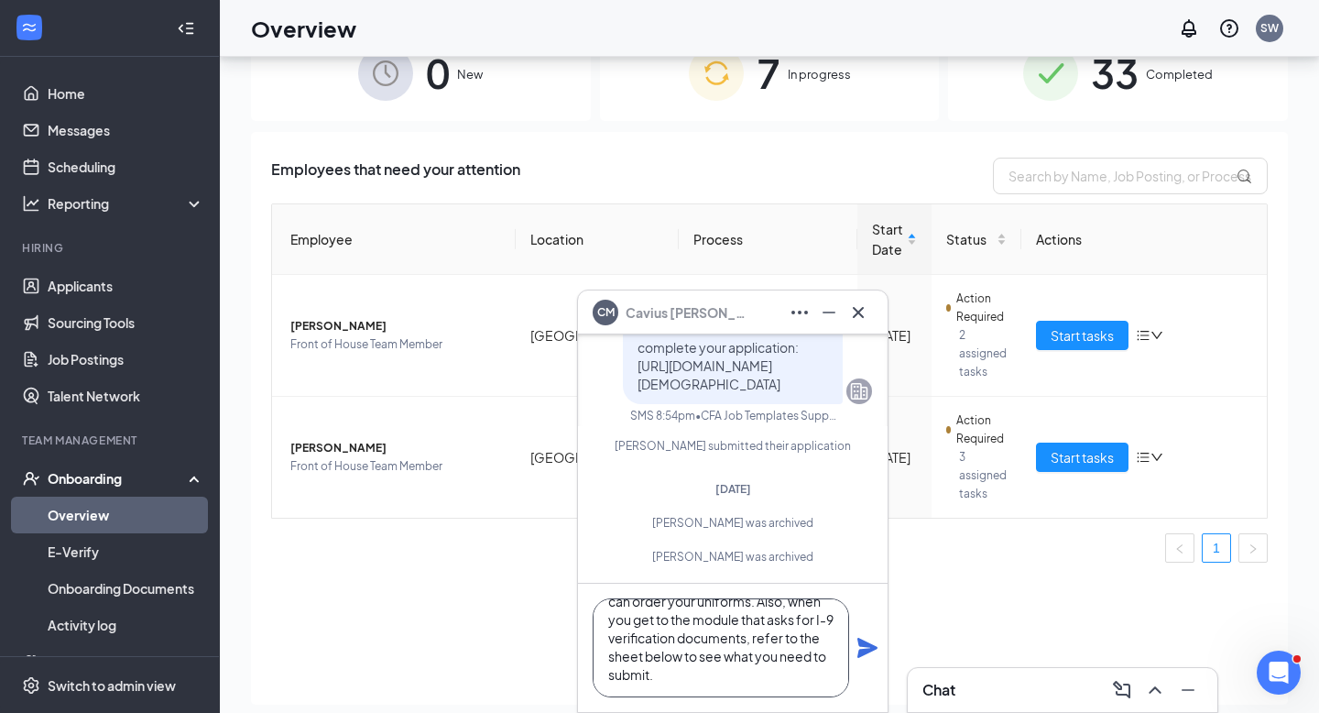
type textarea "CJ, I have sent your onboarding document. I need for you to complete it as soon…"
click at [863, 641] on icon "Plane" at bounding box center [867, 647] width 20 height 20
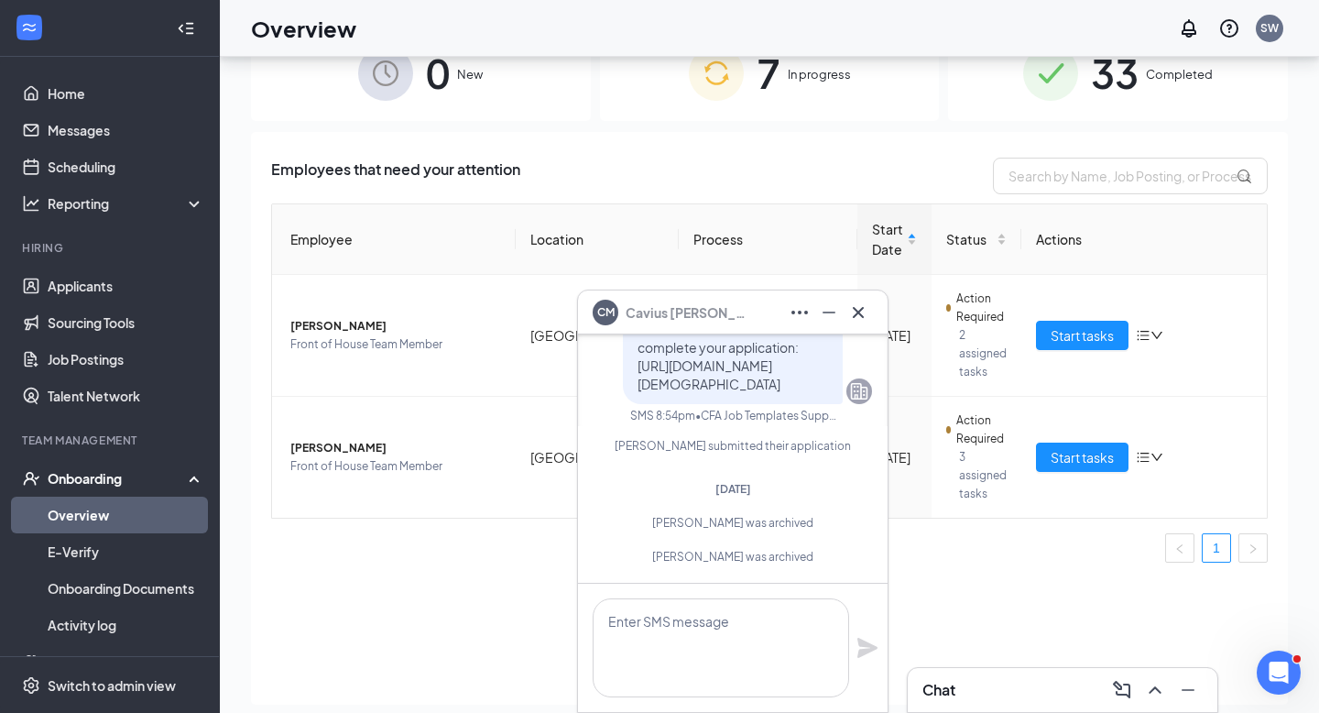
scroll to position [0, 0]
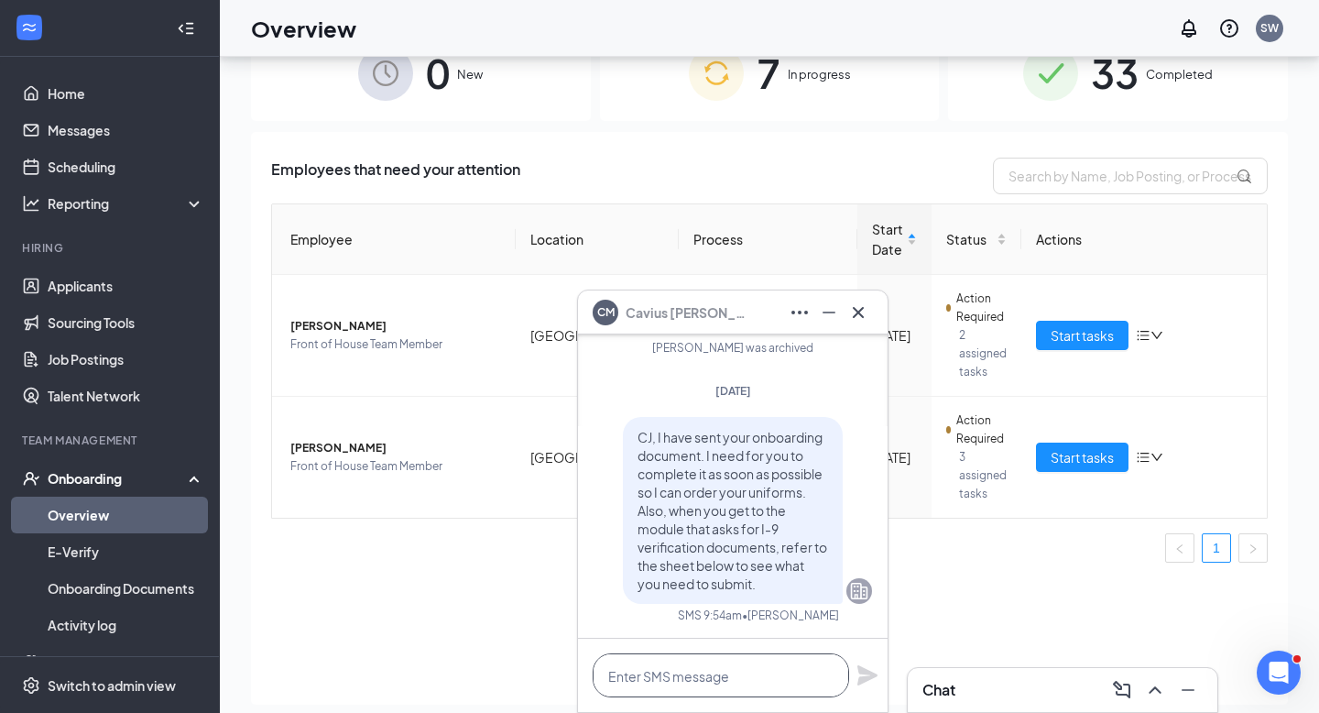
click at [678, 681] on textarea at bounding box center [721, 675] width 256 height 44
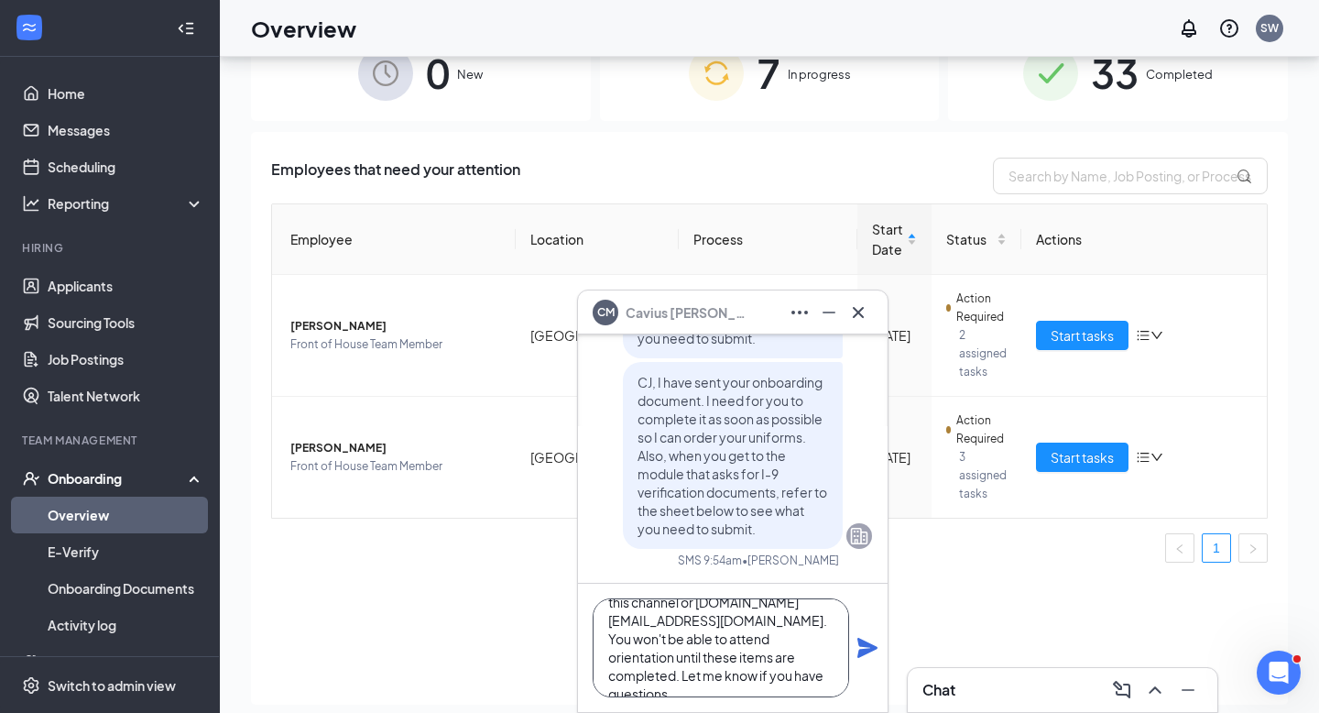
scroll to position [74, 0]
click at [800, 666] on textarea "(part 2) Take a picture of those documents and send them to me via this channel…" at bounding box center [721, 647] width 256 height 99
type textarea "(part 2) Take a picture of those documents and send them to me via this channel…"
click at [868, 647] on icon "Plane" at bounding box center [867, 647] width 20 height 20
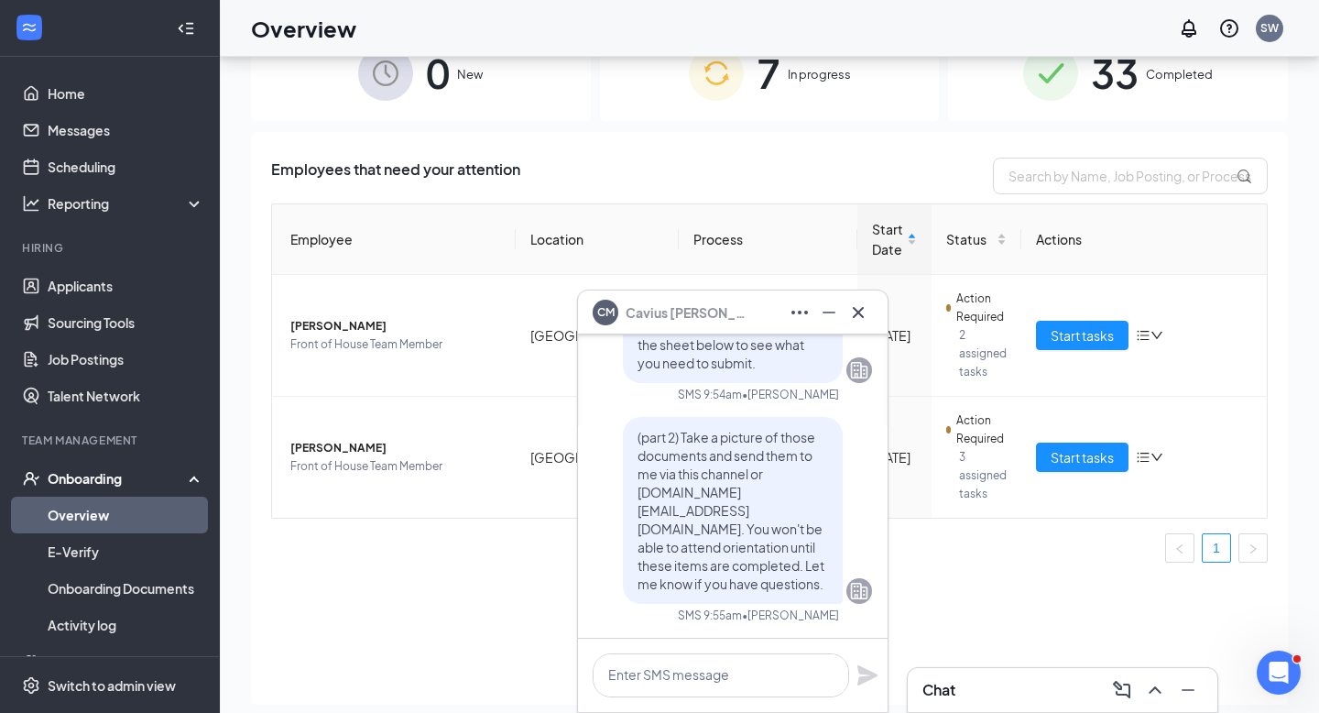
scroll to position [0, 0]
click at [861, 324] on button at bounding box center [858, 312] width 29 height 29
